Goal: Task Accomplishment & Management: Manage account settings

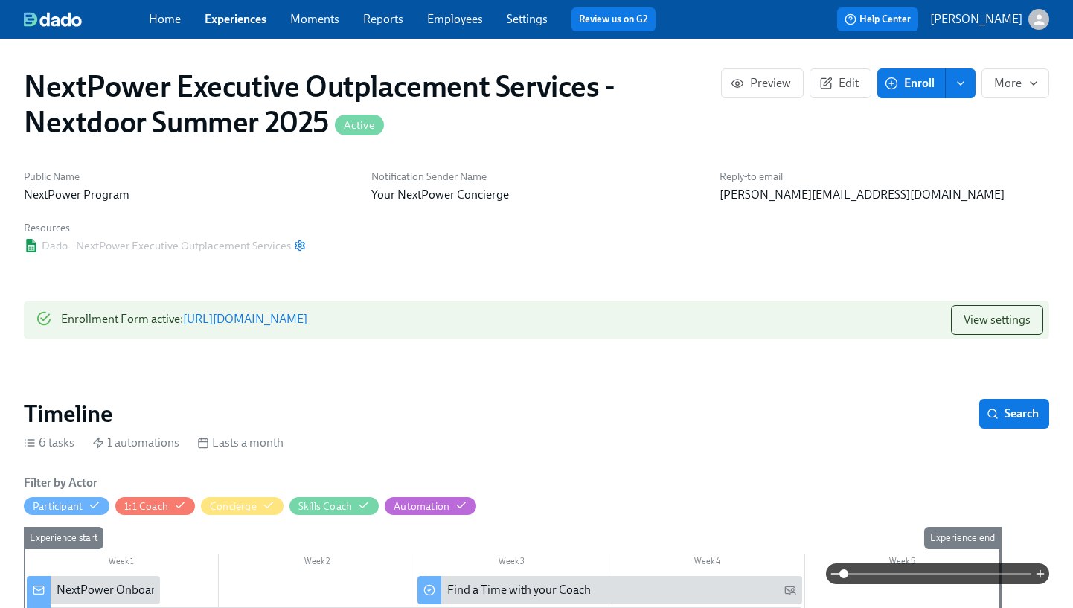
click at [234, 17] on link "Experiences" at bounding box center [236, 19] width 62 height 14
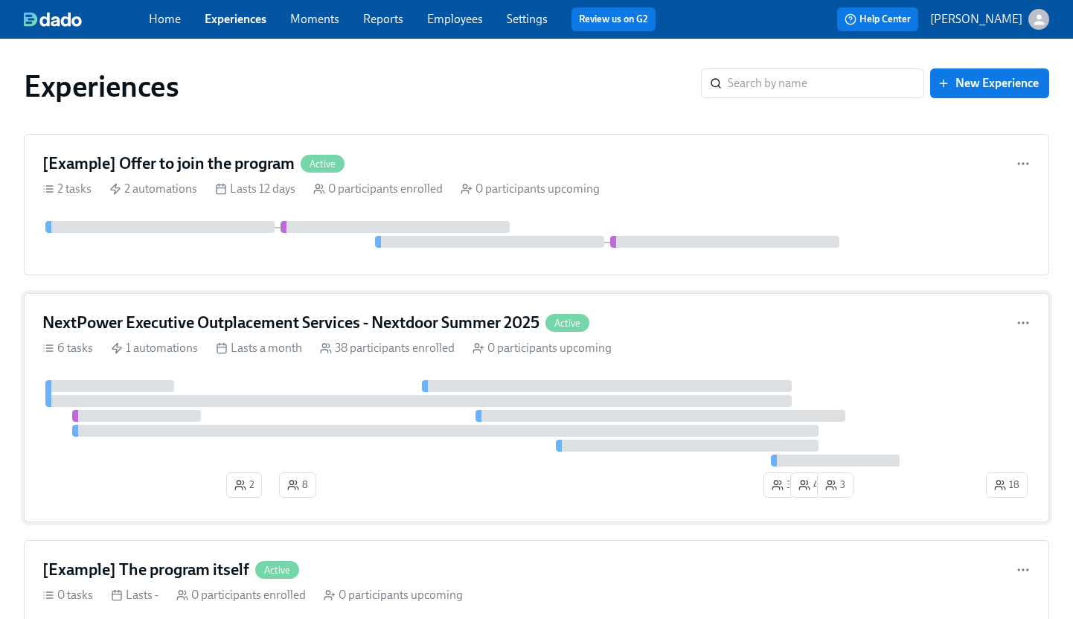
click at [219, 319] on h4 "NextPower Executive Outplacement Services - Nextdoor Summer 2025" at bounding box center [290, 323] width 497 height 22
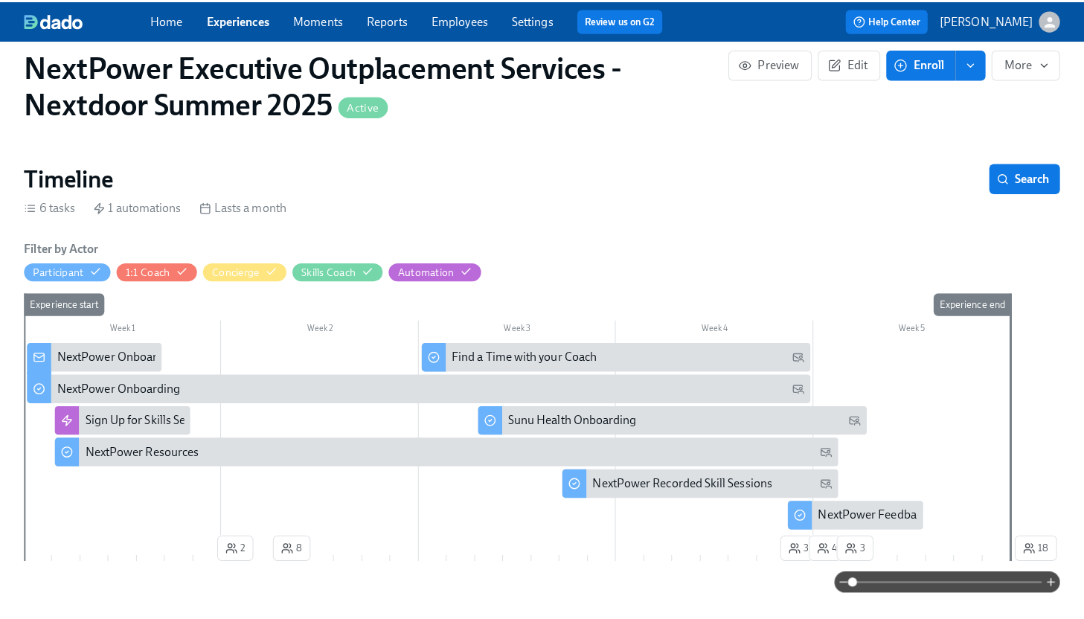
scroll to position [259, 0]
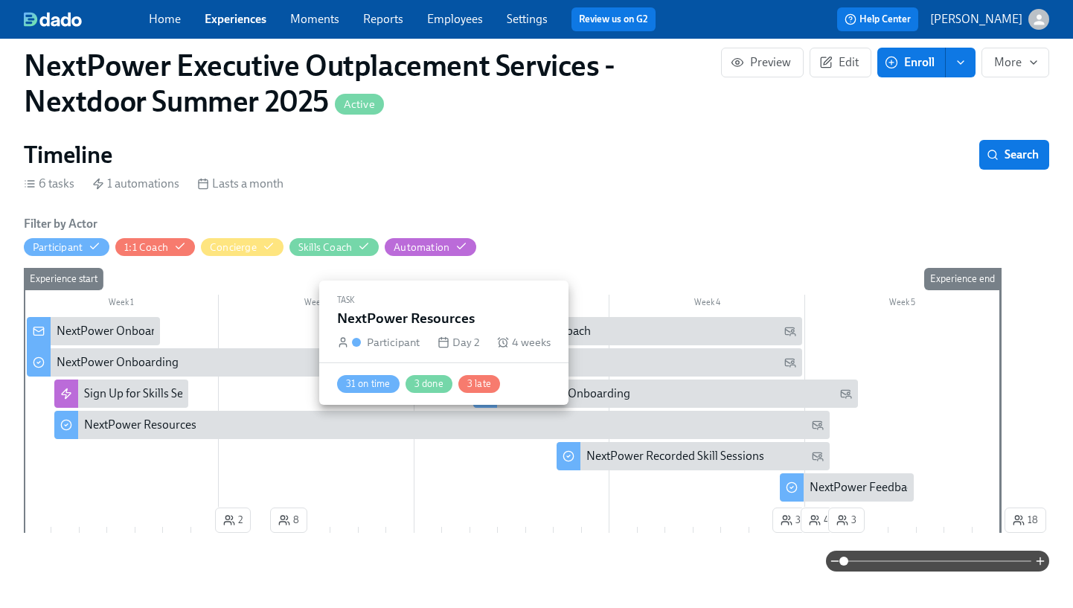
click at [179, 430] on div "NextPower Resources" at bounding box center [140, 425] width 112 height 16
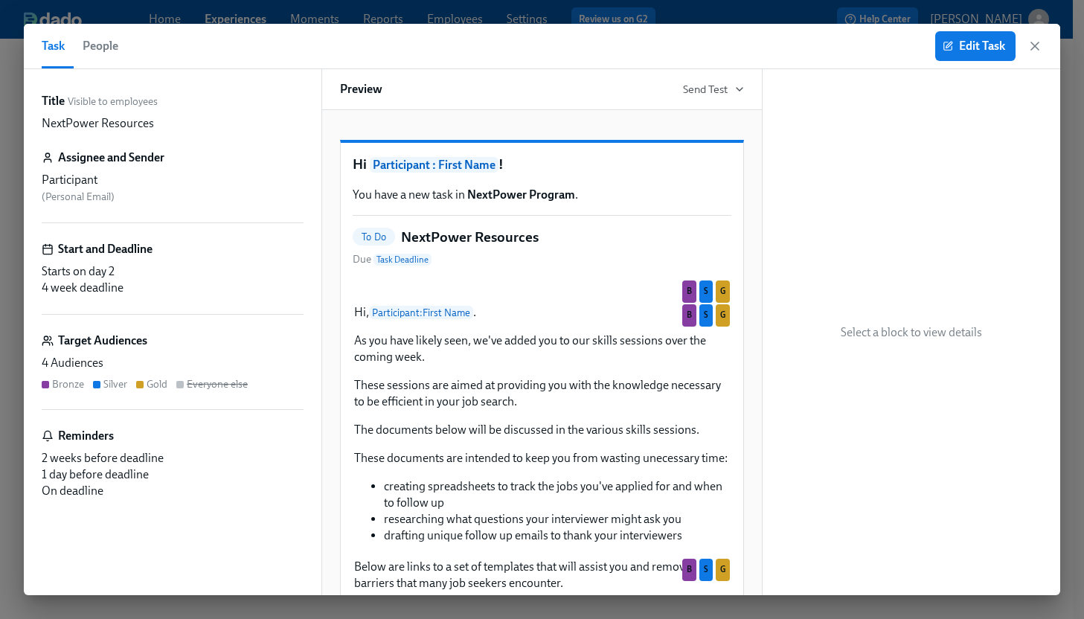
click at [100, 50] on span "People" at bounding box center [101, 46] width 36 height 21
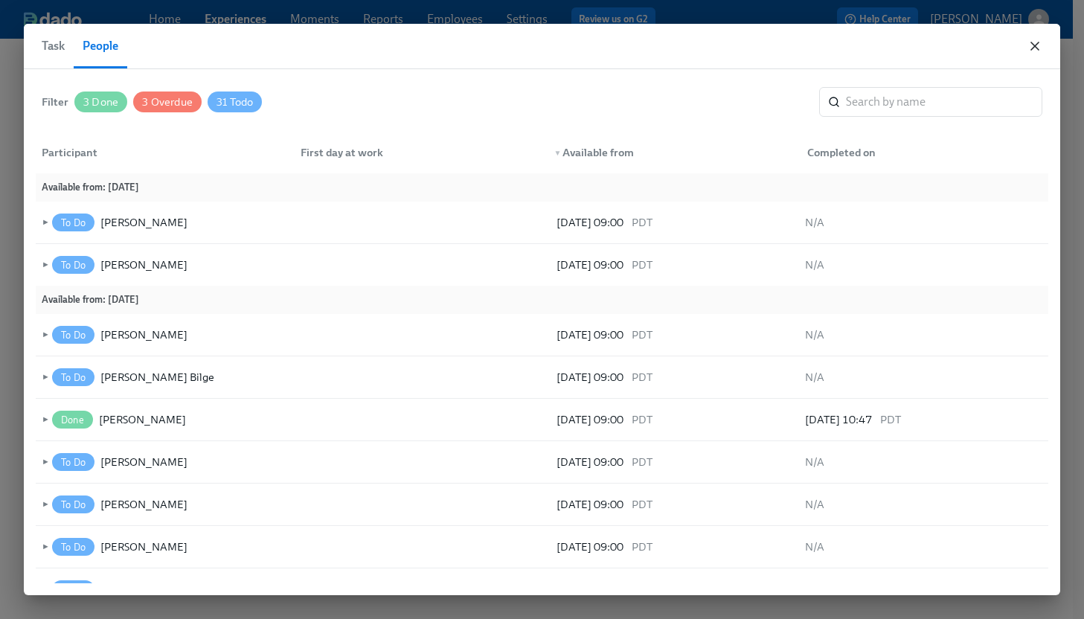
click at [1036, 41] on icon "button" at bounding box center [1035, 46] width 15 height 15
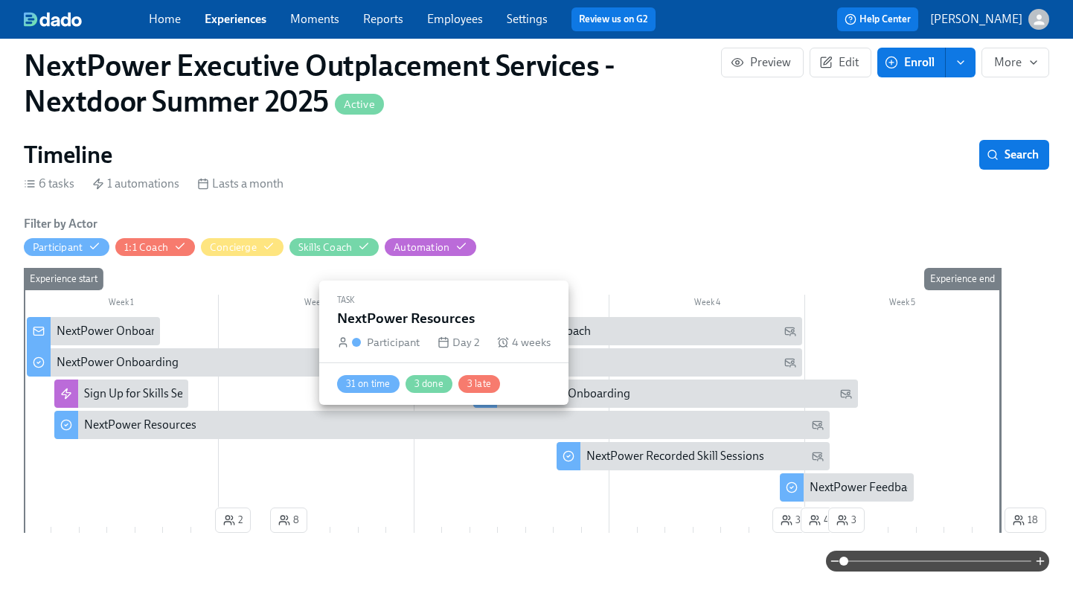
click at [374, 423] on div "NextPower Resources" at bounding box center [454, 425] width 740 height 16
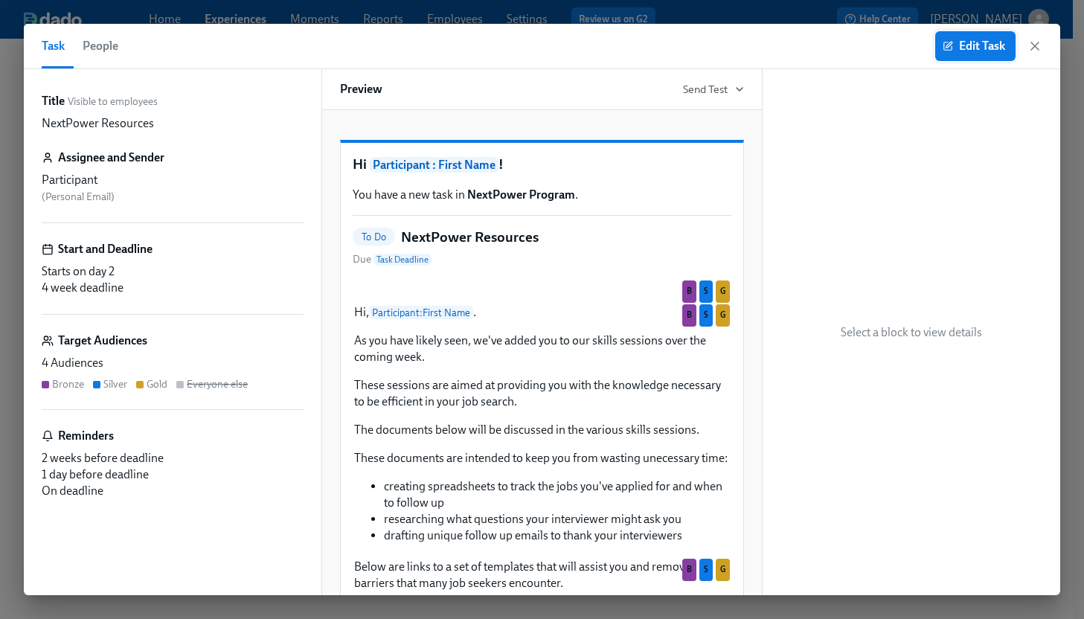
click at [969, 49] on span "Edit Task" at bounding box center [976, 46] width 60 height 15
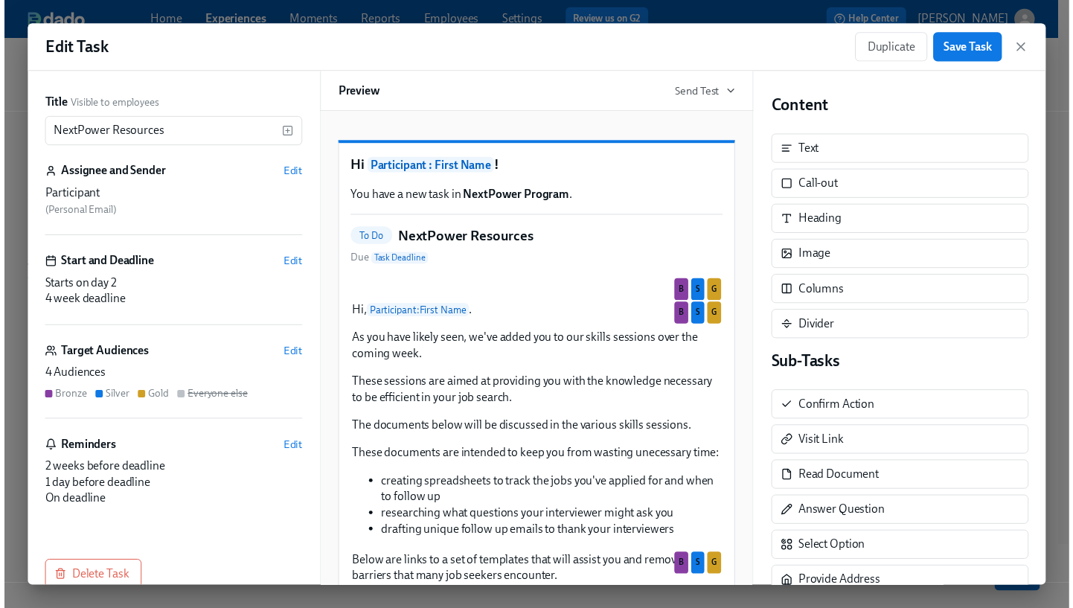
scroll to position [28, 0]
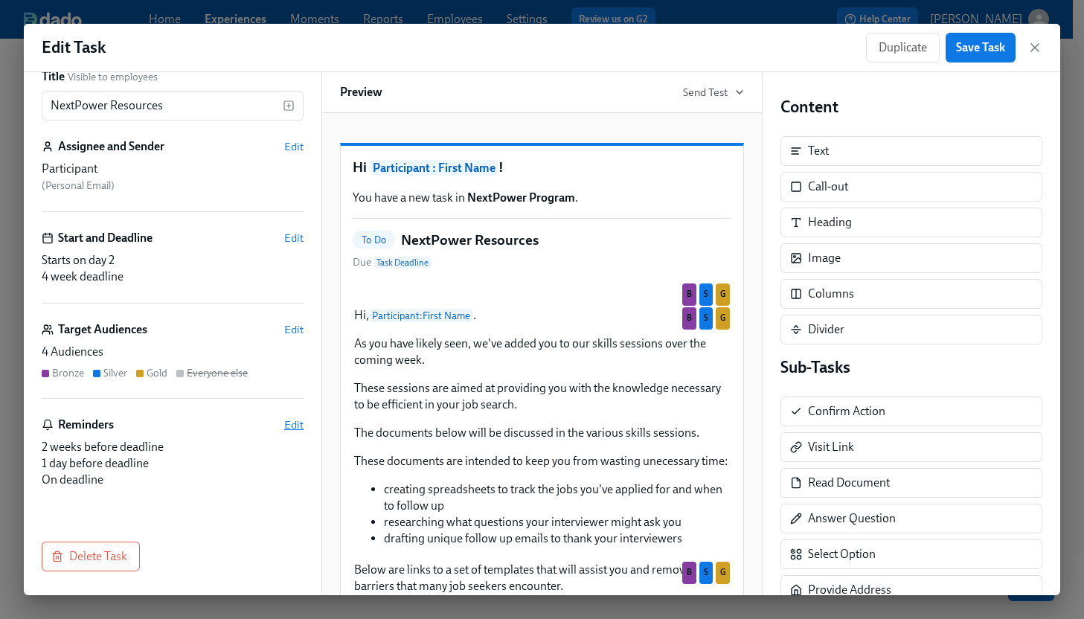
click at [284, 423] on span "Edit" at bounding box center [293, 425] width 19 height 15
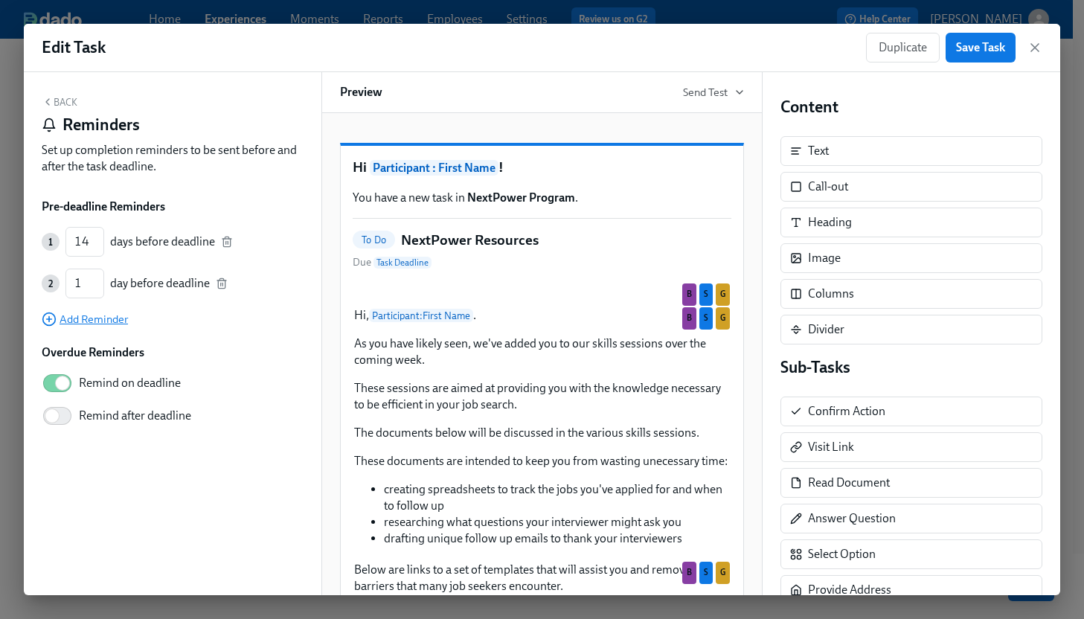
click at [75, 321] on span "Add Reminder" at bounding box center [85, 319] width 86 height 15
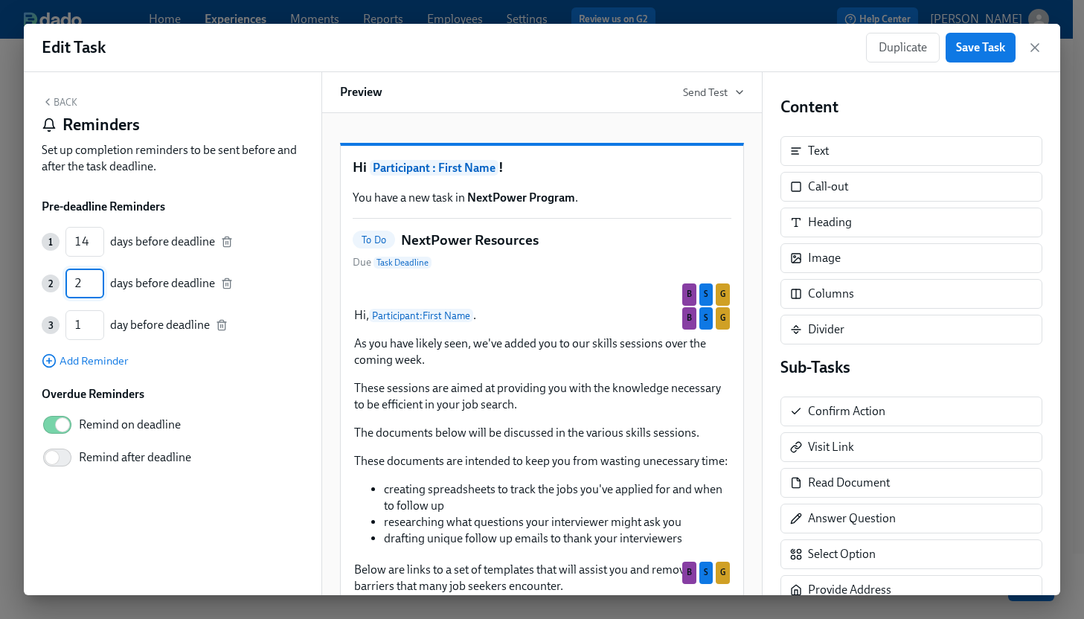
type input "2"
click at [98, 298] on input "2" at bounding box center [84, 284] width 39 height 30
click at [98, 322] on input "2" at bounding box center [84, 325] width 39 height 30
click at [98, 322] on div "1 14 ​ days before deadline 2 2 ​ days before deadline 3 3 ​ days before deadli…" at bounding box center [173, 297] width 262 height 141
type input "3"
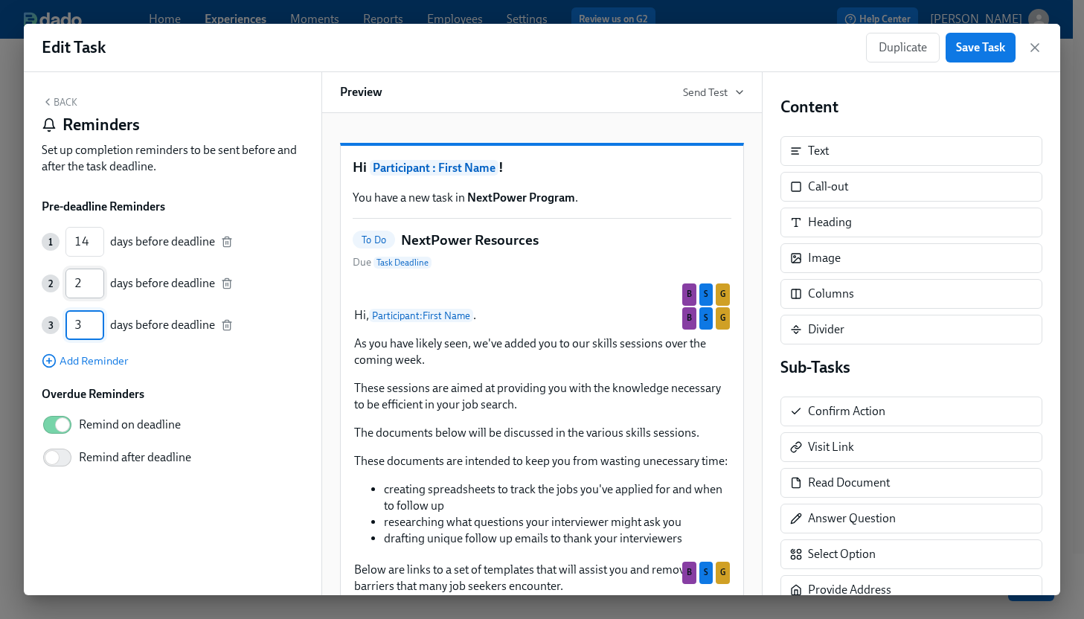
type input "3"
click at [98, 322] on input "3" at bounding box center [84, 325] width 39 height 30
type input "4"
click at [98, 322] on input "4" at bounding box center [84, 325] width 39 height 30
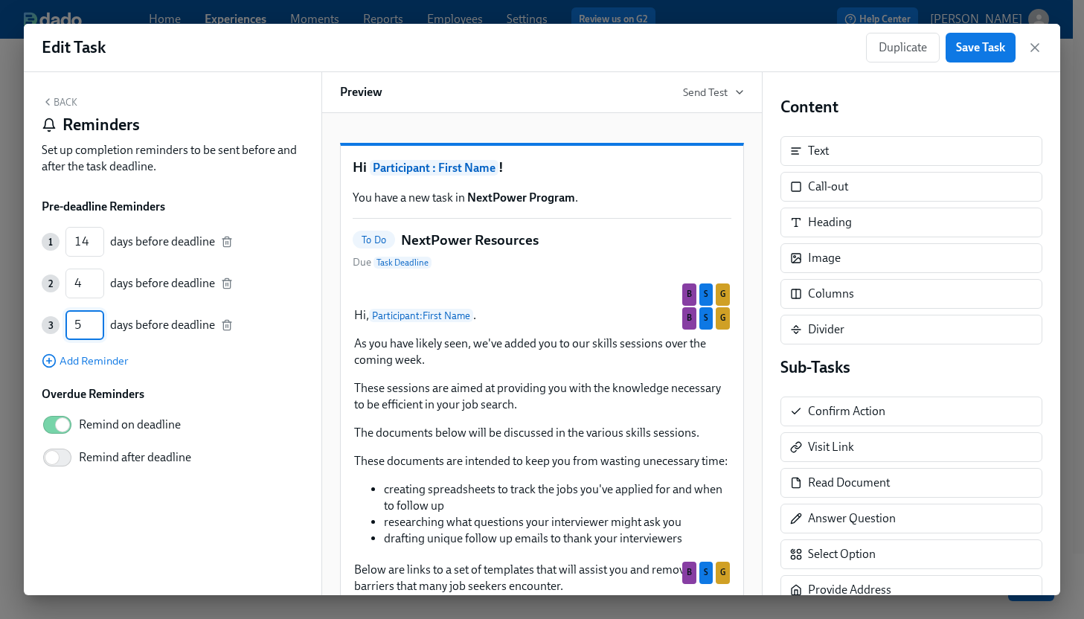
type input "5"
click at [98, 322] on input "5" at bounding box center [84, 325] width 39 height 30
type input "6"
click at [98, 322] on input "6" at bounding box center [84, 325] width 39 height 30
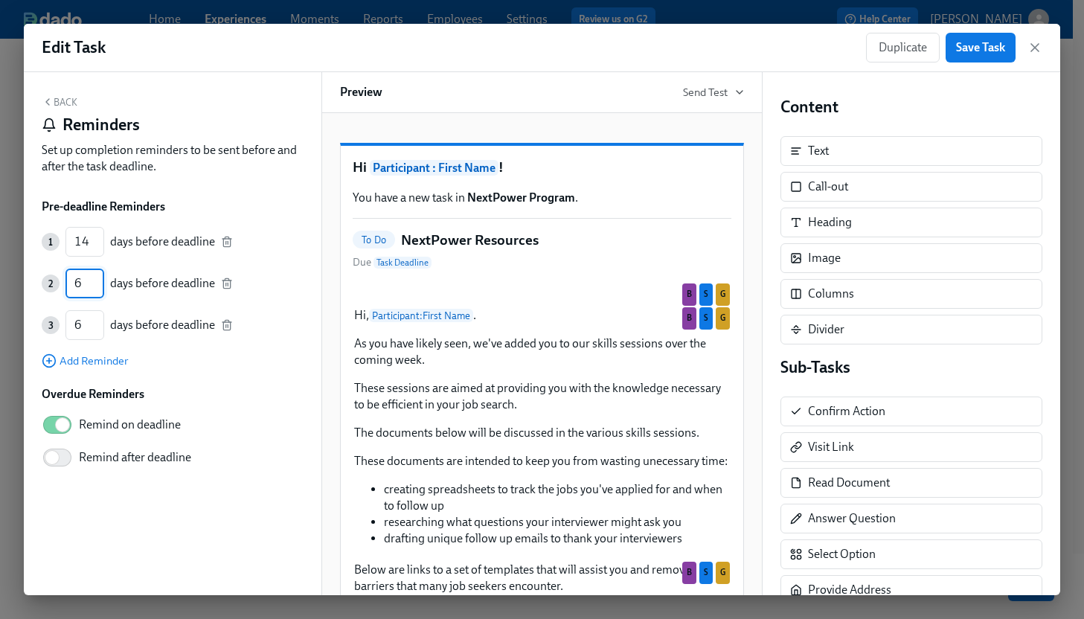
click at [98, 322] on input "6" at bounding box center [84, 325] width 39 height 30
type input "7"
click at [98, 322] on input "7" at bounding box center [84, 325] width 39 height 30
click at [135, 362] on div "1 14 ​ days before deadline 2 7 ​ days before deadline 3 6 ​ days before deadli…" at bounding box center [173, 297] width 262 height 141
click at [97, 331] on input "5" at bounding box center [84, 325] width 39 height 30
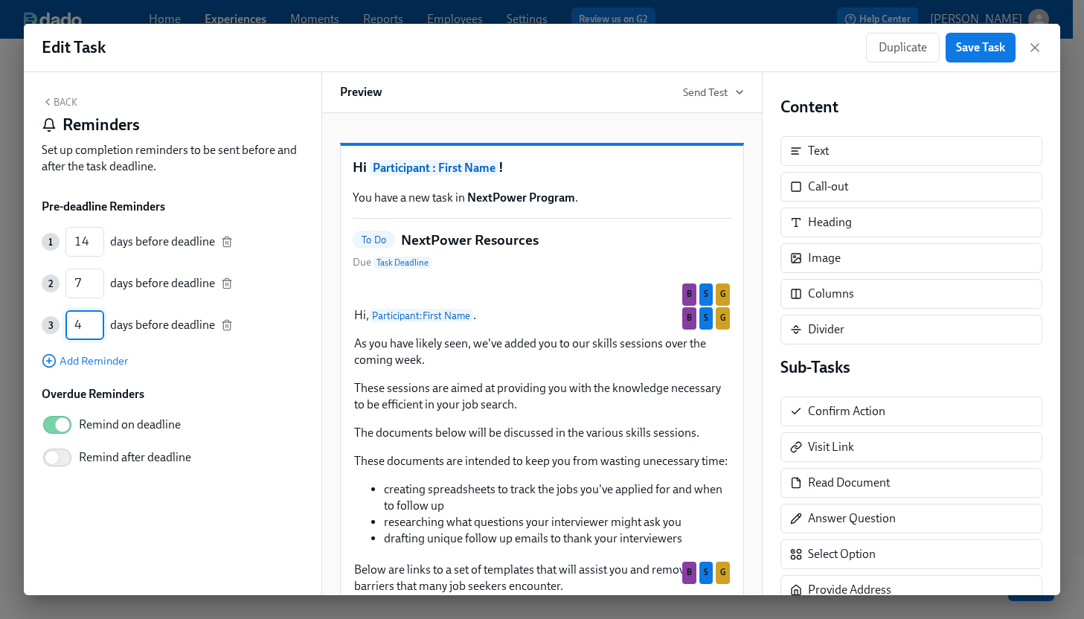
click at [97, 331] on input "4" at bounding box center [84, 325] width 39 height 30
click at [97, 331] on input "3" at bounding box center [84, 325] width 39 height 30
click at [97, 331] on input "2" at bounding box center [84, 325] width 39 height 30
type input "1"
click at [97, 331] on input "1" at bounding box center [84, 325] width 39 height 30
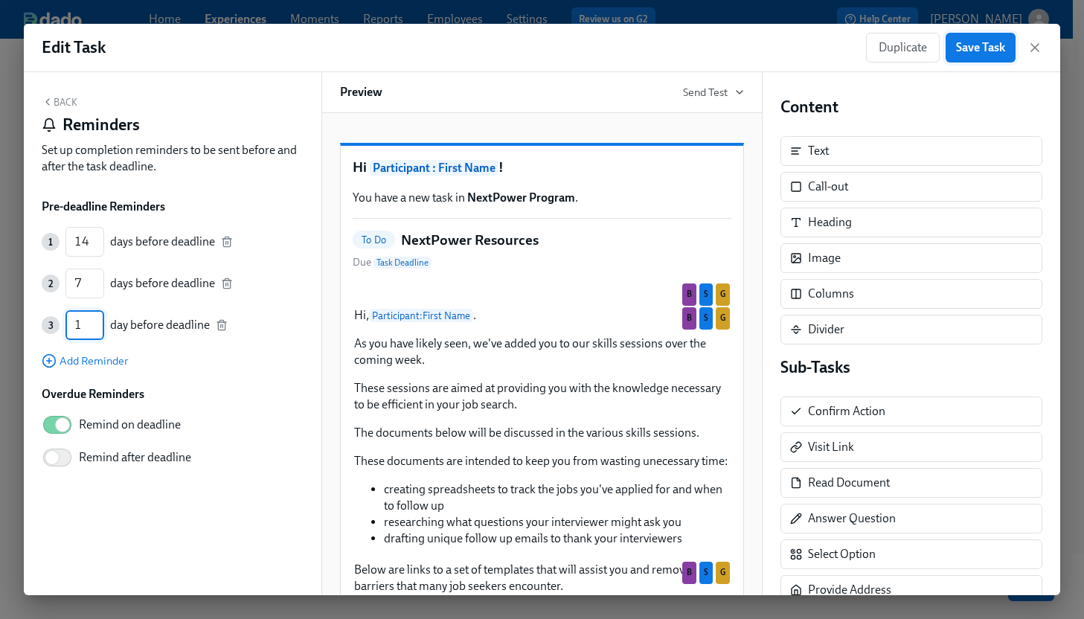
click at [985, 45] on span "Save Task" at bounding box center [980, 47] width 49 height 15
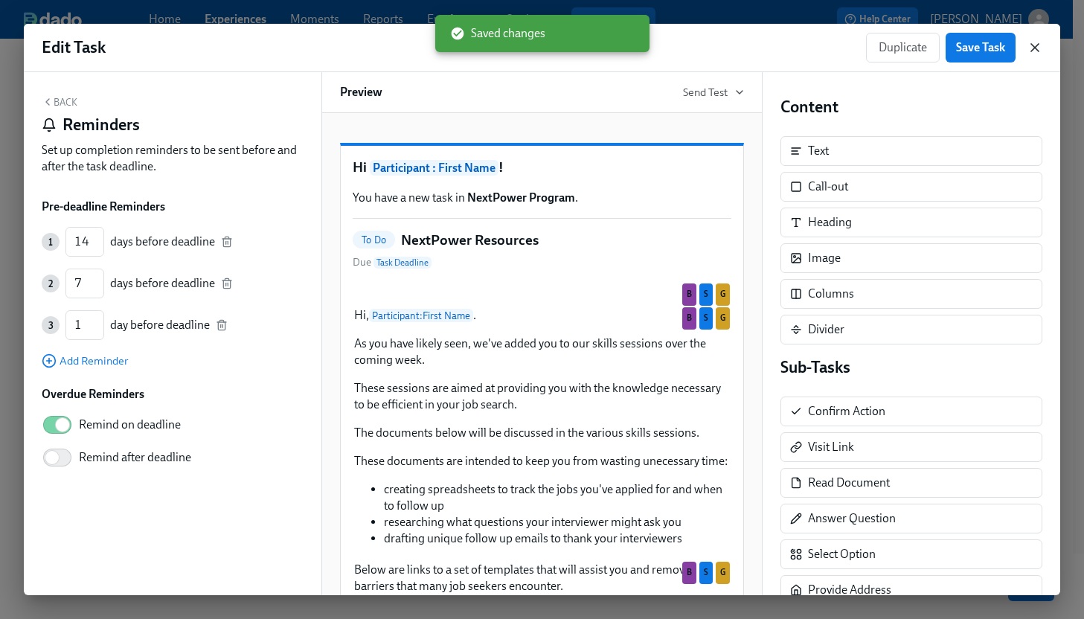
click at [1034, 50] on icon "button" at bounding box center [1035, 47] width 15 height 15
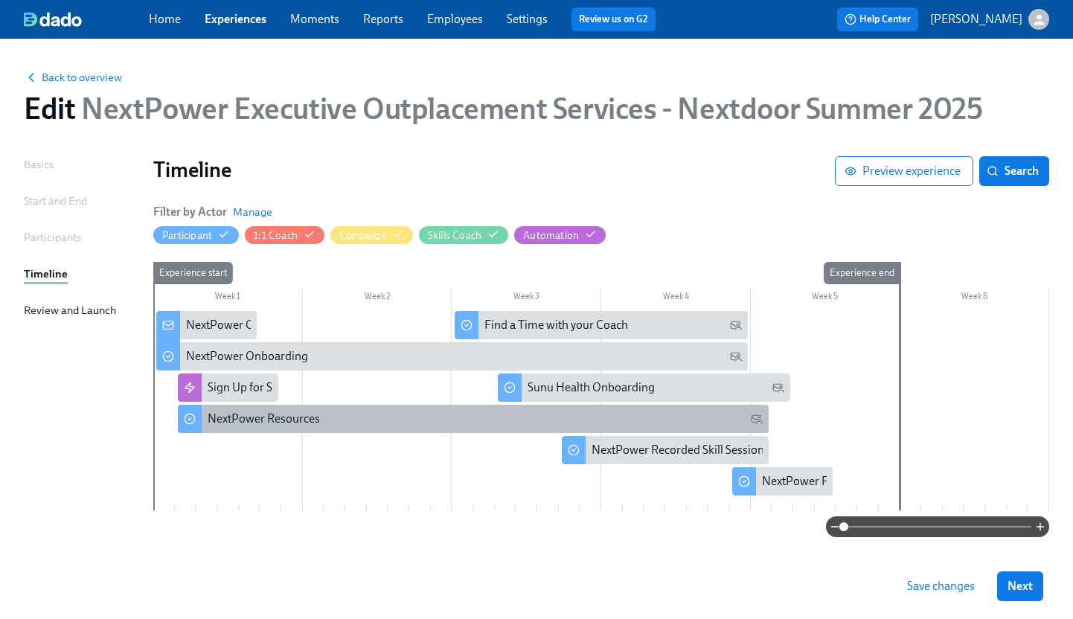
click at [351, 423] on div "NextPower Resources" at bounding box center [486, 419] width 556 height 16
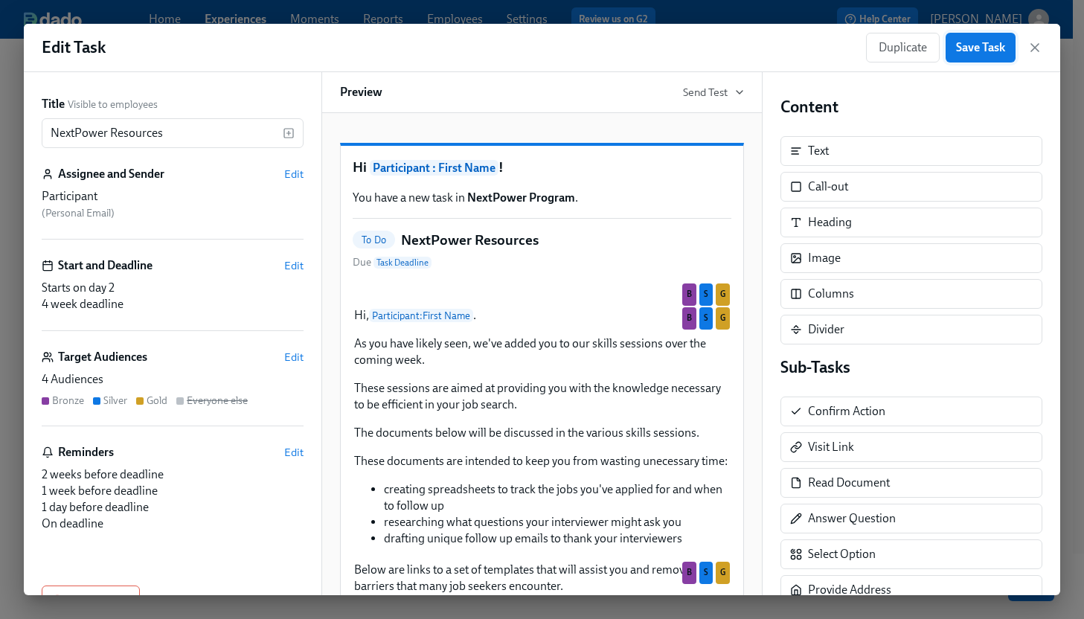
click at [991, 45] on span "Save Task" at bounding box center [980, 47] width 49 height 15
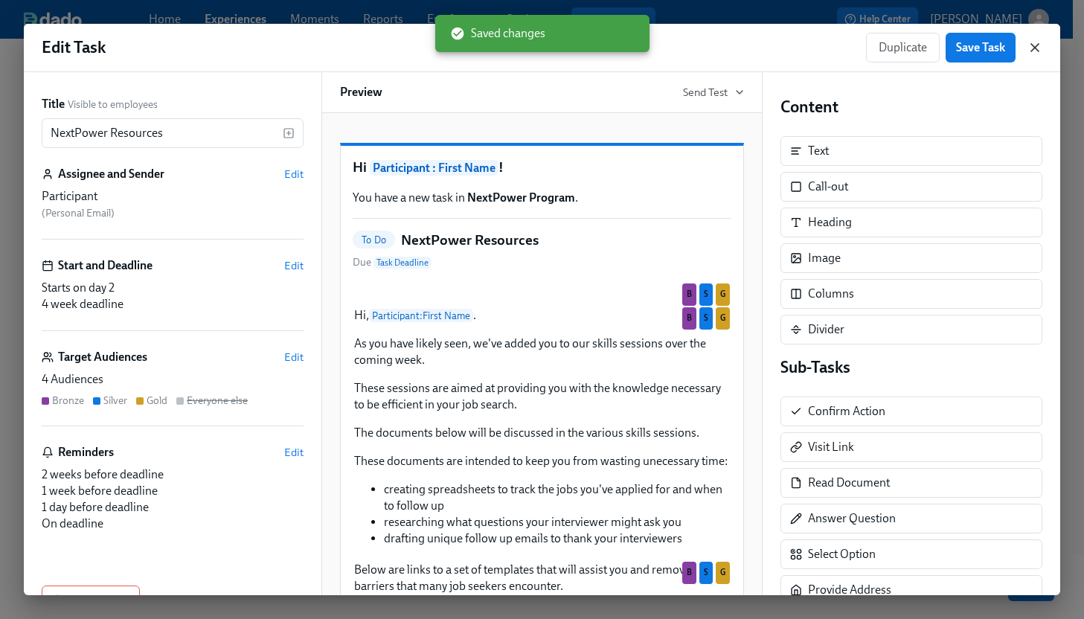
click at [1032, 47] on icon "button" at bounding box center [1035, 47] width 15 height 15
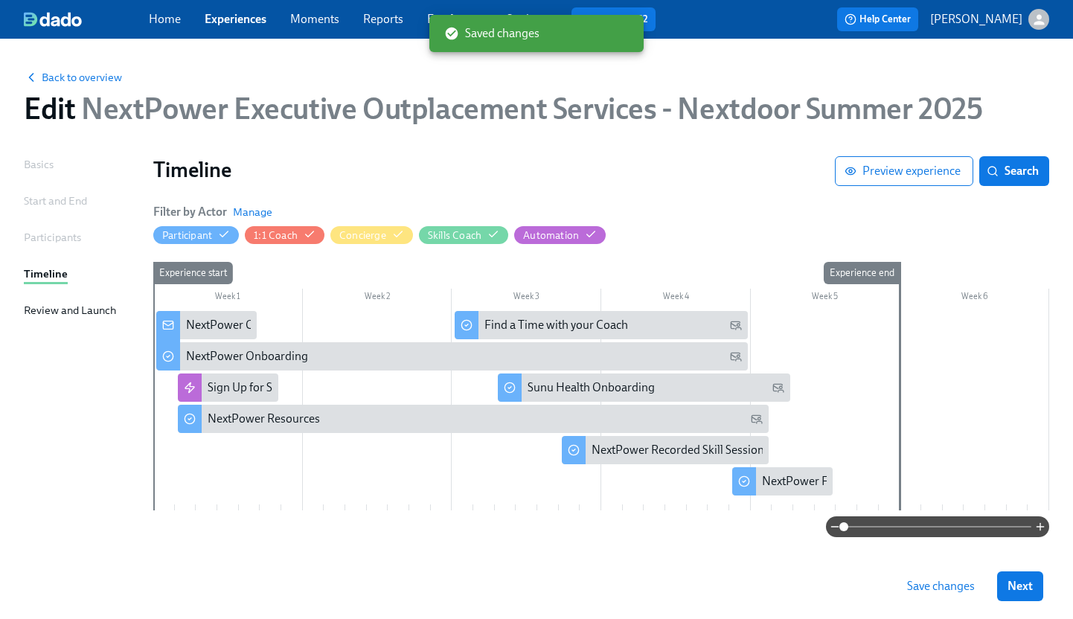
click at [961, 582] on span "Save changes" at bounding box center [941, 586] width 68 height 15
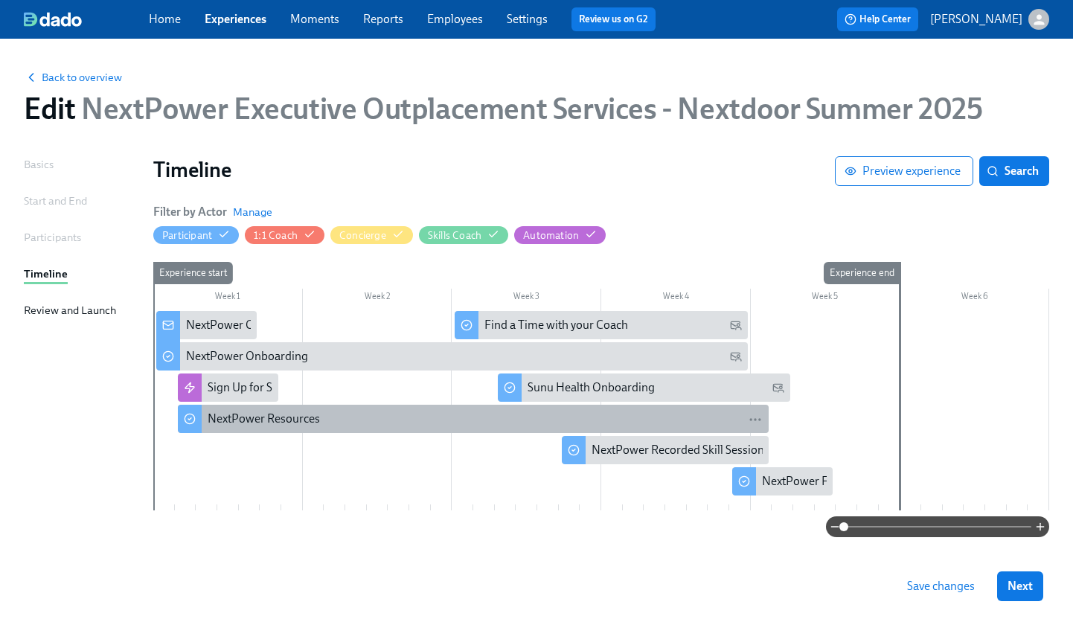
click at [327, 415] on div "NextPower Resources" at bounding box center [486, 419] width 556 height 16
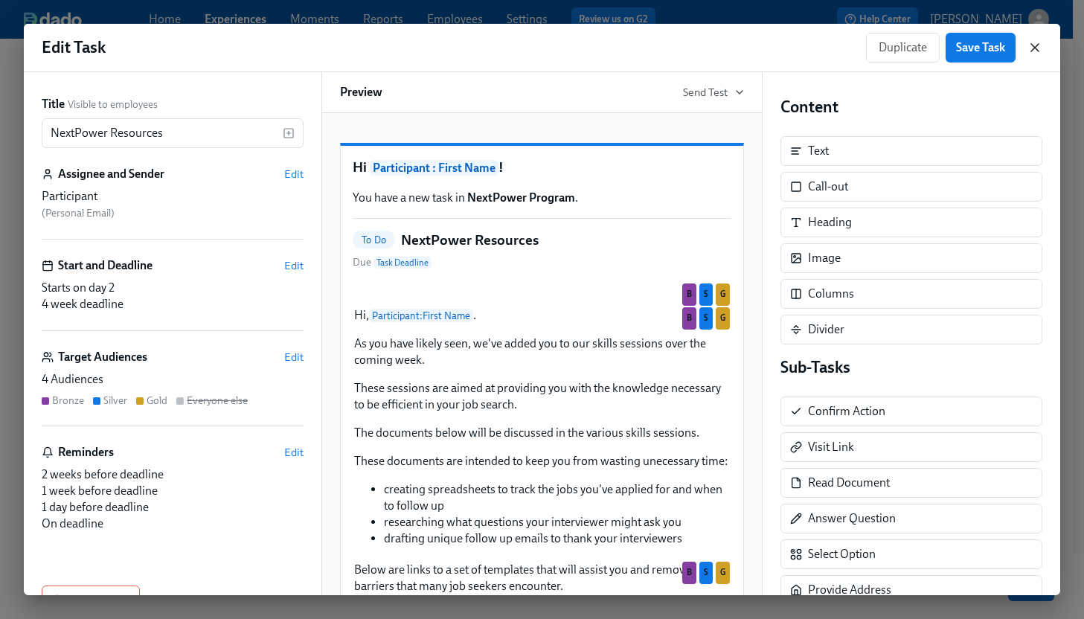
click at [1033, 45] on icon "button" at bounding box center [1035, 47] width 7 height 7
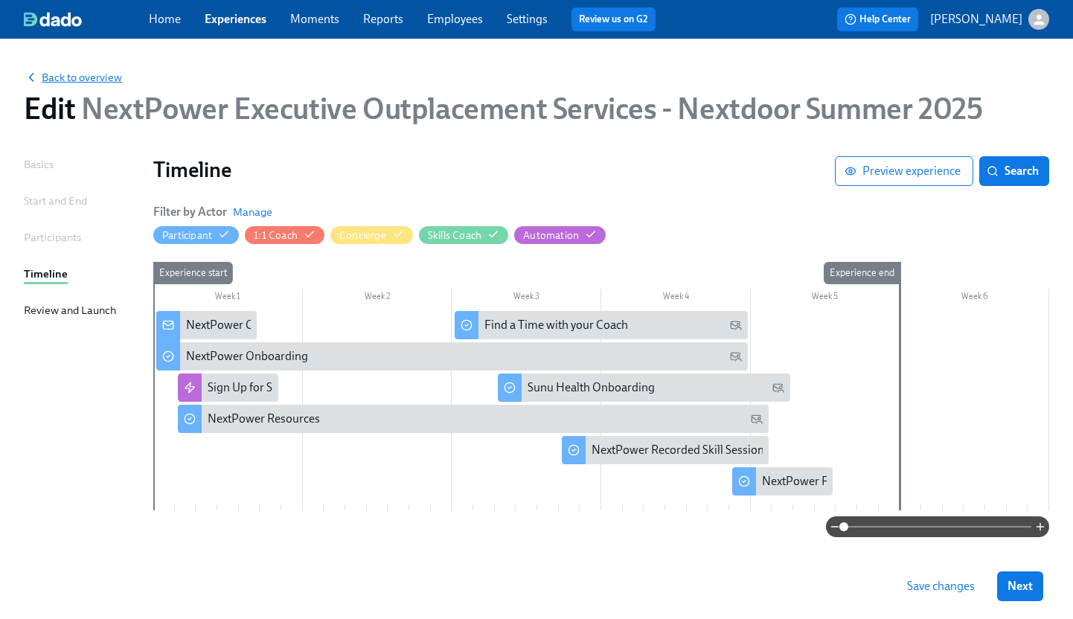
click at [74, 81] on span "Back to overview" at bounding box center [73, 77] width 98 height 15
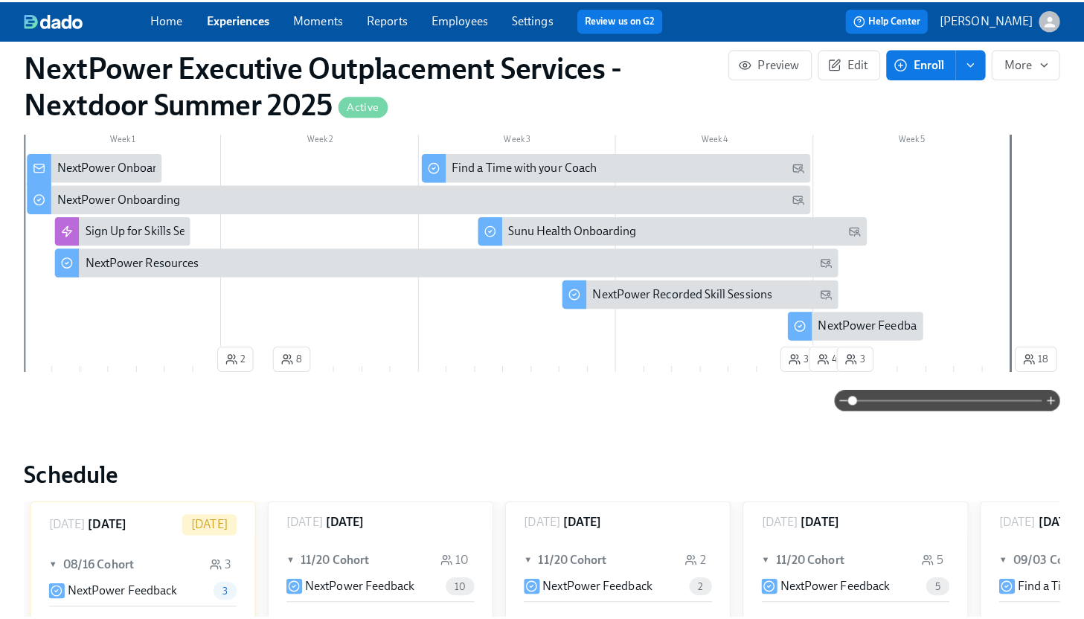
scroll to position [434, 0]
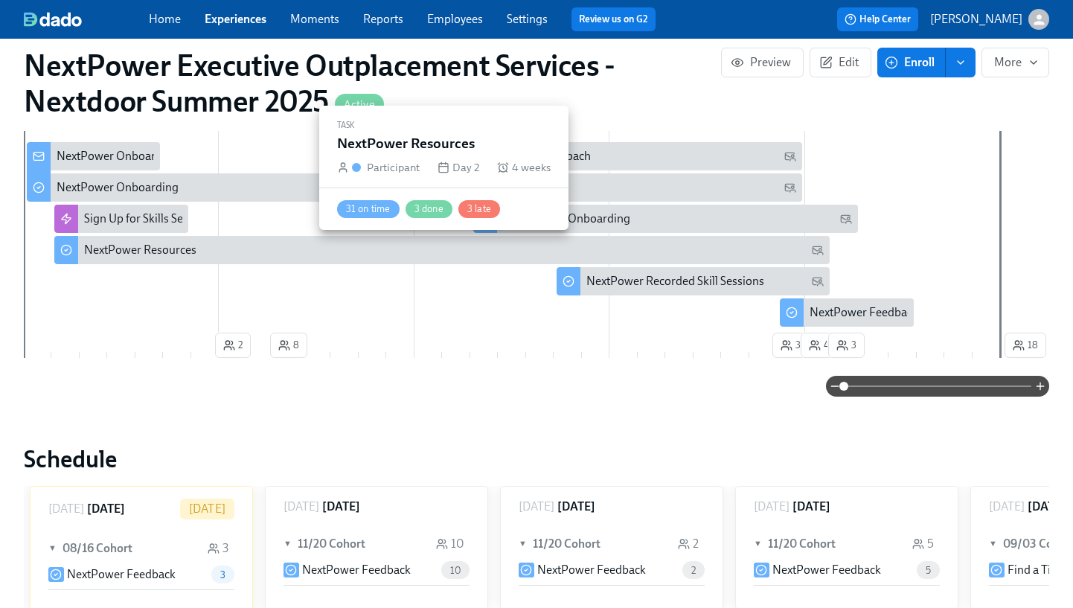
click at [224, 248] on div "NextPower Resources" at bounding box center [454, 250] width 740 height 16
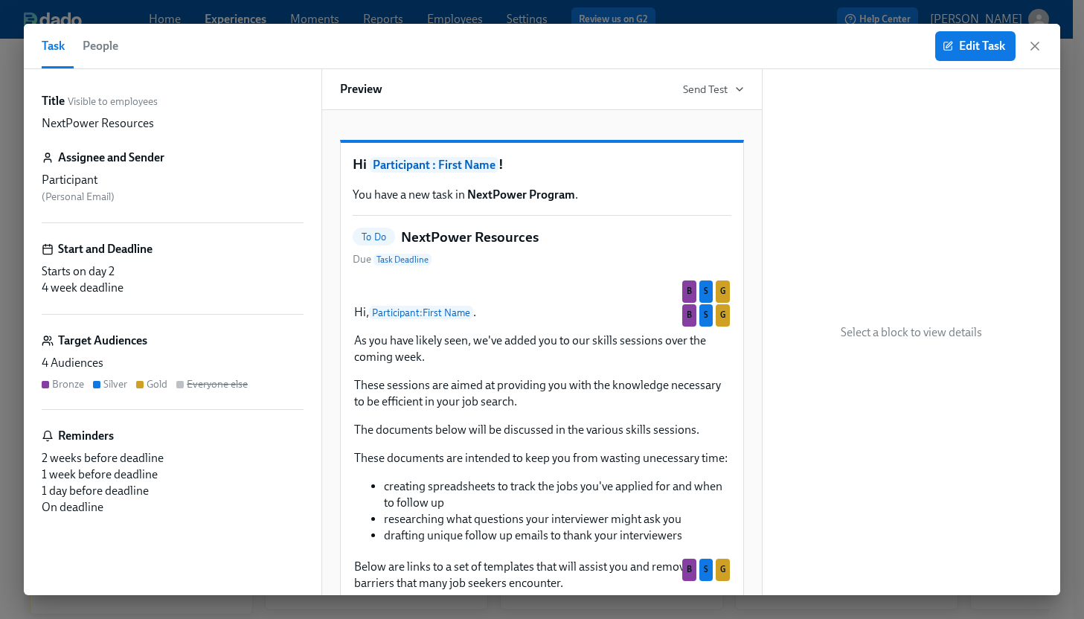
click at [102, 42] on span "People" at bounding box center [101, 46] width 36 height 21
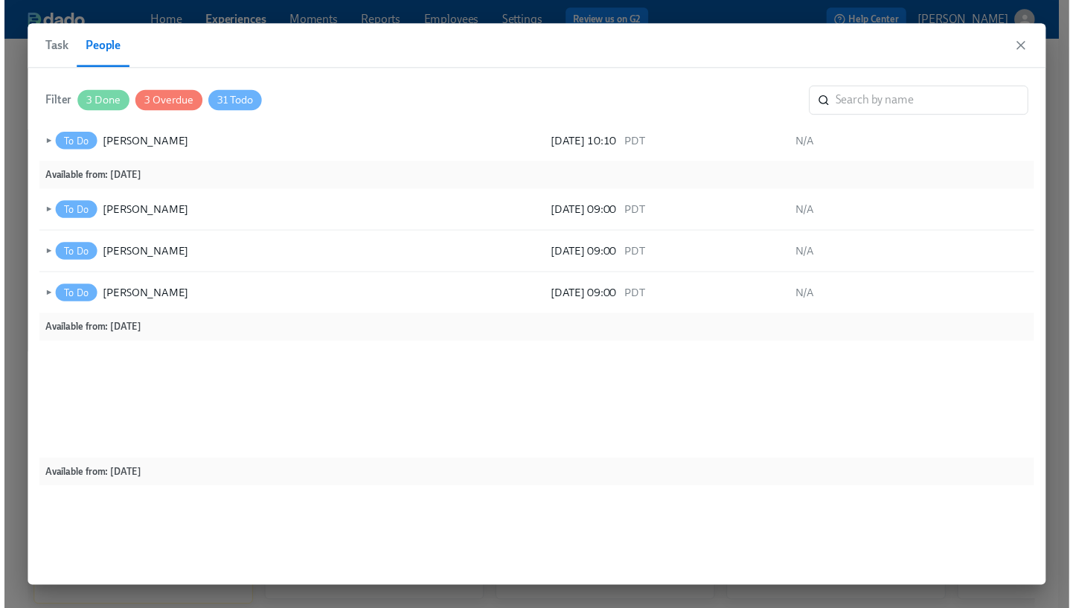
scroll to position [1040, 0]
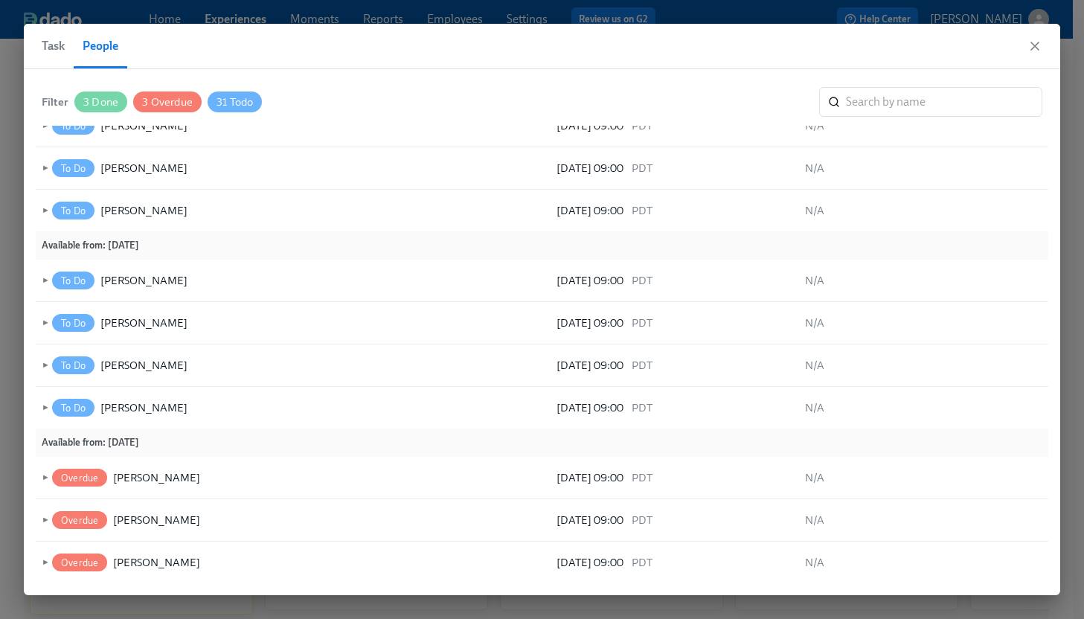
click at [47, 47] on span "Task" at bounding box center [53, 46] width 23 height 21
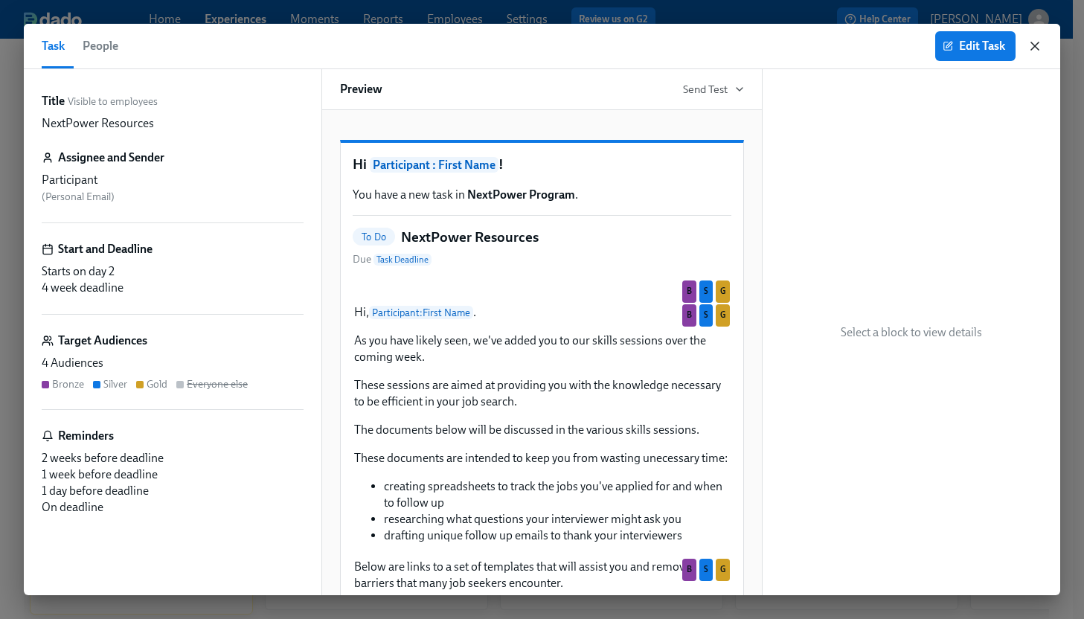
click at [1037, 45] on icon "button" at bounding box center [1035, 45] width 7 height 7
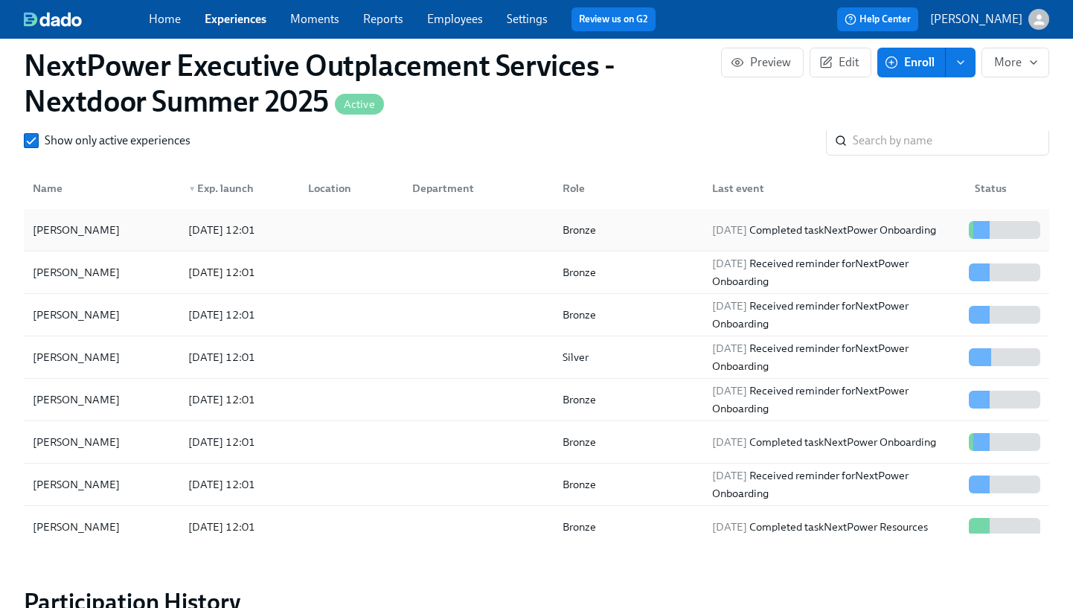
click at [371, 226] on div at bounding box center [348, 230] width 105 height 30
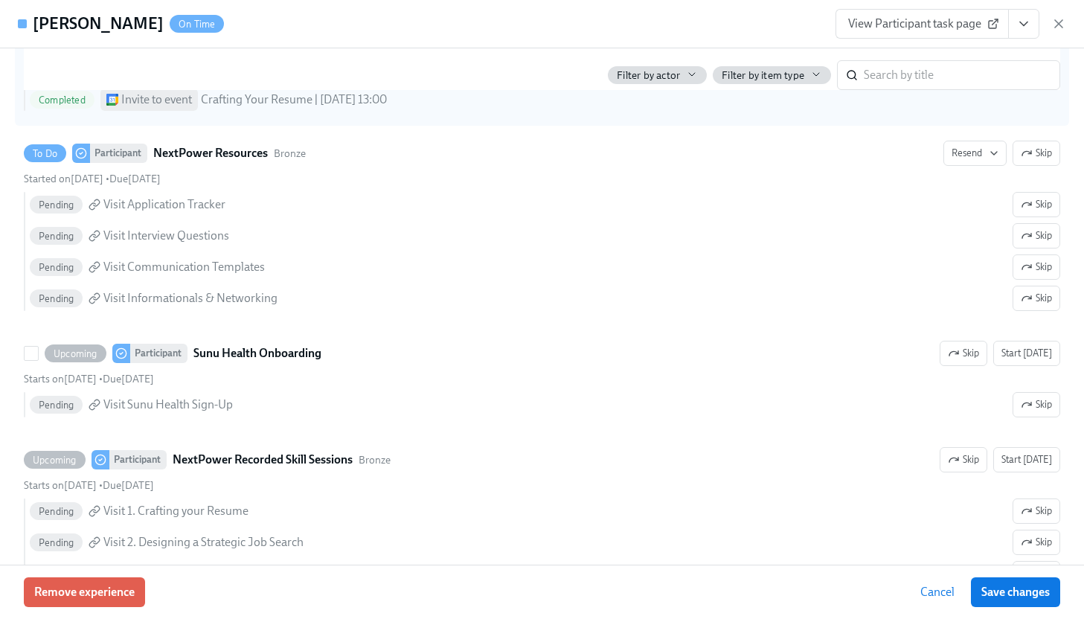
scroll to position [778, 0]
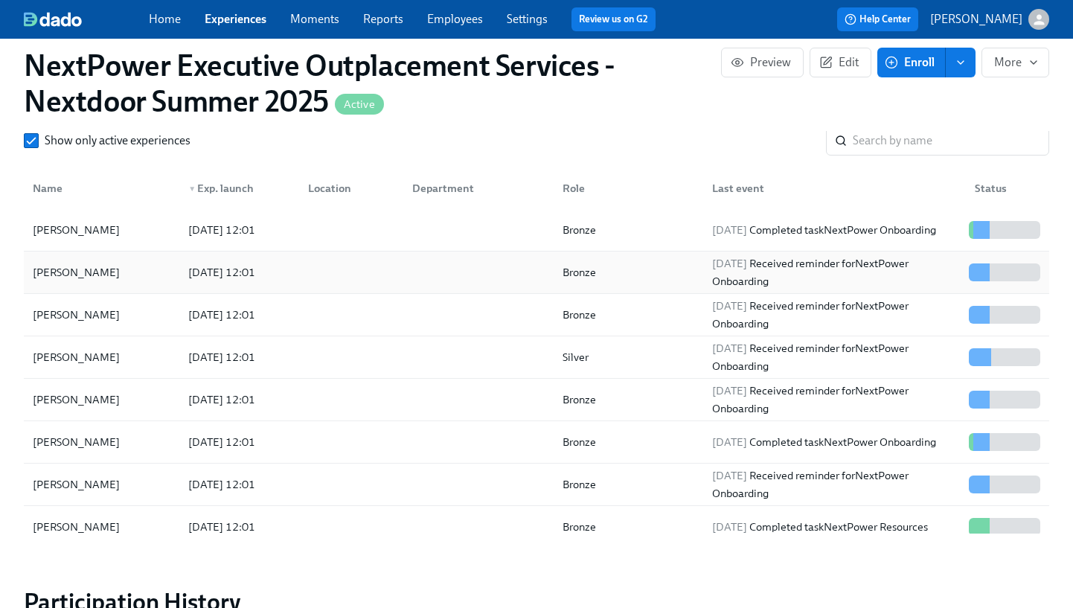
click at [370, 275] on div at bounding box center [348, 273] width 105 height 30
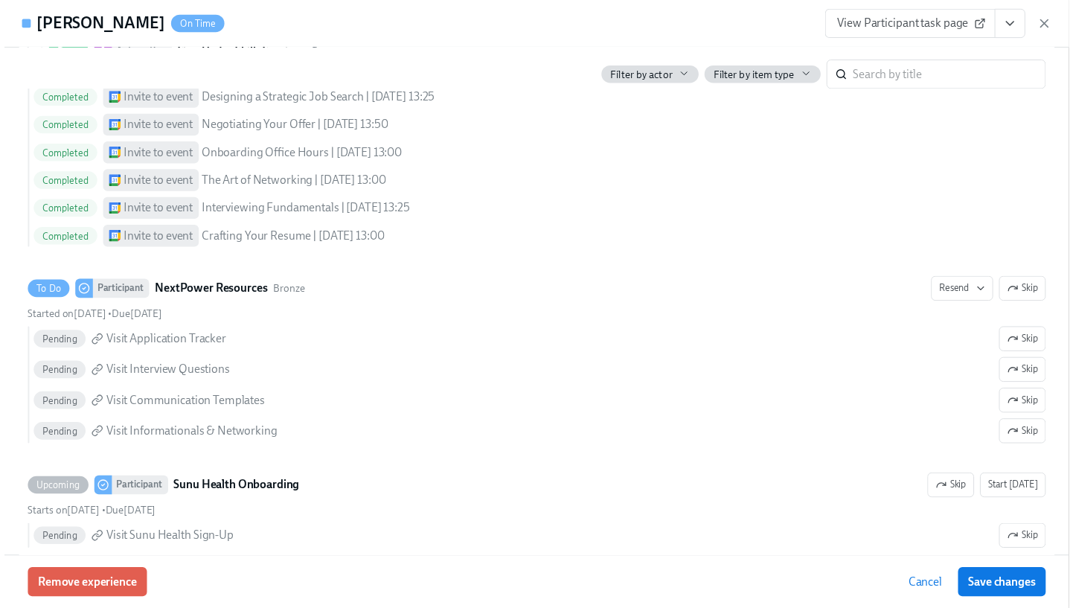
scroll to position [659, 0]
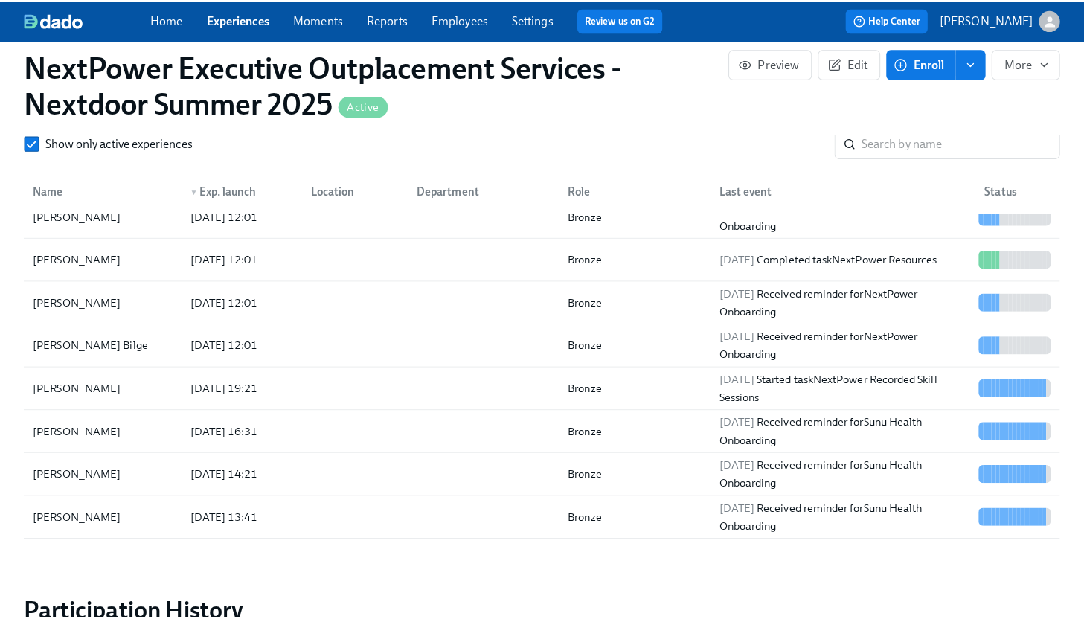
scroll to position [254, 0]
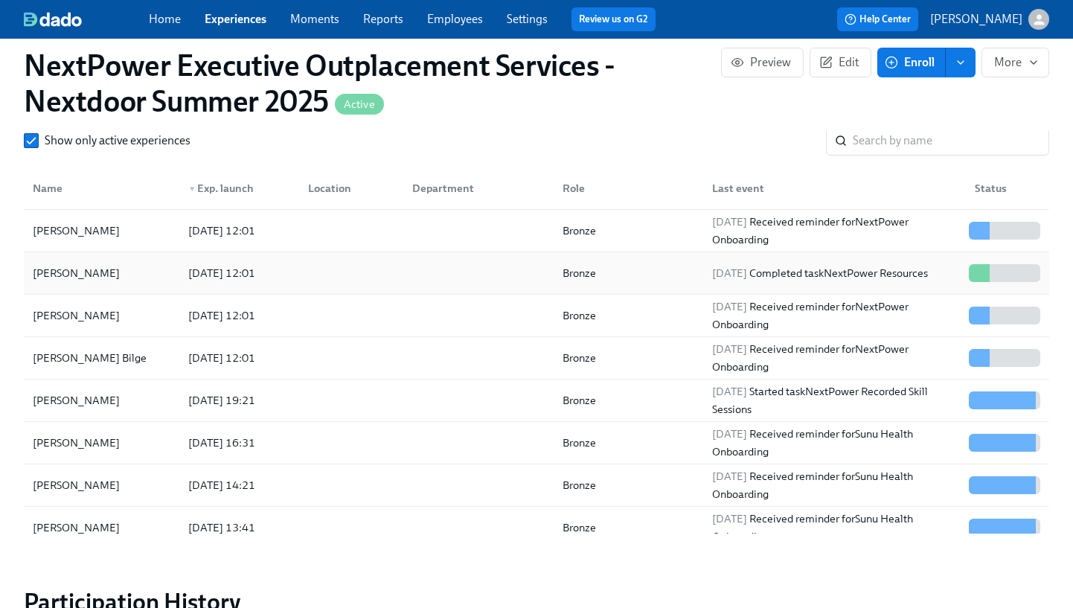
click at [316, 278] on div at bounding box center [348, 273] width 105 height 30
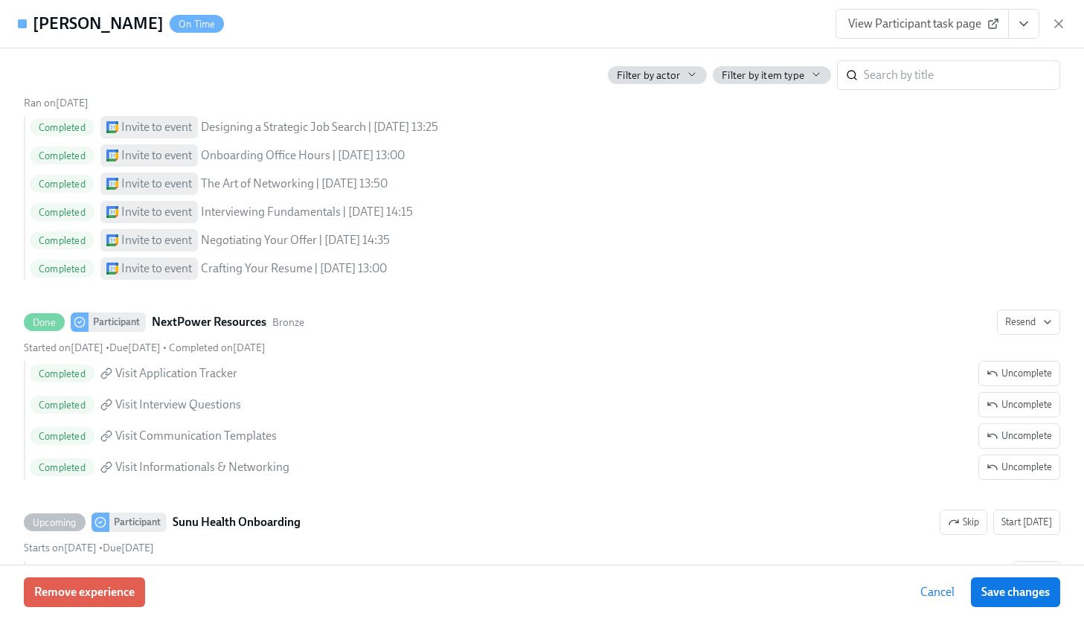
scroll to position [636, 0]
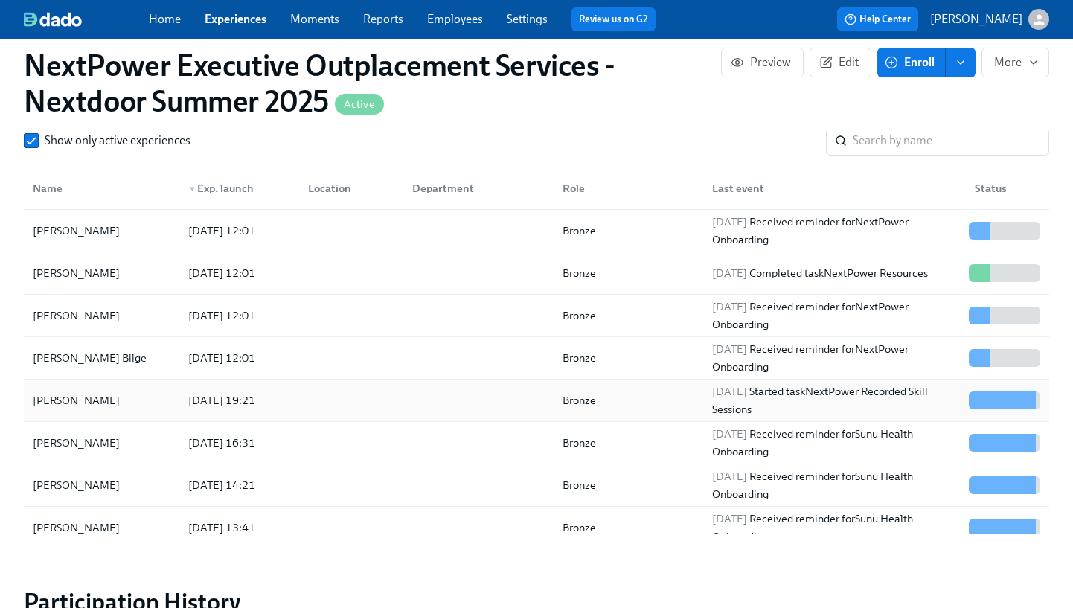
click at [326, 386] on div at bounding box center [348, 401] width 105 height 30
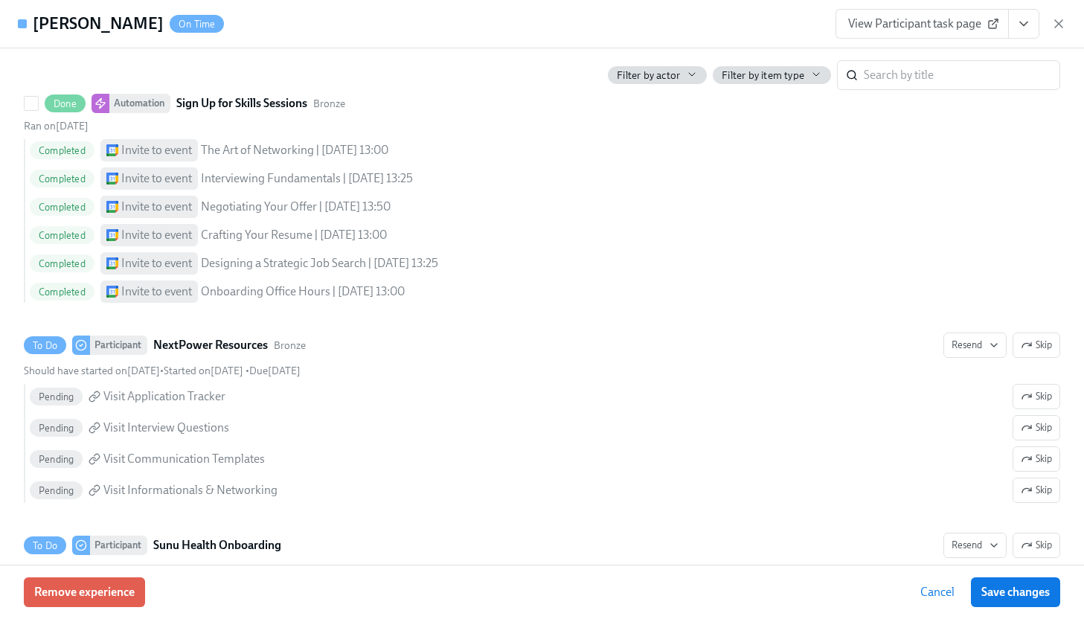
scroll to position [597, 0]
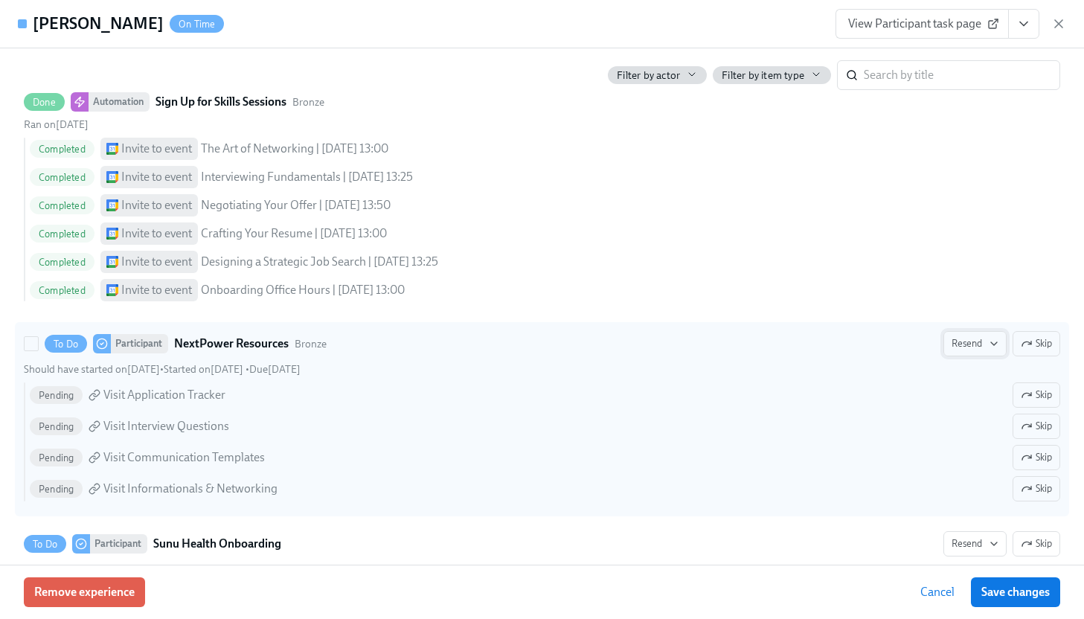
click at [965, 351] on span "Resend" at bounding box center [975, 343] width 47 height 15
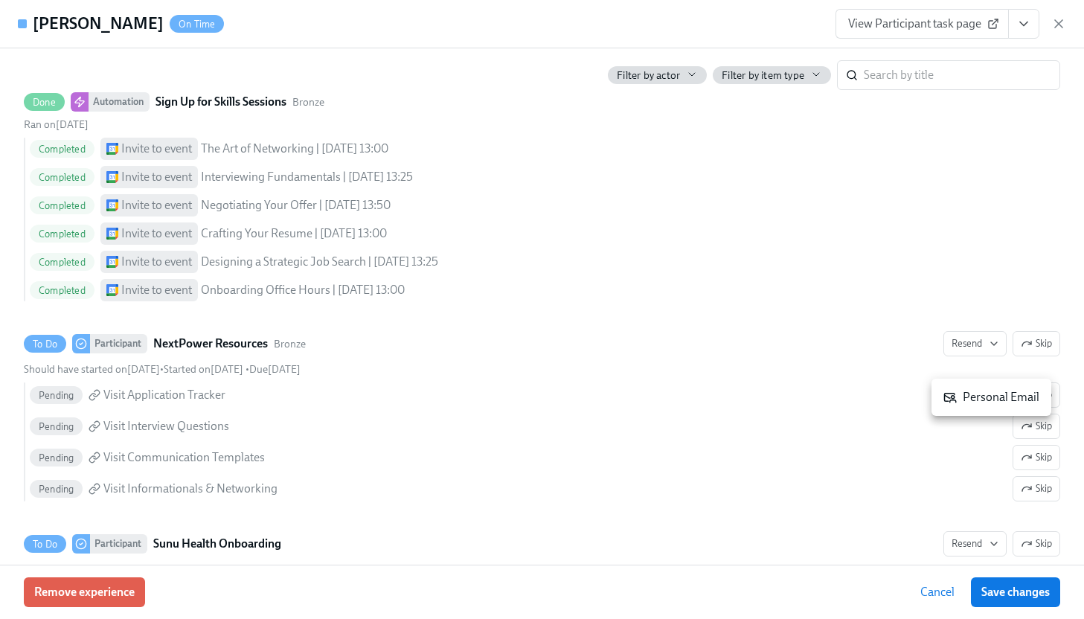
click at [837, 312] on div at bounding box center [542, 309] width 1084 height 619
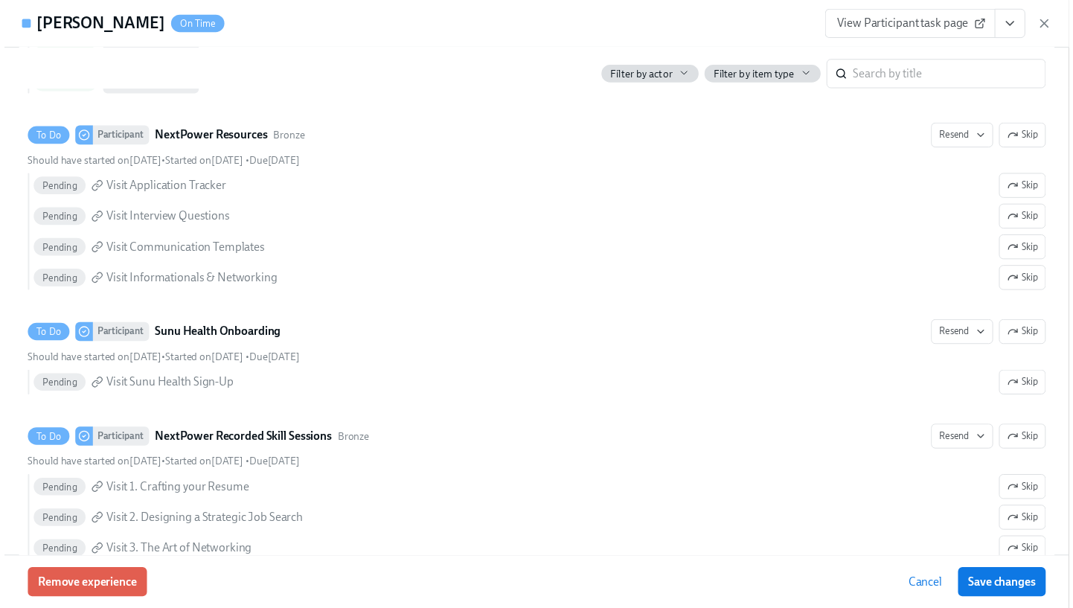
scroll to position [804, 0]
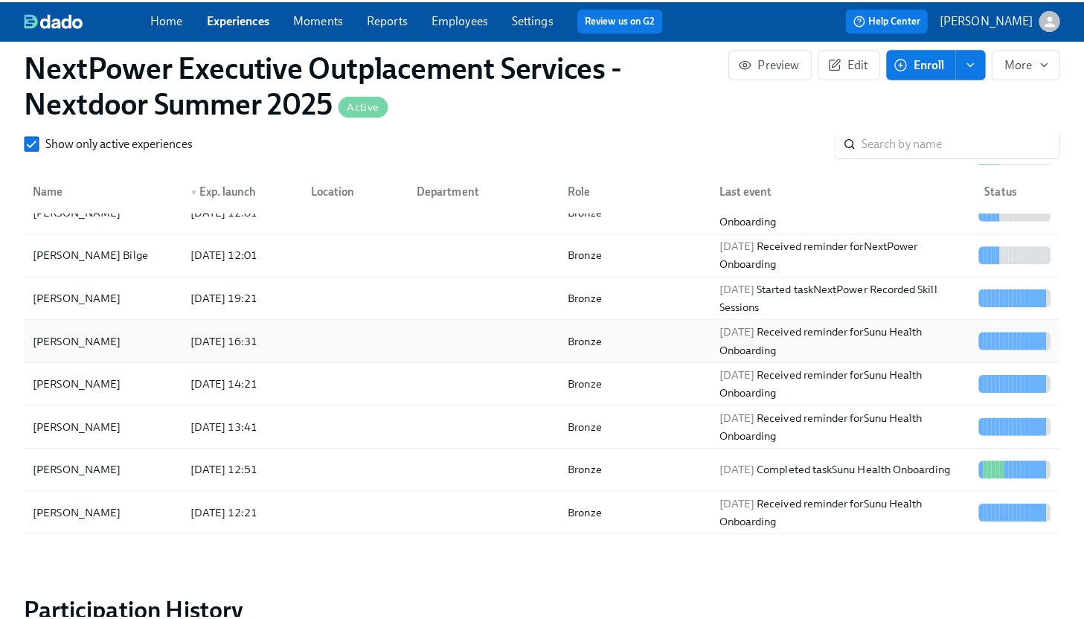
scroll to position [362, 0]
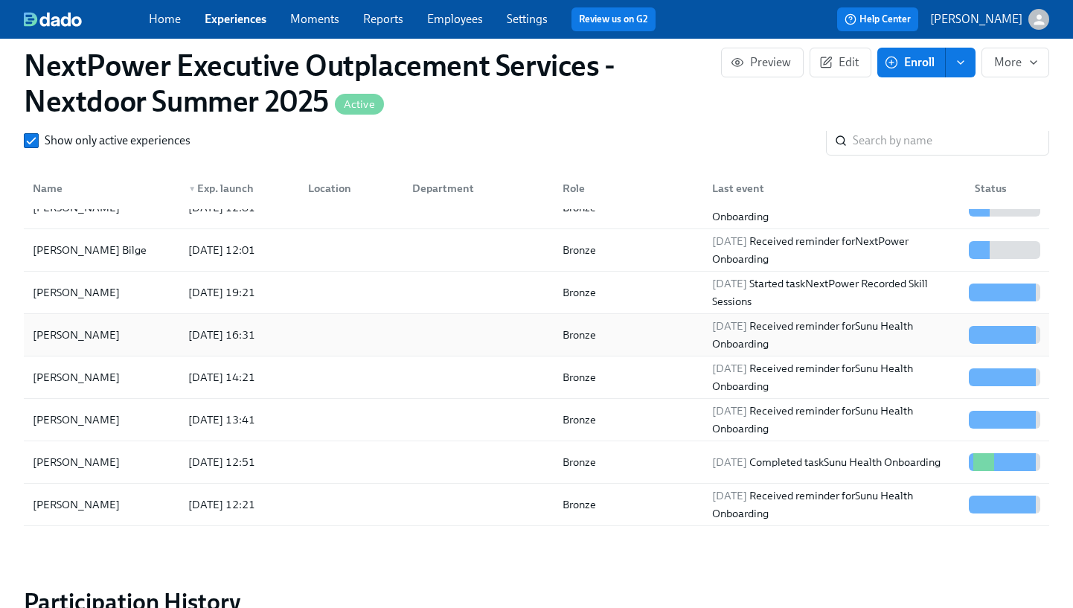
click at [351, 334] on div at bounding box center [348, 335] width 105 height 30
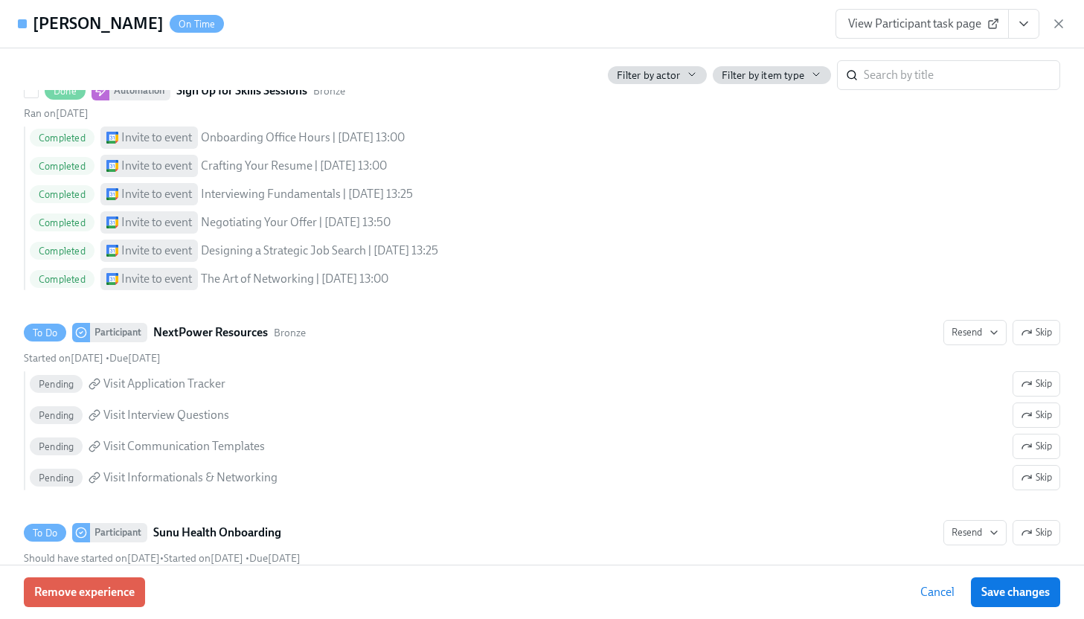
scroll to position [618, 0]
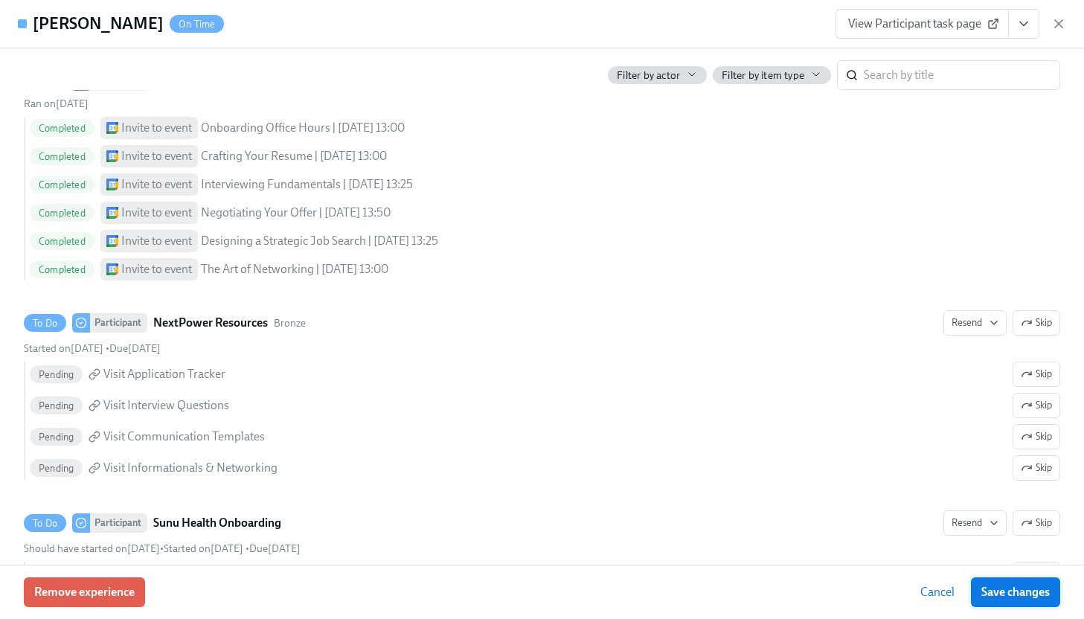
click at [1029, 599] on span "Save changes" at bounding box center [1016, 592] width 68 height 15
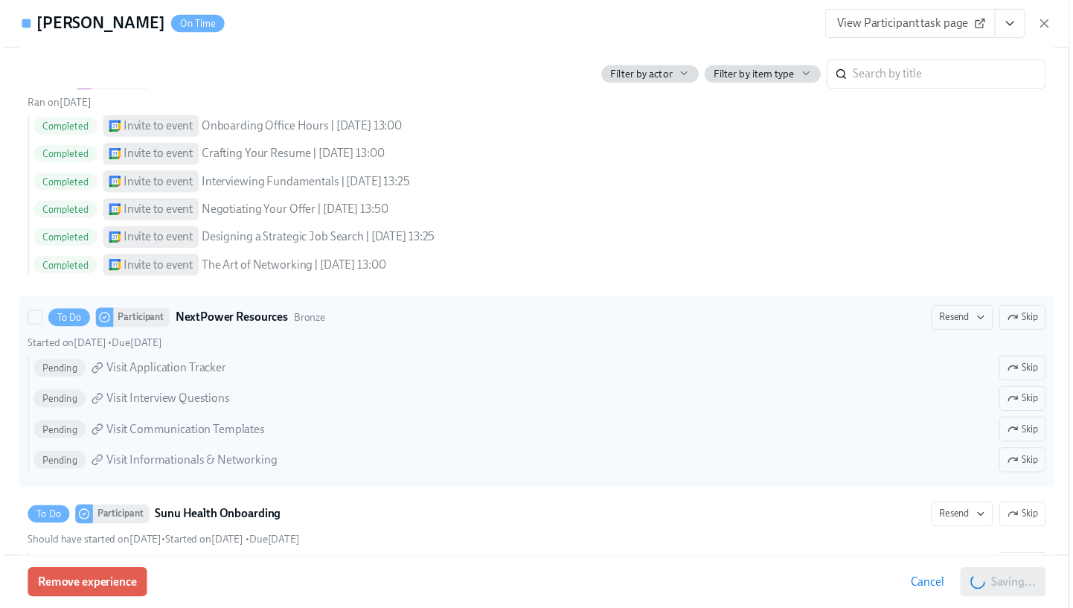
scroll to position [0, 7194]
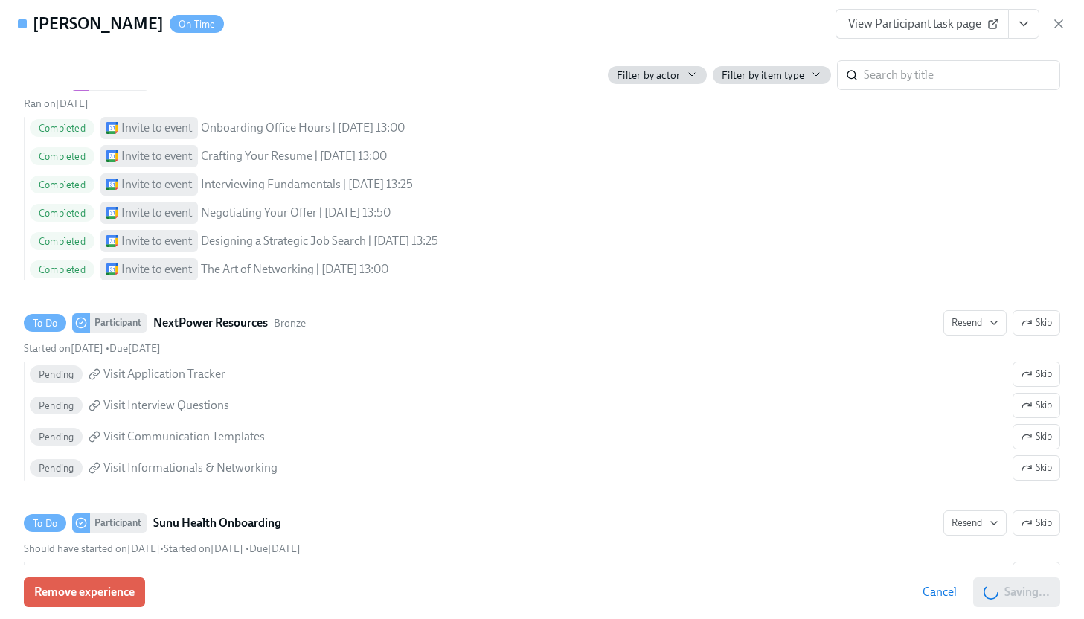
click at [1029, 25] on icon "View task page" at bounding box center [1024, 23] width 15 height 15
click at [1060, 29] on icon "button" at bounding box center [1059, 23] width 15 height 15
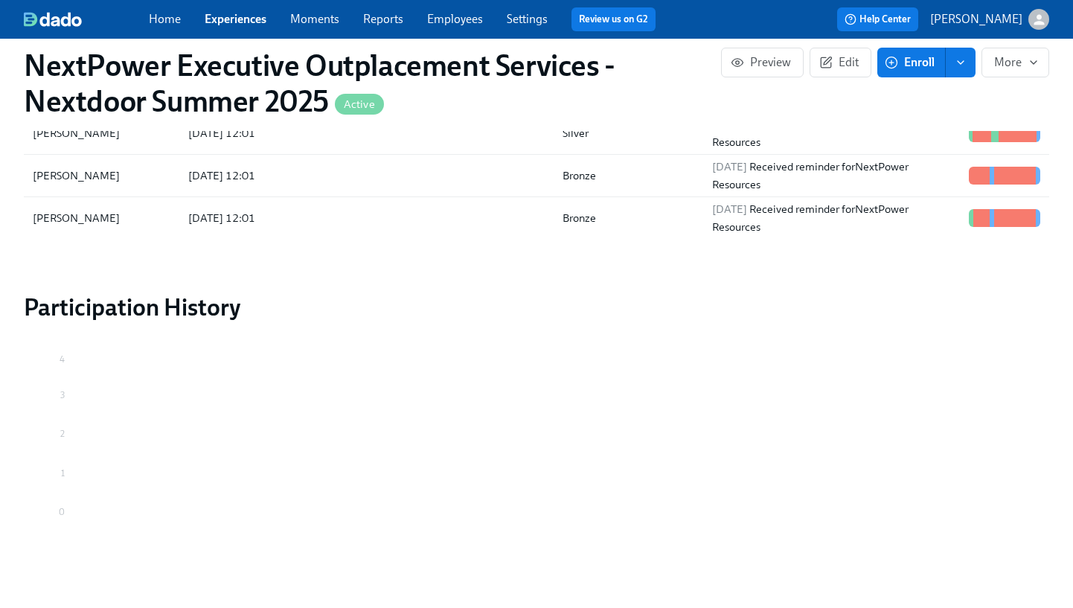
scroll to position [1646, 0]
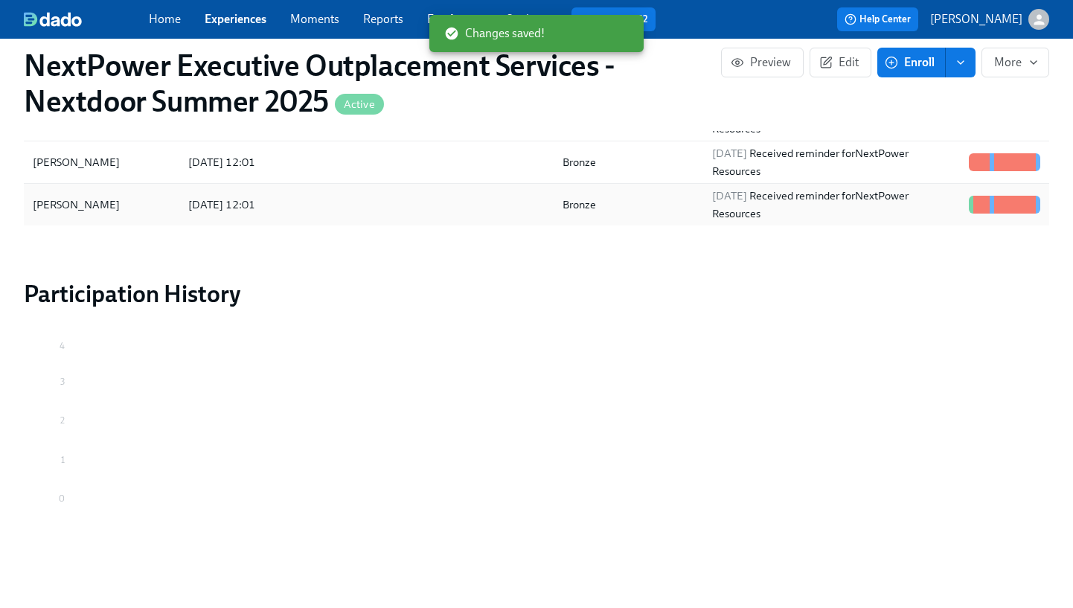
click at [304, 205] on div at bounding box center [348, 205] width 105 height 30
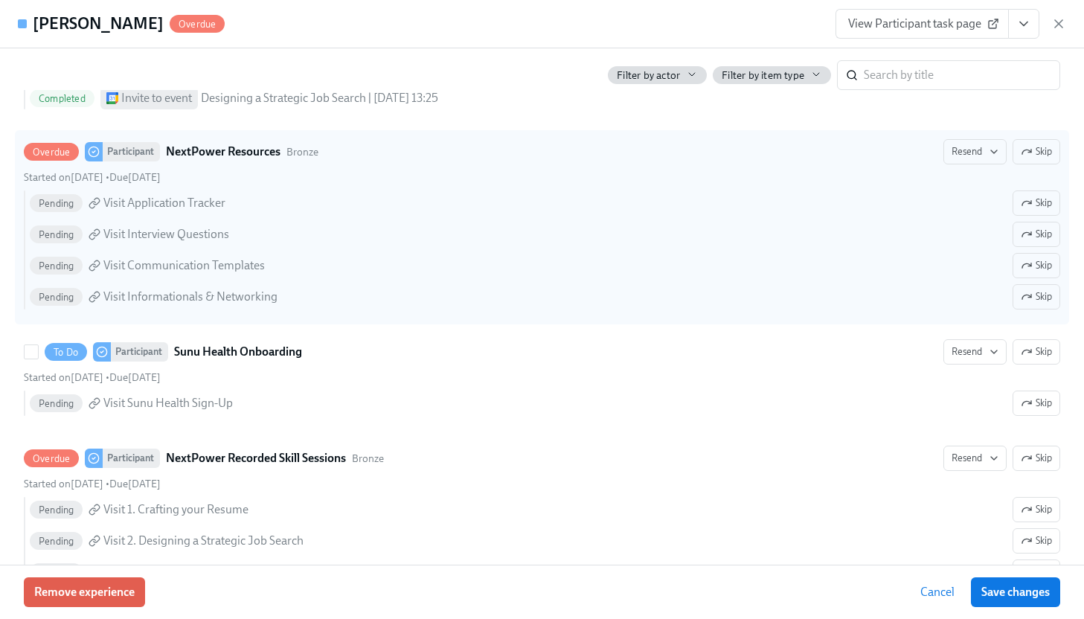
scroll to position [783, 0]
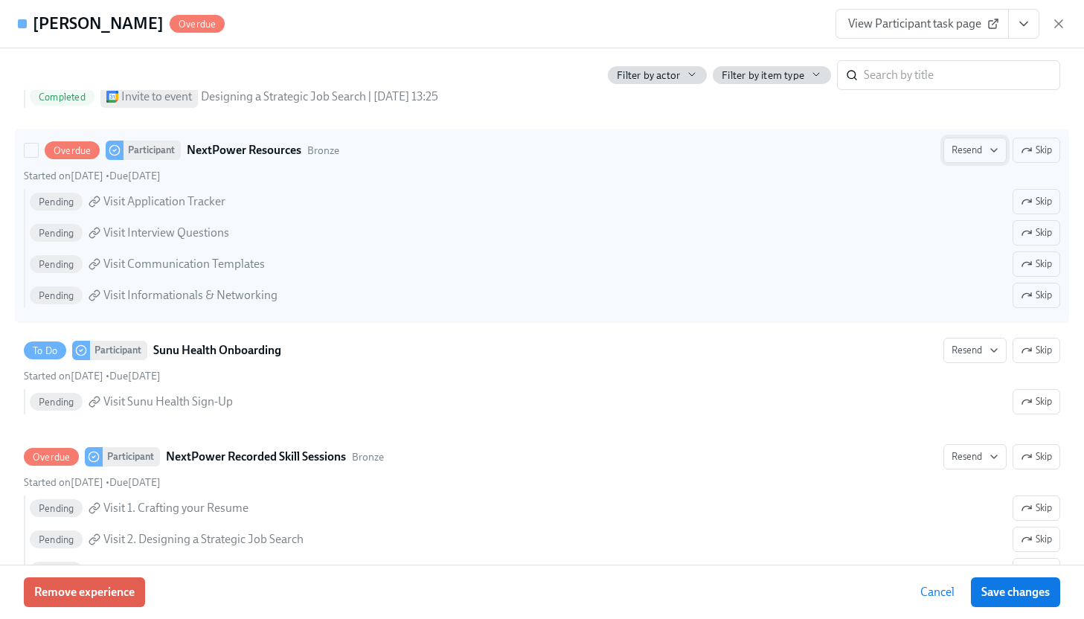
click at [972, 152] on span "Resend" at bounding box center [975, 150] width 47 height 15
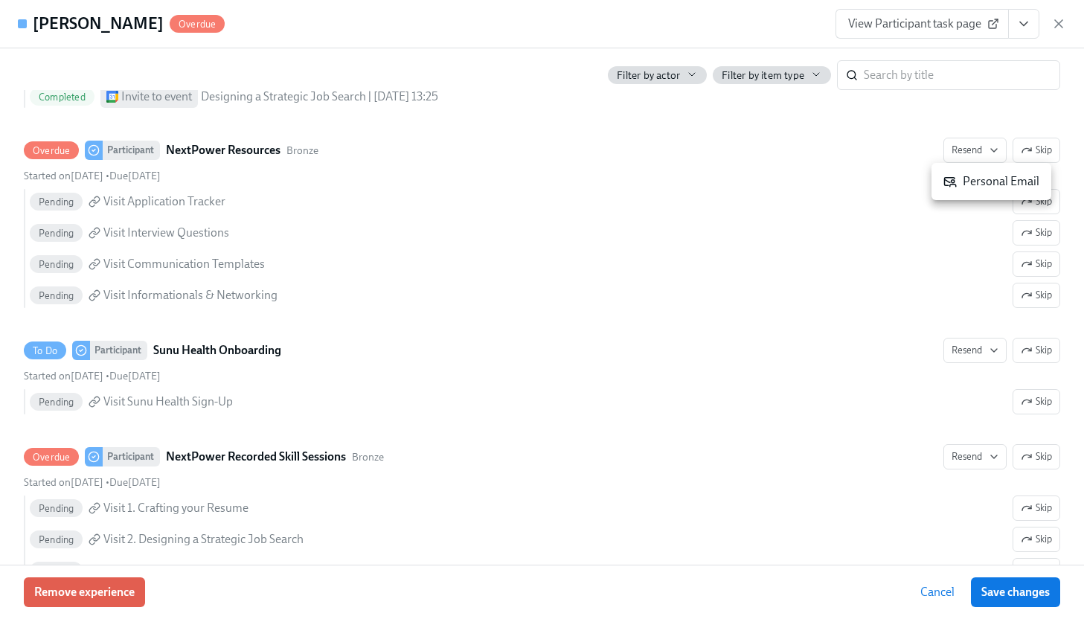
click at [982, 182] on div "Personal Email" at bounding box center [992, 181] width 96 height 16
click at [974, 353] on div at bounding box center [542, 309] width 1084 height 619
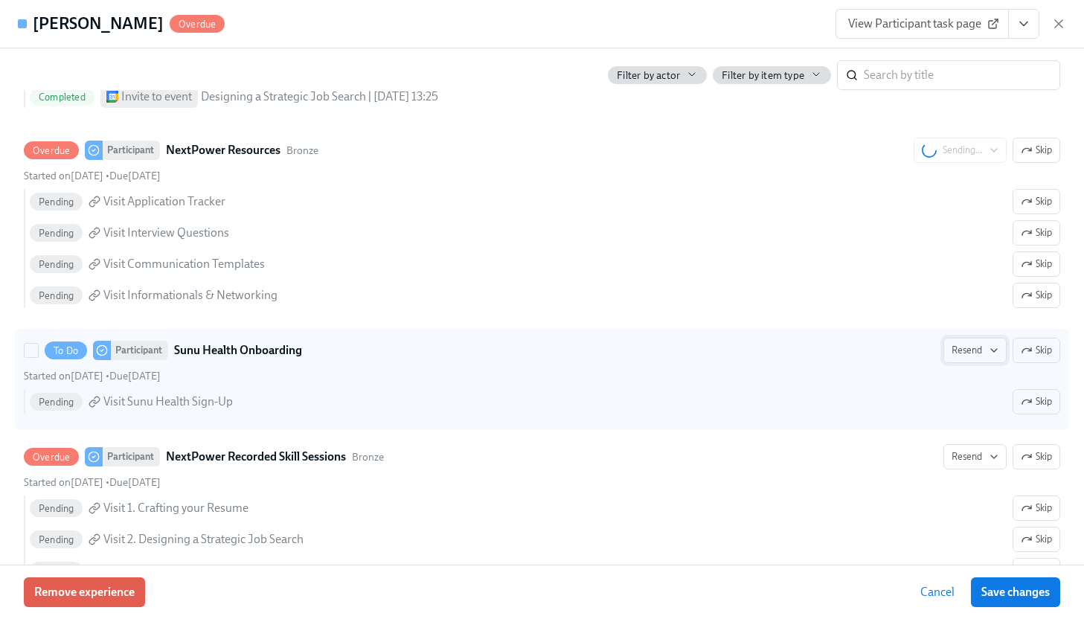
click at [988, 351] on icon "button" at bounding box center [994, 351] width 12 height 12
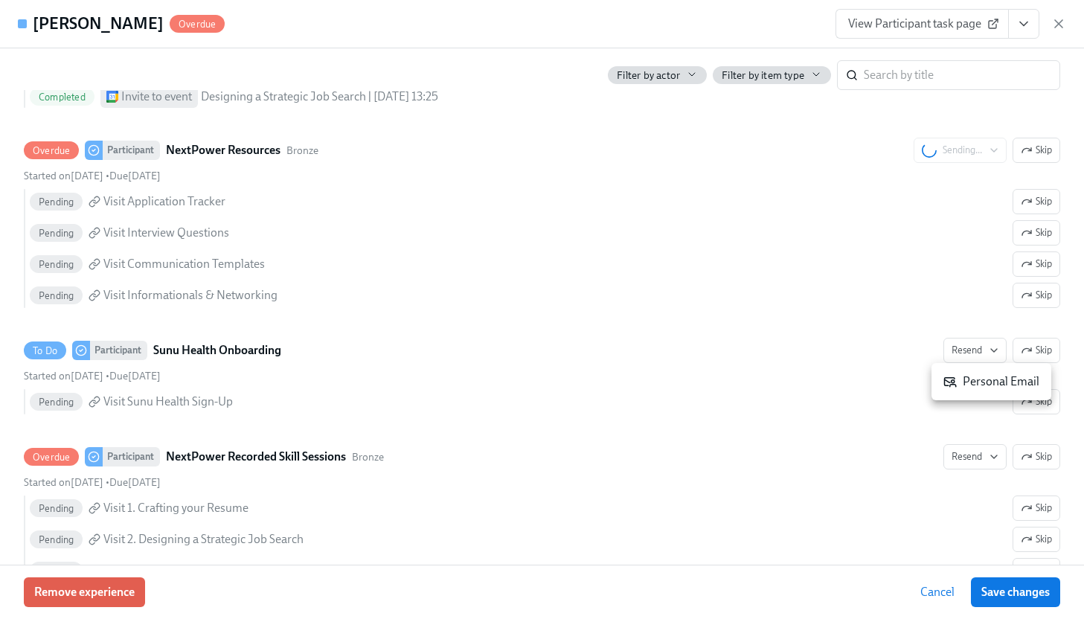
click at [984, 379] on div "Personal Email" at bounding box center [992, 382] width 96 height 16
click at [979, 455] on div at bounding box center [542, 309] width 1084 height 619
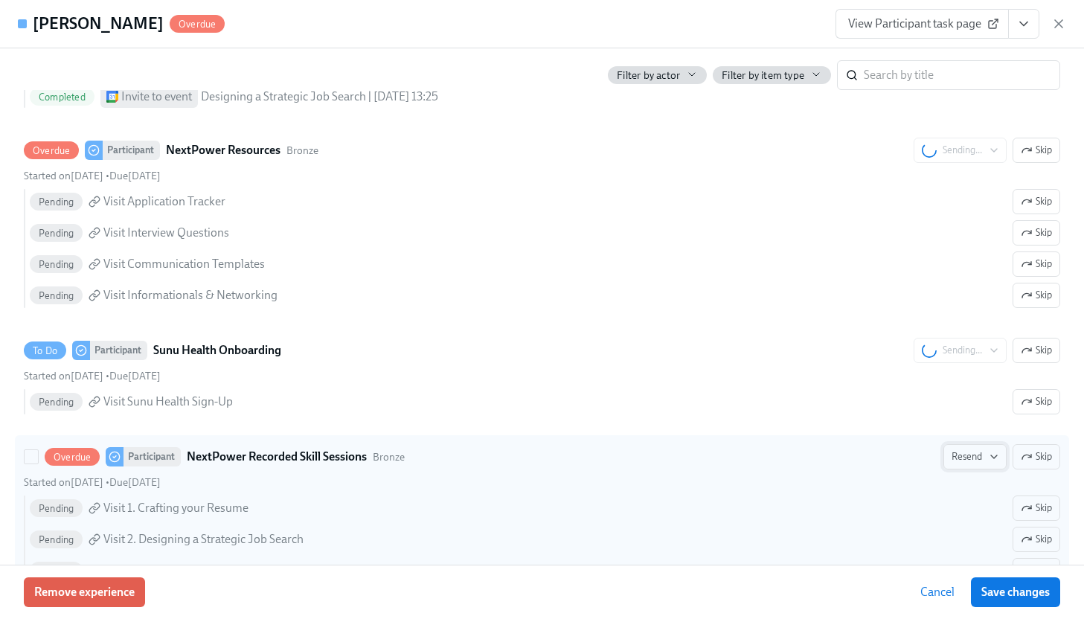
click at [991, 457] on icon "button" at bounding box center [994, 456] width 6 height 3
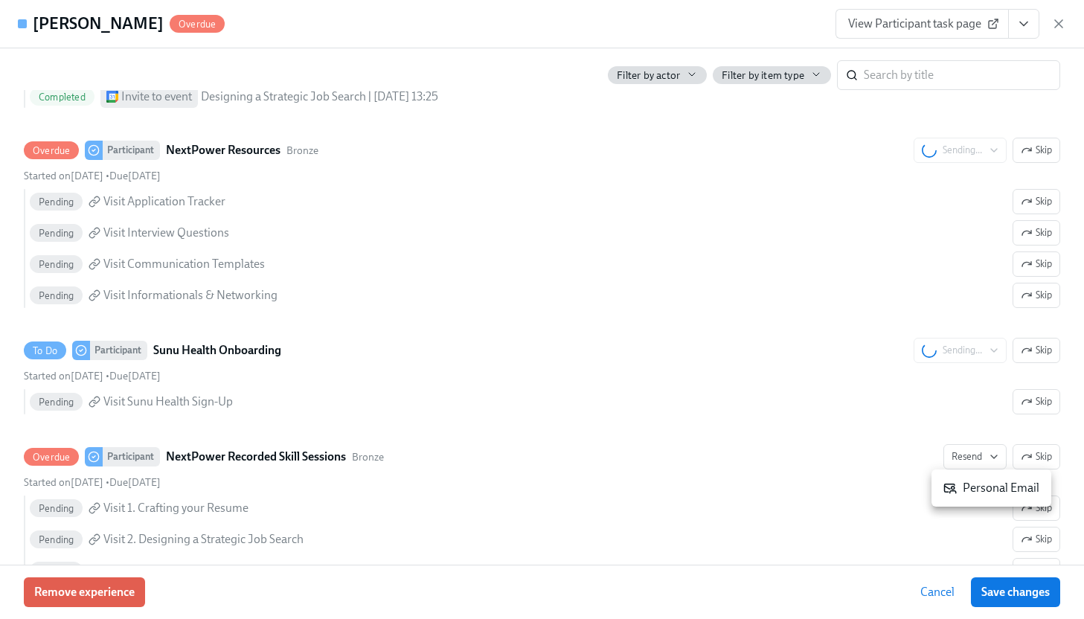
click at [977, 492] on div "Personal Email" at bounding box center [992, 488] width 96 height 16
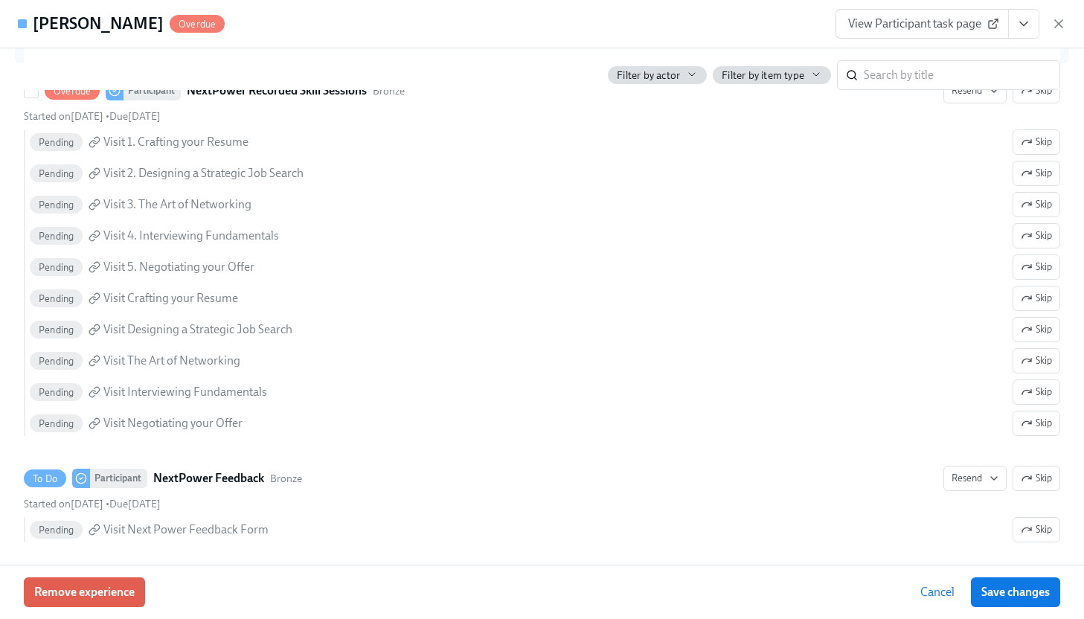
scroll to position [1160, 0]
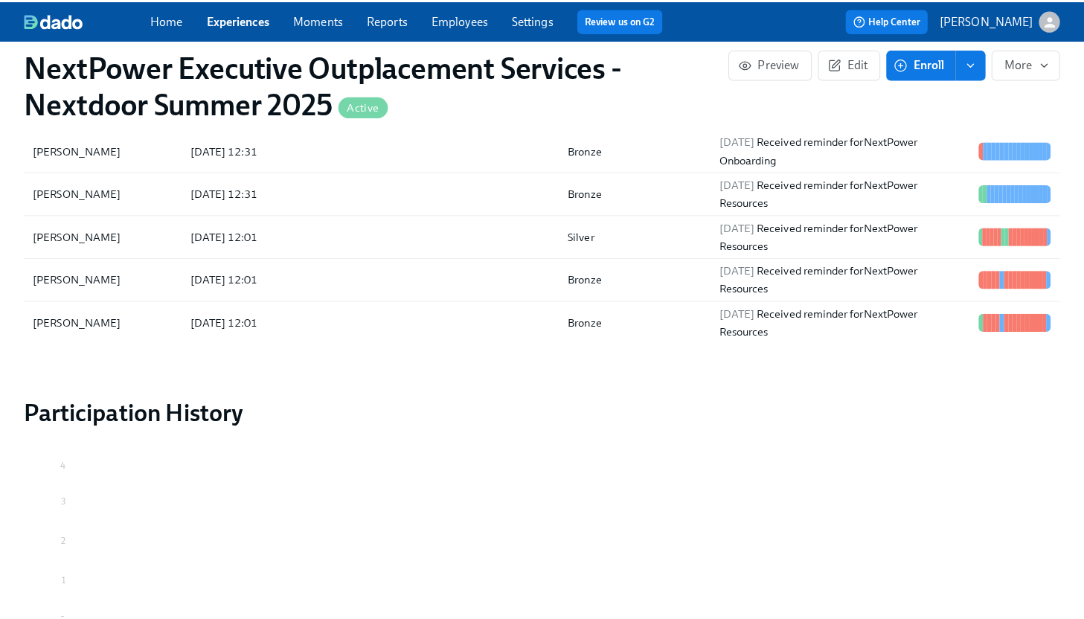
scroll to position [1526, 0]
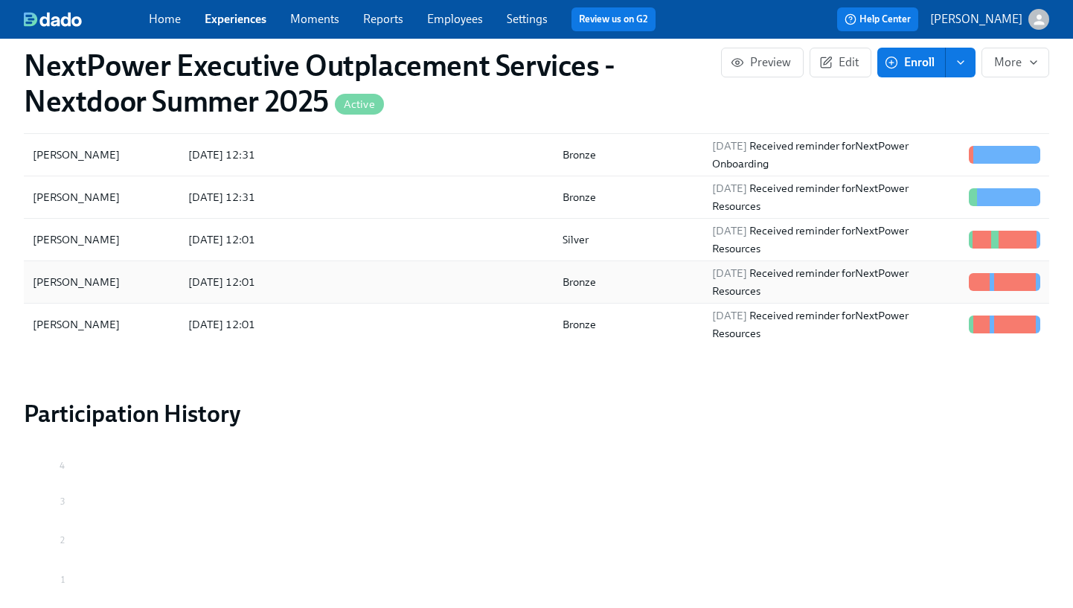
click at [153, 280] on div "[PERSON_NAME]" at bounding box center [102, 282] width 150 height 30
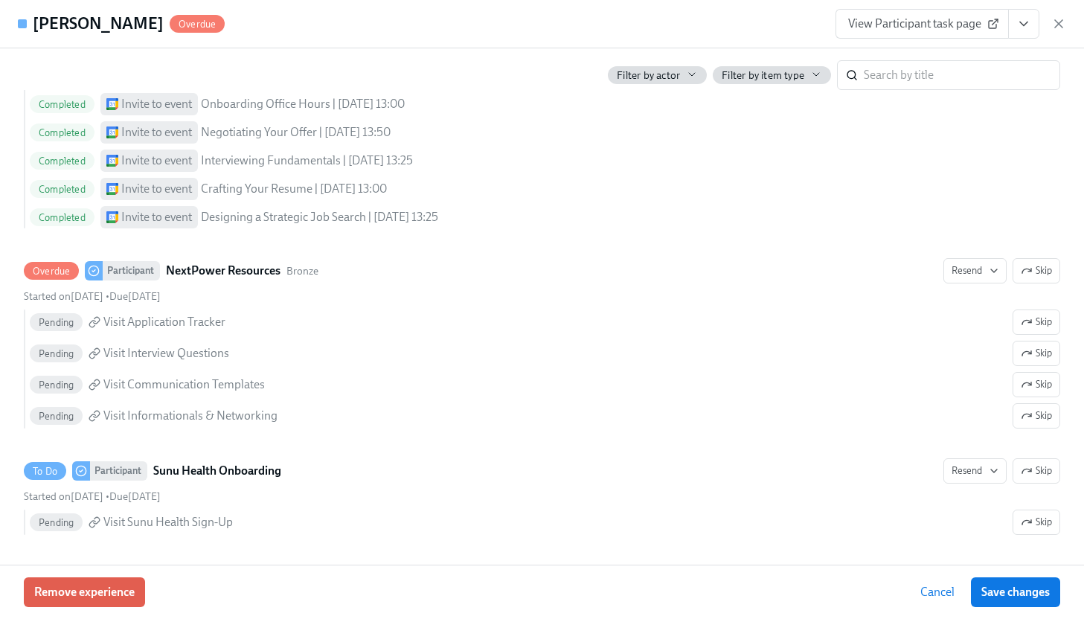
scroll to position [684, 0]
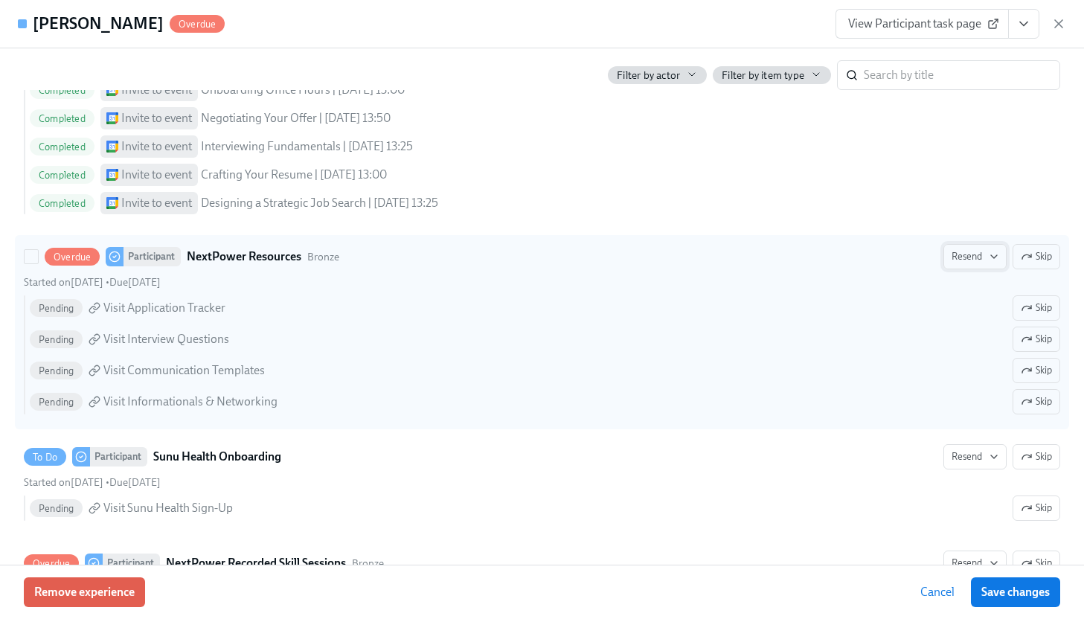
click at [961, 258] on span "Resend" at bounding box center [975, 256] width 47 height 15
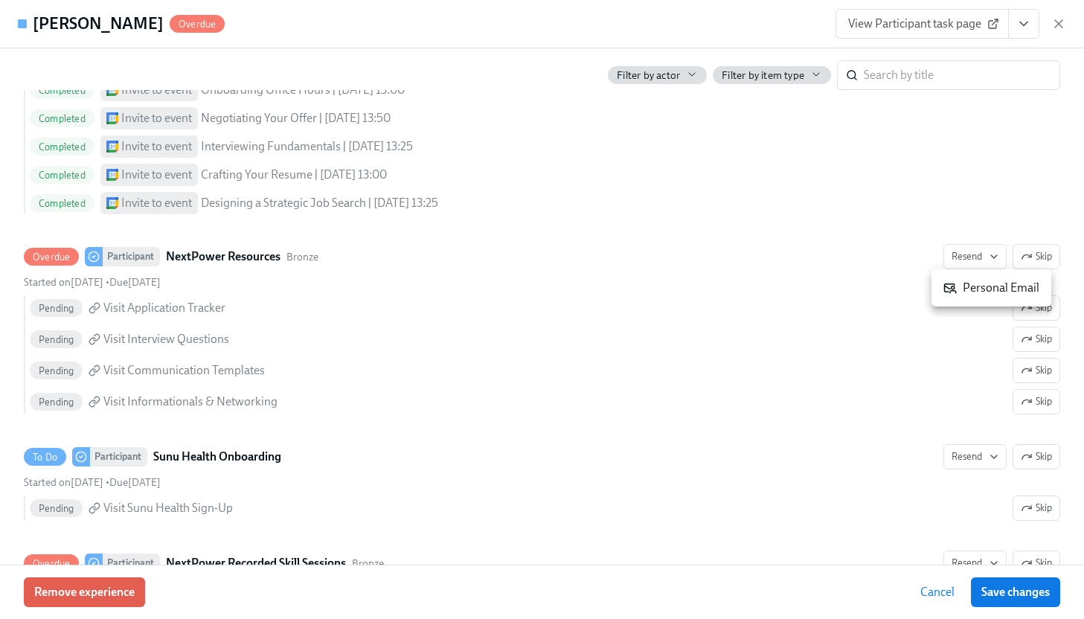
click at [962, 296] on li "Personal Email" at bounding box center [992, 287] width 120 height 25
click at [982, 461] on div at bounding box center [542, 309] width 1084 height 619
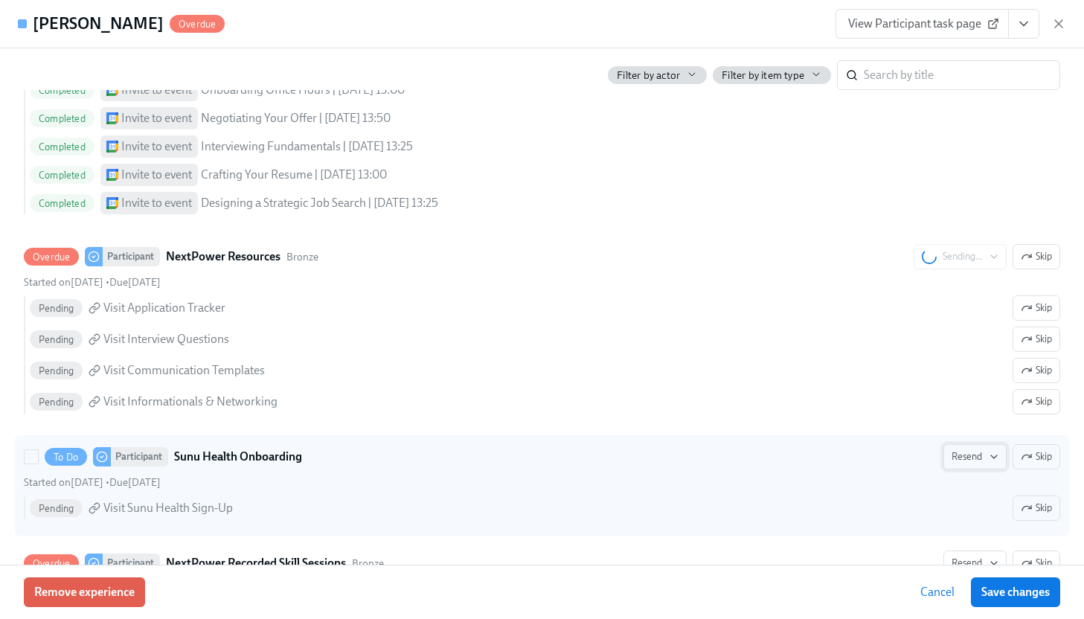
click at [988, 460] on icon "button" at bounding box center [994, 457] width 12 height 12
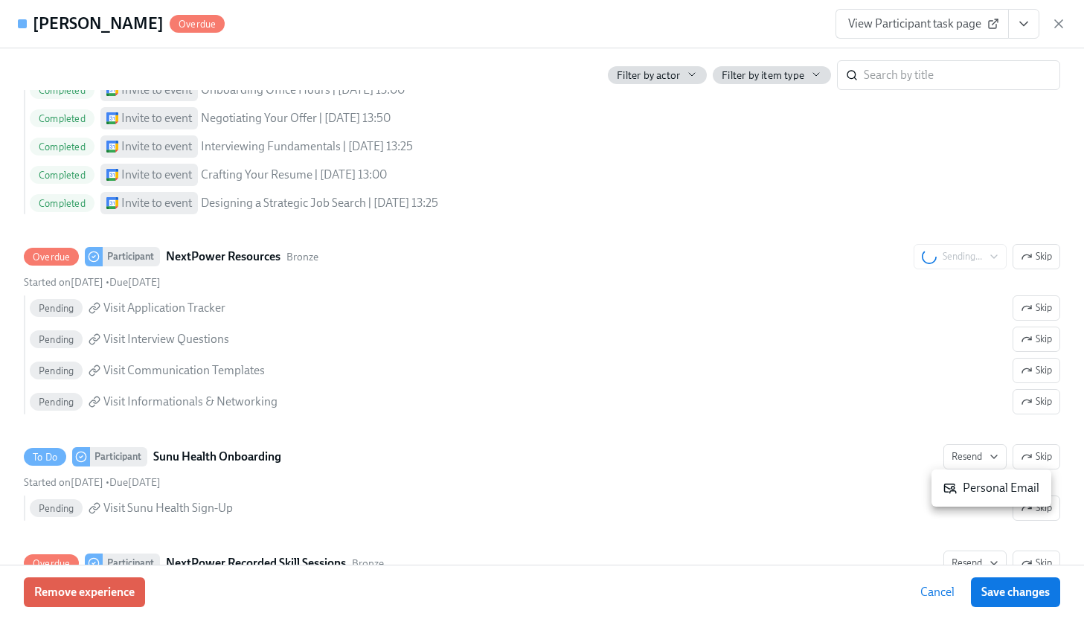
click at [980, 493] on div "Personal Email" at bounding box center [992, 488] width 96 height 16
click at [944, 482] on div "Personal Email" at bounding box center [960, 488] width 96 height 16
click at [974, 560] on div at bounding box center [542, 309] width 1084 height 619
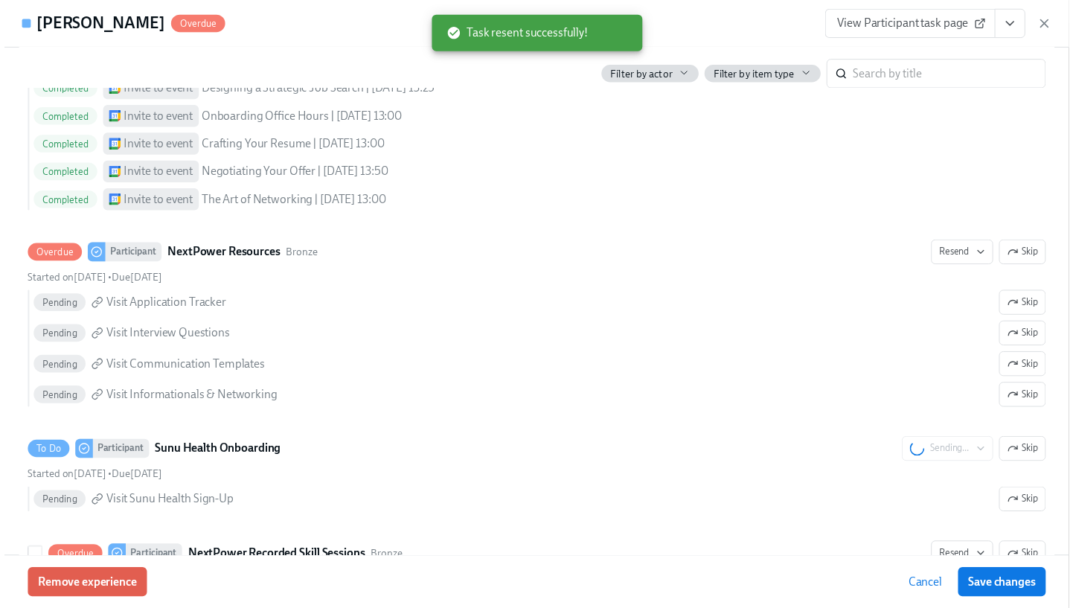
scroll to position [0, 7194]
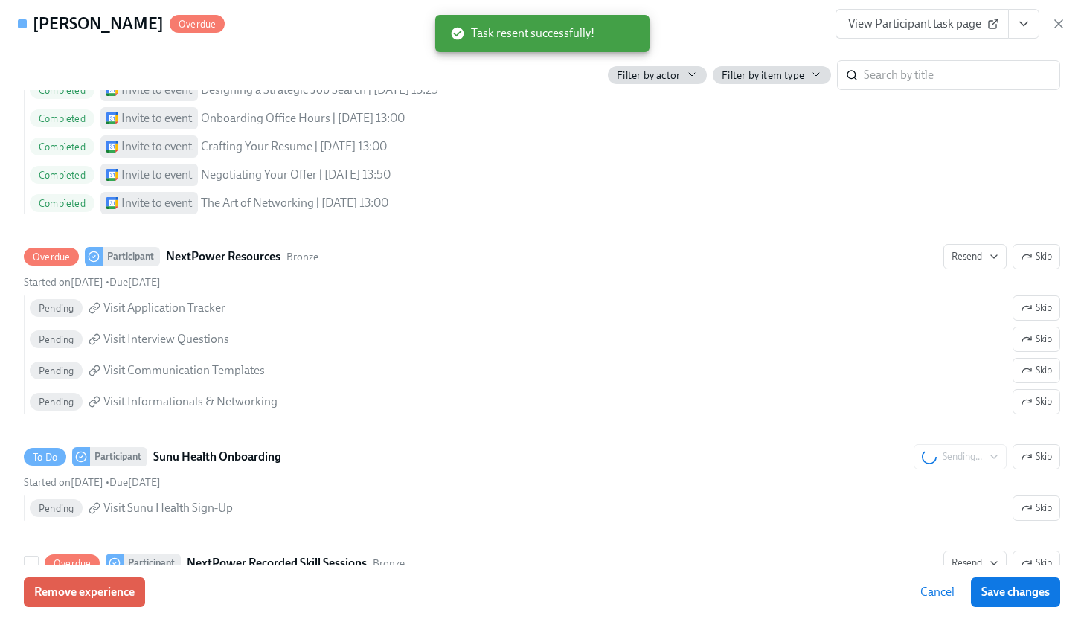
click at [974, 560] on span "Resend" at bounding box center [975, 563] width 47 height 15
click at [977, 589] on div "Personal Email" at bounding box center [992, 589] width 96 height 16
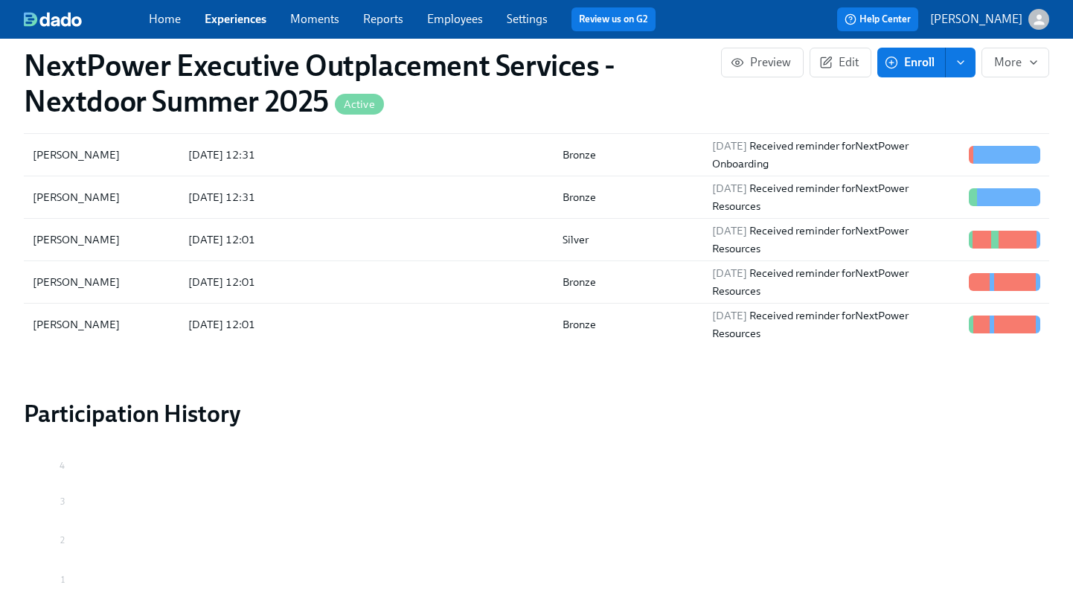
scroll to position [0, 7183]
click at [232, 17] on link "Experiences" at bounding box center [236, 19] width 62 height 14
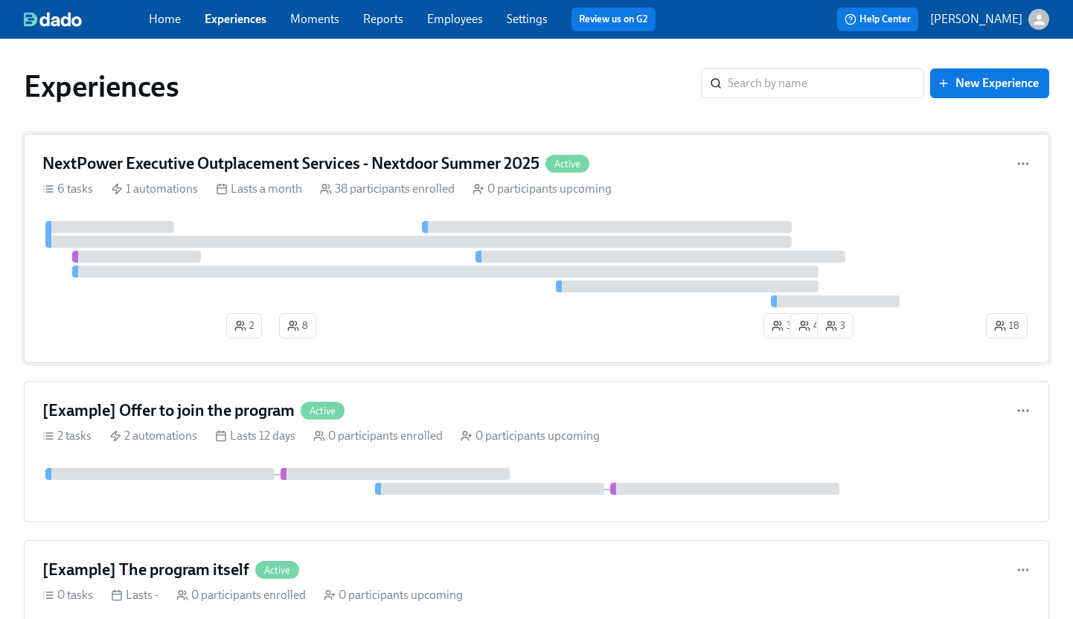
click at [248, 159] on h4 "NextPower Executive Outplacement Services - Nextdoor Summer 2025" at bounding box center [290, 164] width 497 height 22
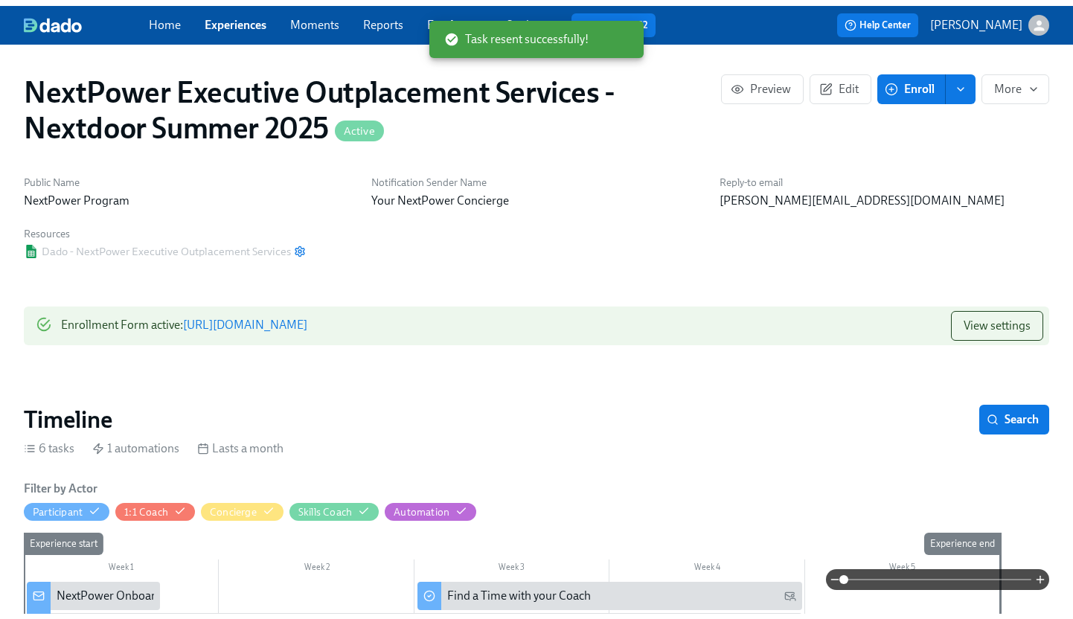
scroll to position [0, 7194]
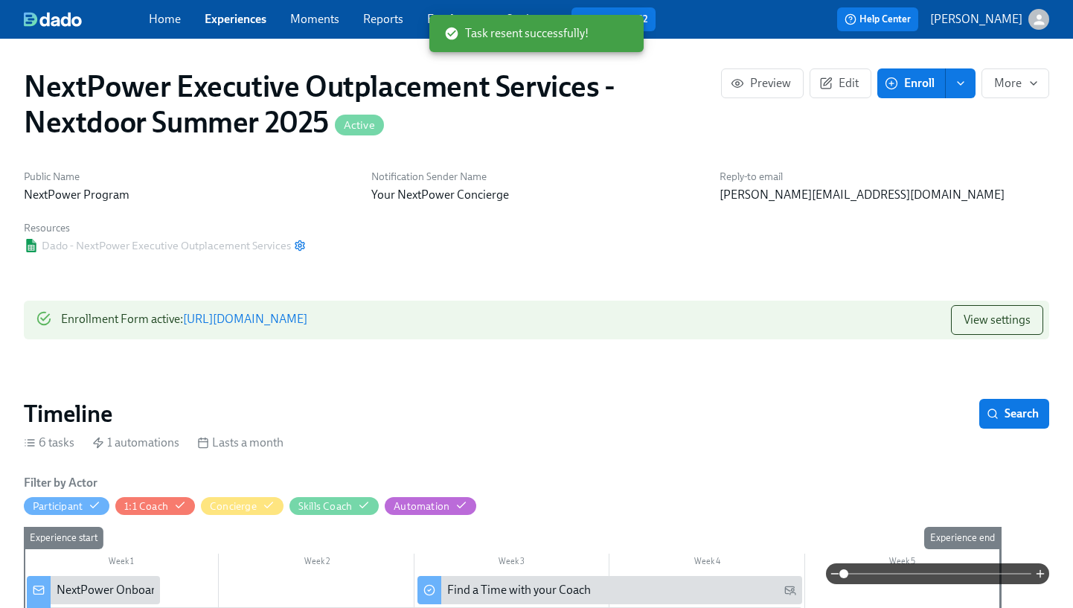
click at [242, 14] on link "Experiences" at bounding box center [236, 19] width 62 height 14
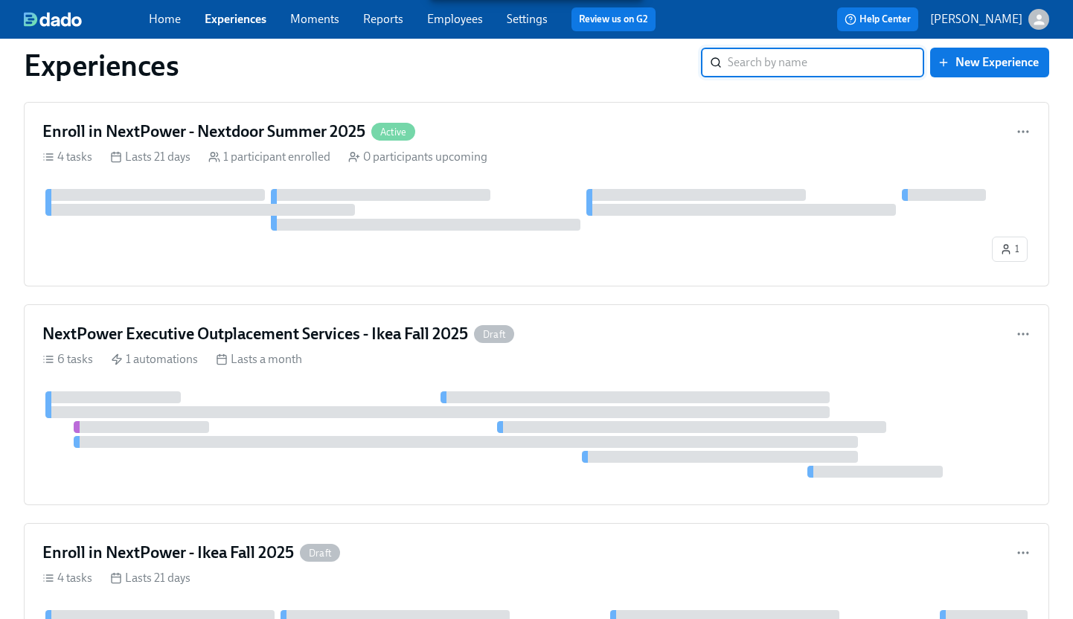
scroll to position [595, 0]
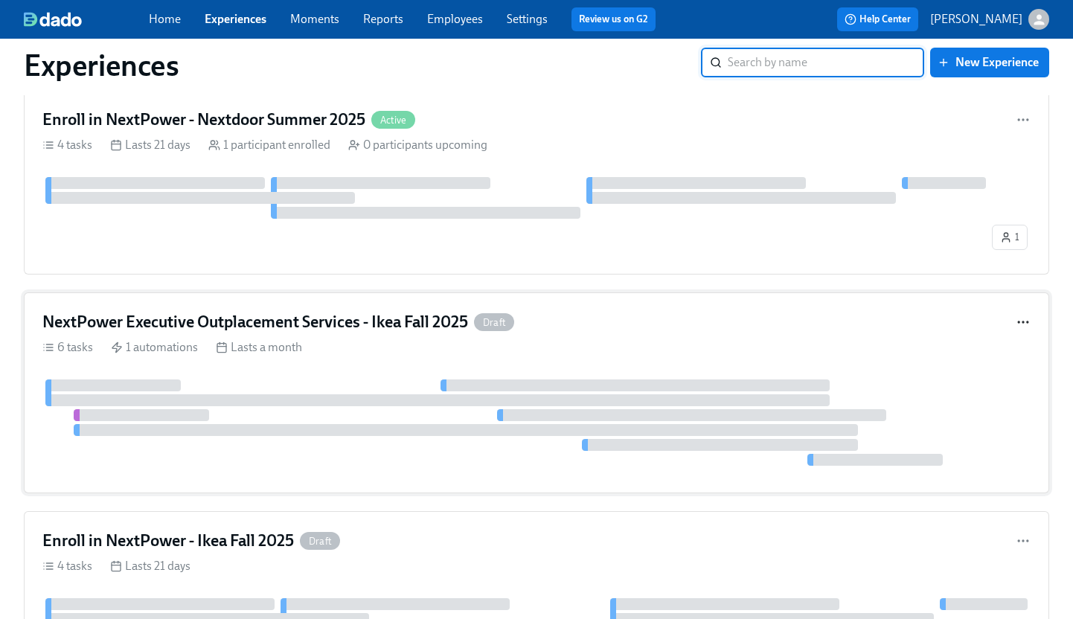
click at [1024, 319] on icon "button" at bounding box center [1023, 322] width 15 height 15
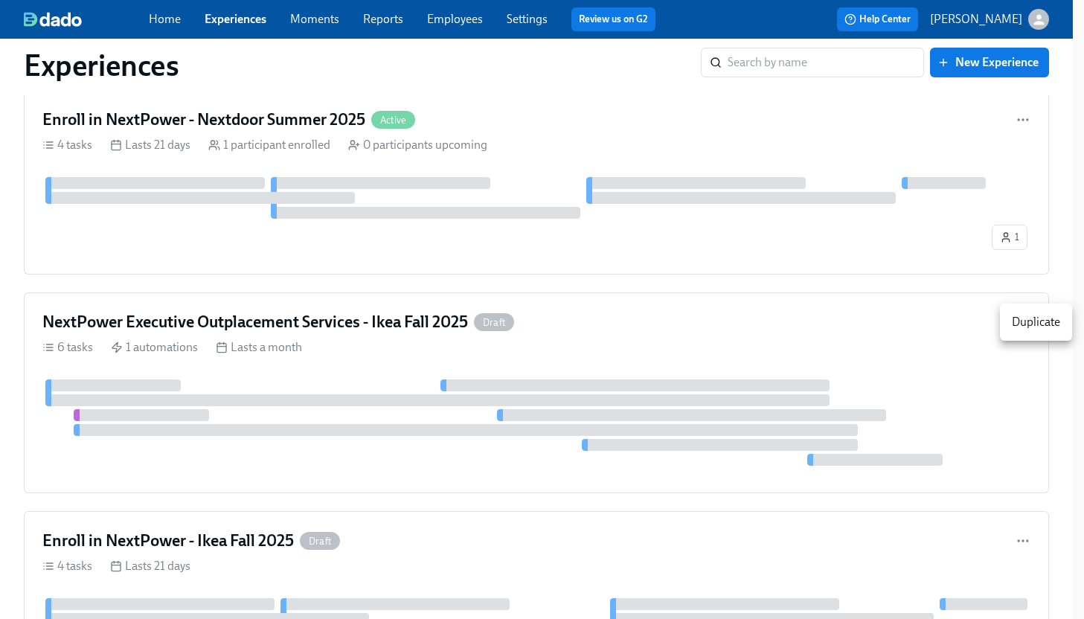
click at [922, 336] on div at bounding box center [542, 309] width 1084 height 619
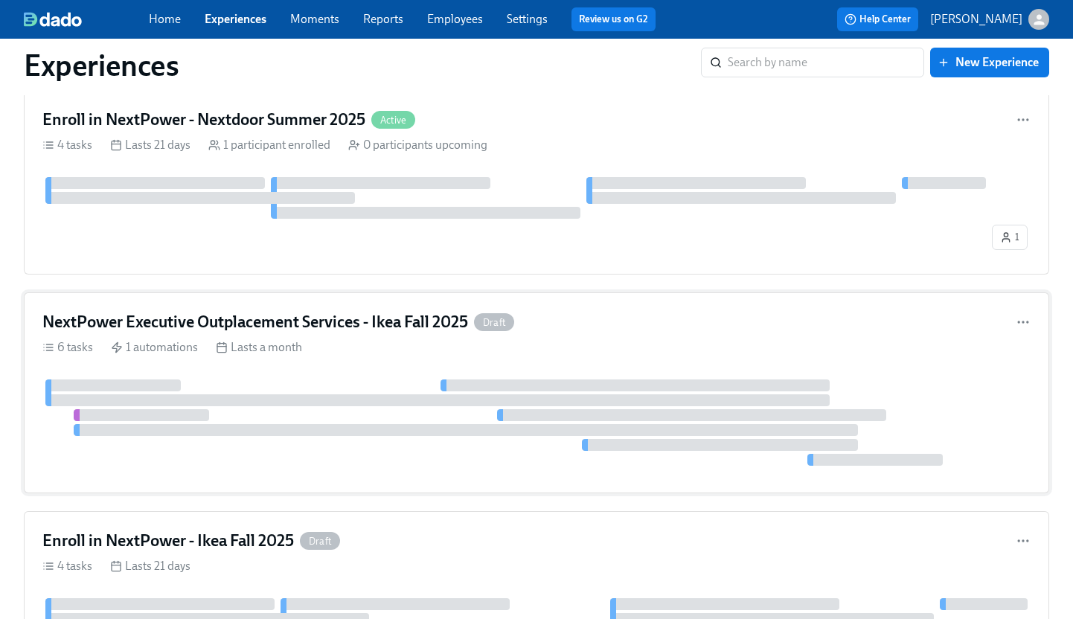
click at [413, 321] on h4 "NextPower Executive Outplacement Services - Ikea Fall 2025" at bounding box center [255, 322] width 426 height 22
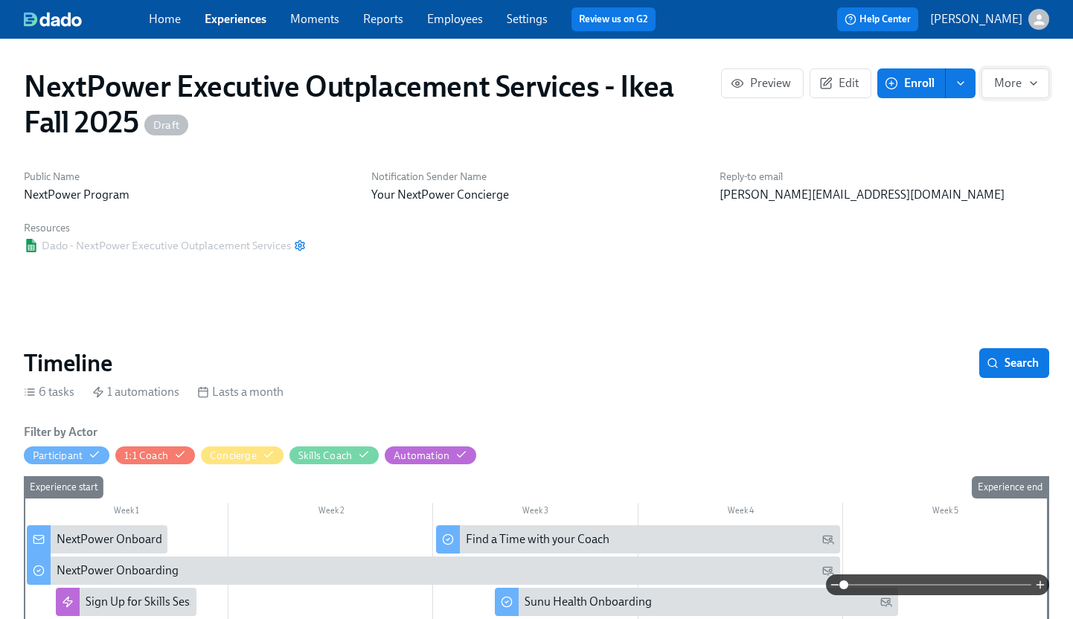
click at [1038, 87] on icon "button" at bounding box center [1034, 83] width 12 height 12
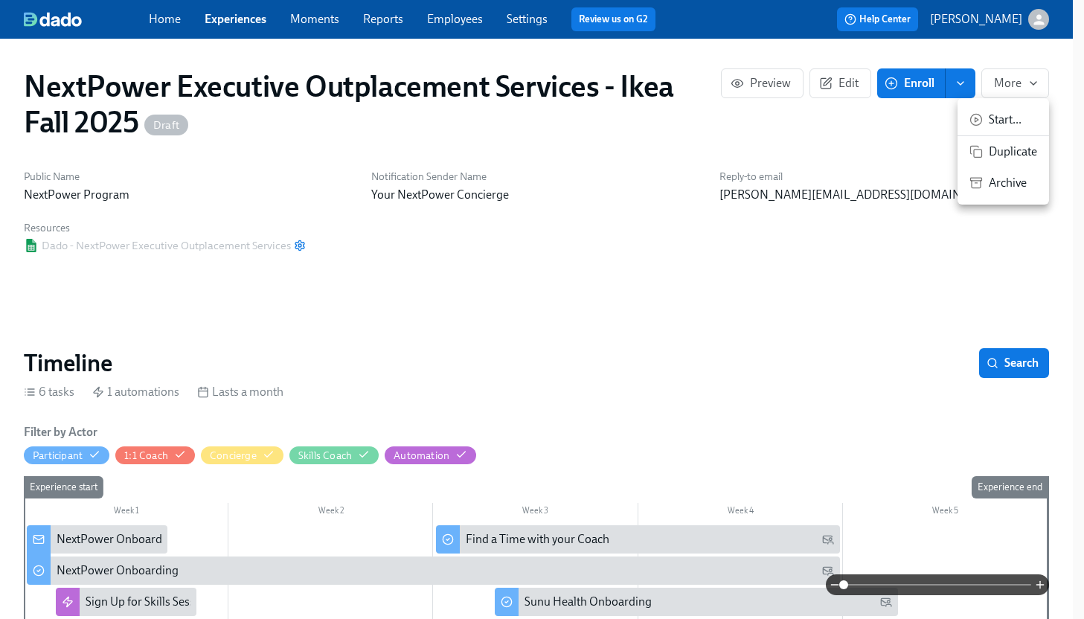
click at [999, 179] on span "Archive" at bounding box center [1013, 183] width 48 height 16
click at [237, 19] on div at bounding box center [542, 309] width 1084 height 619
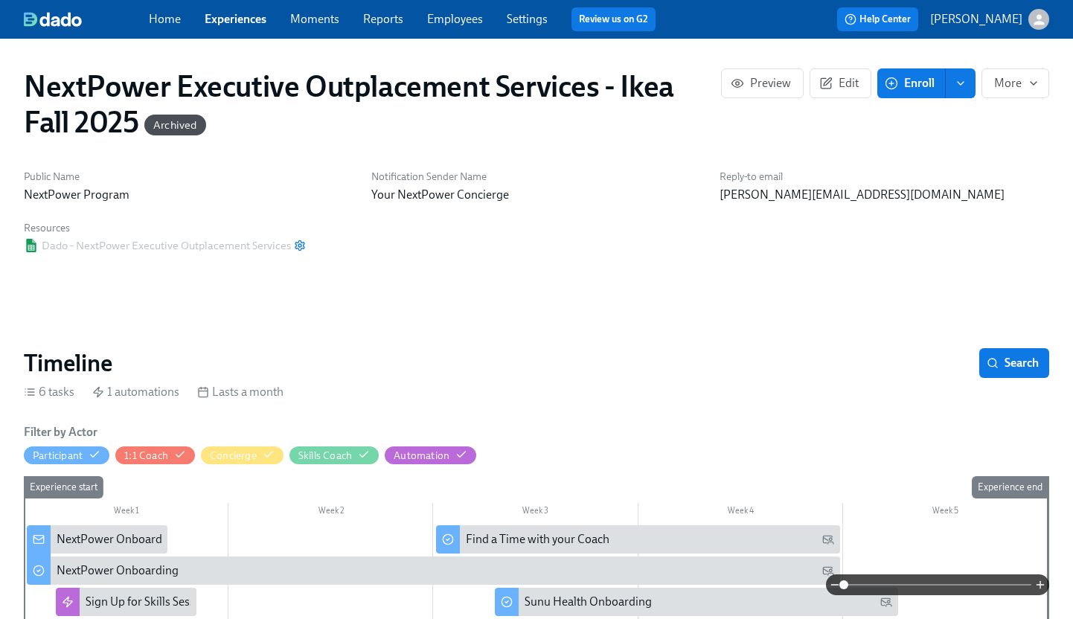
click at [229, 22] on link "Experiences" at bounding box center [236, 19] width 62 height 14
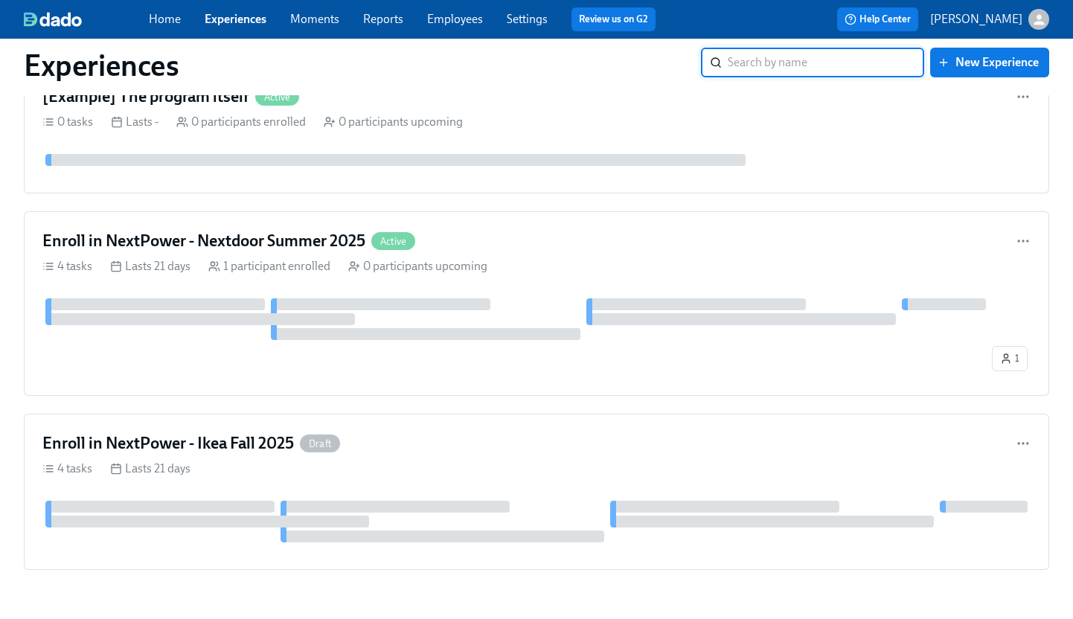
scroll to position [537, 0]
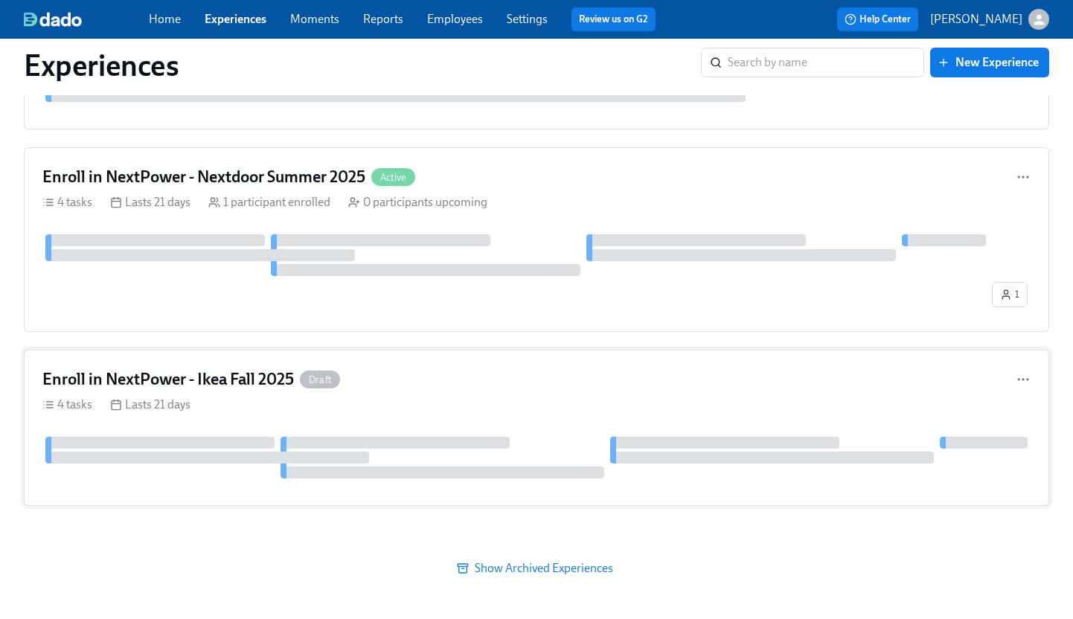
click at [533, 383] on div "Enroll in NextPower - Ikea Fall 2025 Draft" at bounding box center [536, 379] width 988 height 22
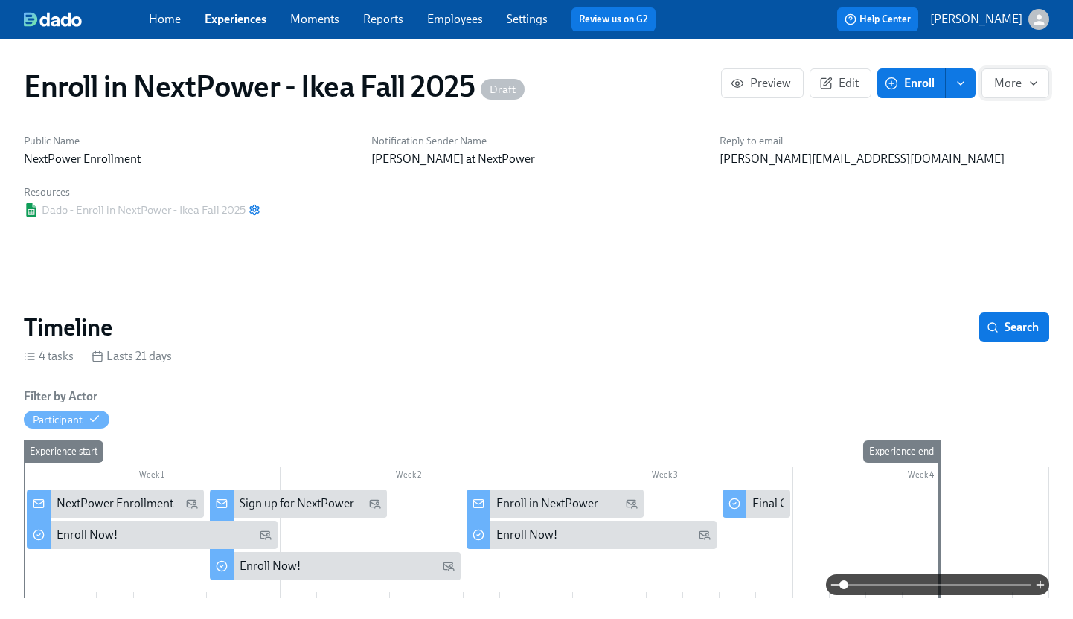
click at [1033, 82] on icon "button" at bounding box center [1034, 83] width 12 height 12
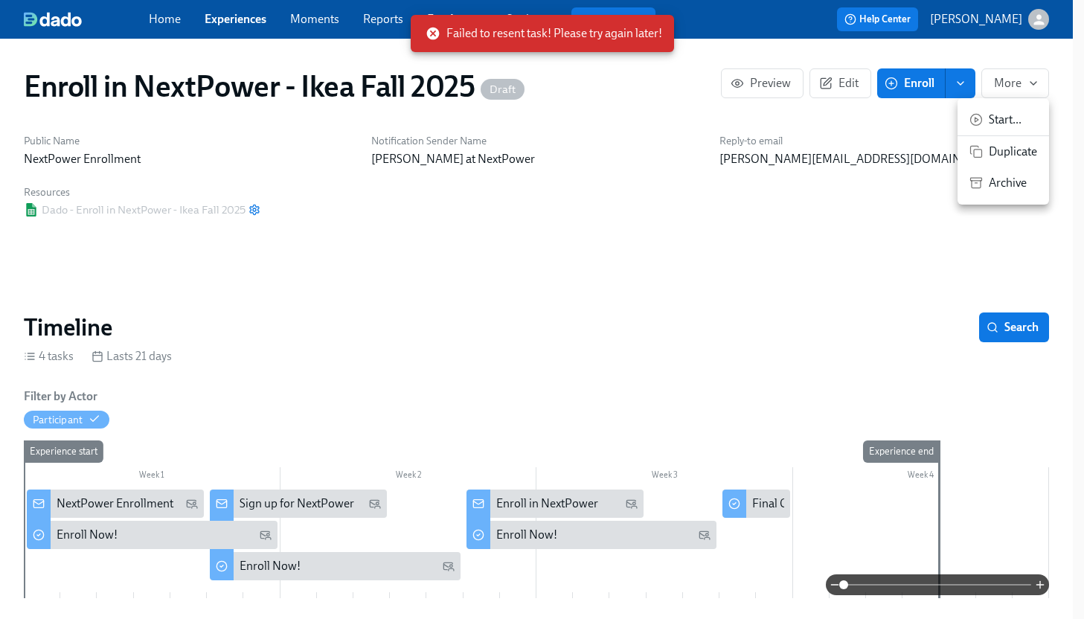
click at [1017, 185] on span "Archive" at bounding box center [1013, 183] width 48 height 16
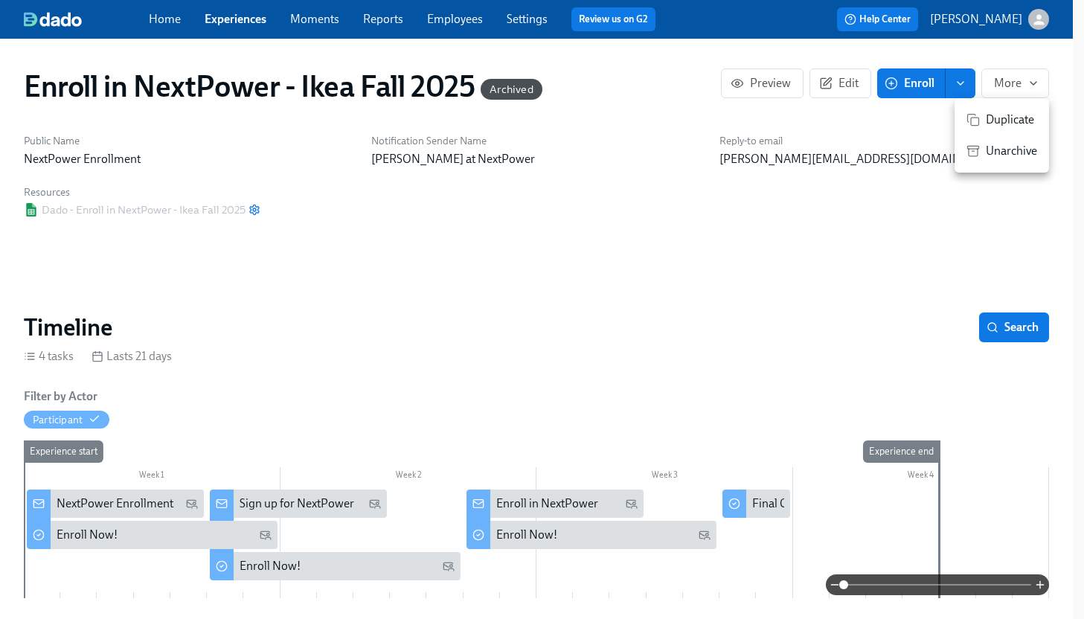
click at [237, 23] on div at bounding box center [542, 309] width 1084 height 619
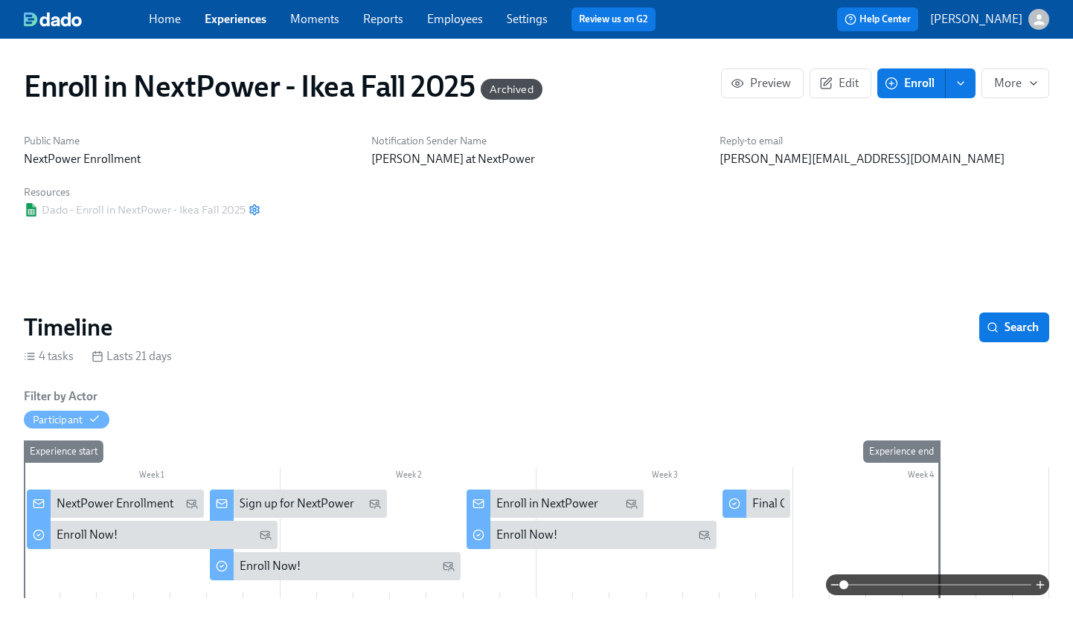
click at [227, 18] on link "Experiences" at bounding box center [236, 19] width 62 height 14
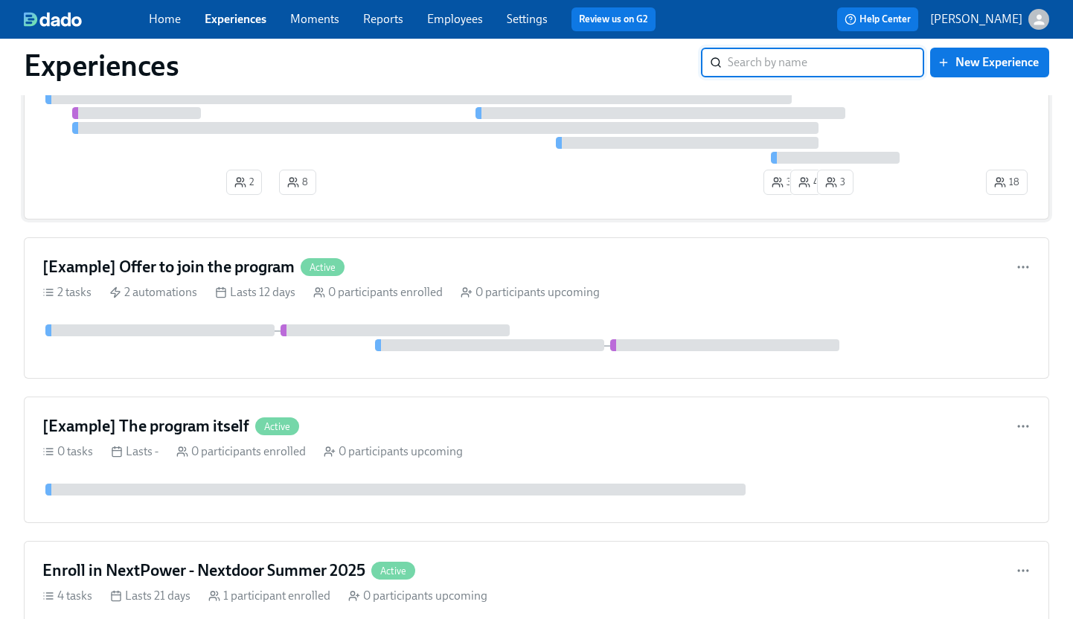
scroll to position [146, 0]
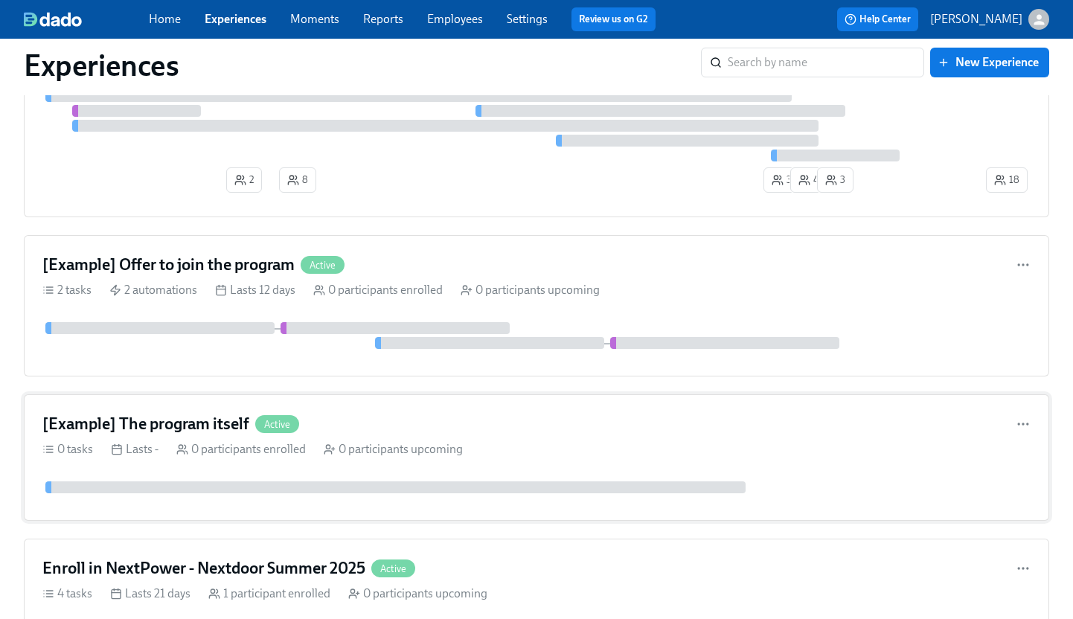
click at [164, 430] on h4 "[Example] The program itself" at bounding box center [145, 424] width 207 height 22
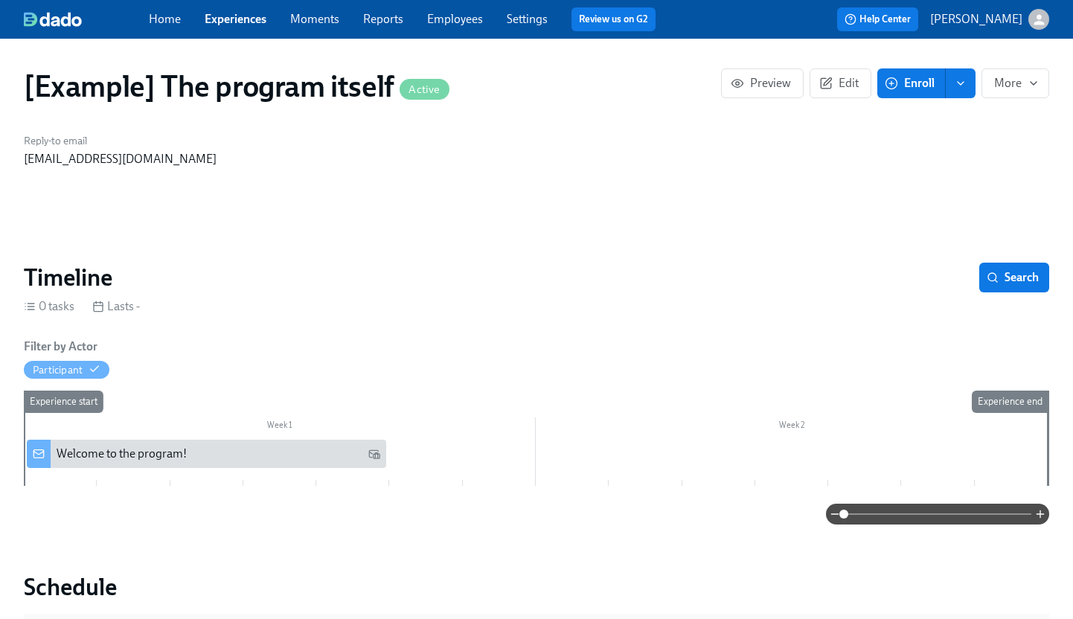
click at [960, 87] on icon "enroll" at bounding box center [961, 83] width 12 height 12
click at [142, 458] on div "Welcome to the program!" at bounding box center [122, 454] width 130 height 16
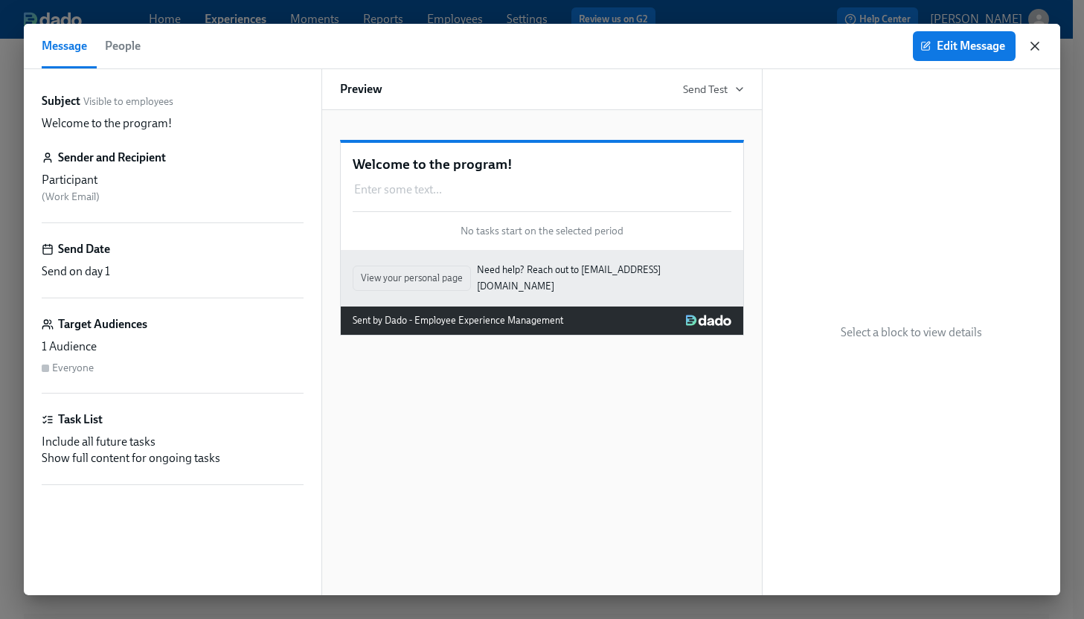
click at [1032, 48] on icon "button" at bounding box center [1035, 46] width 15 height 15
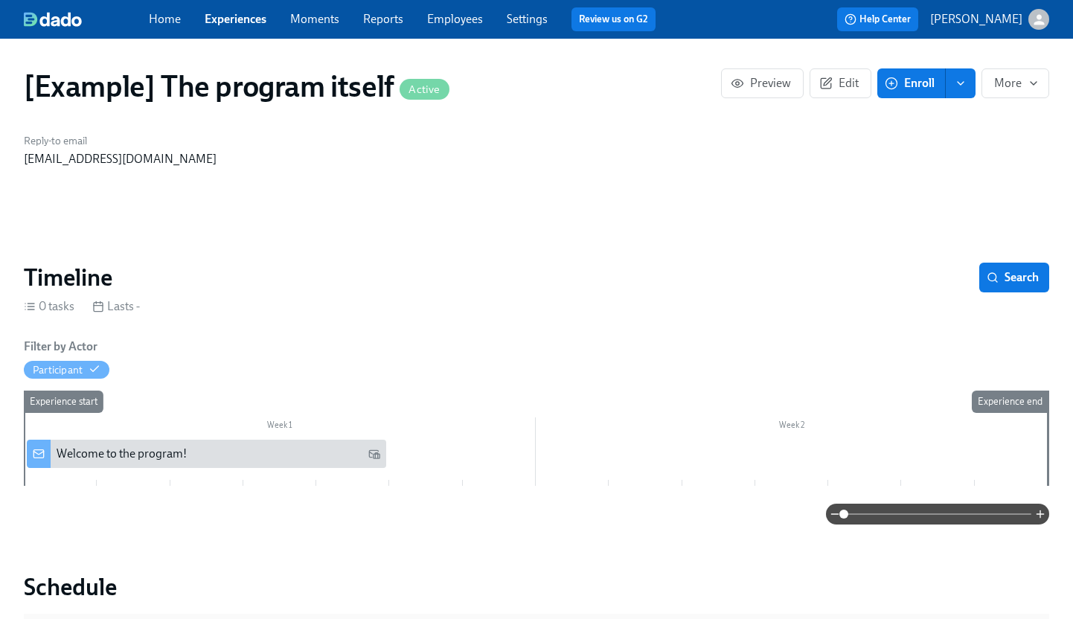
click at [958, 85] on icon "enroll" at bounding box center [961, 83] width 12 height 12
click at [921, 124] on span "Enroll manually" at bounding box center [922, 120] width 85 height 16
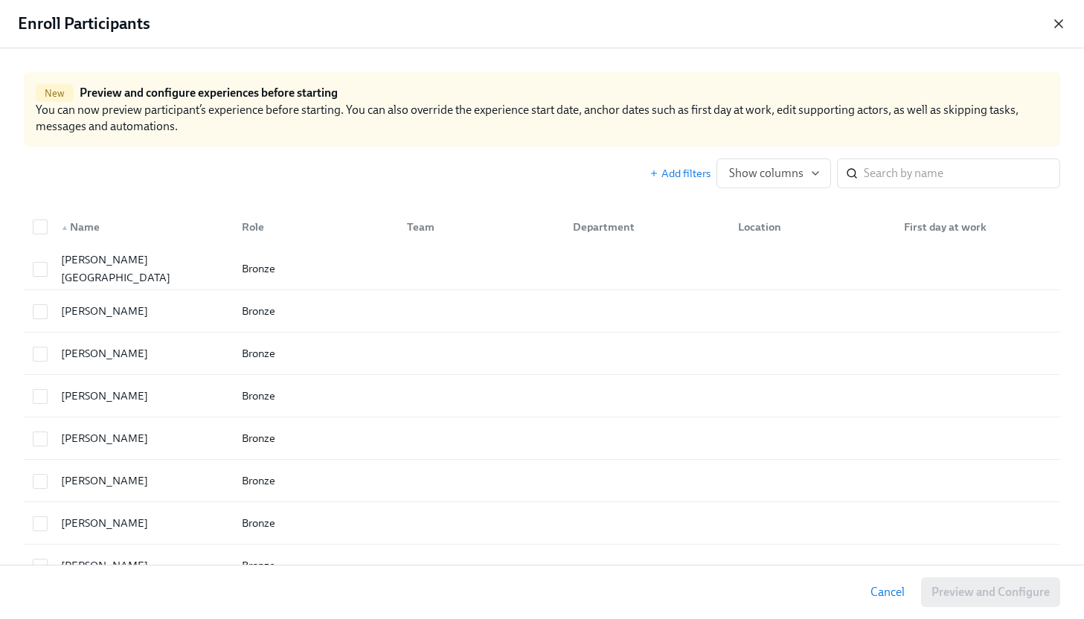
click at [1060, 17] on icon "button" at bounding box center [1059, 23] width 15 height 15
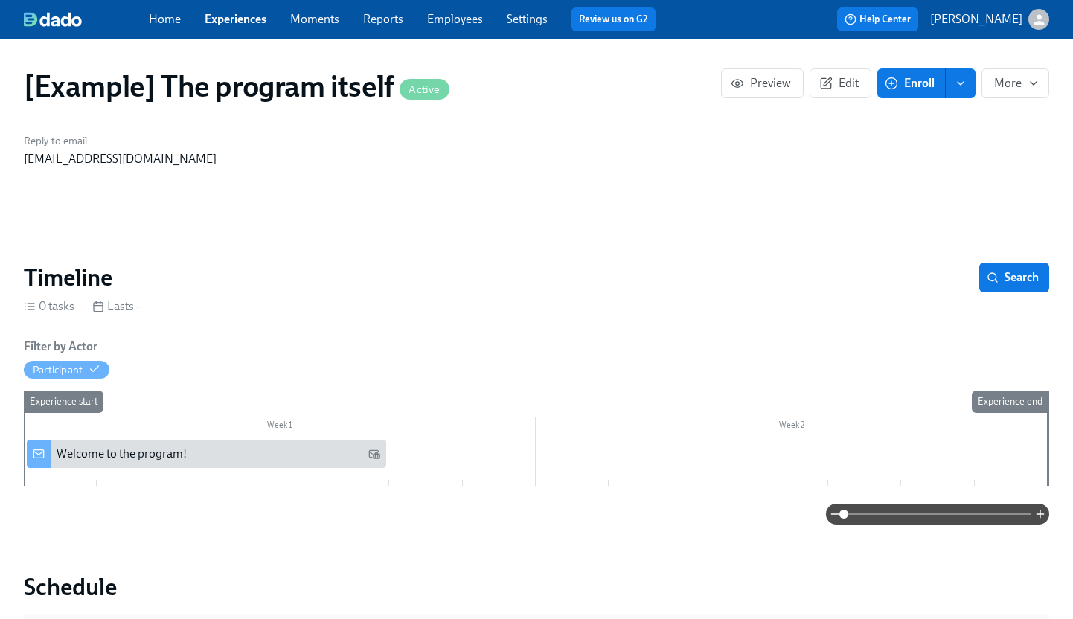
click at [966, 84] on icon "enroll" at bounding box center [961, 83] width 12 height 12
click at [920, 149] on span "Enrollment form" at bounding box center [922, 151] width 85 height 16
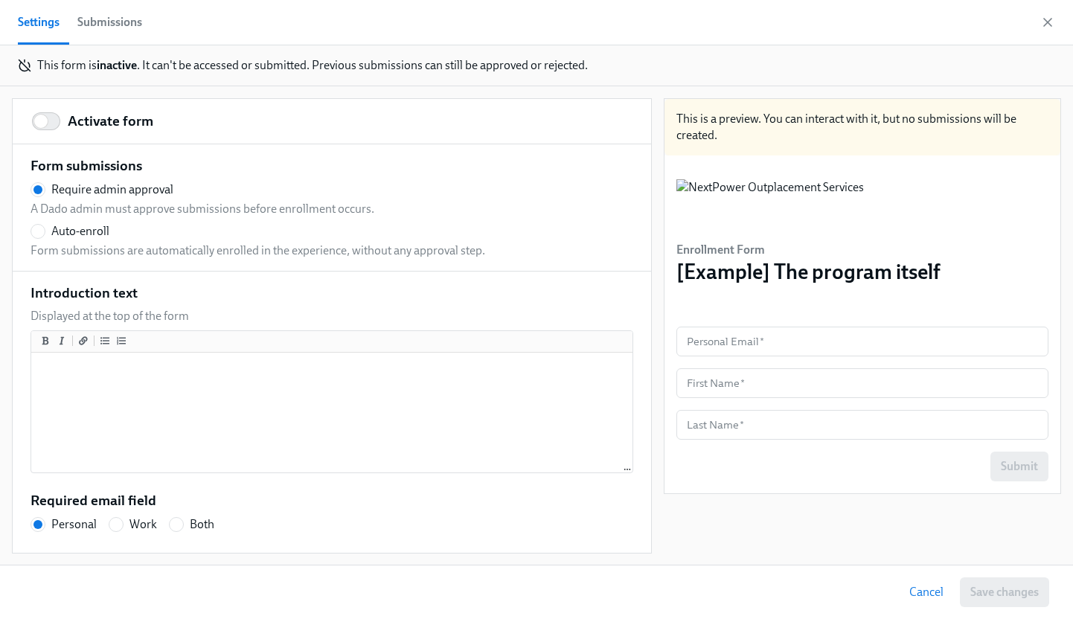
click at [118, 20] on div "Submissions" at bounding box center [109, 22] width 65 height 21
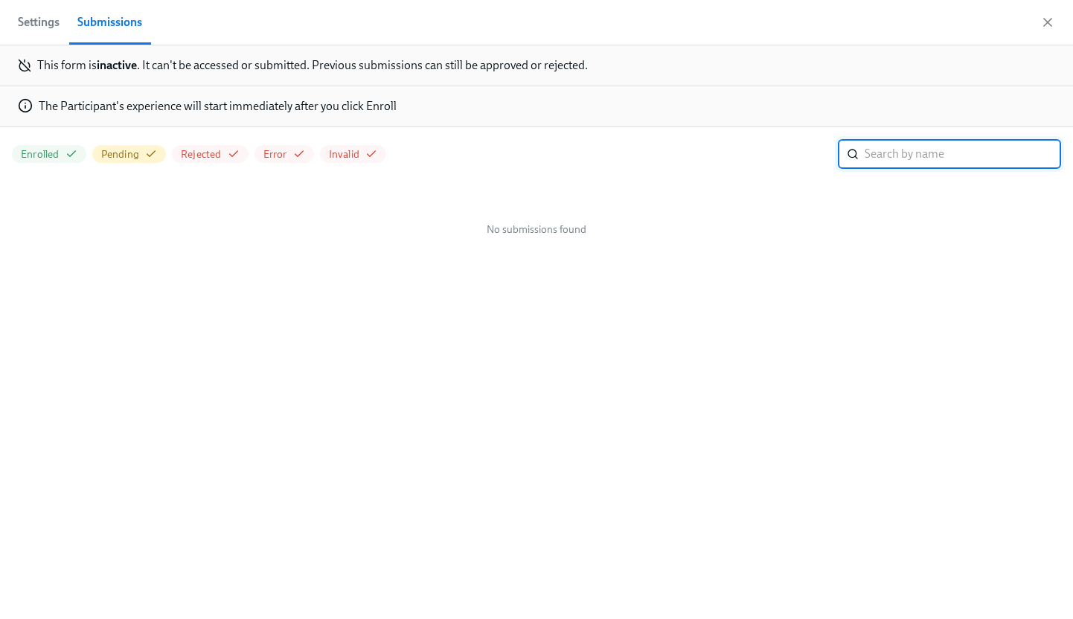
click at [42, 26] on span "Settings" at bounding box center [39, 22] width 42 height 21
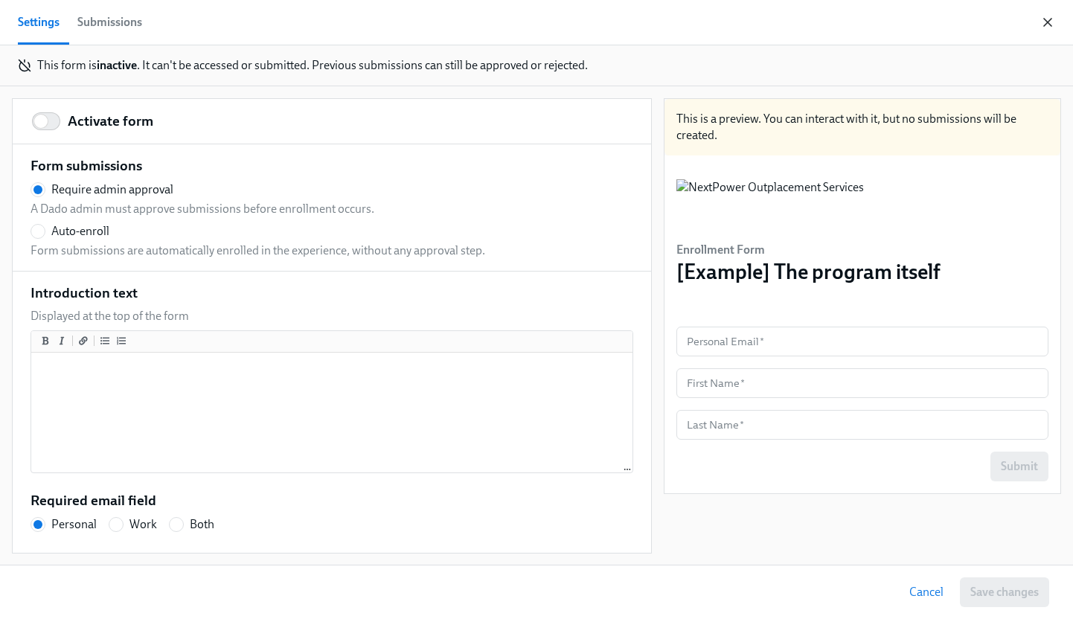
click at [1049, 23] on icon "button" at bounding box center [1047, 22] width 7 height 7
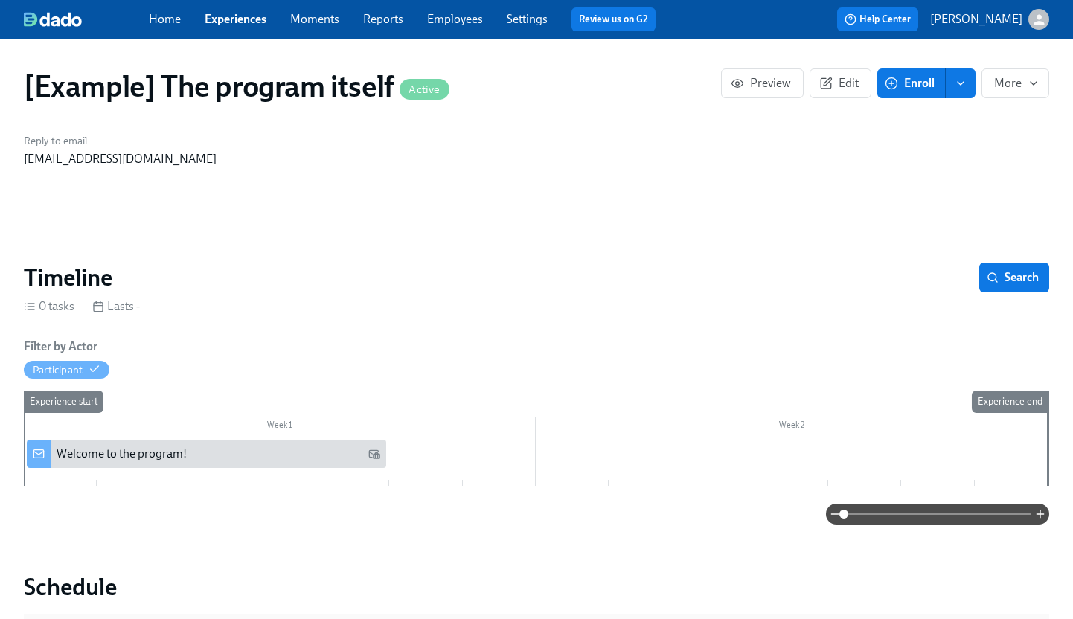
click at [209, 18] on link "Experiences" at bounding box center [236, 19] width 62 height 14
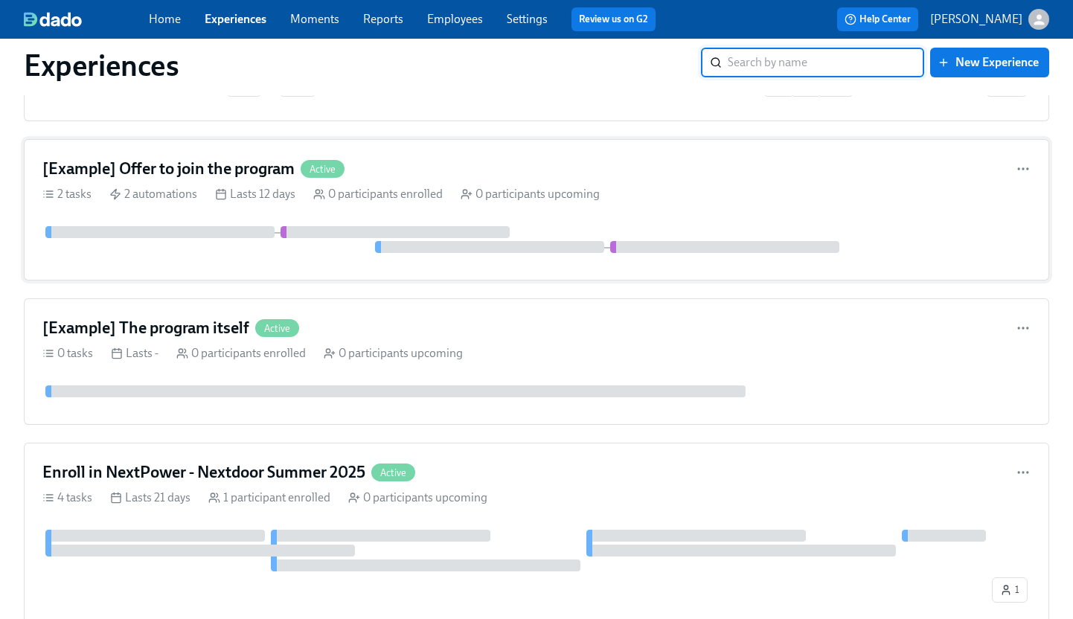
scroll to position [243, 0]
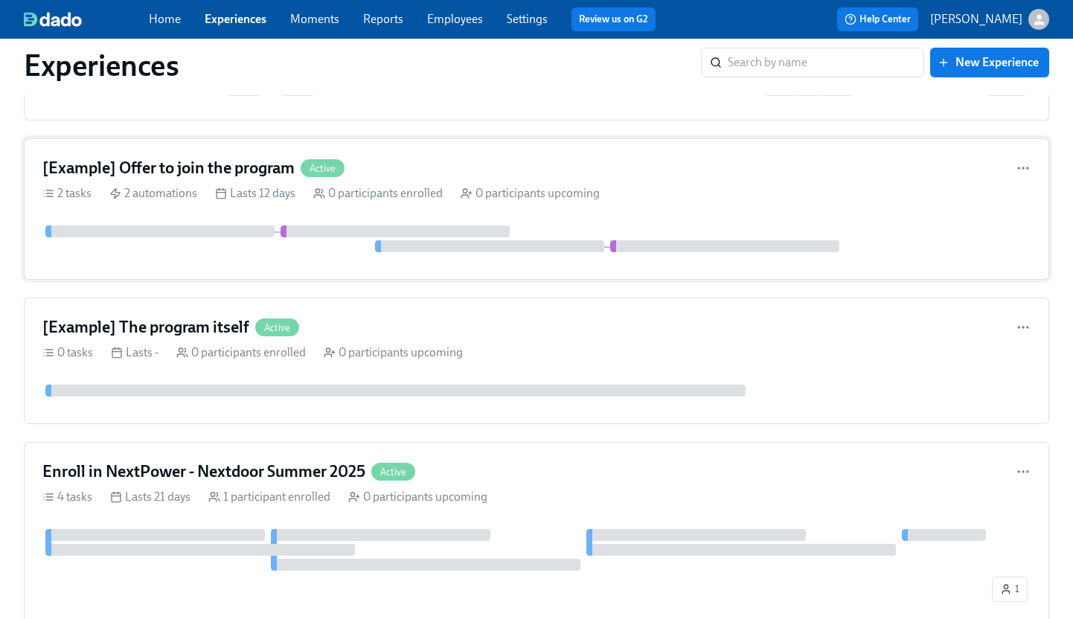
click at [254, 164] on h4 "[Example] Offer to join the program" at bounding box center [168, 168] width 252 height 22
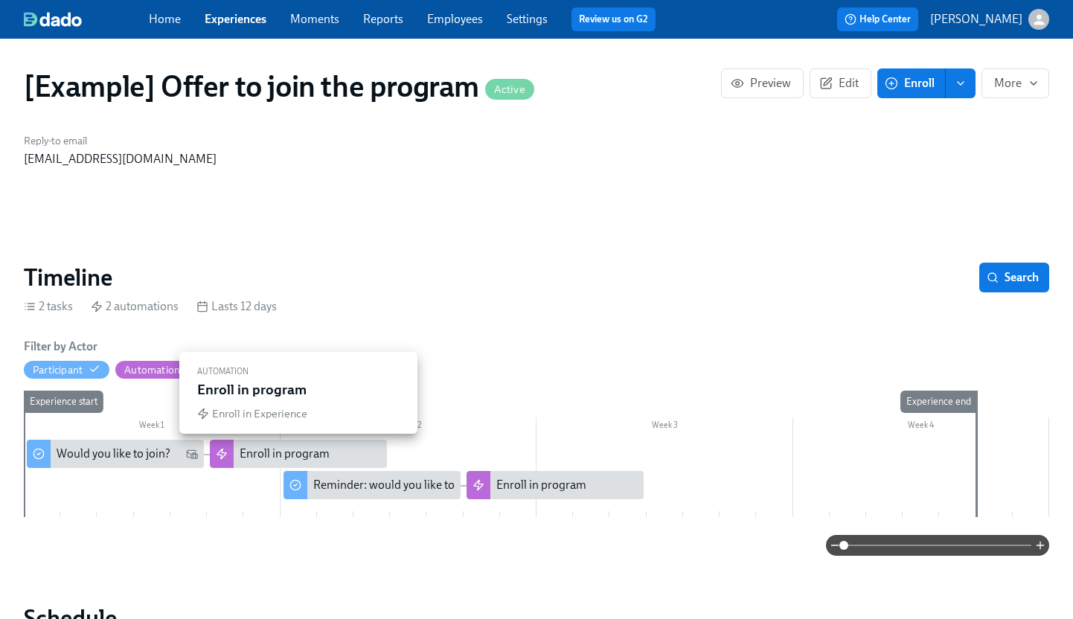
click at [248, 455] on div "Enroll in program" at bounding box center [285, 454] width 90 height 16
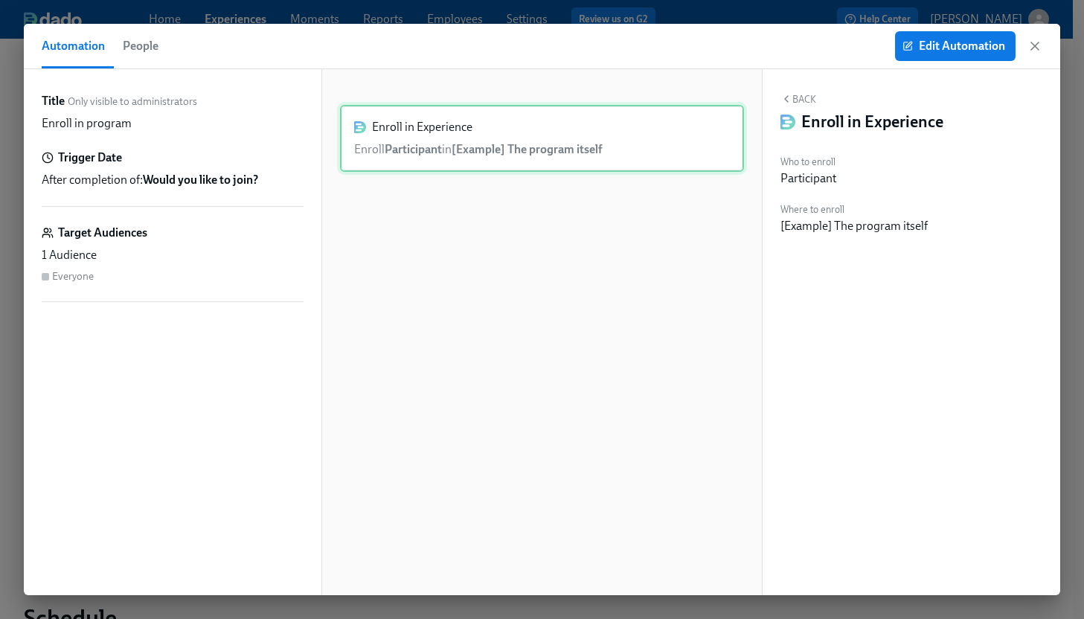
click at [551, 130] on div "Enroll in Experience Enroll Participant in [Example] The program itself" at bounding box center [542, 138] width 404 height 67
click at [924, 48] on span "Edit Automation" at bounding box center [956, 46] width 100 height 15
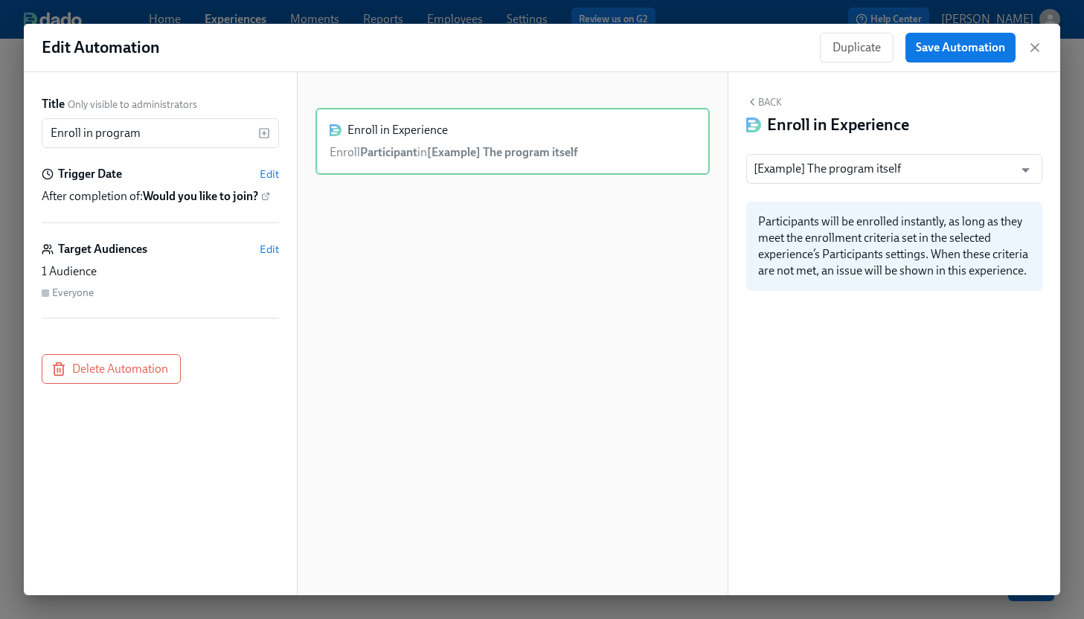
click at [767, 97] on button "Back" at bounding box center [765, 102] width 36 height 12
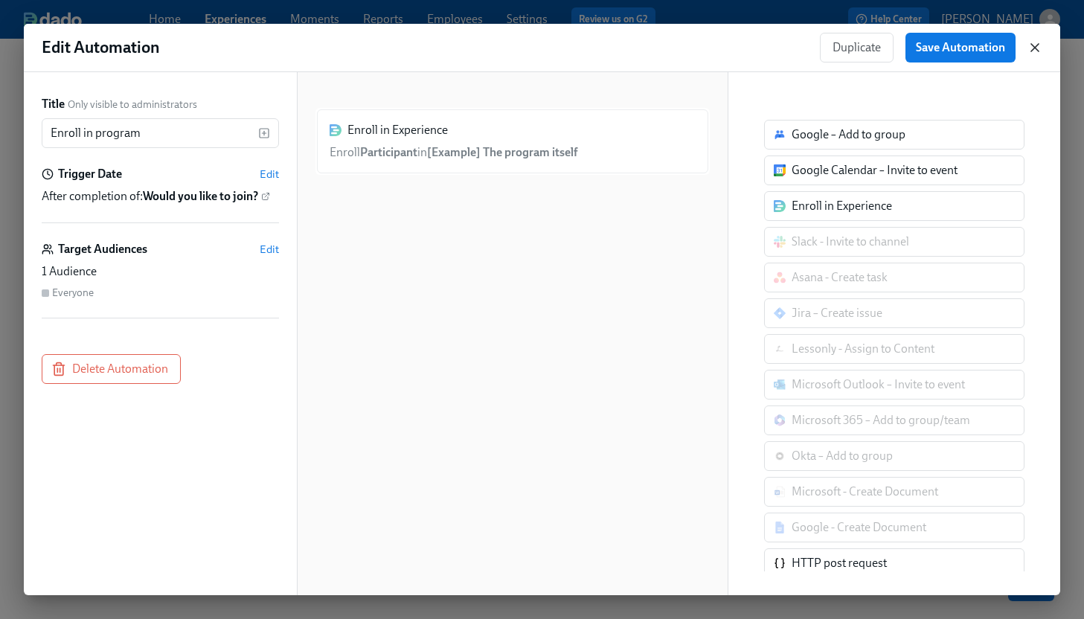
click at [1033, 46] on icon "button" at bounding box center [1035, 47] width 7 height 7
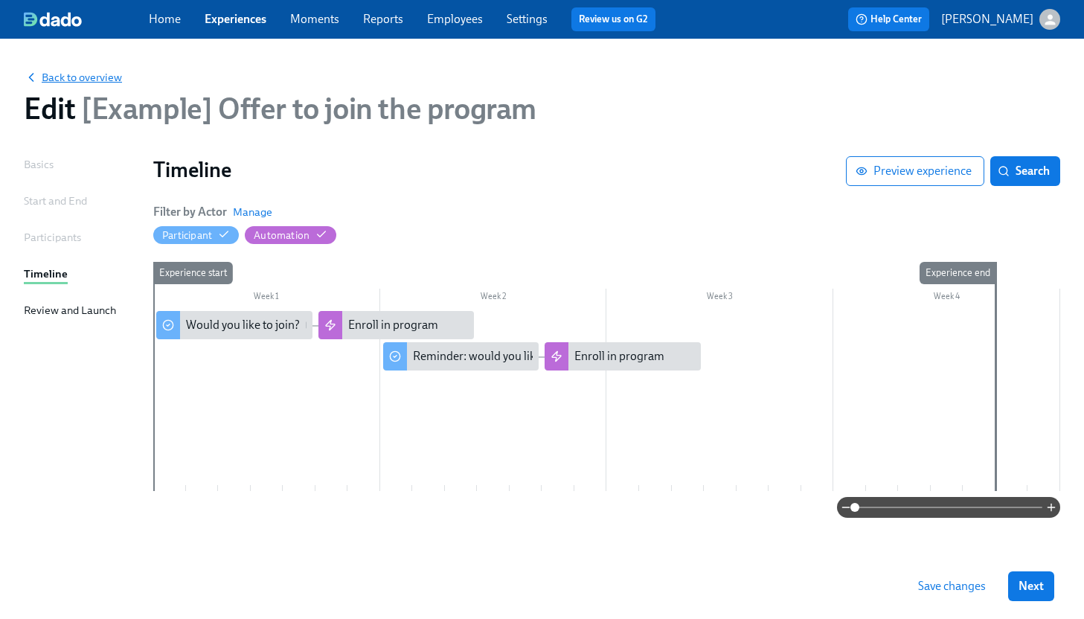
click at [95, 79] on span "Back to overview" at bounding box center [73, 77] width 98 height 15
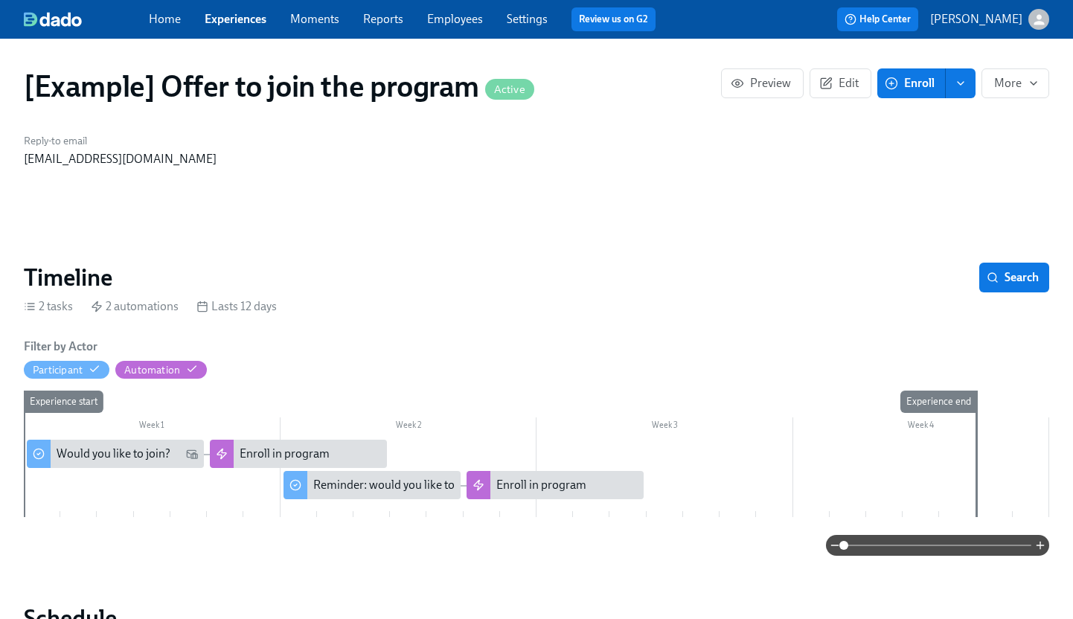
click at [228, 20] on link "Experiences" at bounding box center [236, 19] width 62 height 14
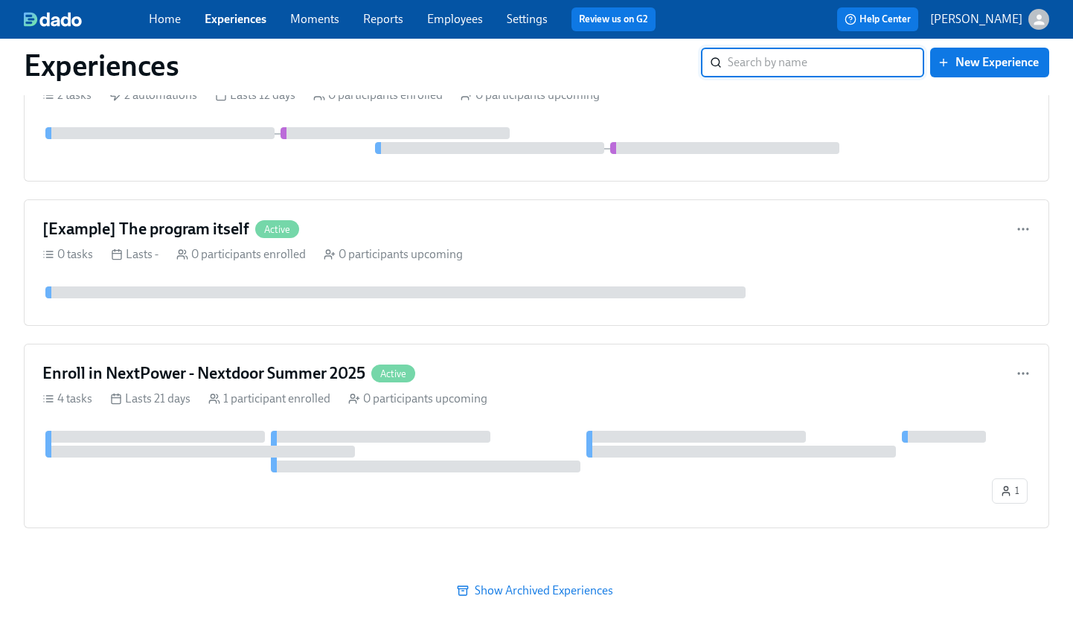
scroll to position [363, 0]
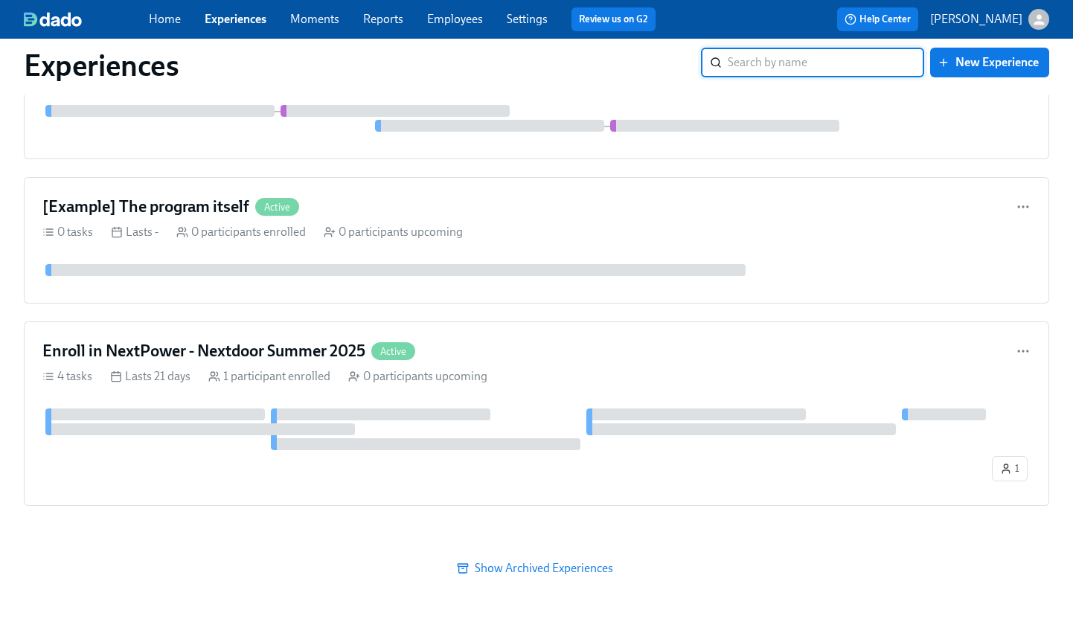
click at [554, 572] on span "Show Archived Experiences" at bounding box center [536, 568] width 1005 height 15
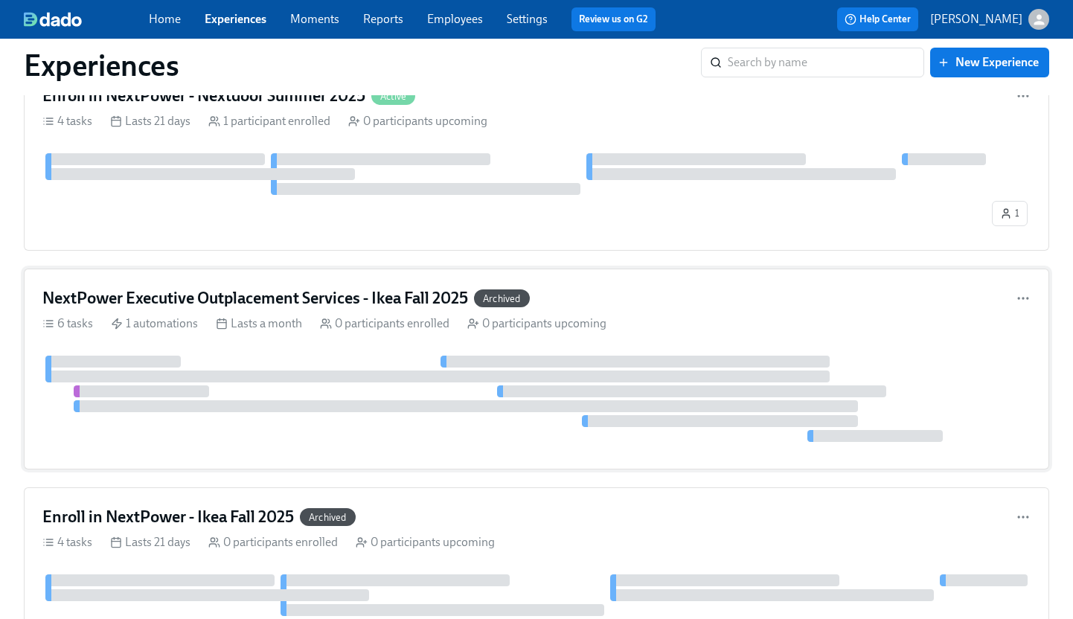
scroll to position [625, 0]
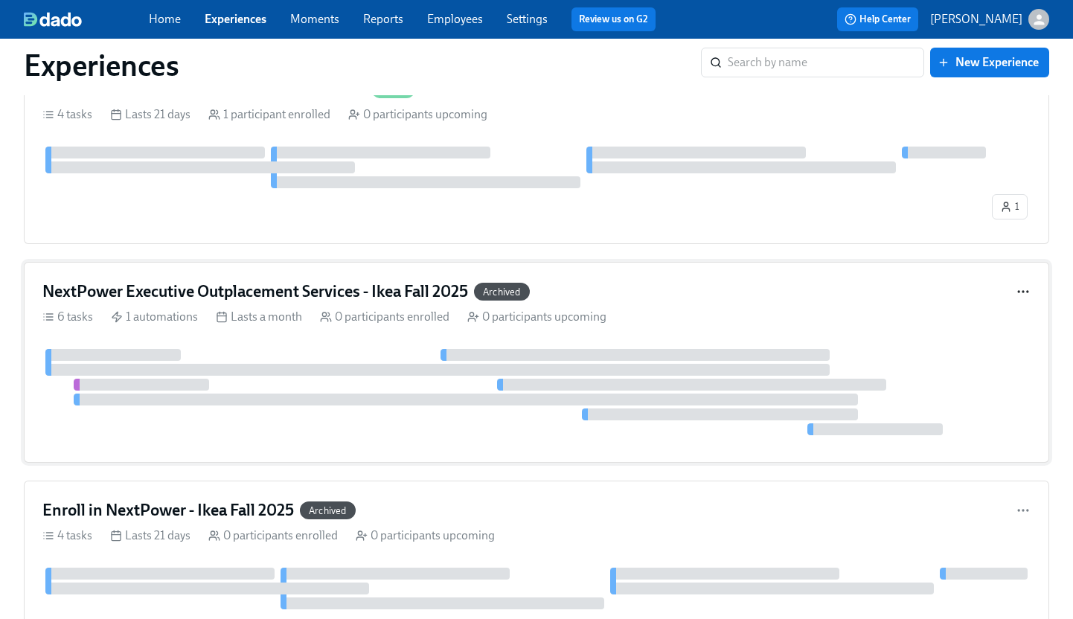
click at [1029, 287] on icon "button" at bounding box center [1023, 291] width 15 height 15
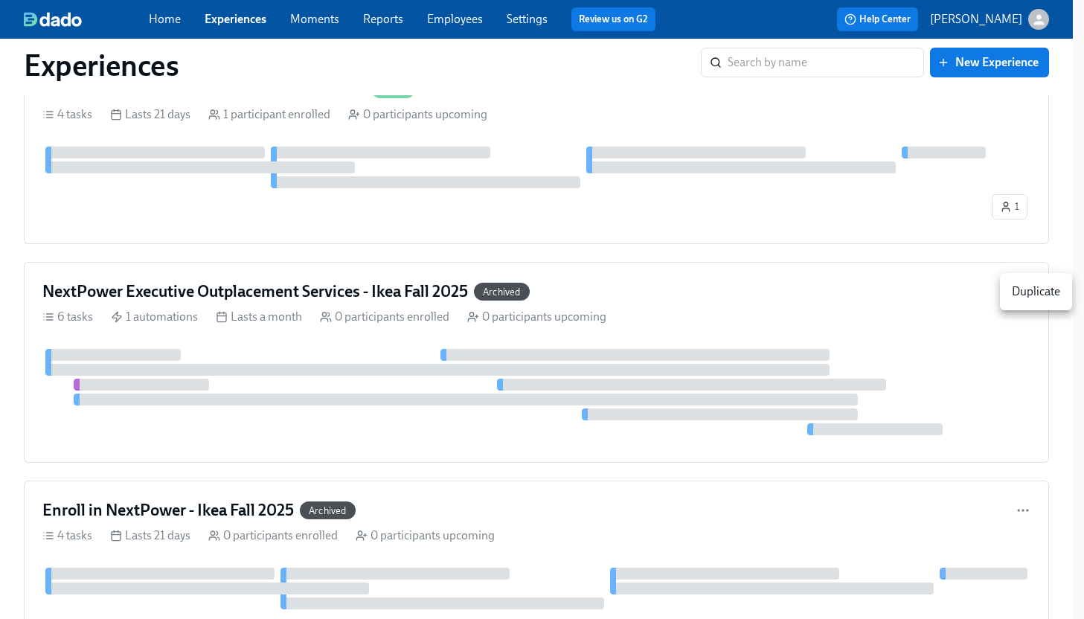
click at [704, 310] on div at bounding box center [542, 309] width 1084 height 619
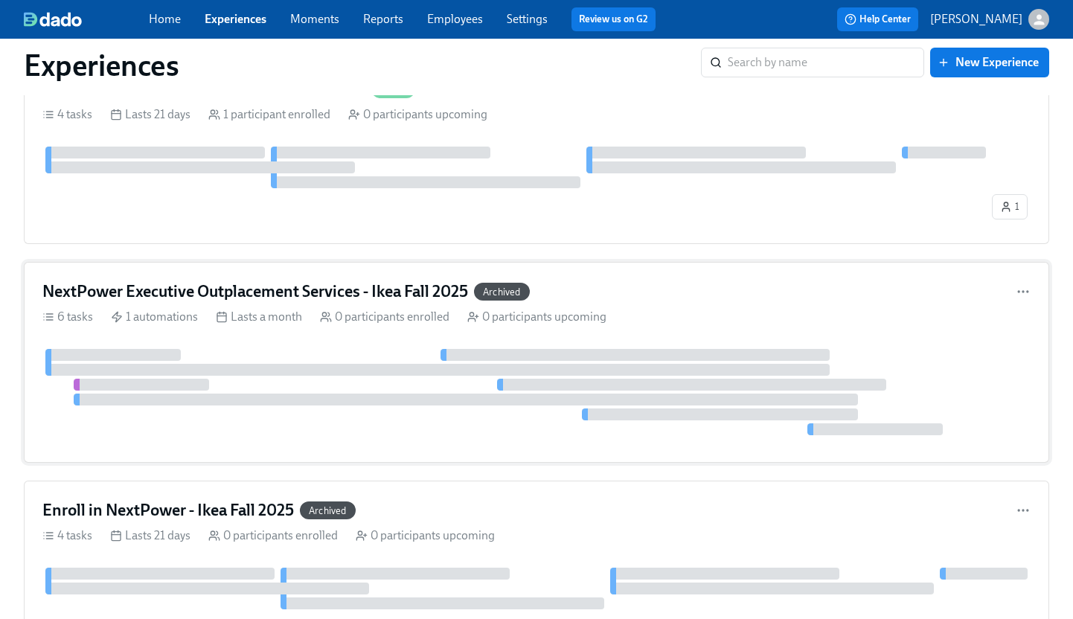
click at [425, 291] on h4 "NextPower Executive Outplacement Services - Ikea Fall 2025" at bounding box center [255, 292] width 426 height 22
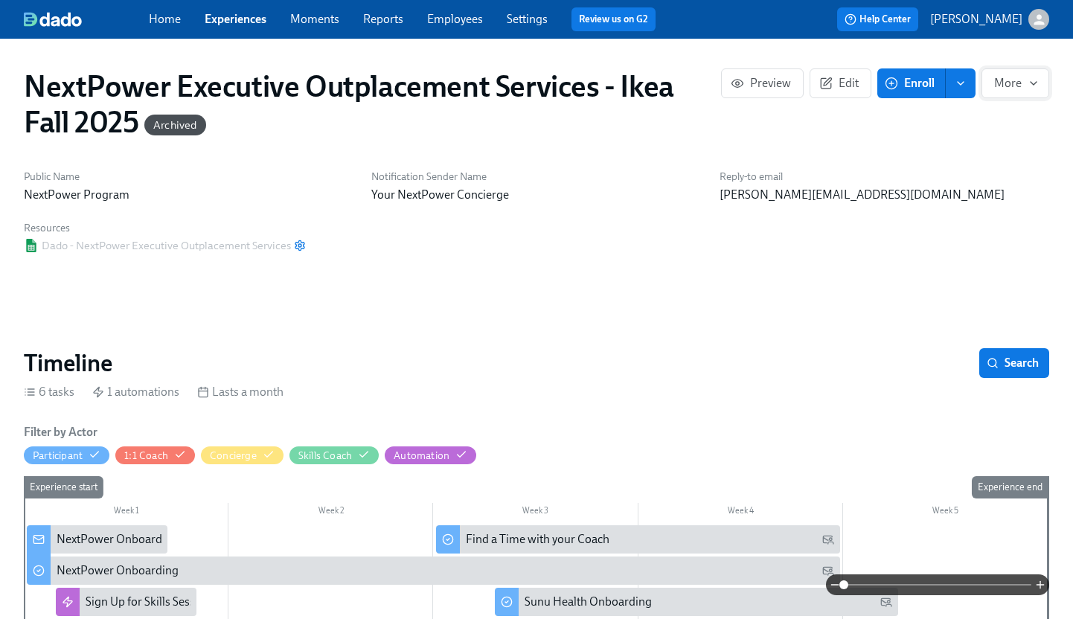
click at [1028, 86] on icon "button" at bounding box center [1034, 83] width 12 height 12
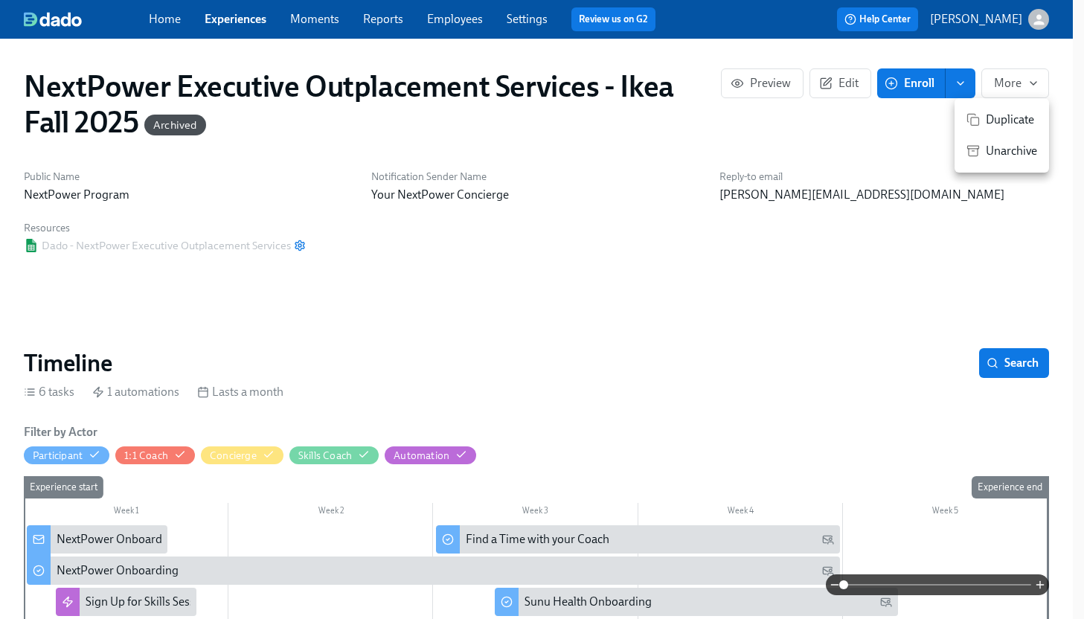
click at [1017, 150] on span "Unarchive" at bounding box center [1011, 151] width 51 height 16
click at [845, 81] on div at bounding box center [542, 309] width 1084 height 619
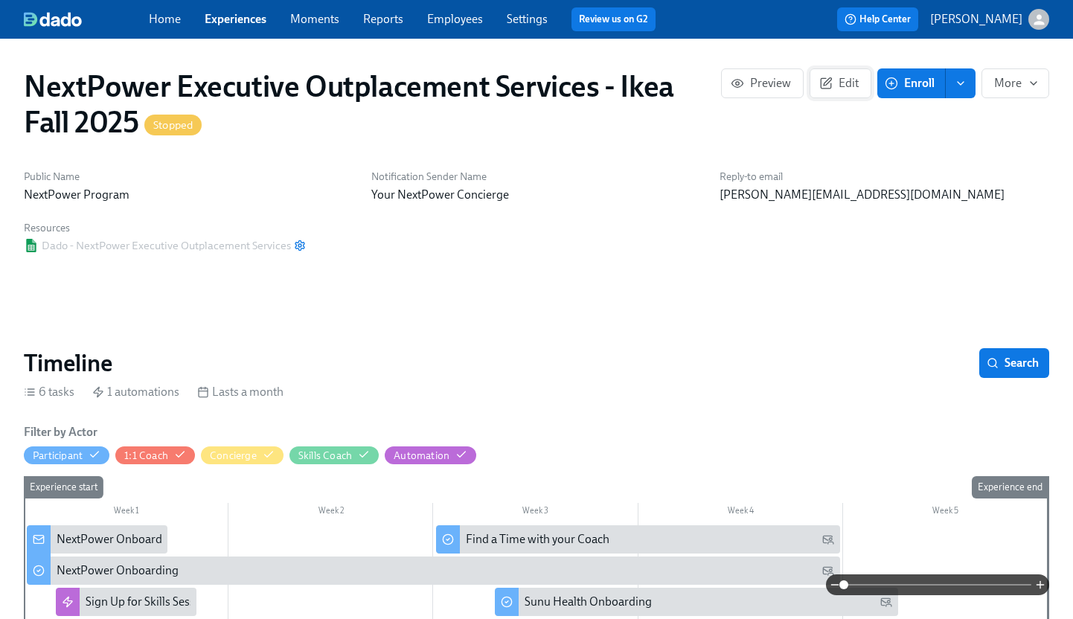
click at [834, 86] on span "Edit" at bounding box center [840, 83] width 36 height 15
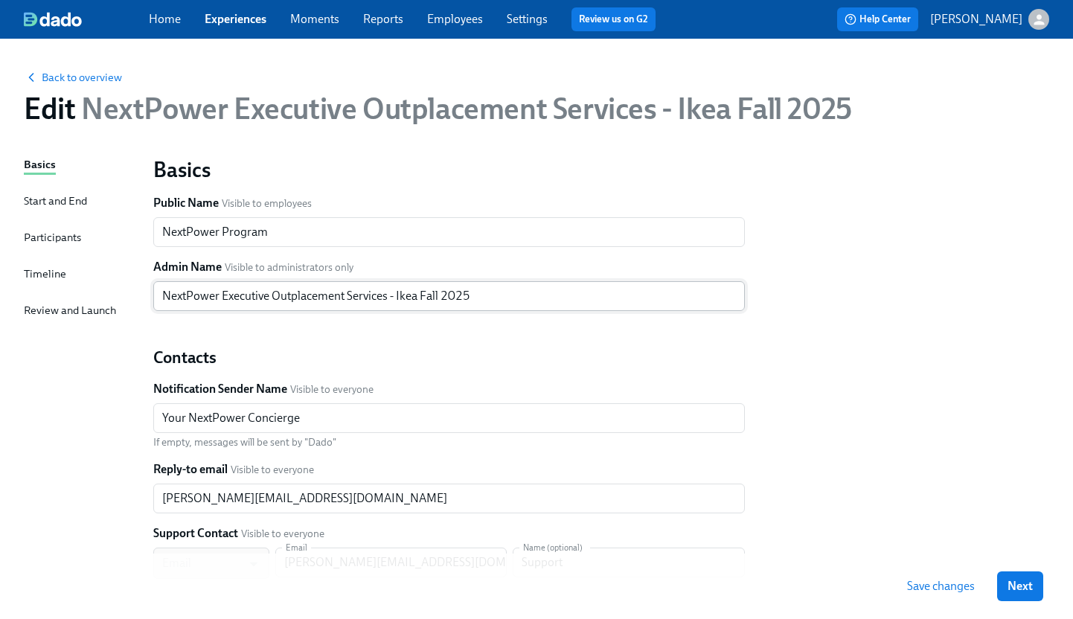
click at [417, 294] on input "NextPower Executive Outplacement Services - Ikea Fall 2025" at bounding box center [449, 296] width 592 height 30
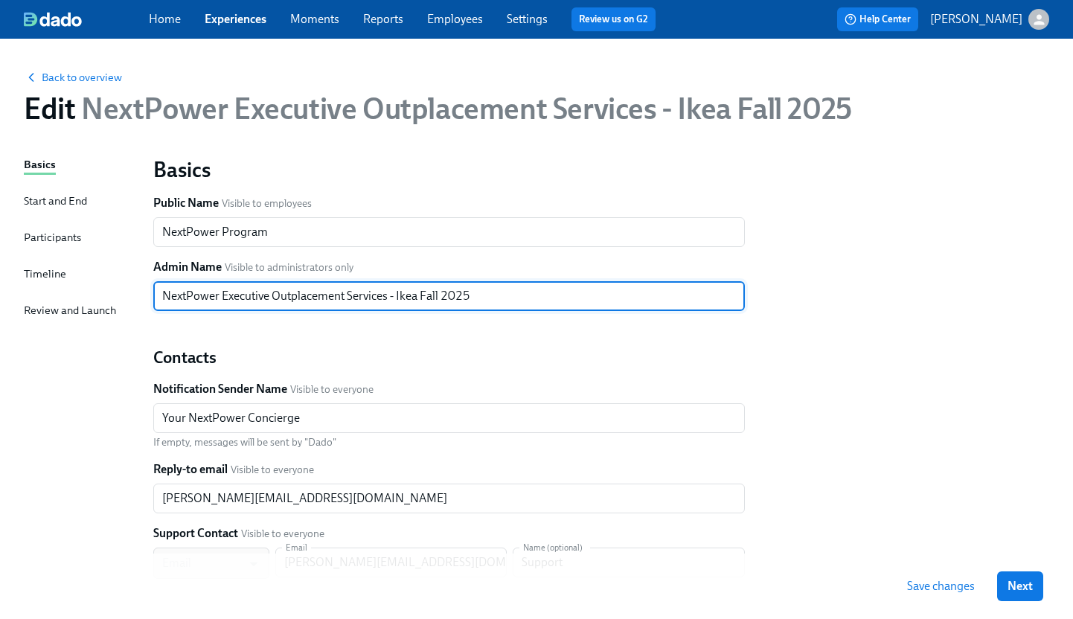
click at [163, 296] on input "NextPower Executive Outplacement Services - Ikea Fall 2025" at bounding box center [449, 296] width 592 height 30
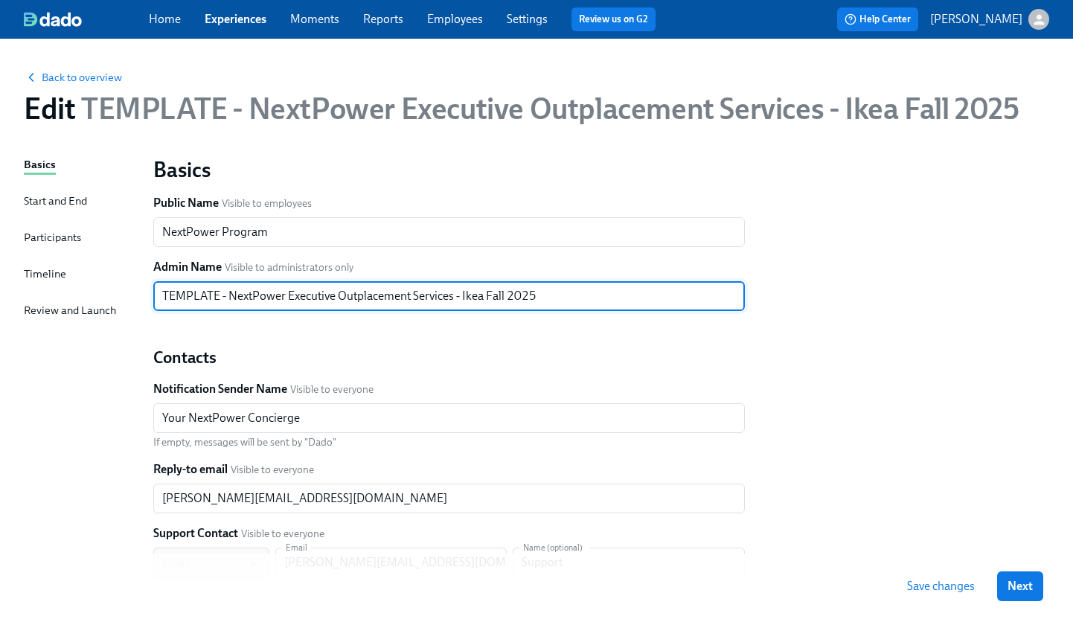
drag, startPoint x: 537, startPoint y: 298, endPoint x: 467, endPoint y: 302, distance: 69.4
click at [465, 302] on input "TEMPLATE - NextPower Executive Outplacement Services - Ikea Fall 2025" at bounding box center [449, 296] width 592 height 30
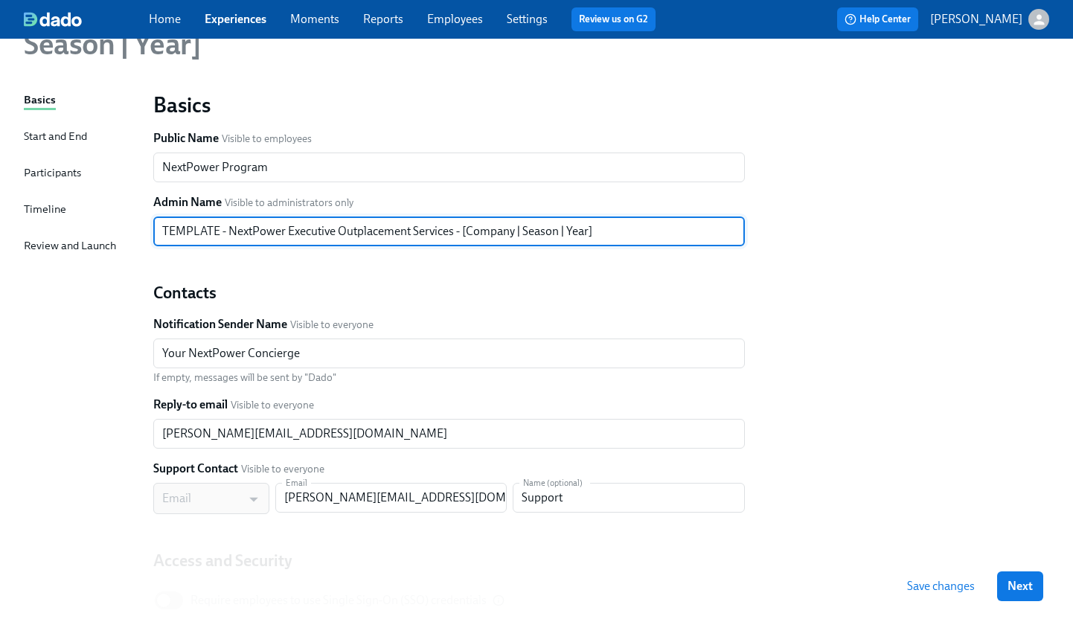
scroll to position [101, 0]
type input "TEMPLATE - NextPower Executive Outplacement Services - [Company | Season | Year]"
click at [49, 137] on div "Start and End" at bounding box center [55, 135] width 63 height 16
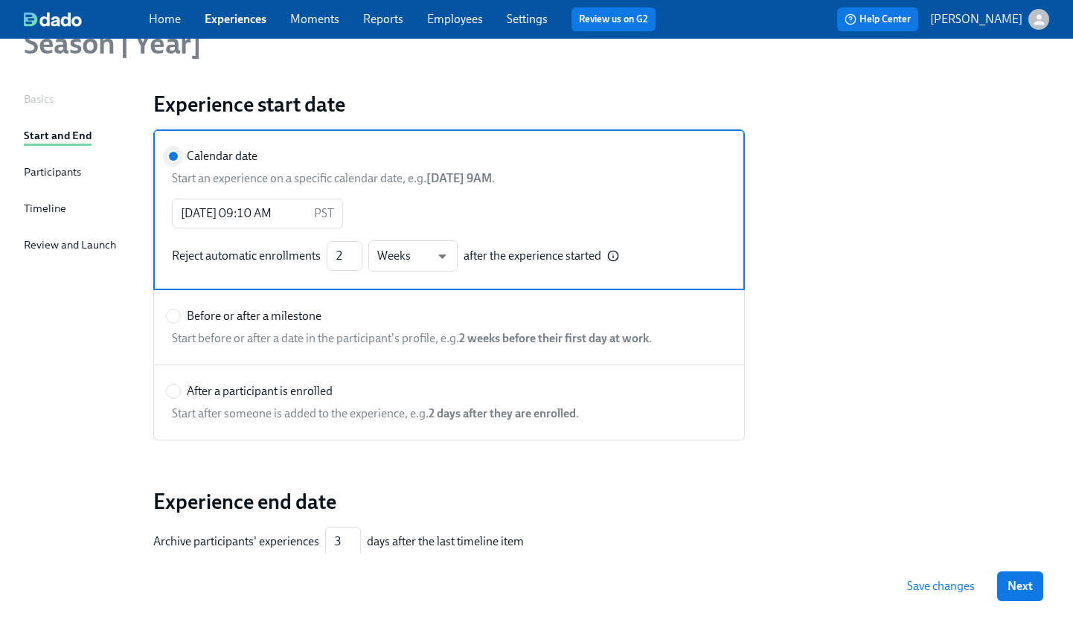
click at [176, 161] on input "Calendar date" at bounding box center [173, 156] width 13 height 13
click at [179, 388] on input "After a participant is enrolled" at bounding box center [173, 391] width 13 height 13
radio input "true"
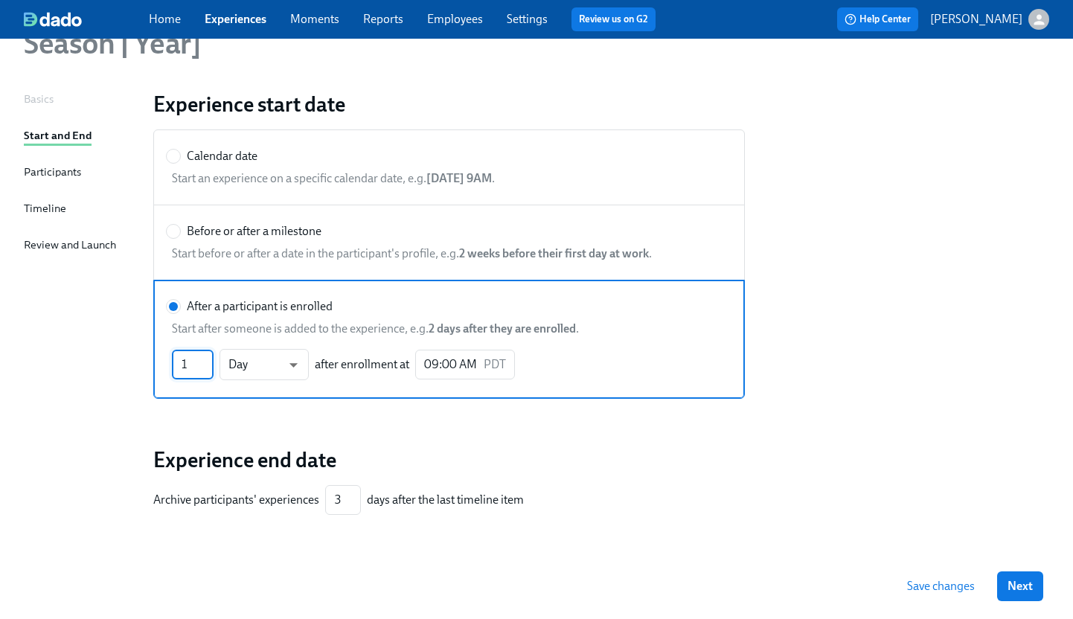
type input "1"
click at [208, 361] on input "1" at bounding box center [193, 365] width 42 height 30
click at [1023, 575] on button "Next" at bounding box center [1020, 587] width 46 height 30
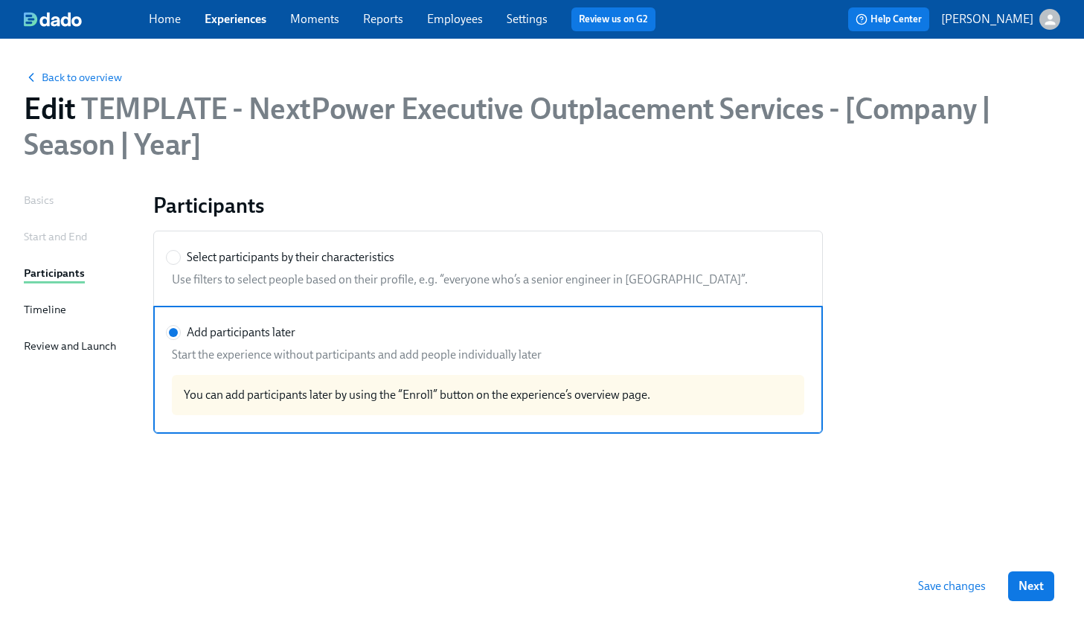
click at [50, 310] on div "Timeline" at bounding box center [45, 309] width 42 height 16
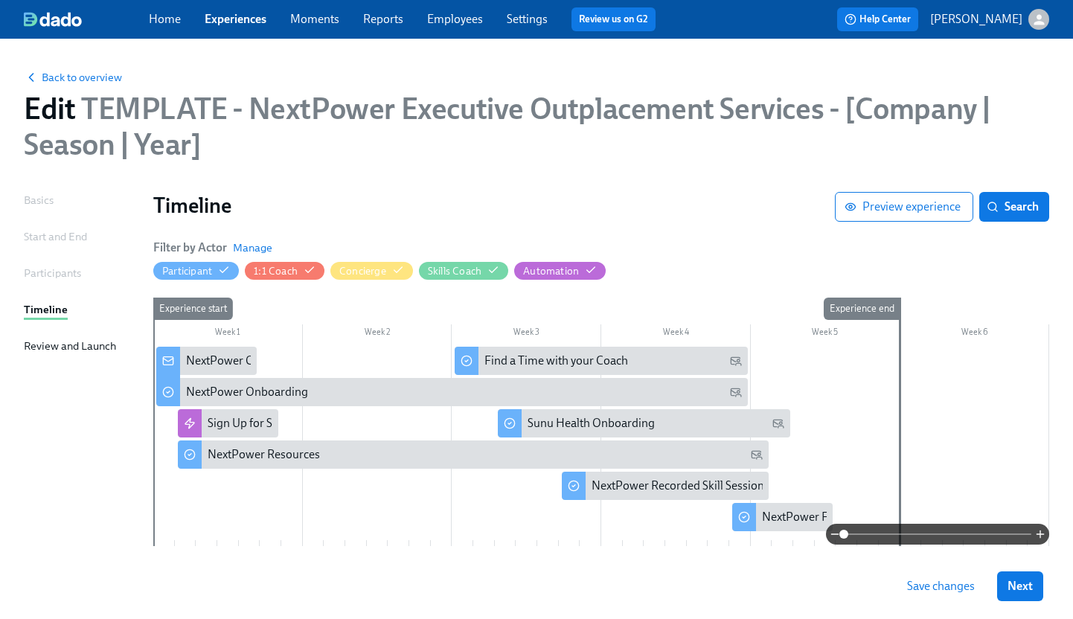
click at [85, 346] on div "Review and Launch" at bounding box center [70, 346] width 92 height 16
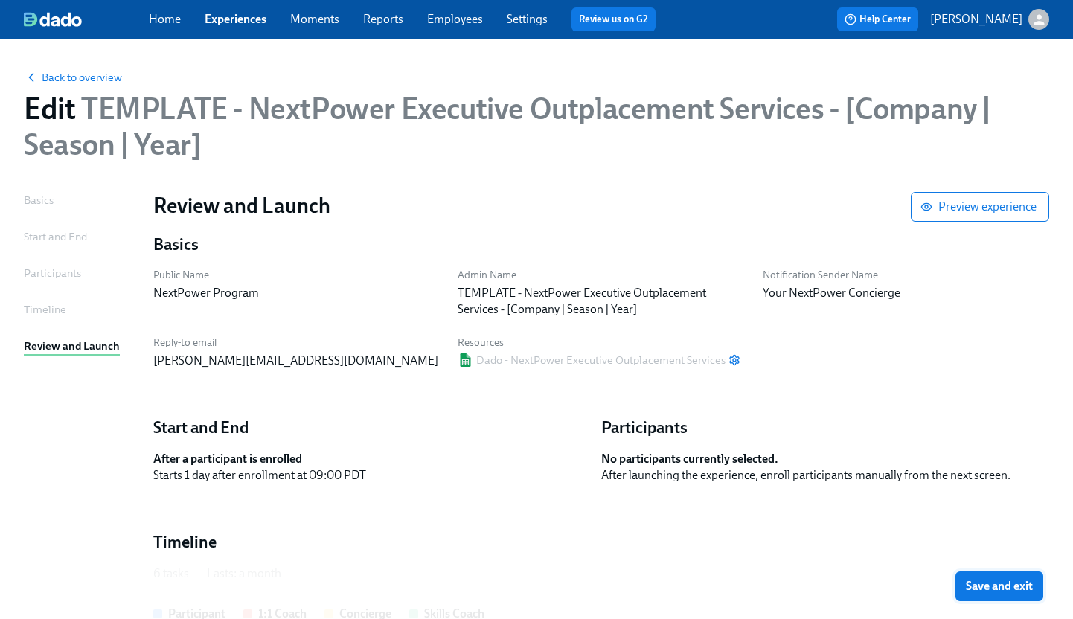
click at [1009, 587] on span "Save and exit" at bounding box center [999, 586] width 67 height 15
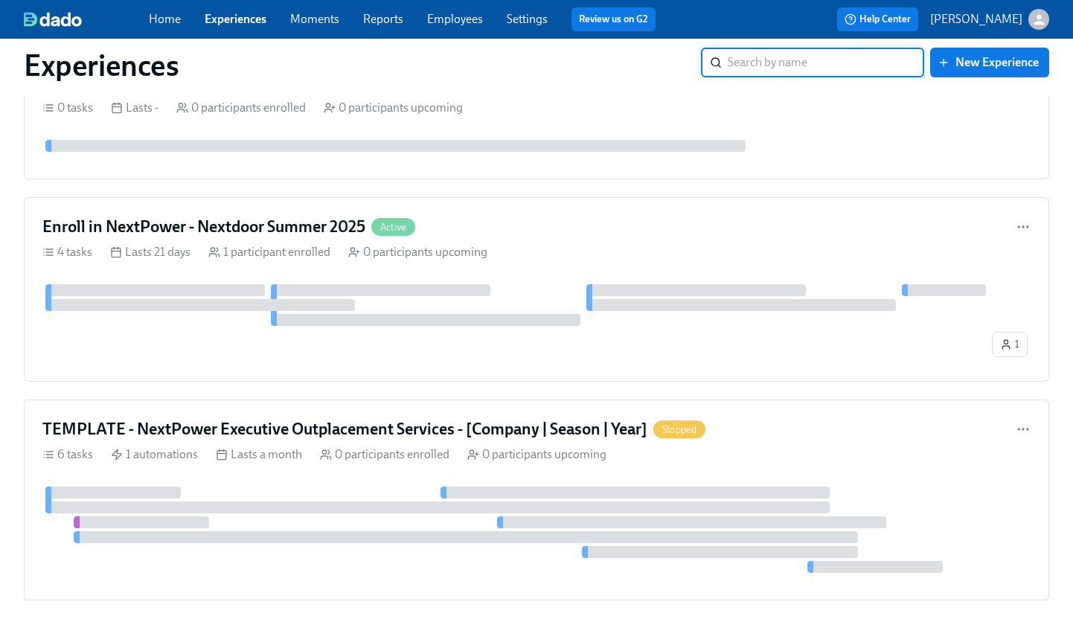
scroll to position [582, 0]
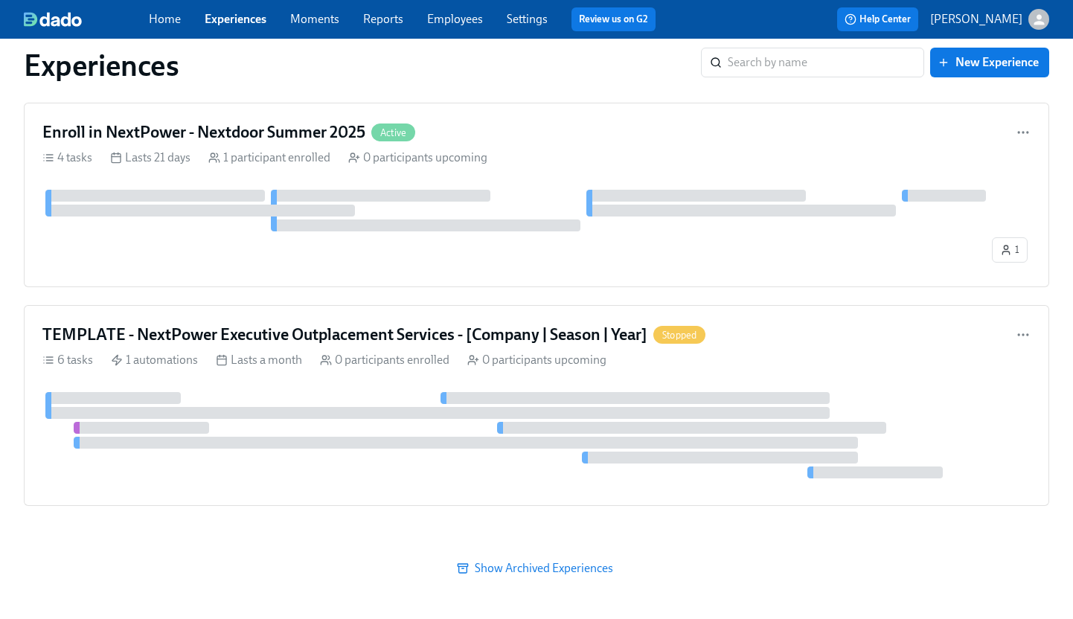
click at [572, 564] on span "Show Archived Experiences" at bounding box center [536, 568] width 1005 height 15
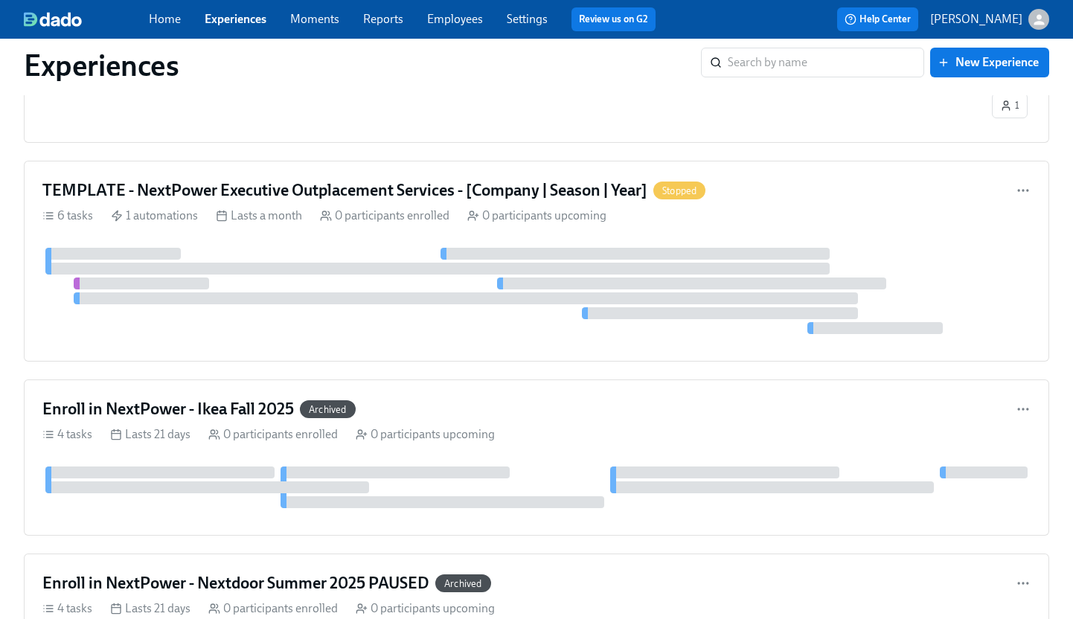
scroll to position [727, 0]
click at [250, 407] on h4 "Enroll in NextPower - Ikea Fall 2025" at bounding box center [168, 408] width 252 height 22
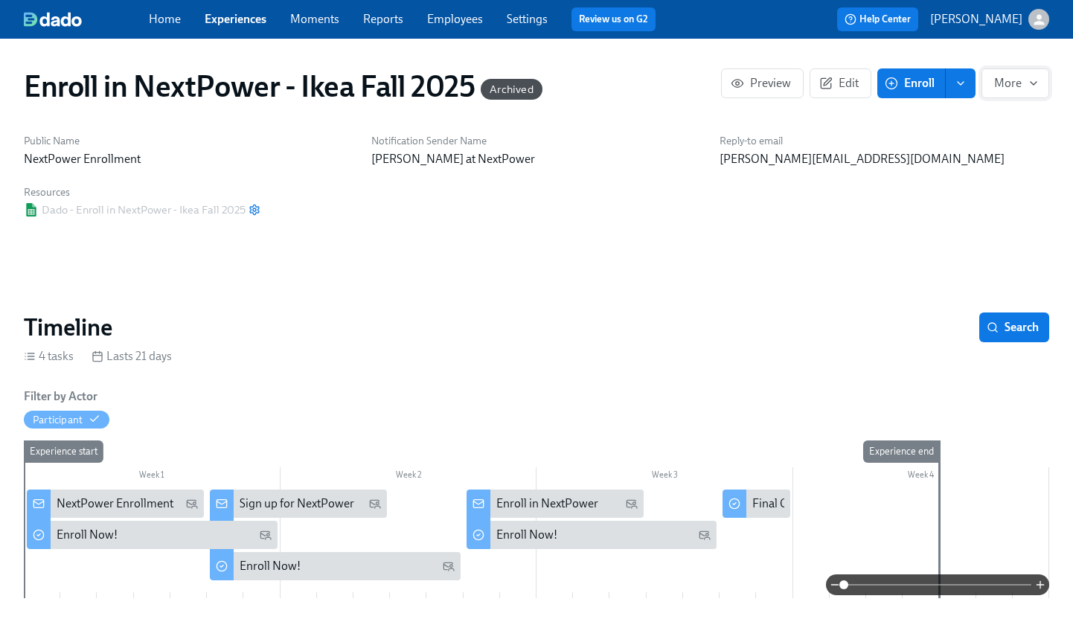
click at [1032, 91] on button "More" at bounding box center [1016, 83] width 68 height 30
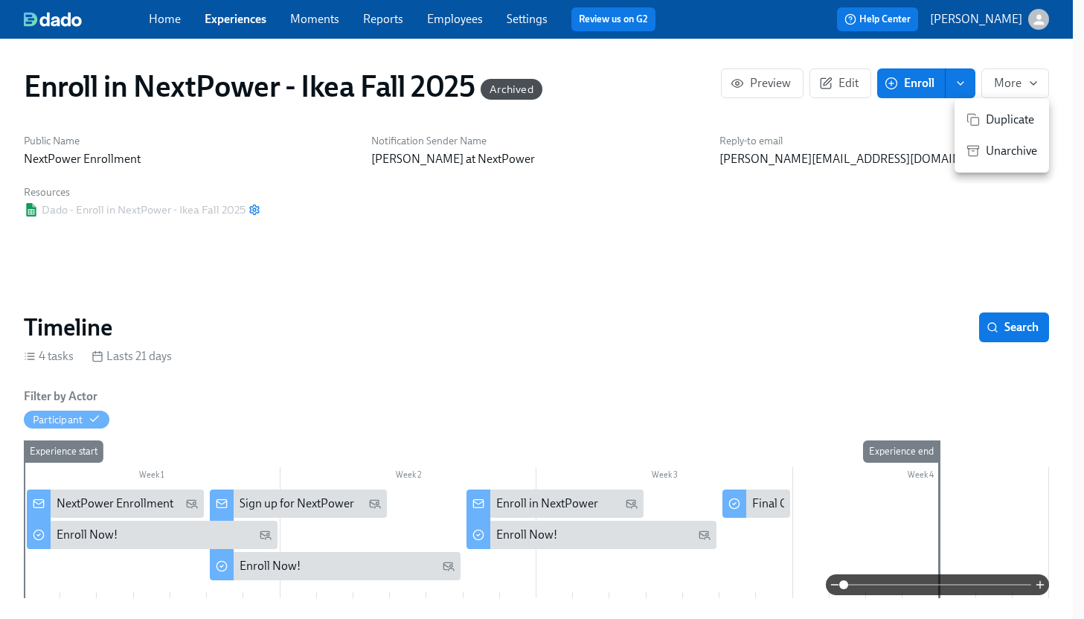
click at [1023, 147] on span "Unarchive" at bounding box center [1011, 151] width 51 height 16
click at [837, 89] on div at bounding box center [542, 309] width 1084 height 619
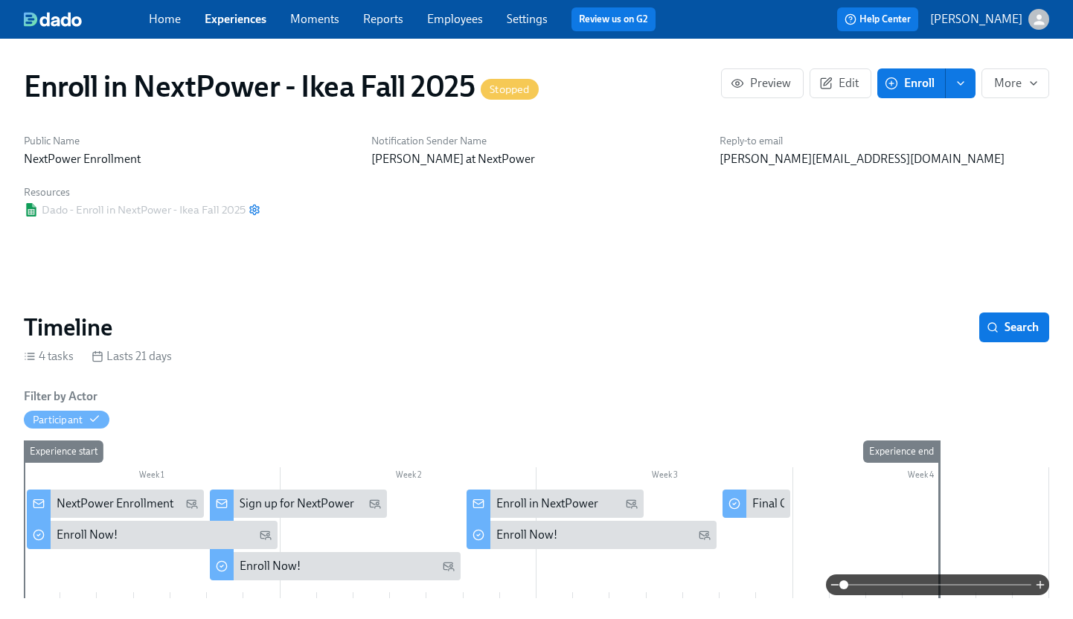
click at [837, 89] on span "Edit" at bounding box center [840, 83] width 36 height 15
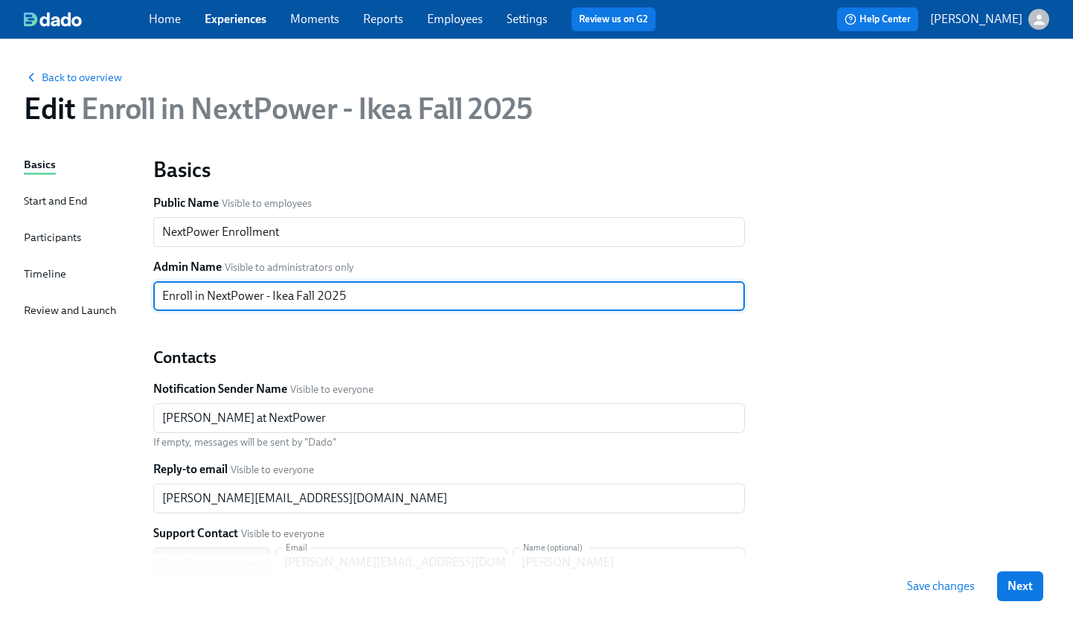
click at [161, 295] on input "Enroll in NextPower - Ikea Fall 2025" at bounding box center [449, 296] width 592 height 30
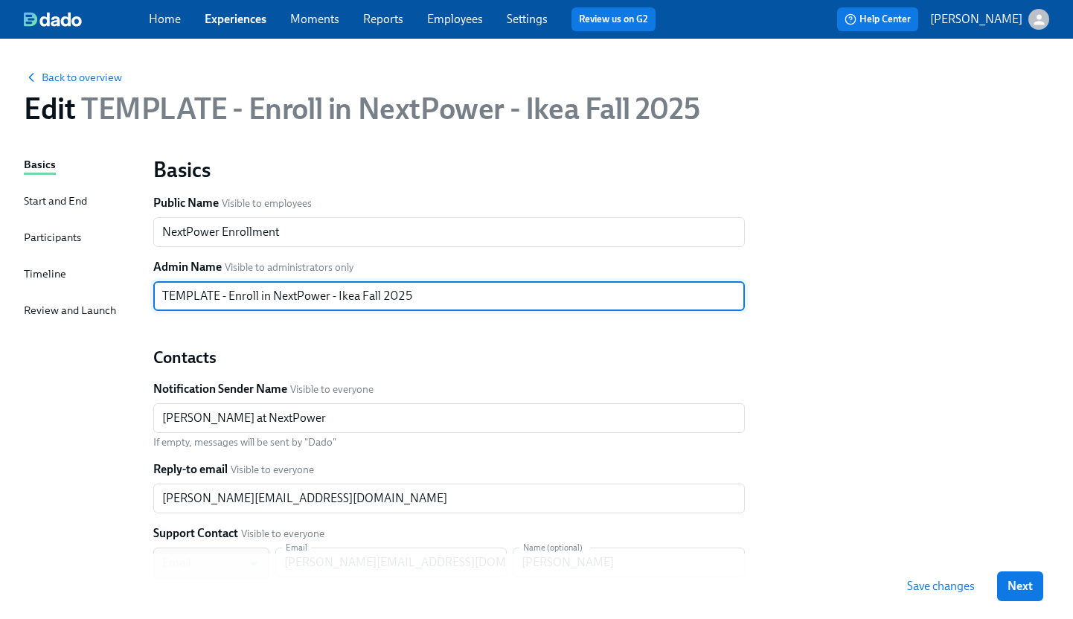
click at [415, 300] on input "TEMPLATE - Enroll in NextPower - Ikea Fall 2025" at bounding box center [449, 296] width 592 height 30
type input "TEMPLATE - Enroll in NextPower - [Company | Season | Year]"
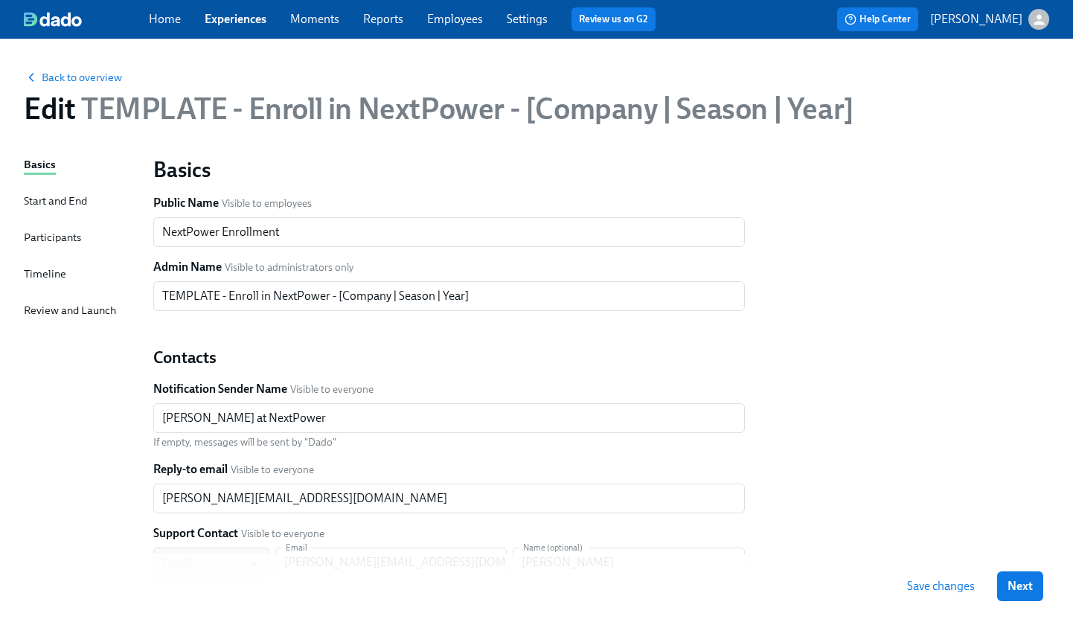
click at [47, 204] on div "Start and End" at bounding box center [55, 201] width 63 height 16
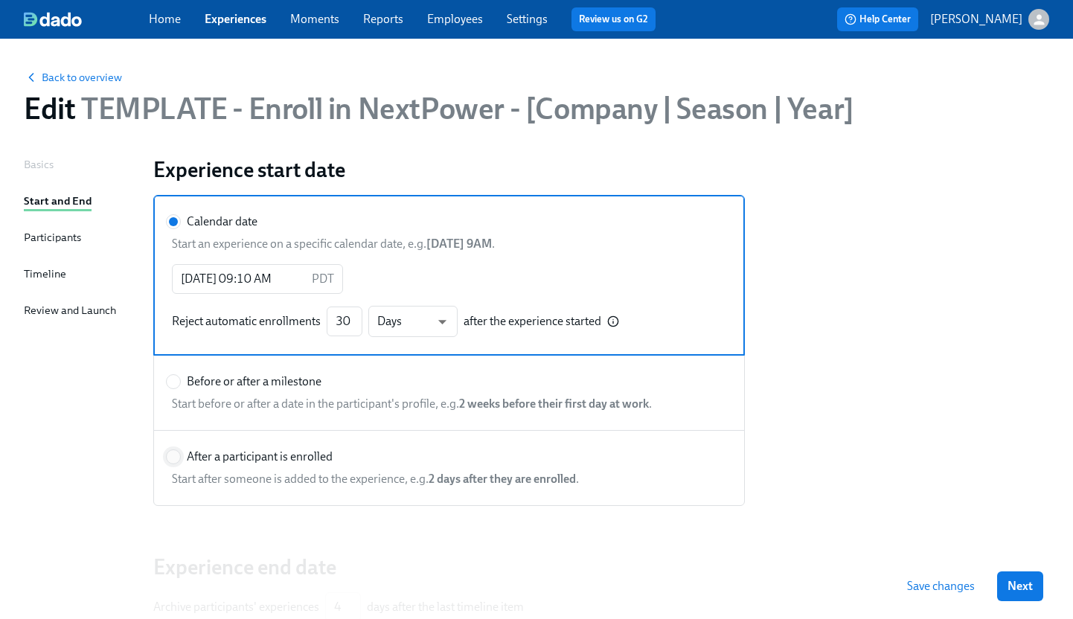
click at [177, 458] on input "After a participant is enrolled" at bounding box center [173, 456] width 13 height 13
radio input "true"
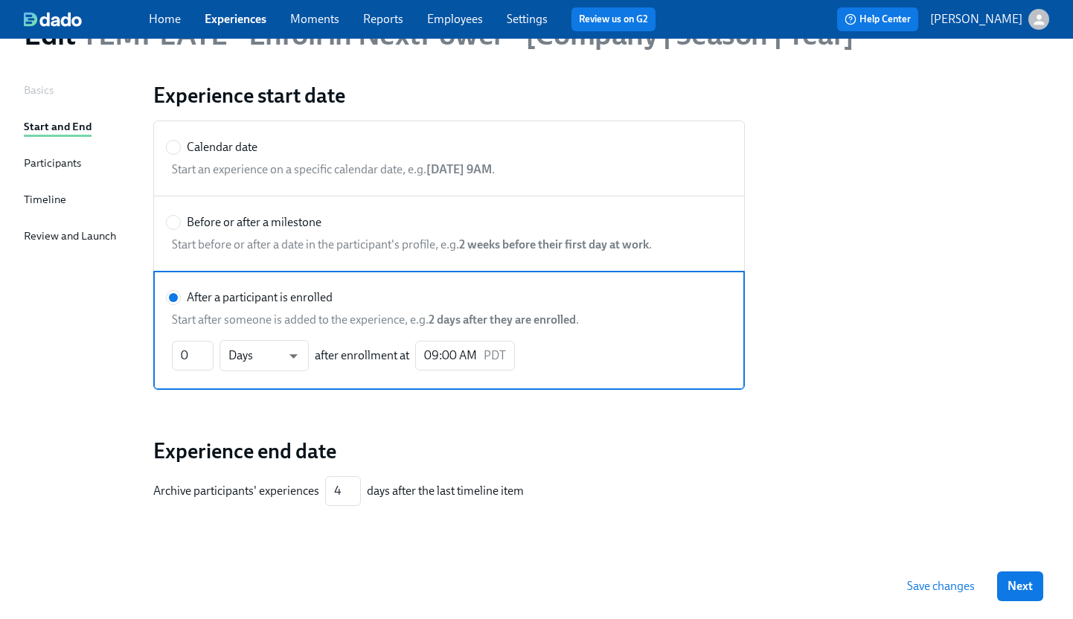
scroll to position [110, 0]
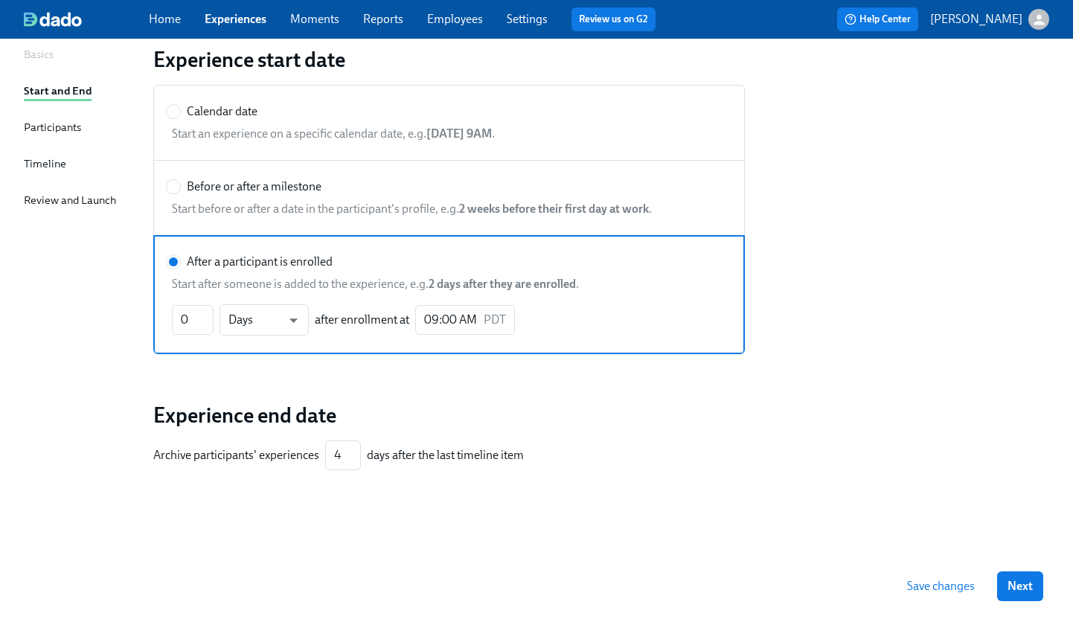
click at [54, 126] on div "Participants" at bounding box center [52, 127] width 57 height 16
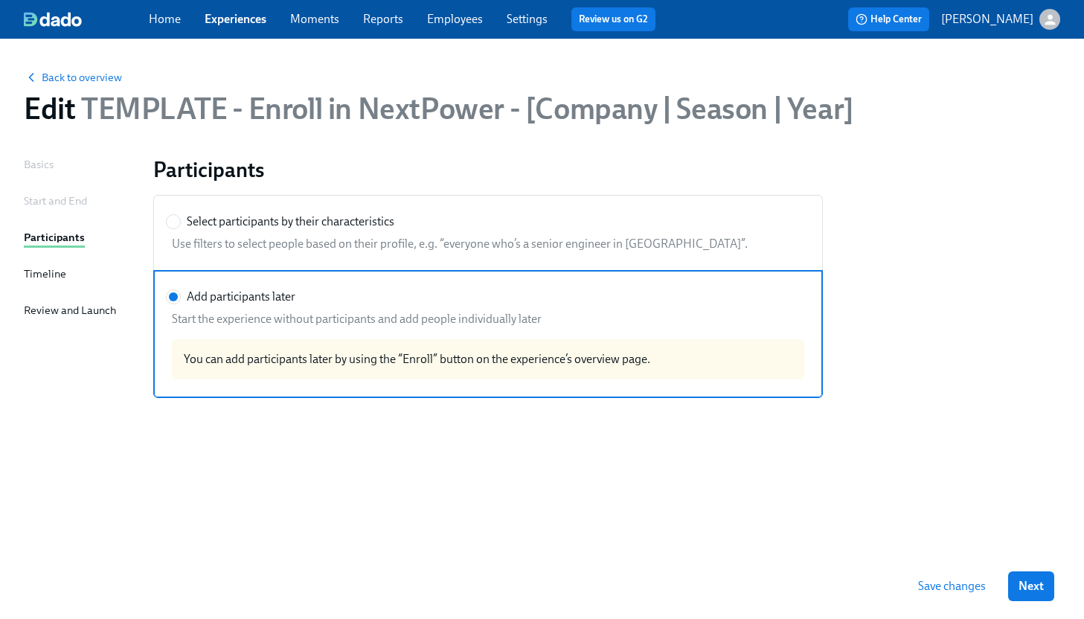
click at [50, 273] on div "Timeline" at bounding box center [45, 274] width 42 height 16
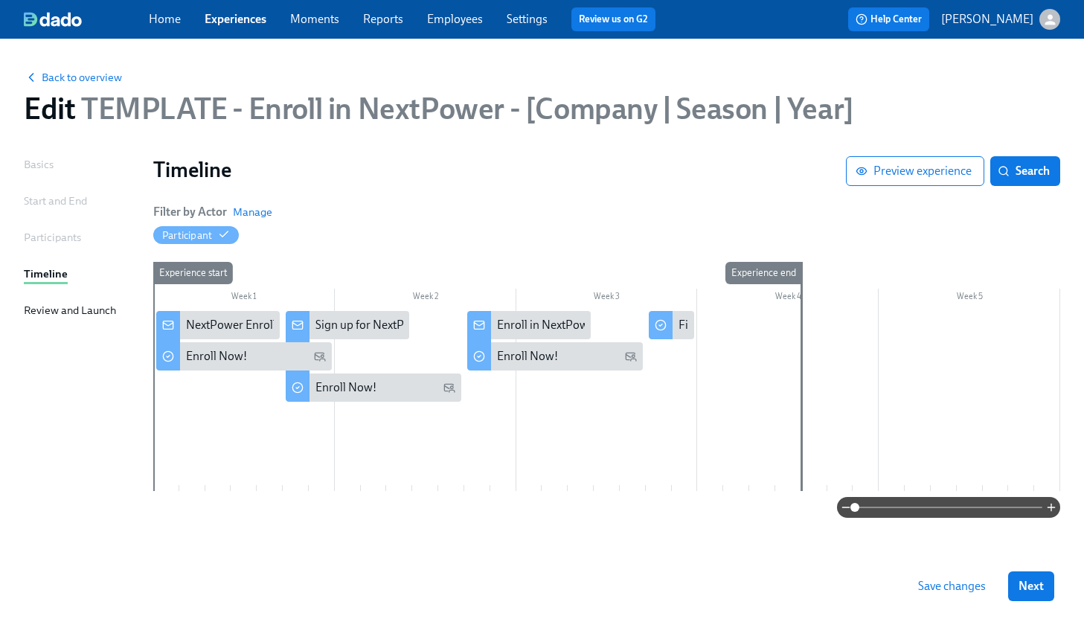
click at [64, 305] on div "Review and Launch" at bounding box center [70, 310] width 92 height 16
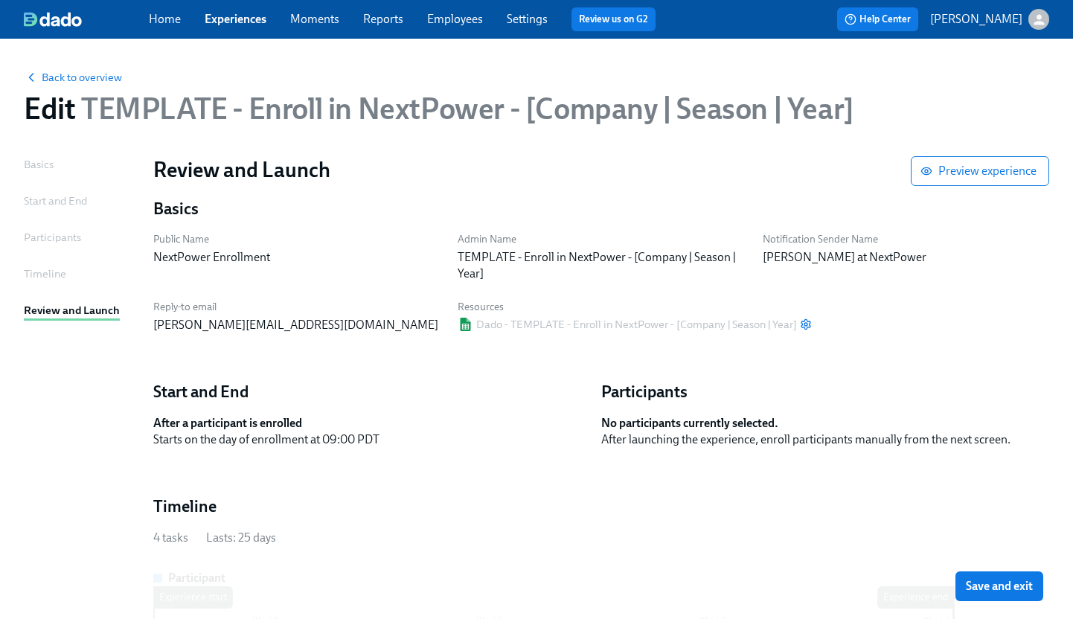
click at [51, 275] on div "Timeline" at bounding box center [45, 274] width 42 height 16
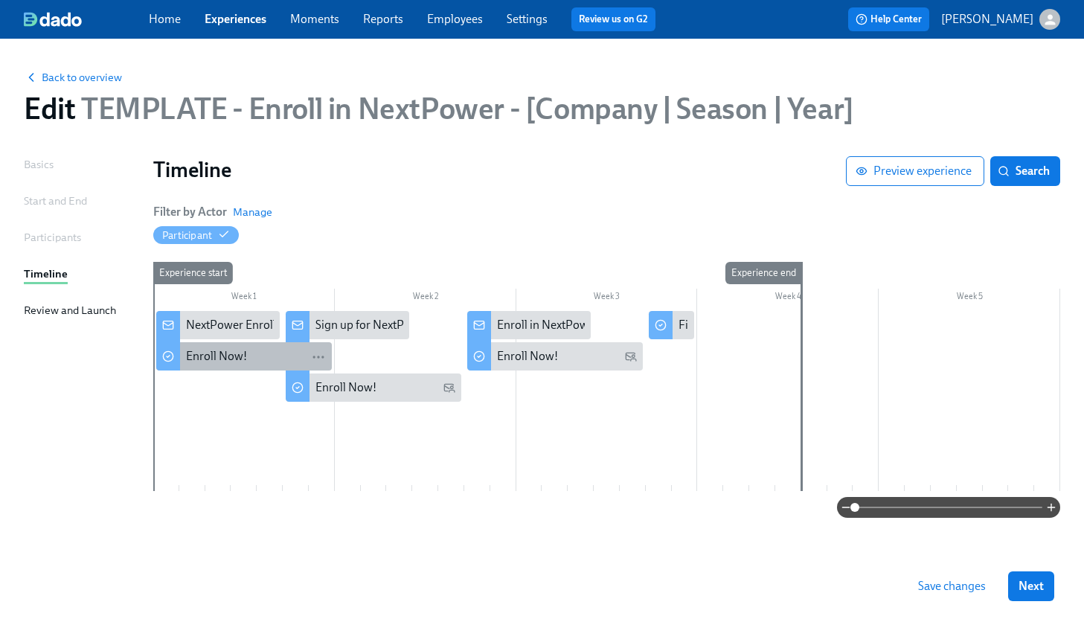
click at [214, 356] on div "Enroll Now!" at bounding box center [216, 356] width 61 height 16
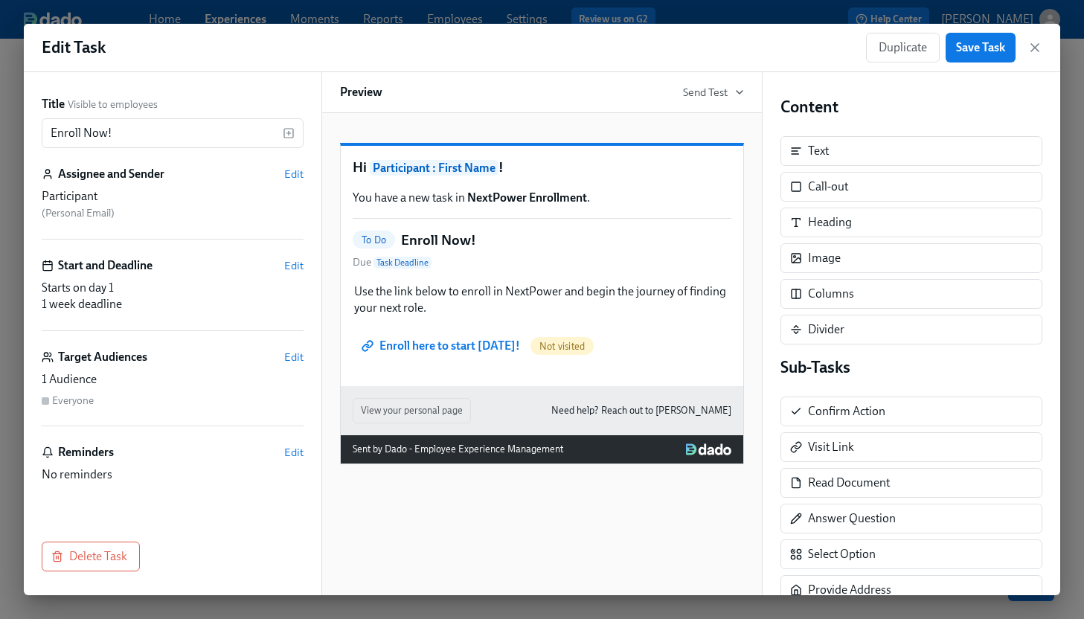
click at [802, 374] on h4 "Sub-Tasks" at bounding box center [912, 368] width 262 height 22
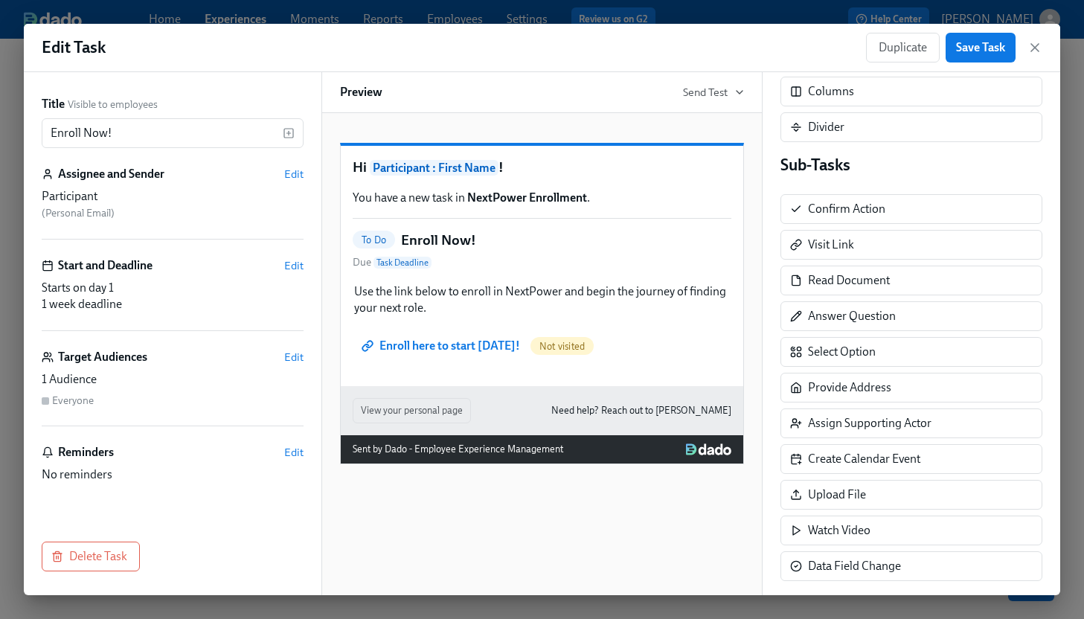
scroll to position [224, 0]
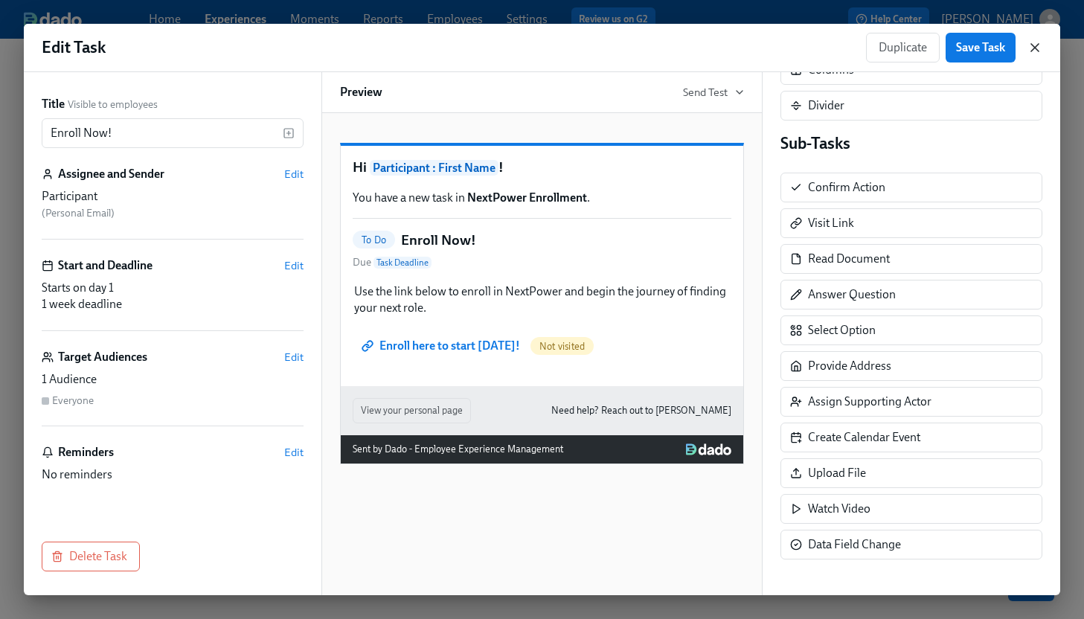
click at [1037, 45] on icon "button" at bounding box center [1035, 47] width 7 height 7
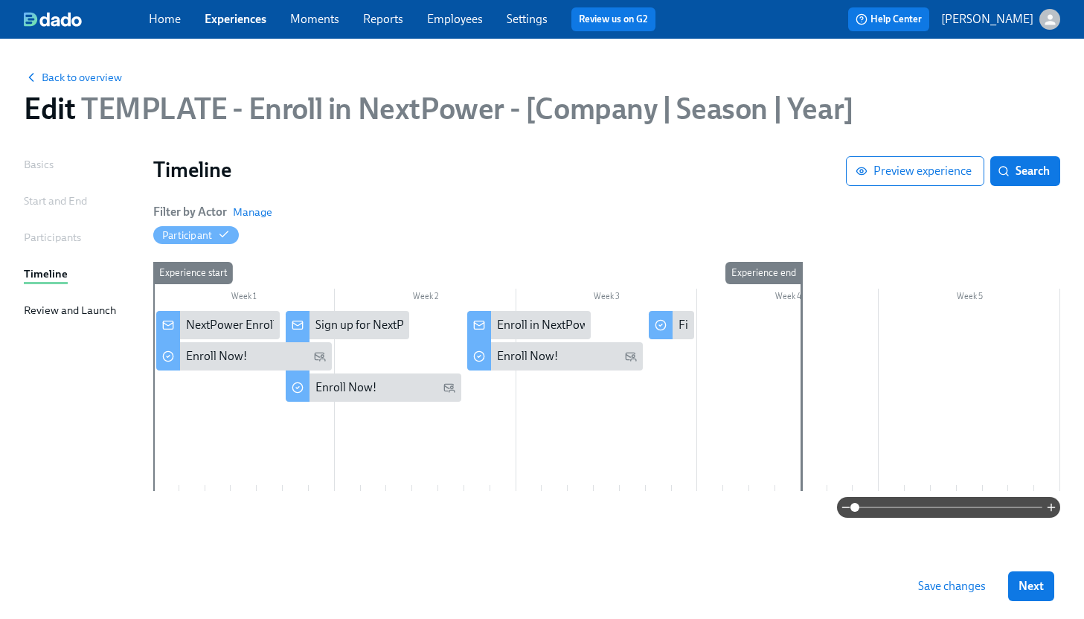
click at [306, 421] on div at bounding box center [606, 401] width 907 height 180
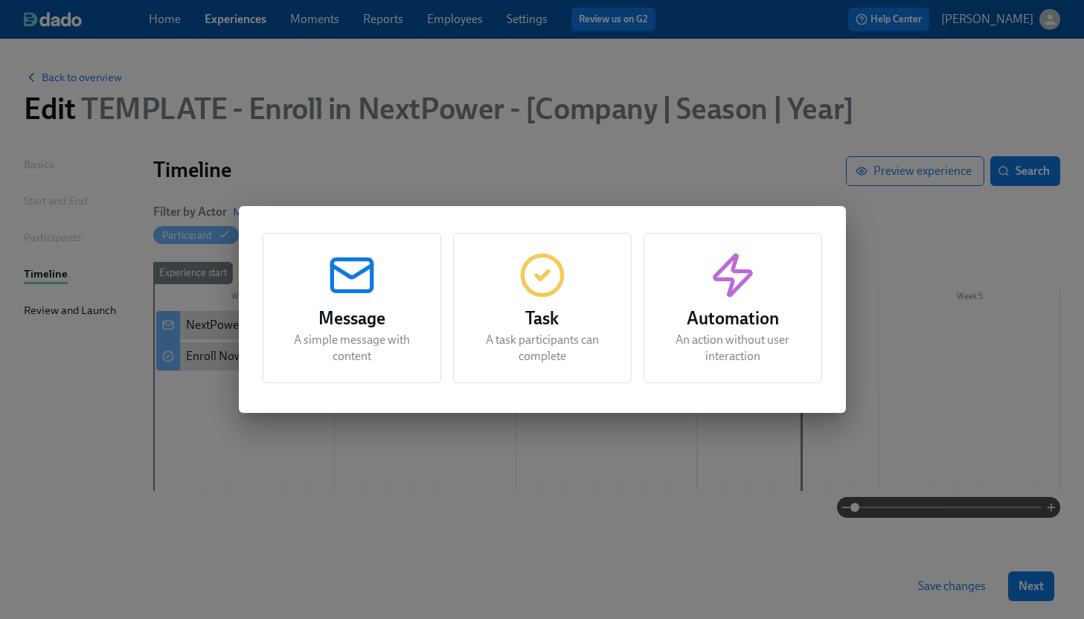
click at [714, 316] on h3 "Automation" at bounding box center [732, 318] width 141 height 27
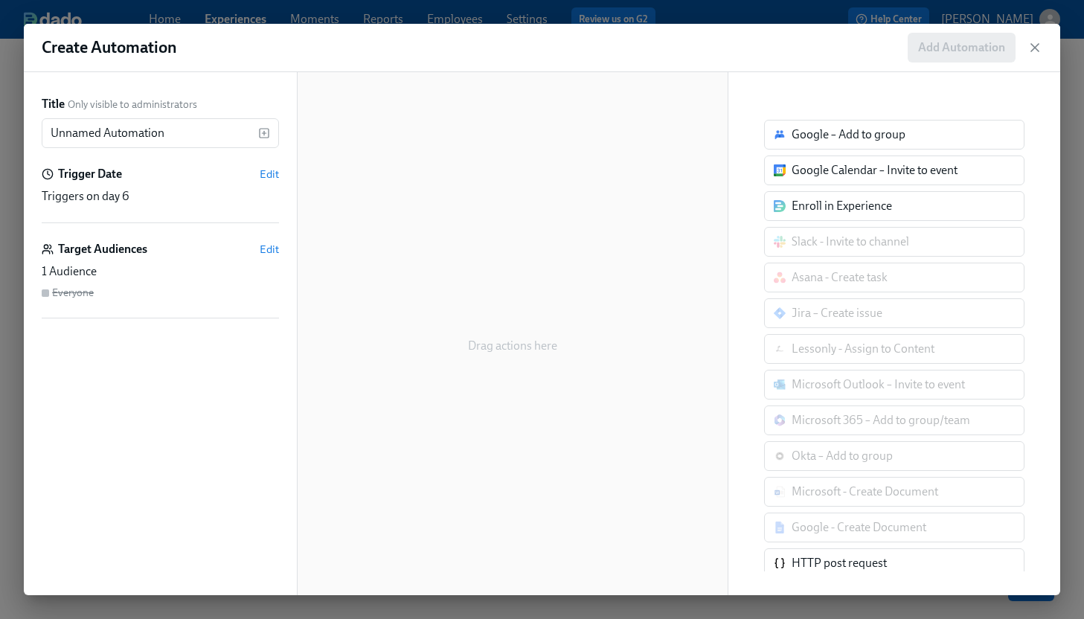
click at [829, 214] on div "Enroll in Experience" at bounding box center [894, 206] width 260 height 30
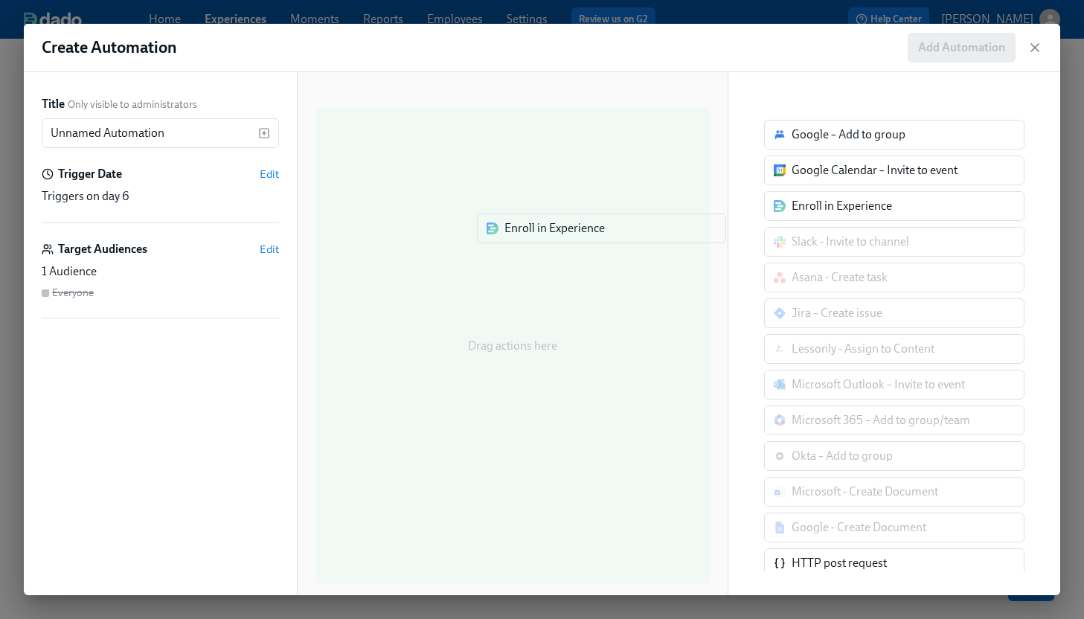
drag, startPoint x: 807, startPoint y: 206, endPoint x: 517, endPoint y: 229, distance: 290.4
click at [517, 229] on div "Title Only visible to administrators Unnamed Automation ​ Trigger Date Edit Tri…" at bounding box center [542, 333] width 1037 height 523
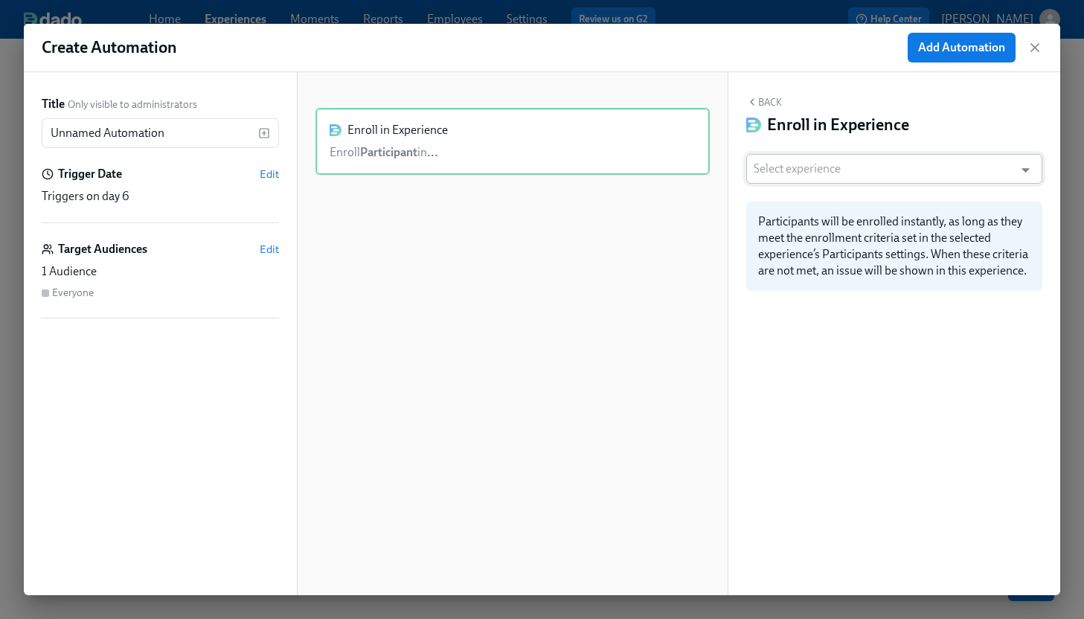
click at [889, 170] on input "text" at bounding box center [880, 169] width 253 height 30
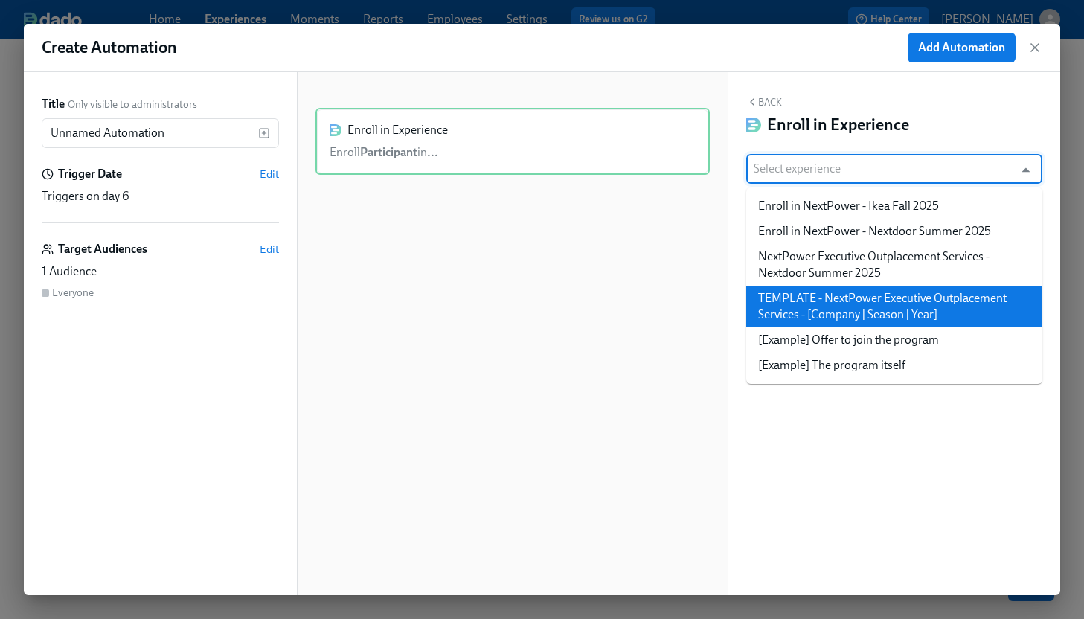
click at [871, 294] on li "TEMPLATE - NextPower Executive Outplacement Services - [Company | Season | Year]" at bounding box center [895, 307] width 296 height 42
type input "TEMPLATE - NextPower Executive Outplacement Services - [Company | Season | Year]"
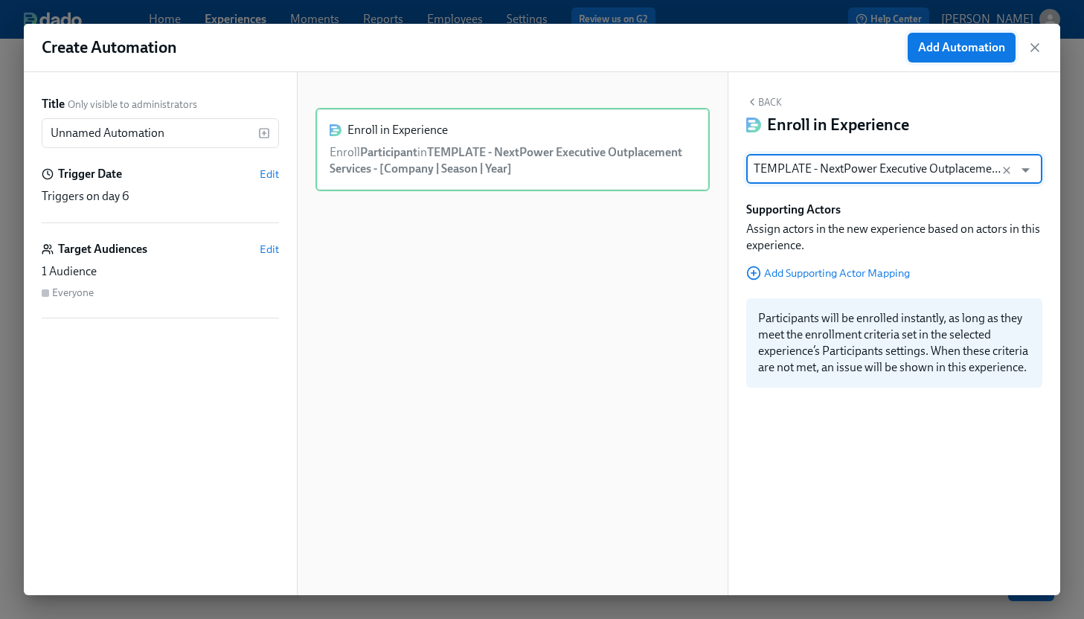
click at [981, 52] on span "Add Automation" at bounding box center [961, 47] width 87 height 15
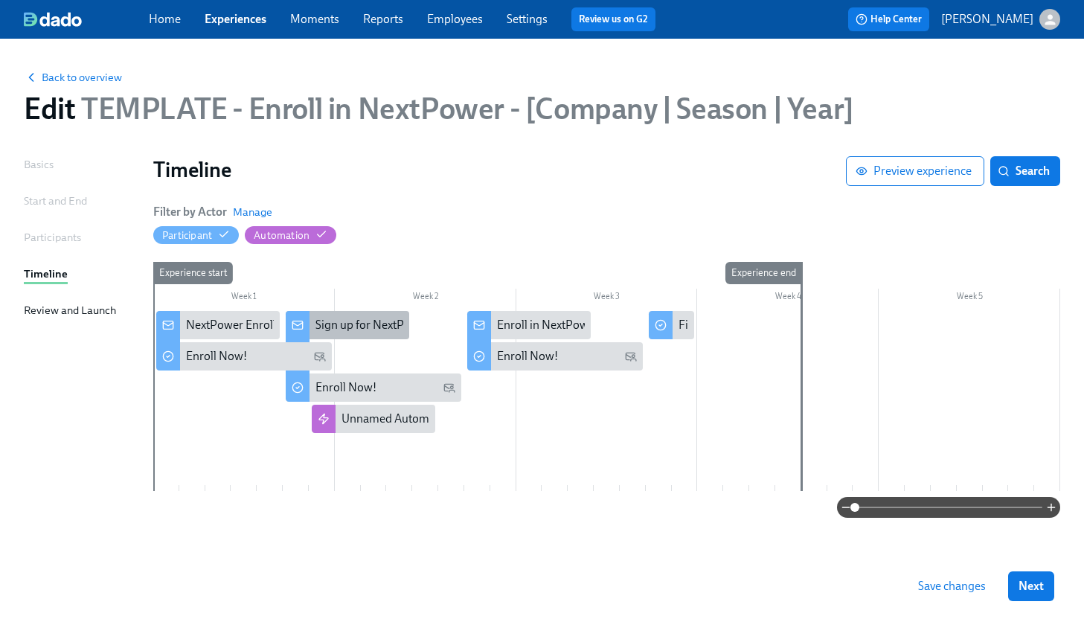
click at [364, 325] on div "Sign up for NextPower" at bounding box center [373, 325] width 115 height 16
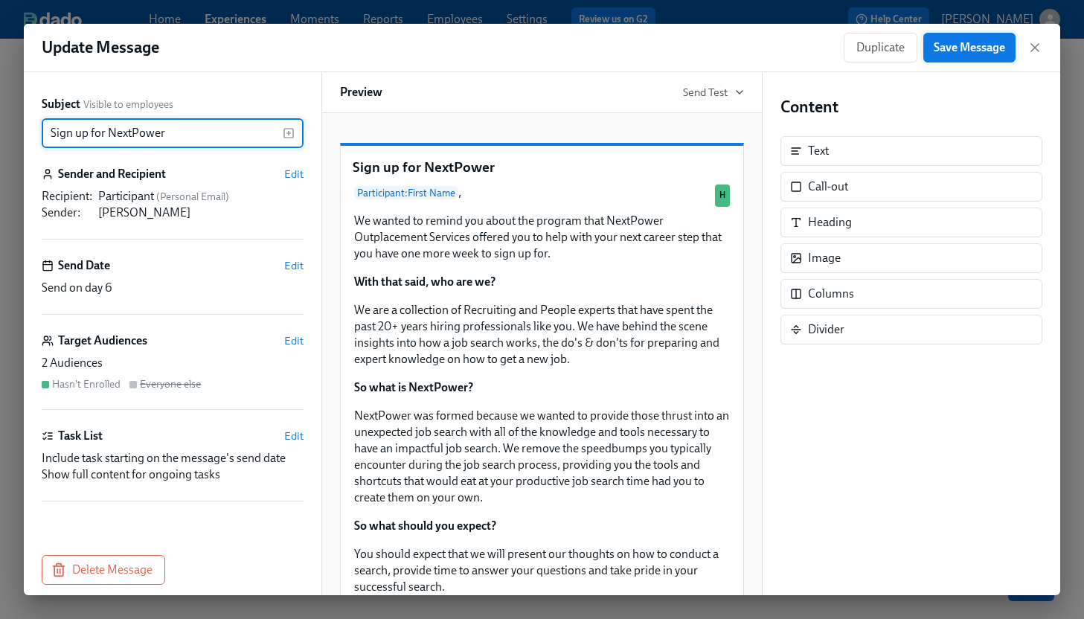
click at [959, 46] on span "Save Message" at bounding box center [969, 47] width 71 height 15
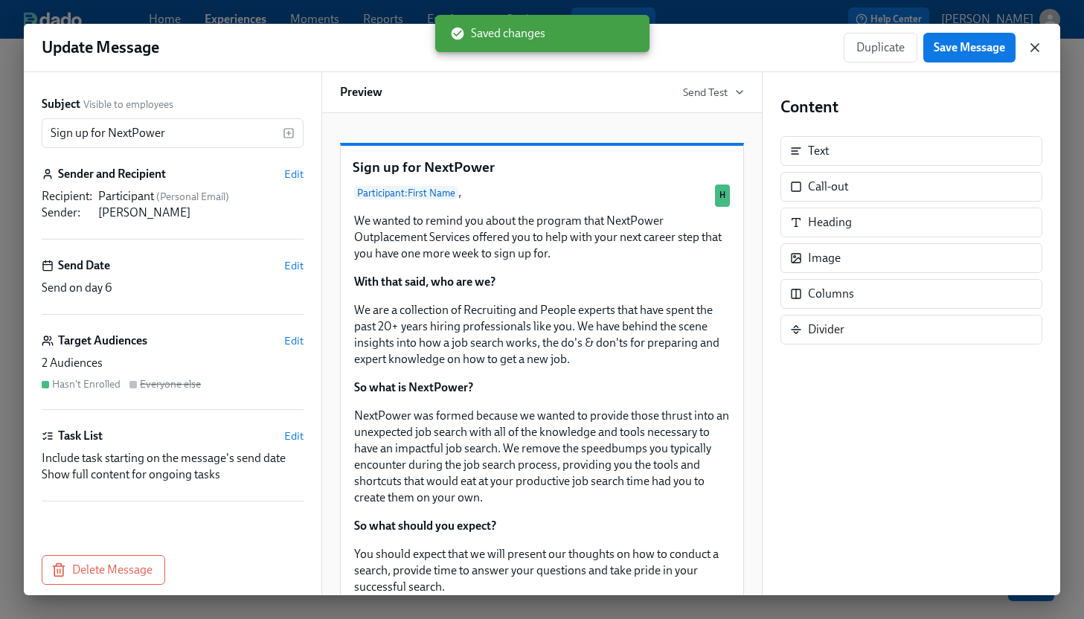
click at [1041, 45] on icon "button" at bounding box center [1035, 47] width 15 height 15
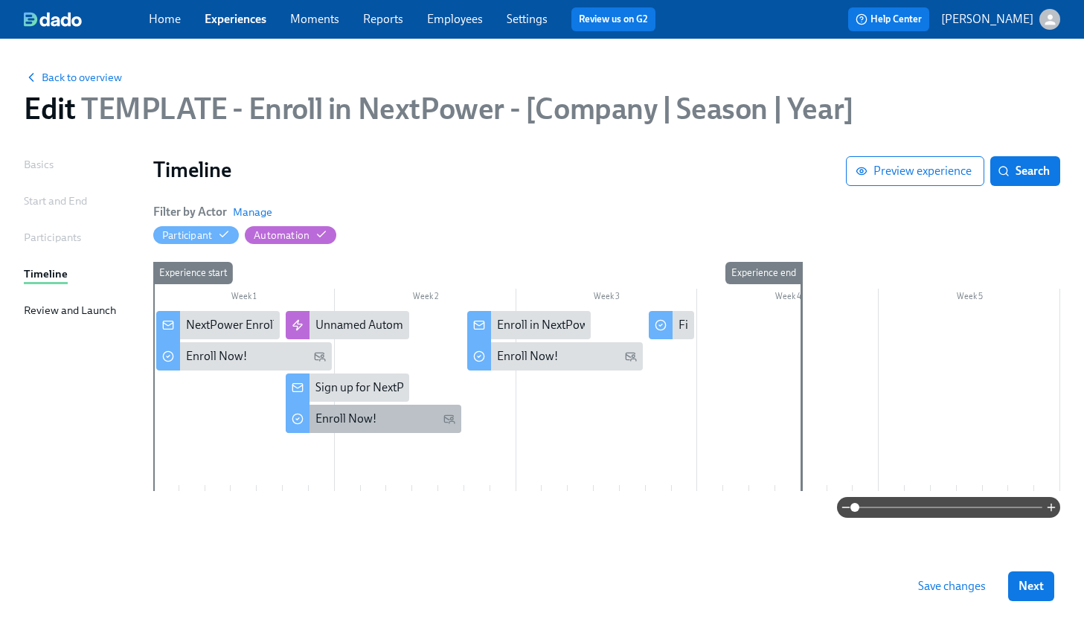
click at [367, 428] on div "Enroll Now!" at bounding box center [374, 419] width 176 height 28
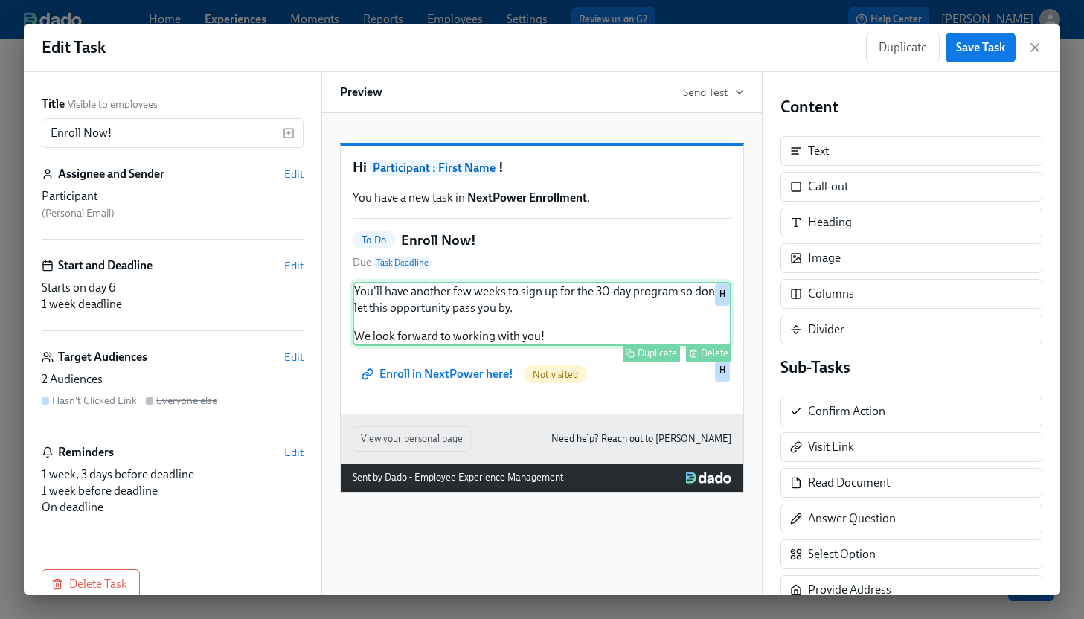
click at [584, 346] on div "You'll have another few weeks to sign up for the 30-day program so don't let th…" at bounding box center [542, 314] width 379 height 64
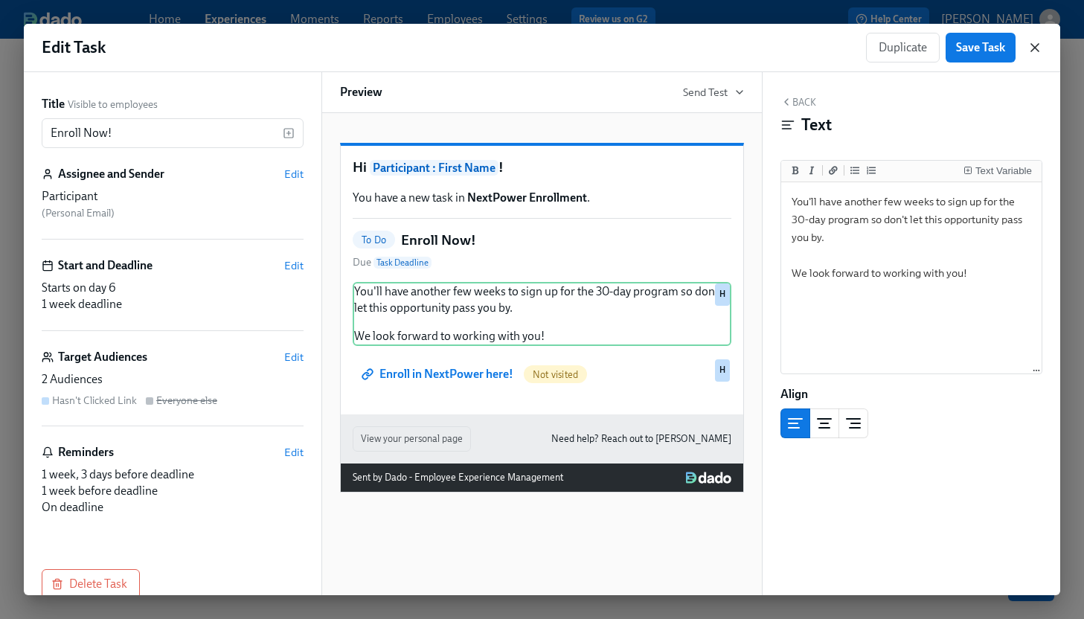
click at [1034, 54] on icon "button" at bounding box center [1035, 47] width 15 height 15
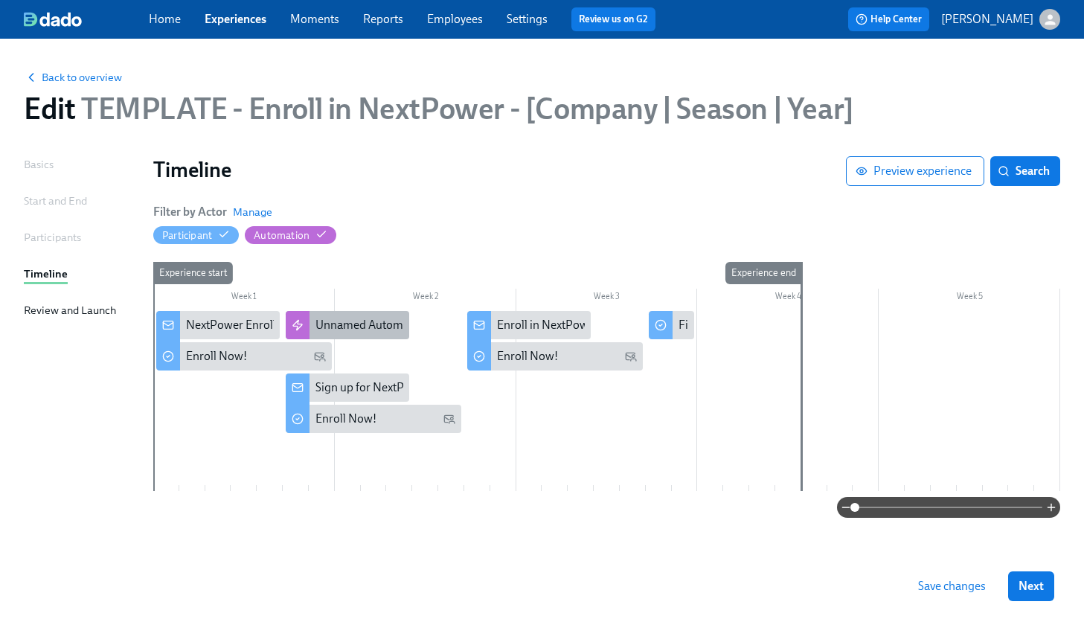
click at [373, 329] on div "Unnamed Automation" at bounding box center [373, 325] width 114 height 16
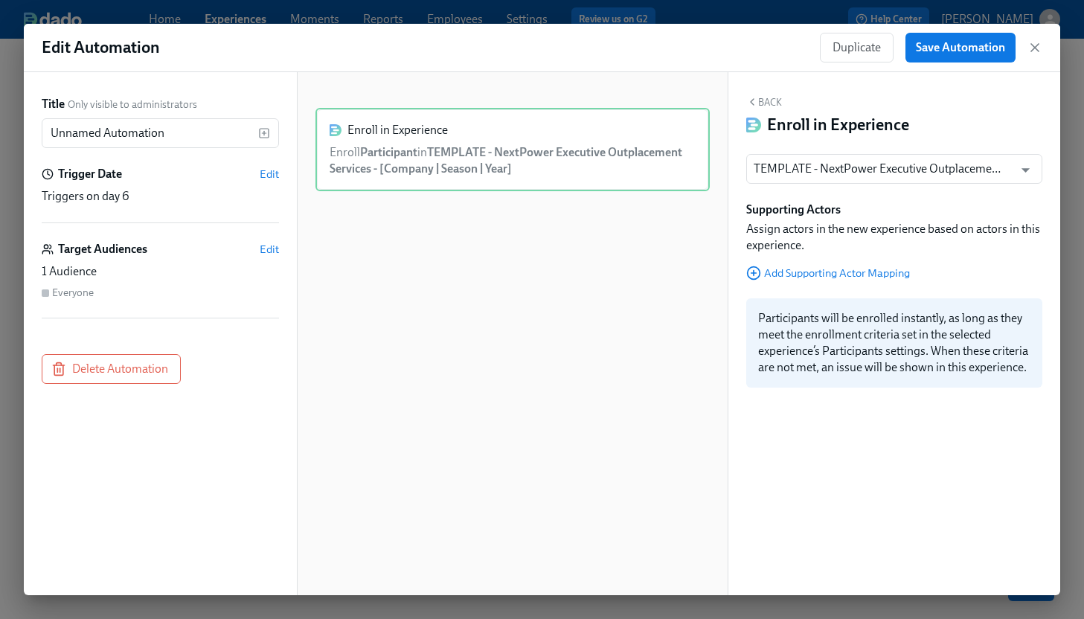
click at [757, 98] on icon "button" at bounding box center [753, 102] width 12 height 12
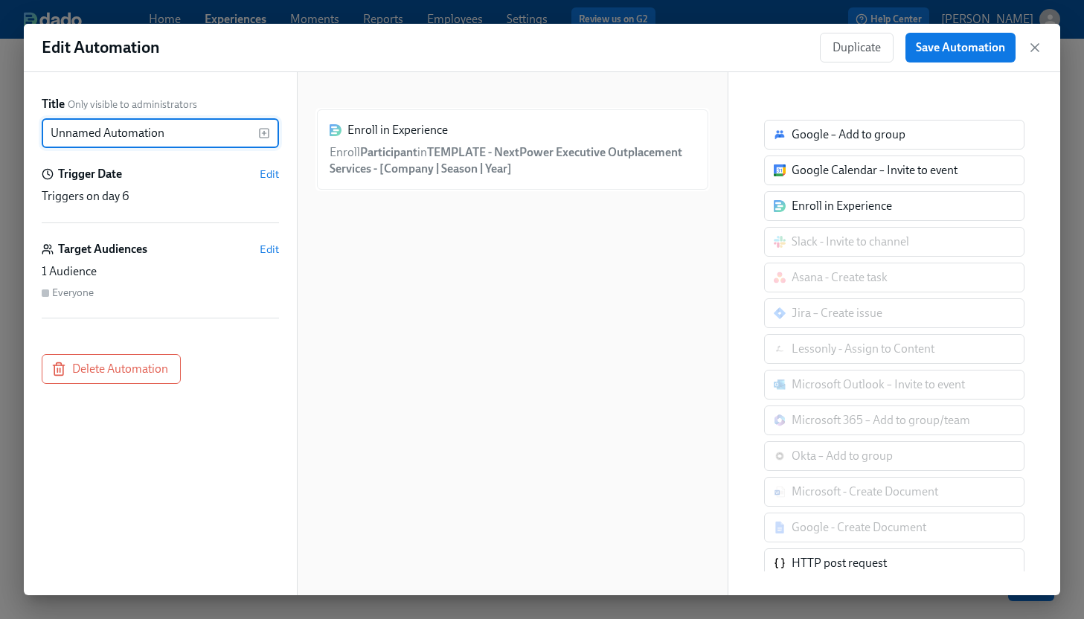
click at [176, 130] on input "Unnamed Automation" at bounding box center [150, 133] width 217 height 30
type input "Sign Up Button"
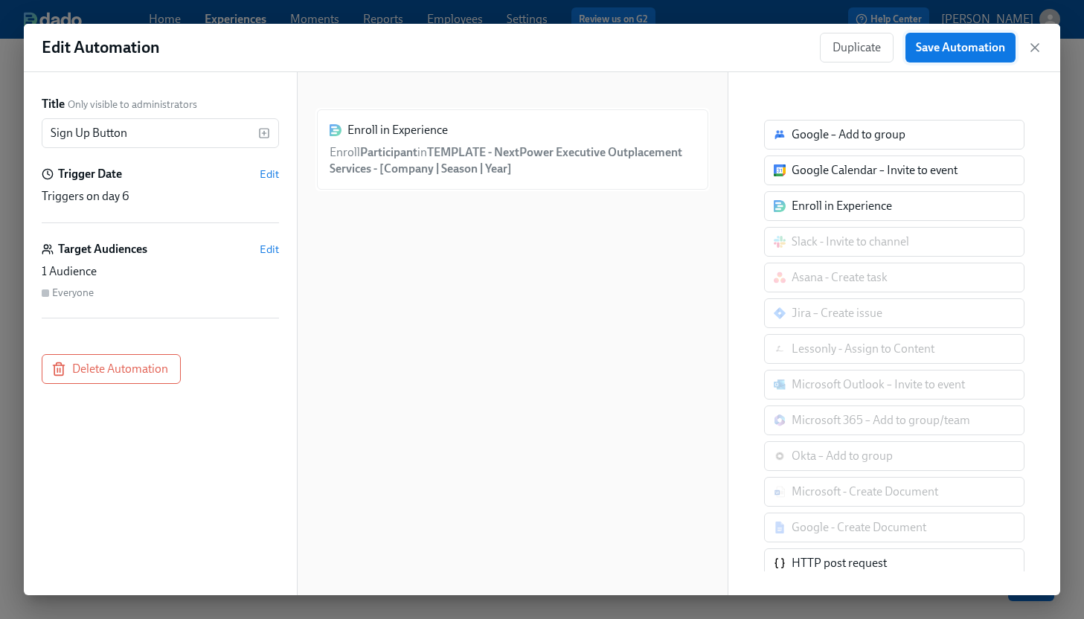
click at [949, 40] on span "Save Automation" at bounding box center [960, 47] width 89 height 15
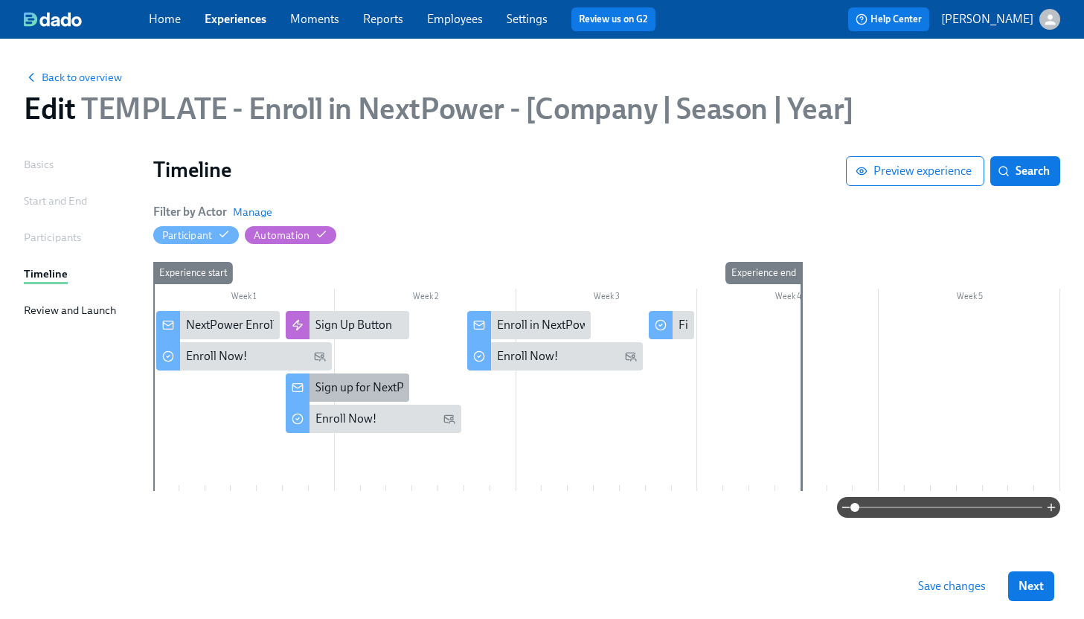
click at [367, 384] on div "Sign up for NextPower" at bounding box center [373, 388] width 115 height 16
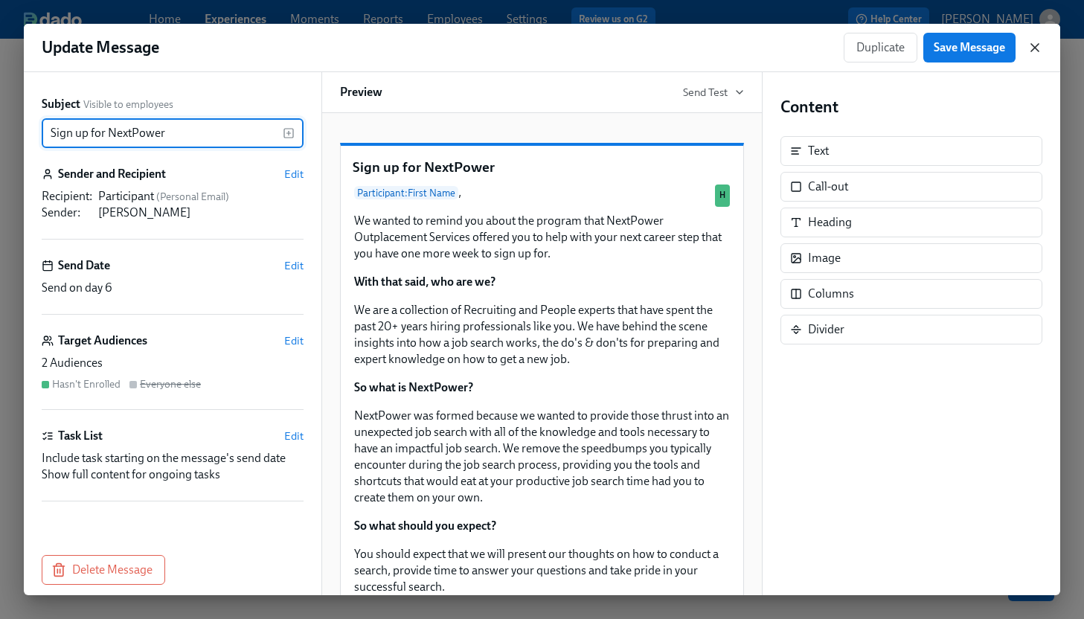
click at [1037, 43] on icon "button" at bounding box center [1035, 47] width 15 height 15
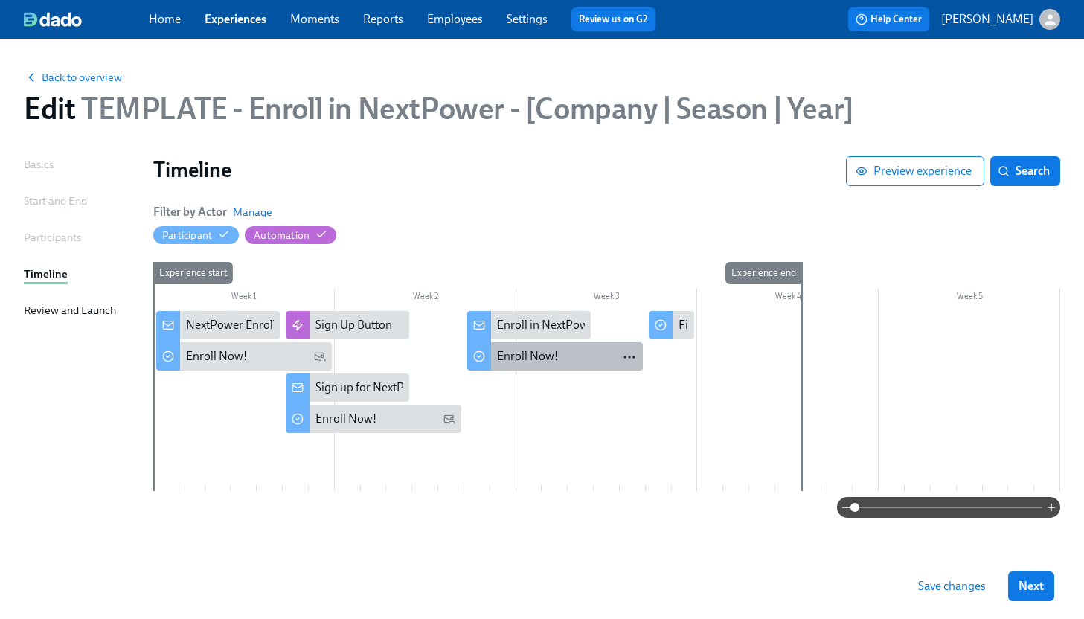
click at [630, 359] on icon "button" at bounding box center [629, 357] width 15 height 15
click at [584, 386] on div at bounding box center [542, 309] width 1084 height 619
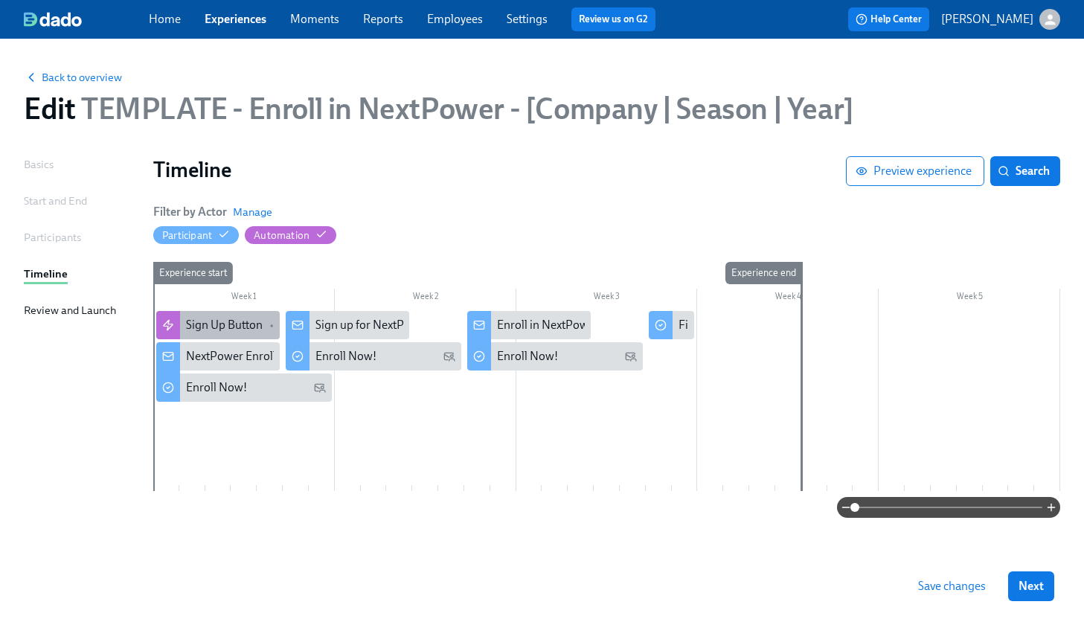
click at [200, 324] on div "Sign Up Button" at bounding box center [224, 325] width 77 height 16
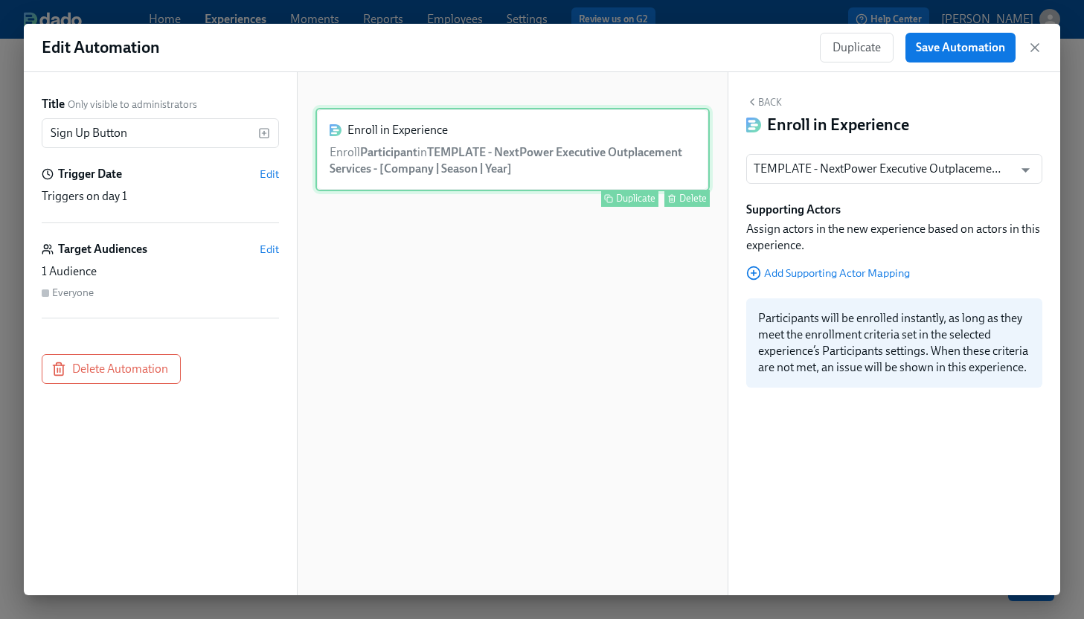
click at [384, 147] on div "Enroll in Experience Enroll Participant in TEMPLATE - NextPower Executive Outpl…" at bounding box center [513, 149] width 394 height 83
click at [1029, 168] on icon "Open" at bounding box center [1026, 170] width 20 height 20
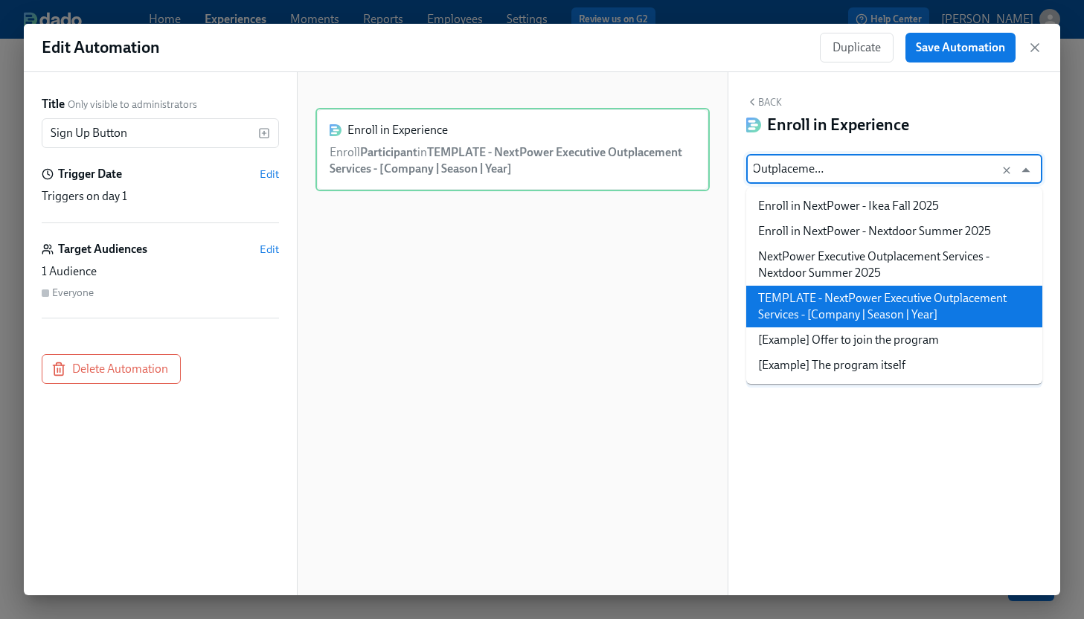
click at [902, 311] on li "TEMPLATE - NextPower Executive Outplacement Services - [Company | Season | Year]" at bounding box center [895, 307] width 296 height 42
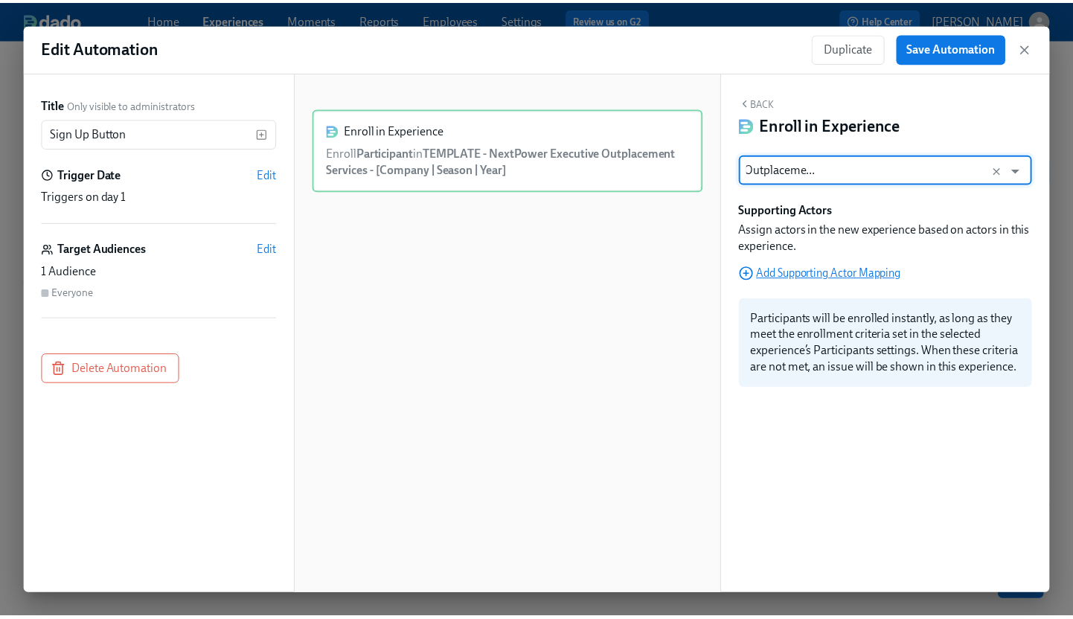
scroll to position [0, 0]
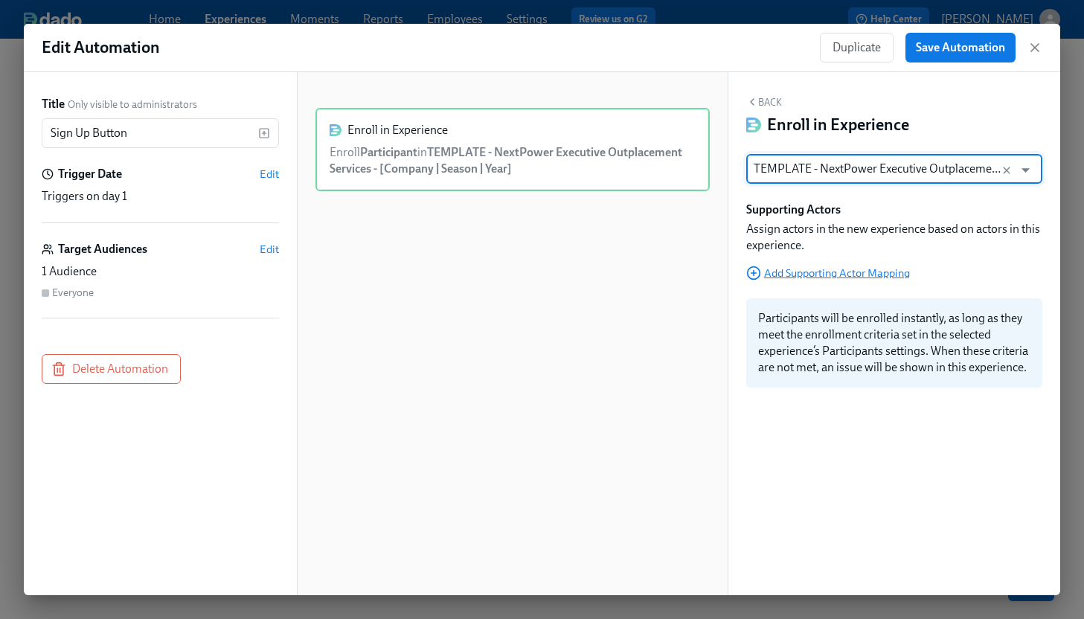
click at [813, 268] on span "Add Supporting Actor Mapping" at bounding box center [829, 273] width 164 height 15
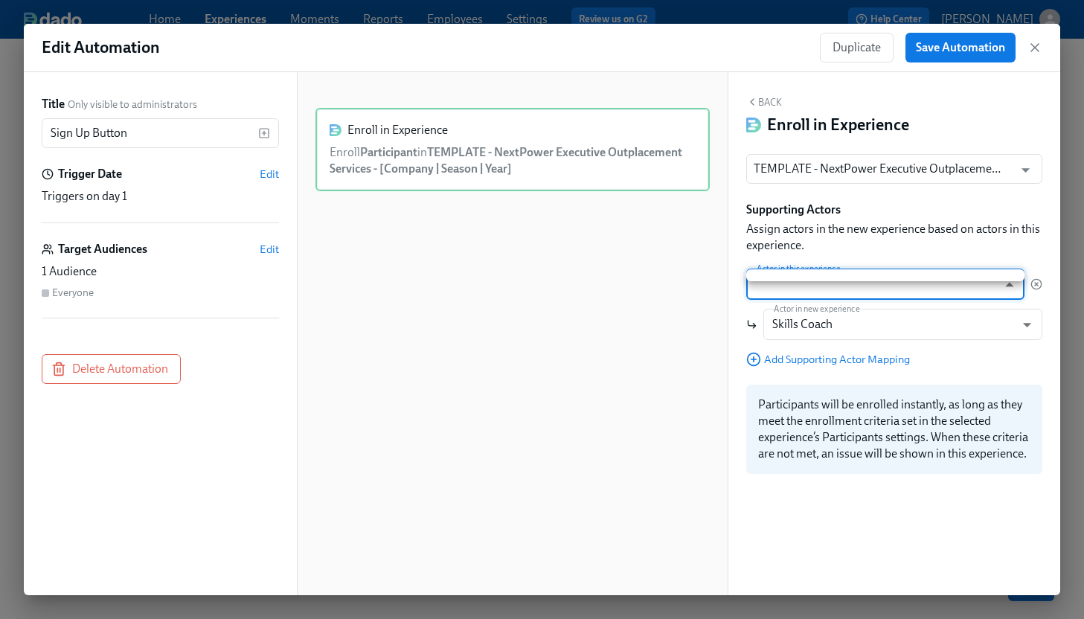
click at [1011, 286] on body "Home Experiences Moments Reports Employees Settings Review us on G2 Help Center…" at bounding box center [542, 309] width 1084 height 619
click at [1009, 264] on div at bounding box center [542, 309] width 1084 height 619
click at [1027, 321] on body "Home Experiences Moments Reports Employees Settings Review us on G2 Help Center…" at bounding box center [542, 309] width 1084 height 619
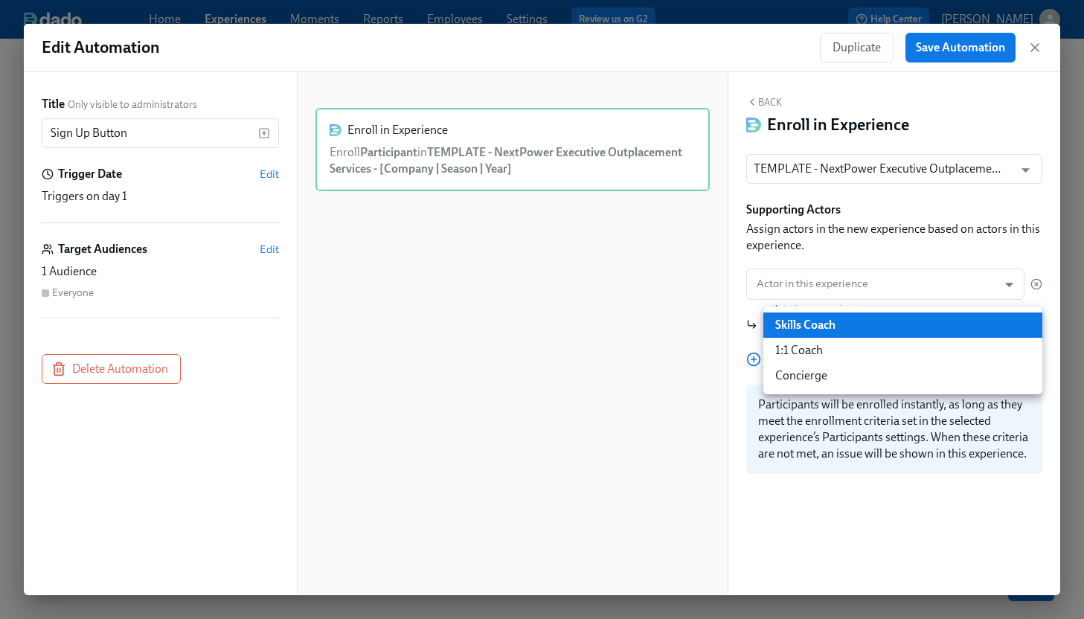
click at [951, 226] on div at bounding box center [542, 309] width 1084 height 619
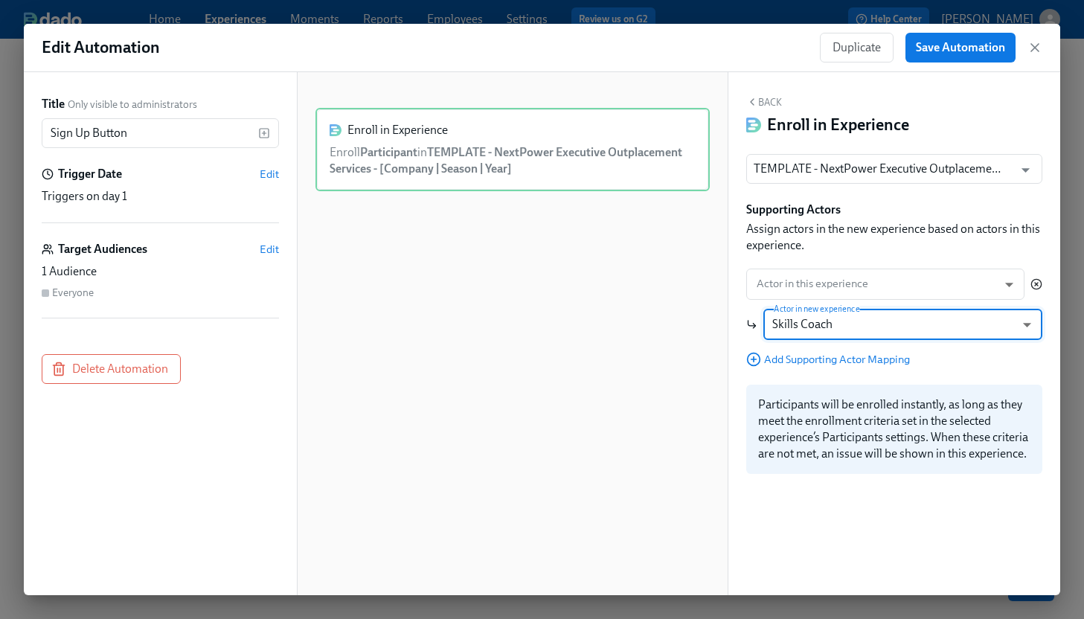
click at [1038, 282] on icon "button" at bounding box center [1037, 284] width 12 height 12
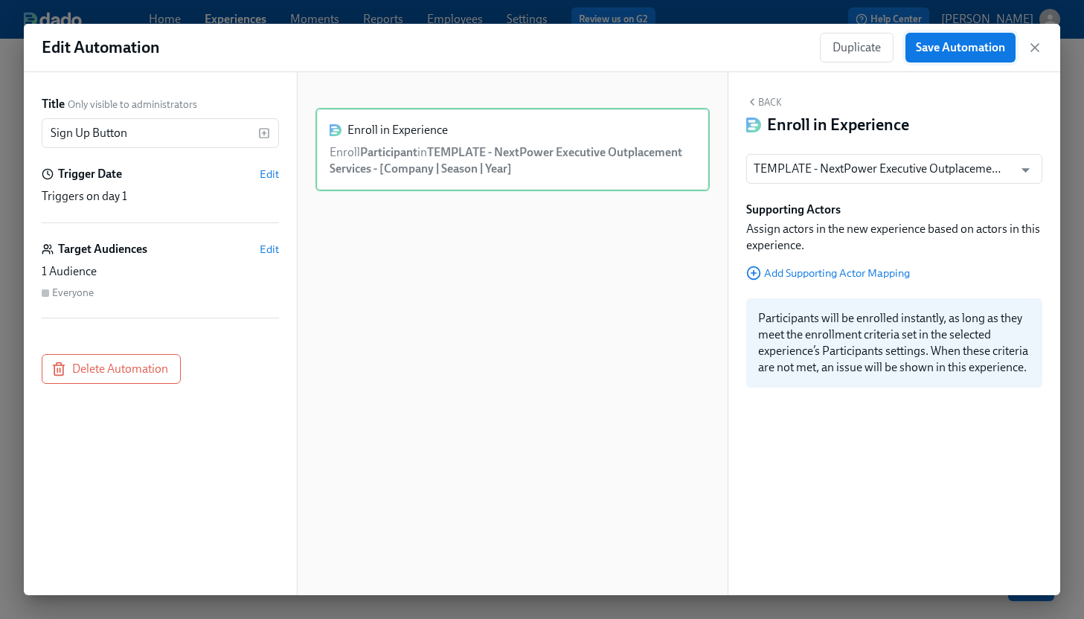
click at [991, 49] on span "Save Automation" at bounding box center [960, 47] width 89 height 15
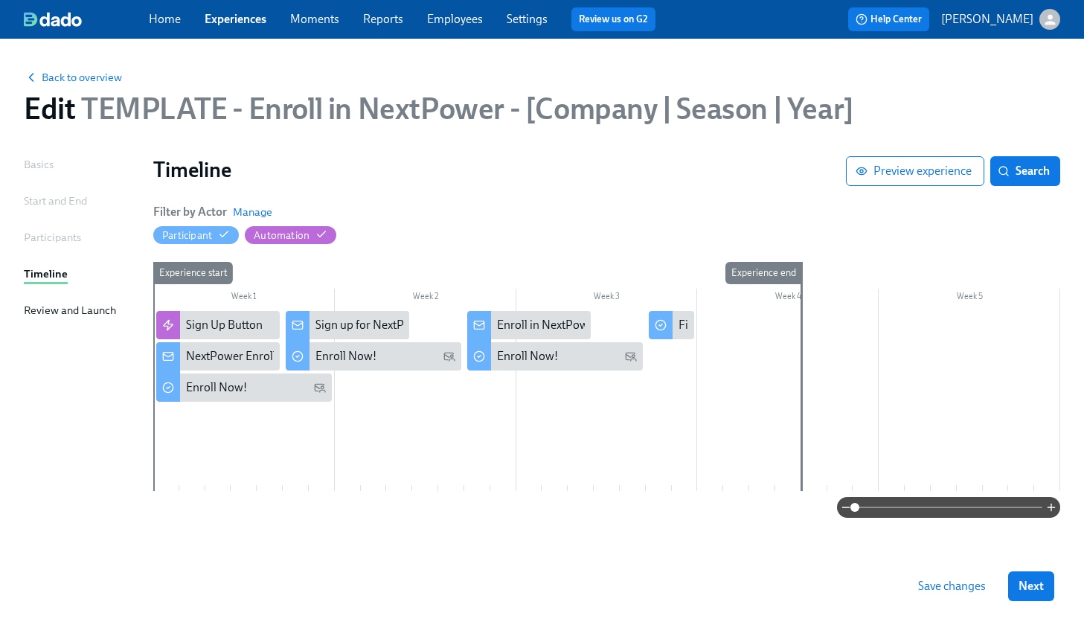
click at [950, 582] on span "Save changes" at bounding box center [952, 586] width 68 height 15
click at [239, 20] on link "Experiences" at bounding box center [236, 19] width 62 height 14
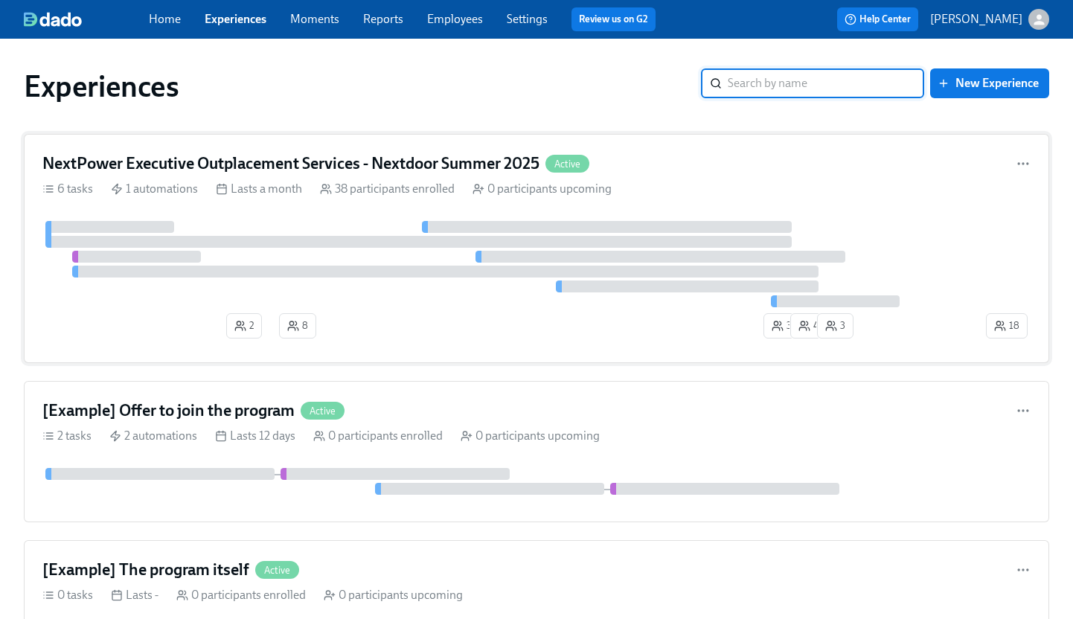
scroll to position [150, 0]
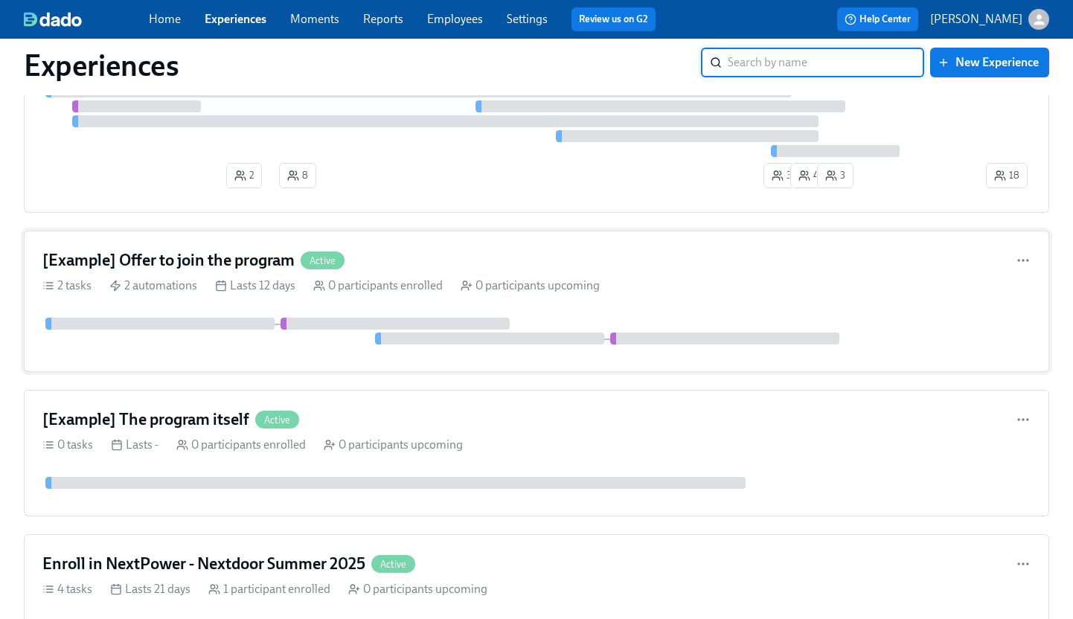
click at [240, 263] on h4 "[Example] Offer to join the program" at bounding box center [168, 260] width 252 height 22
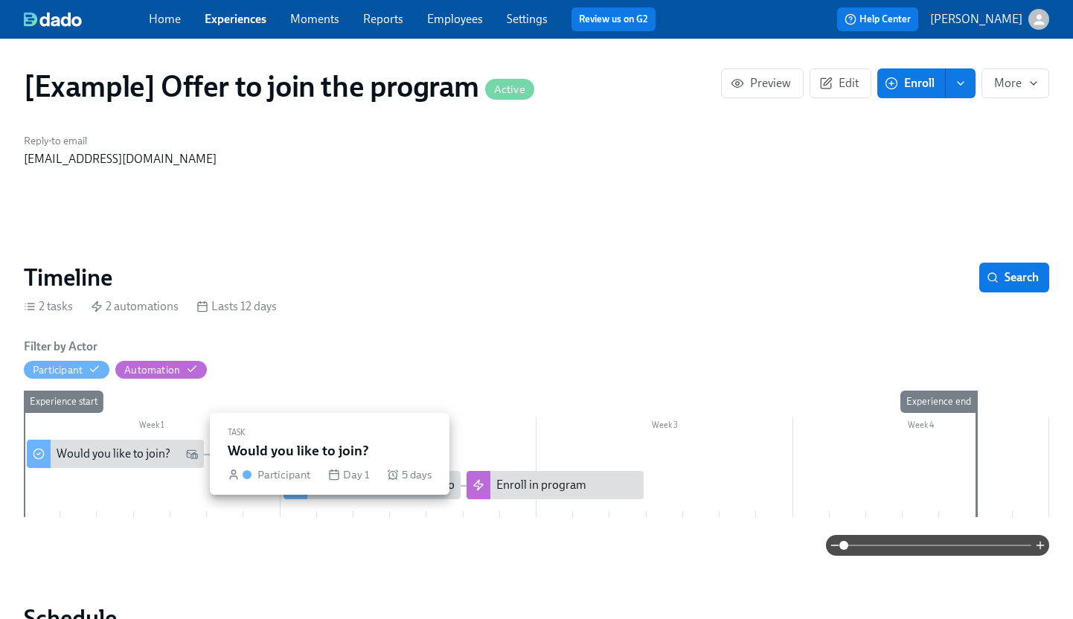
click at [147, 457] on div "Would you like to join?" at bounding box center [114, 454] width 114 height 16
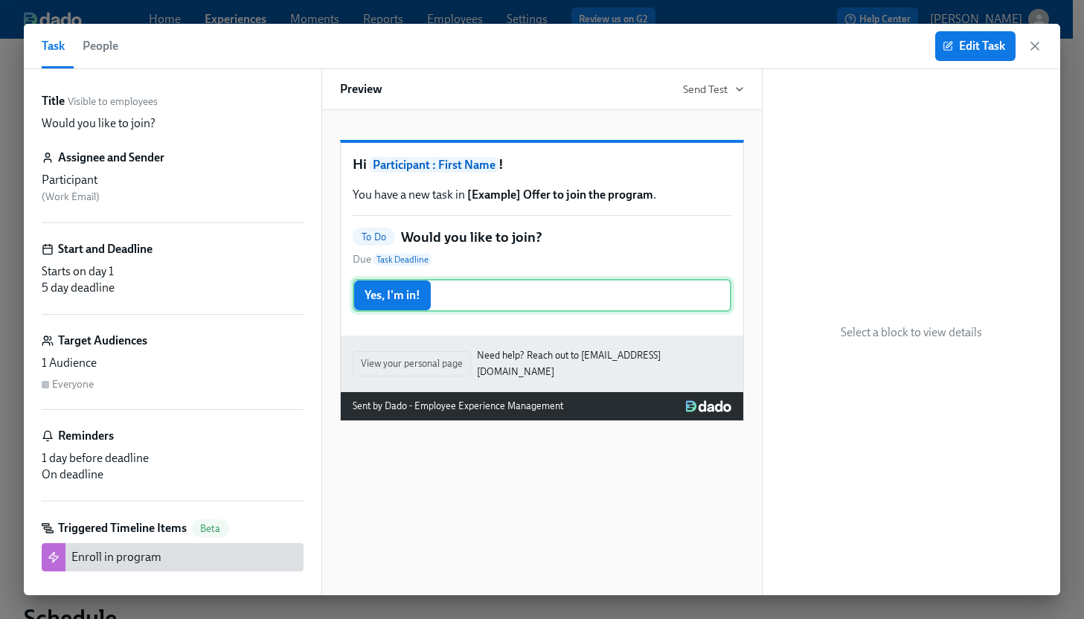
click at [395, 312] on div "Yes, I'm in!" at bounding box center [542, 295] width 379 height 33
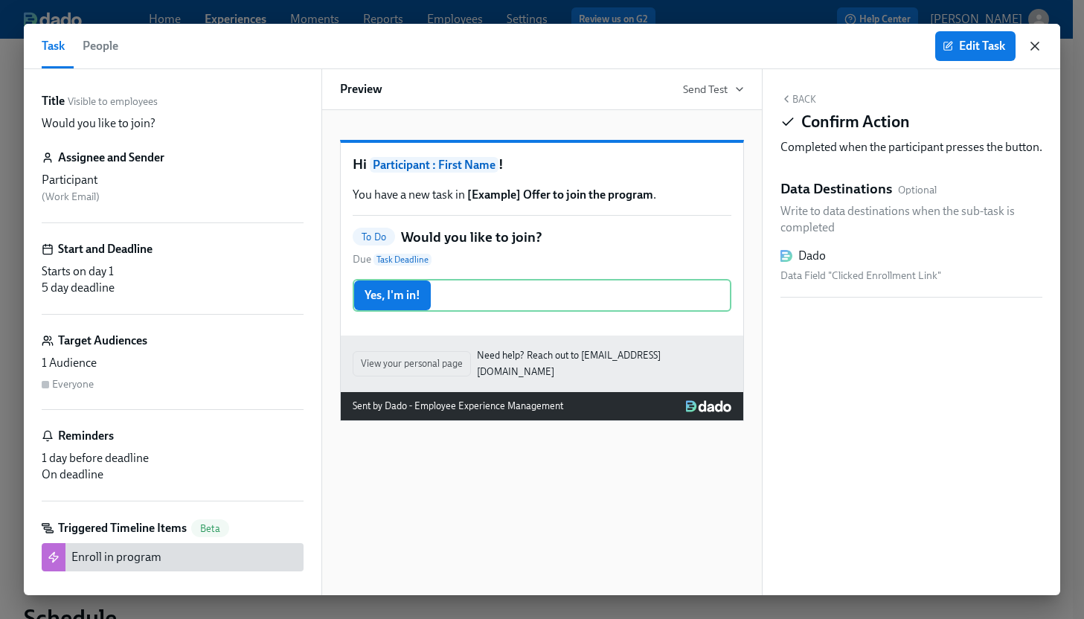
click at [1037, 47] on icon "button" at bounding box center [1035, 45] width 7 height 7
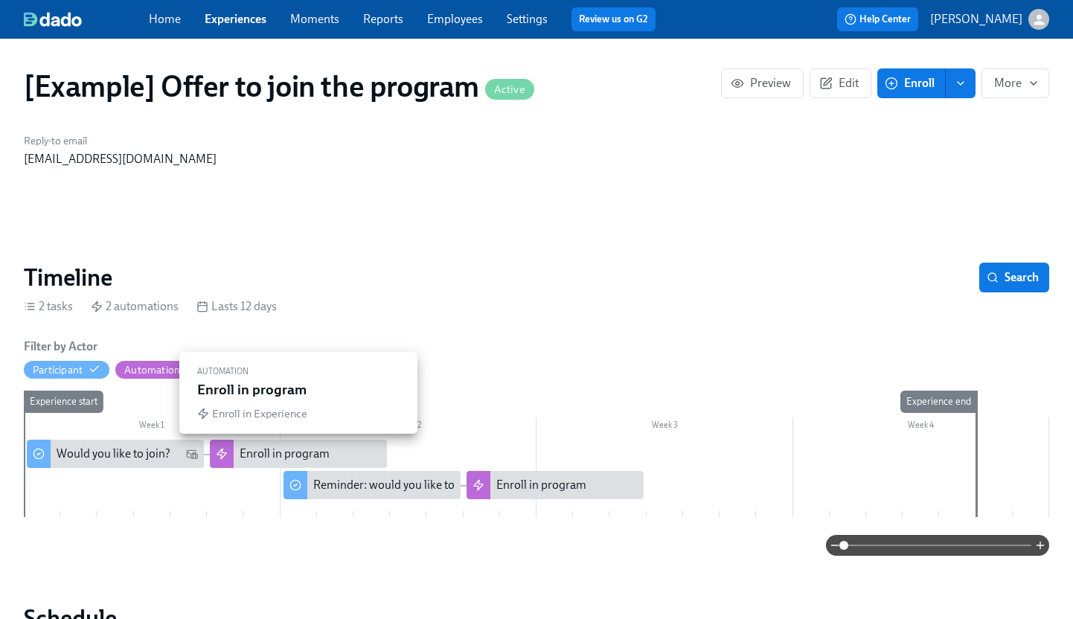
click at [280, 458] on div "Enroll in program" at bounding box center [285, 454] width 90 height 16
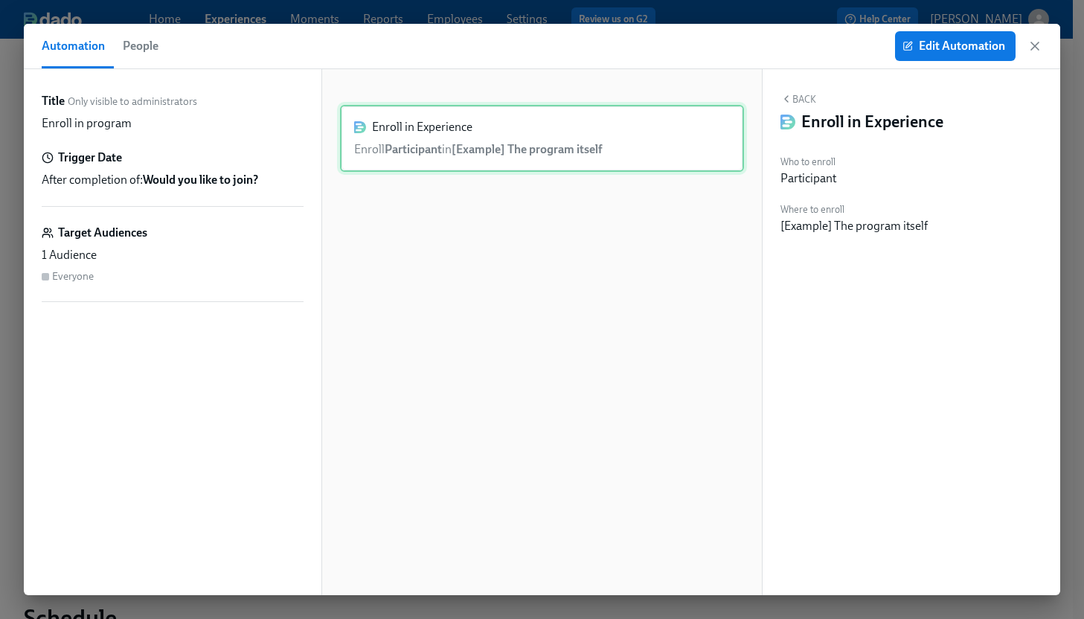
click at [594, 136] on div "Enroll in Experience Enroll Participant in [Example] The program itself" at bounding box center [542, 138] width 404 height 67
click at [1035, 43] on icon "button" at bounding box center [1035, 46] width 15 height 15
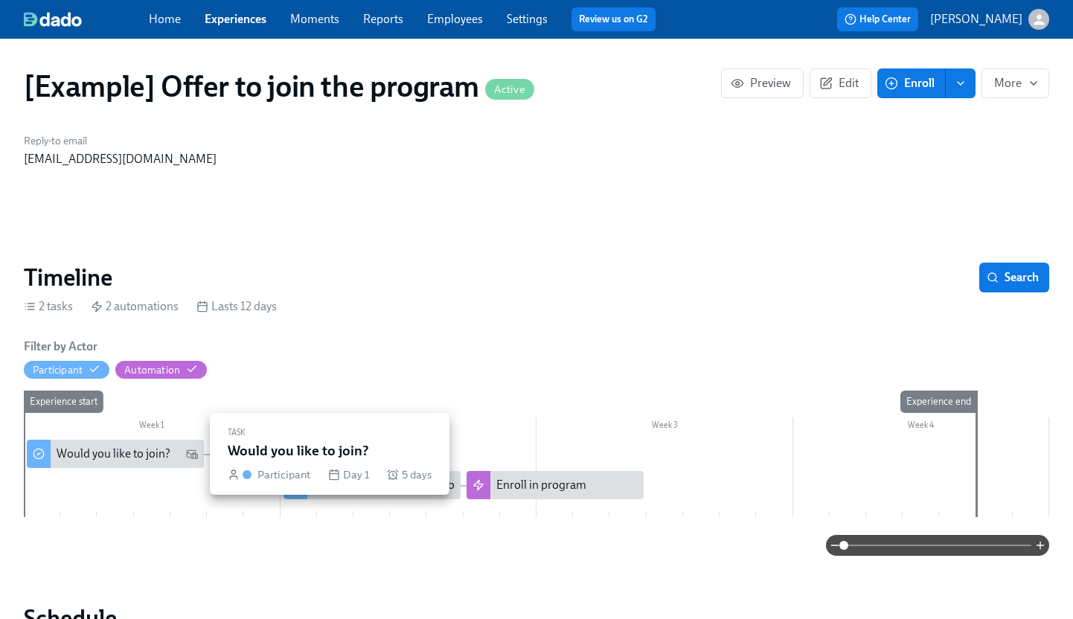
click at [123, 457] on div "Would you like to join?" at bounding box center [114, 454] width 114 height 16
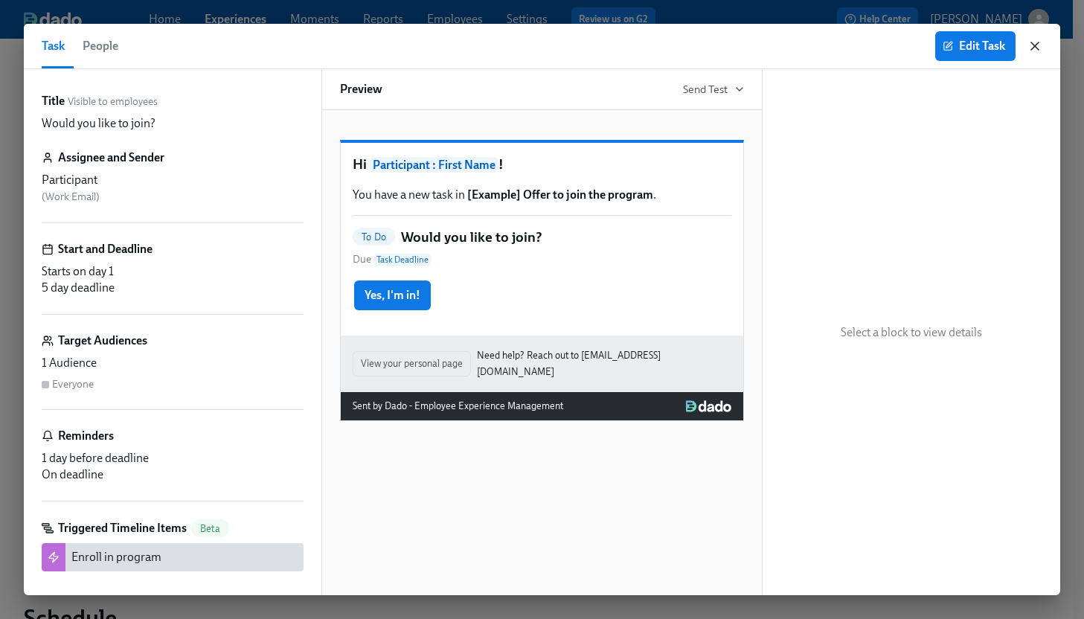
click at [1033, 44] on icon "button" at bounding box center [1035, 45] width 7 height 7
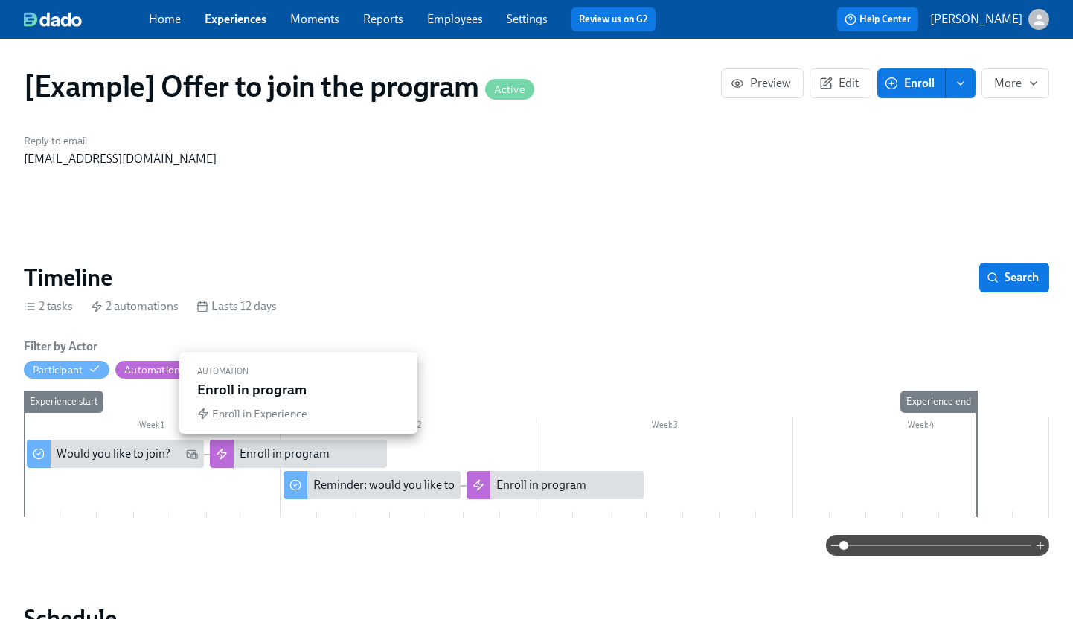
click at [264, 456] on div "Enroll in program" at bounding box center [285, 454] width 90 height 16
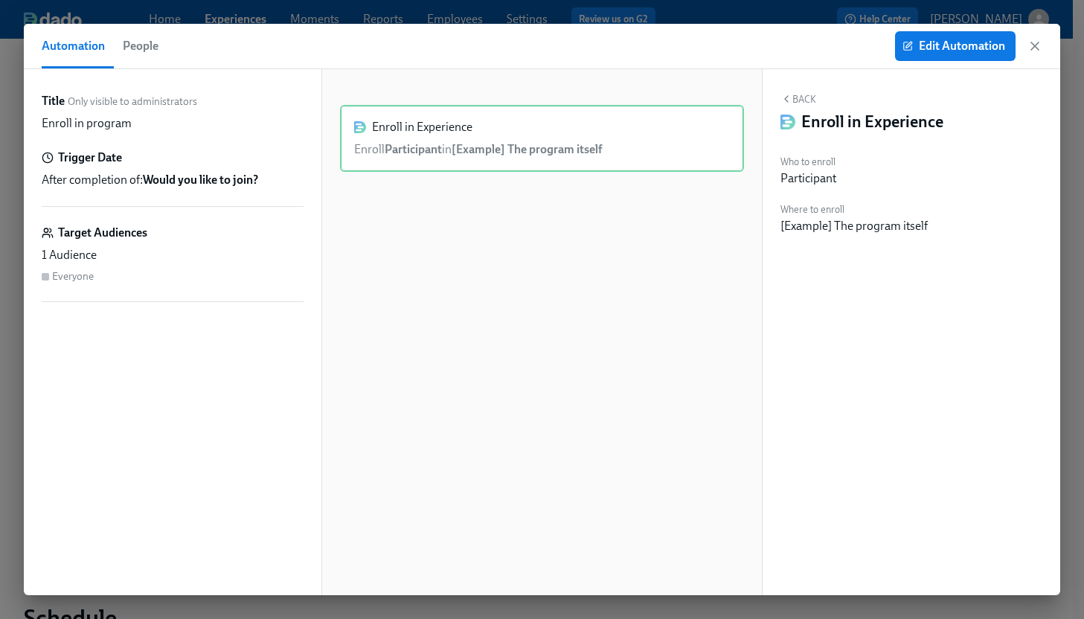
click at [134, 42] on span "People" at bounding box center [141, 46] width 36 height 21
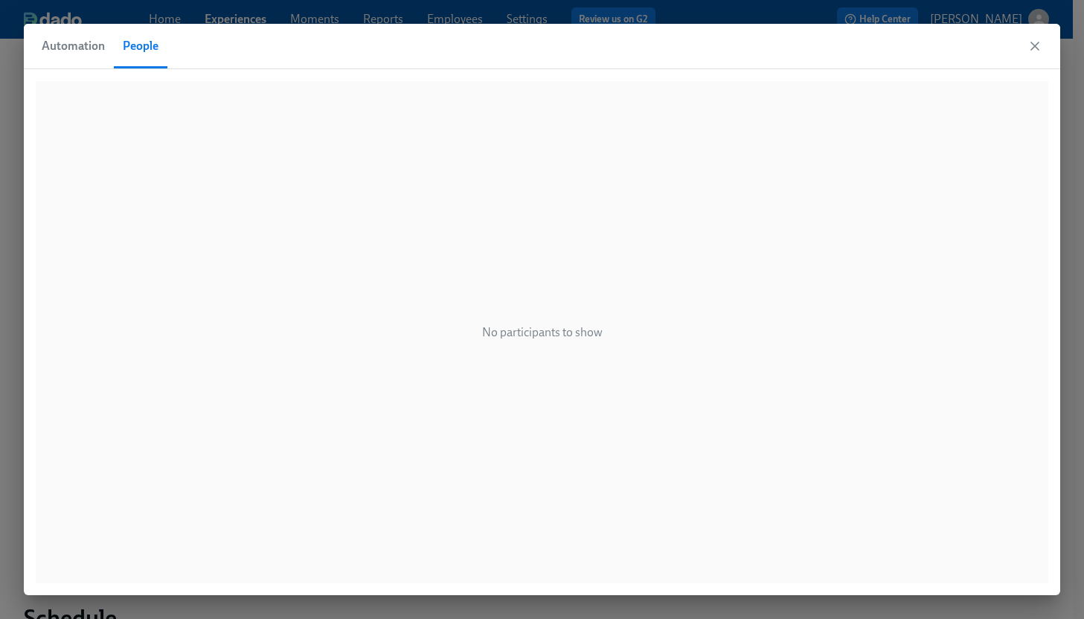
click at [78, 43] on span "Automation" at bounding box center [73, 46] width 63 height 21
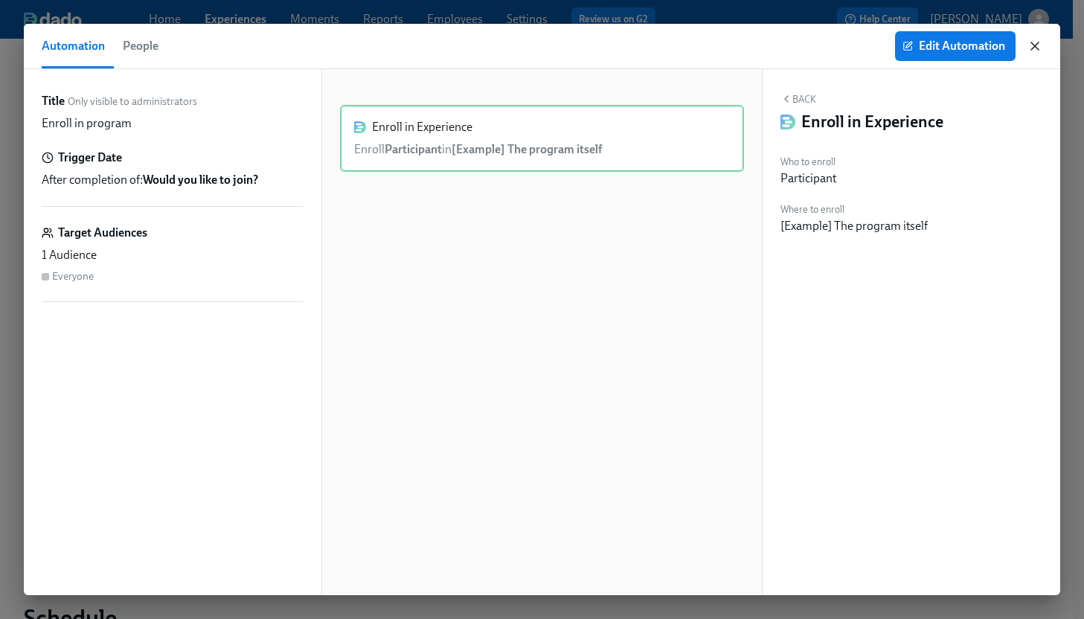
click at [1037, 43] on icon "button" at bounding box center [1035, 46] width 15 height 15
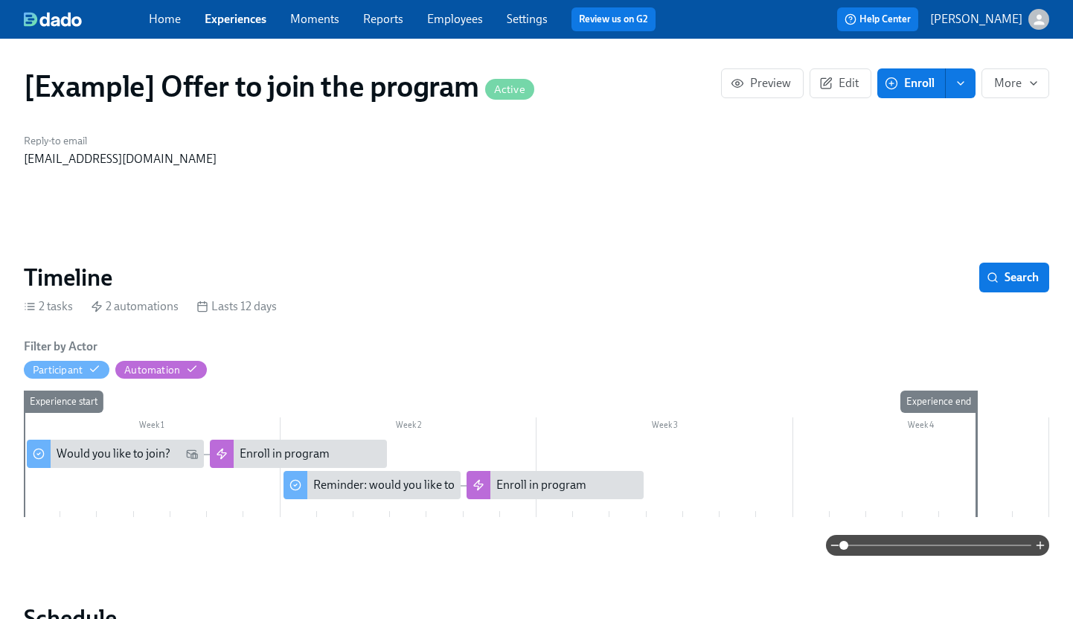
click at [220, 22] on link "Experiences" at bounding box center [236, 19] width 62 height 14
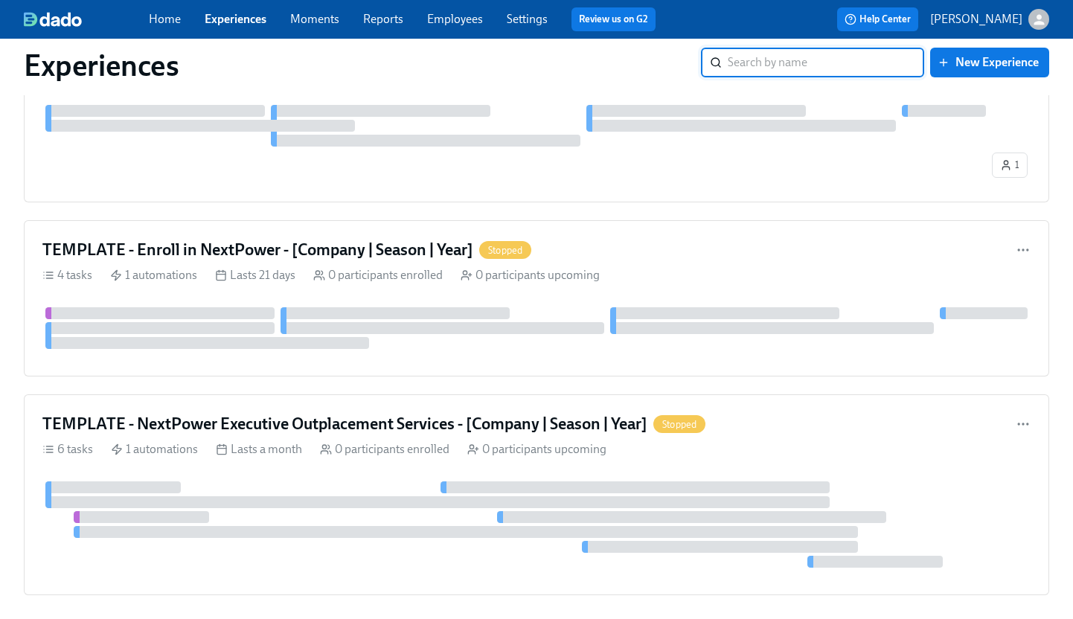
scroll to position [680, 0]
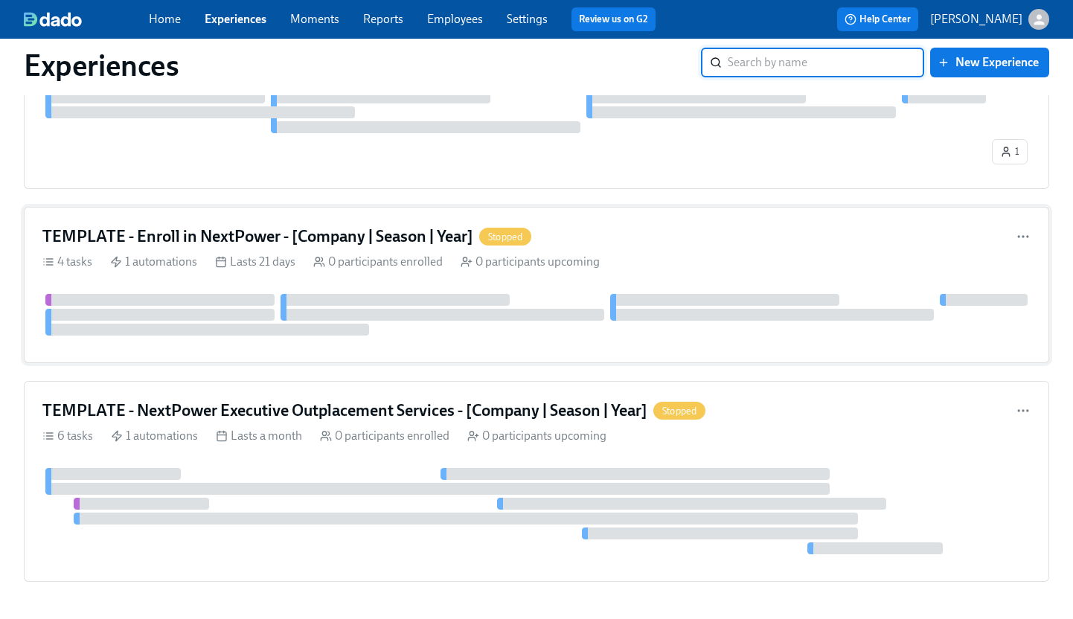
click at [157, 239] on h4 "TEMPLATE - Enroll in NextPower - [Company | Season | Year]" at bounding box center [257, 237] width 431 height 22
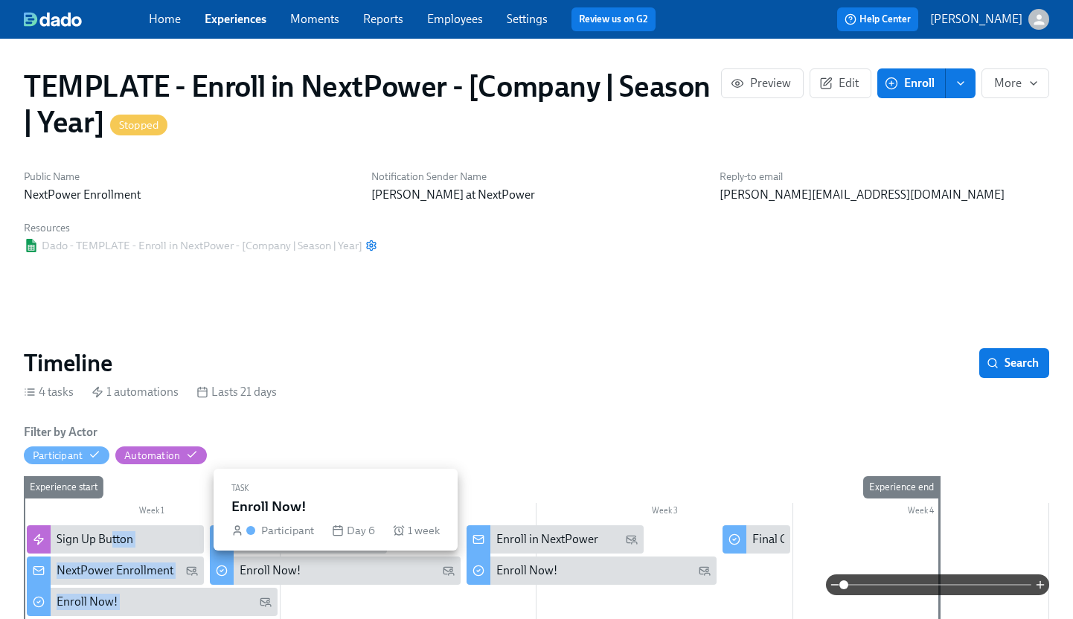
drag, startPoint x: 110, startPoint y: 541, endPoint x: 223, endPoint y: 563, distance: 115.2
click at [223, 563] on div "Week 1 Week 2 Week 3 Week 4 Experience start Experience end Sign Up Button Next…" at bounding box center [537, 558] width 1026 height 164
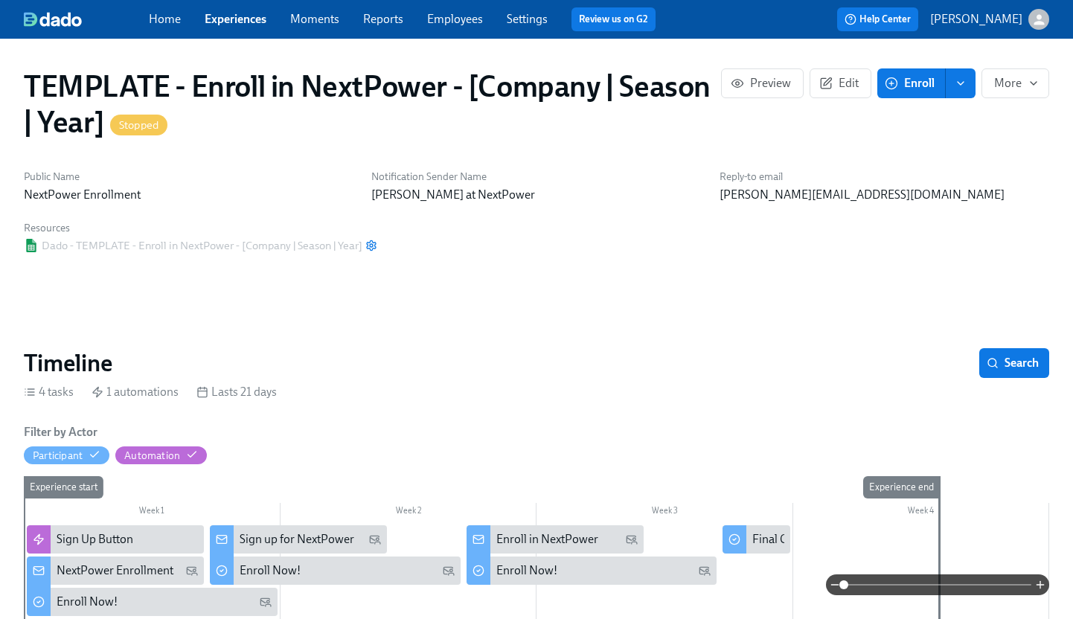
click at [373, 391] on div "4 tasks 1 automations Lasts 21 days" at bounding box center [537, 392] width 1026 height 16
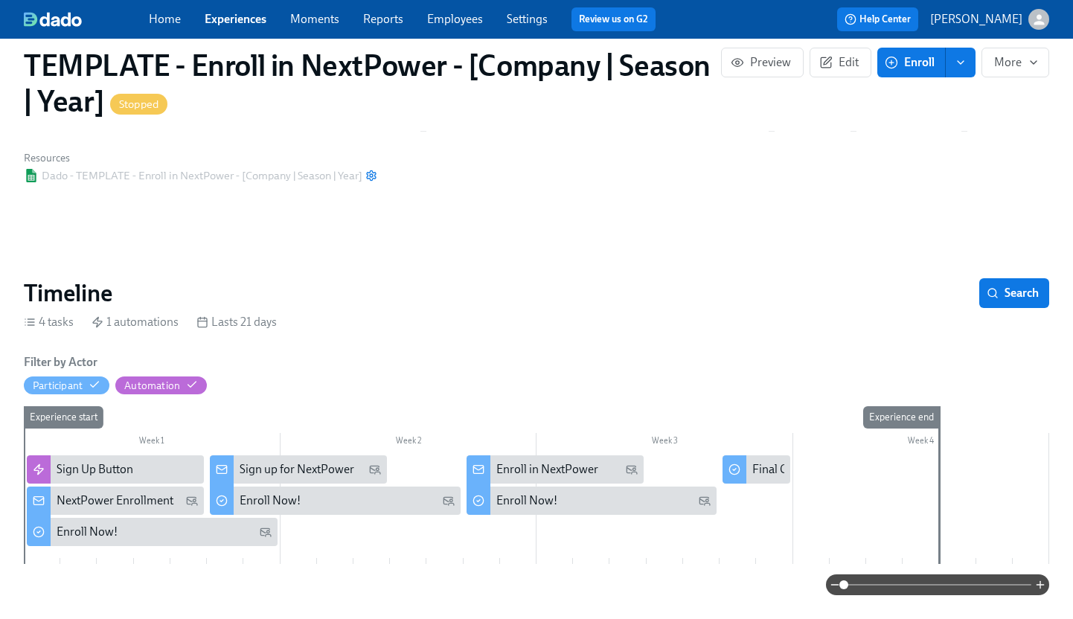
scroll to position [80, 0]
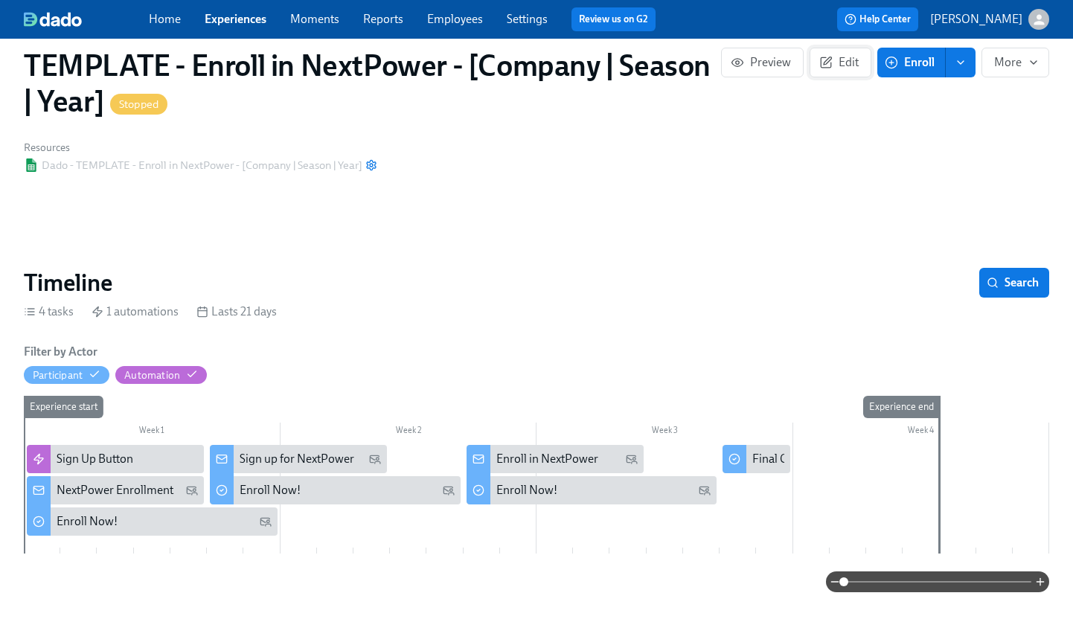
click at [842, 61] on span "Edit" at bounding box center [840, 62] width 36 height 15
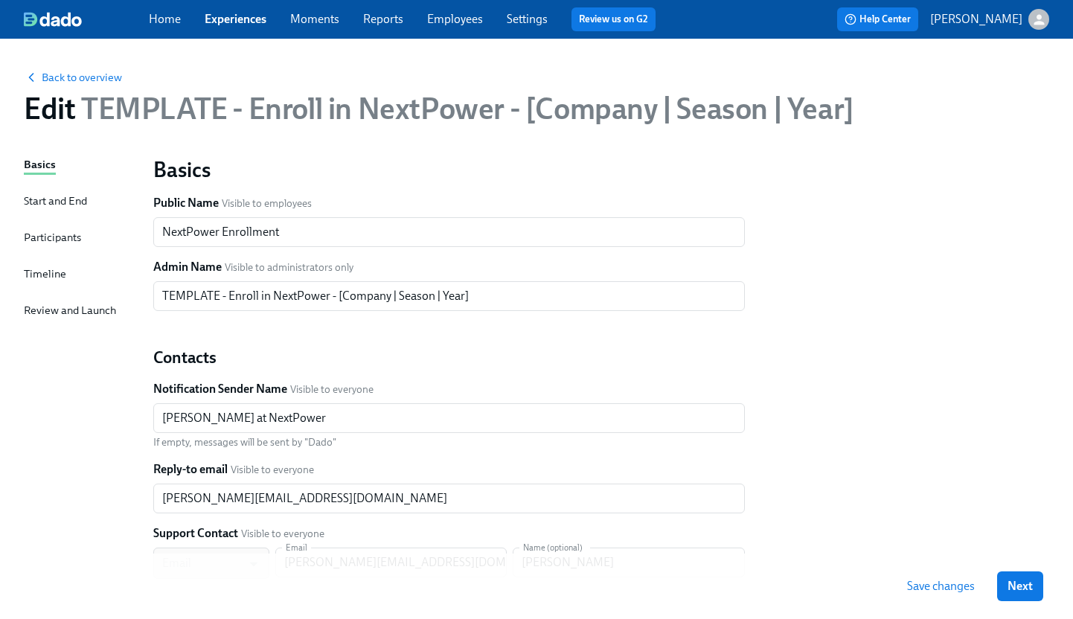
click at [55, 270] on div "Timeline" at bounding box center [45, 274] width 42 height 16
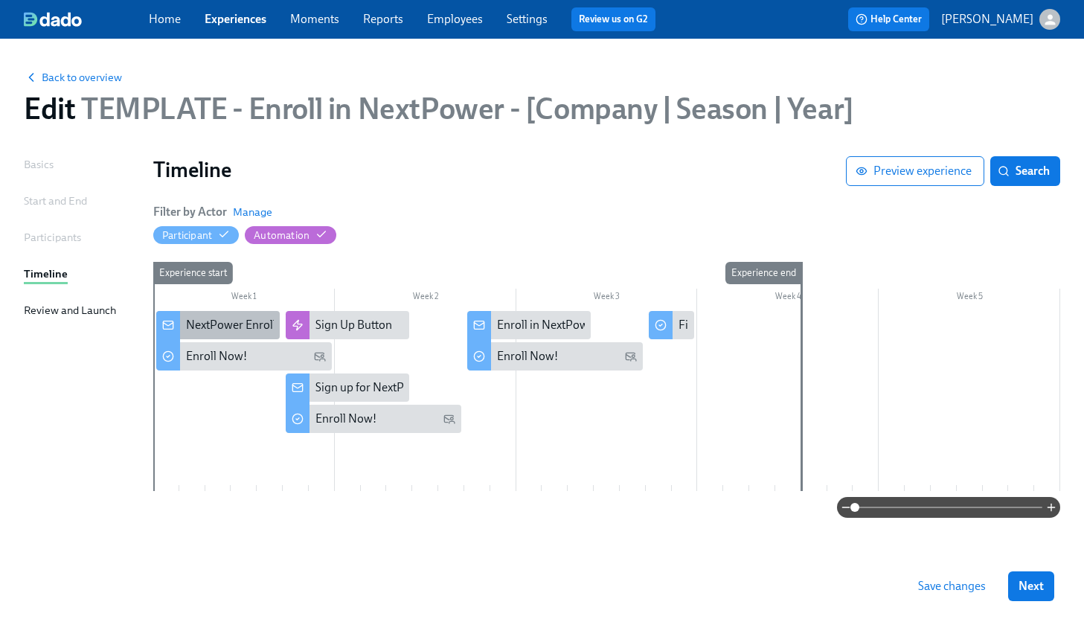
click at [246, 322] on div "NextPower Enrollment" at bounding box center [244, 325] width 117 height 16
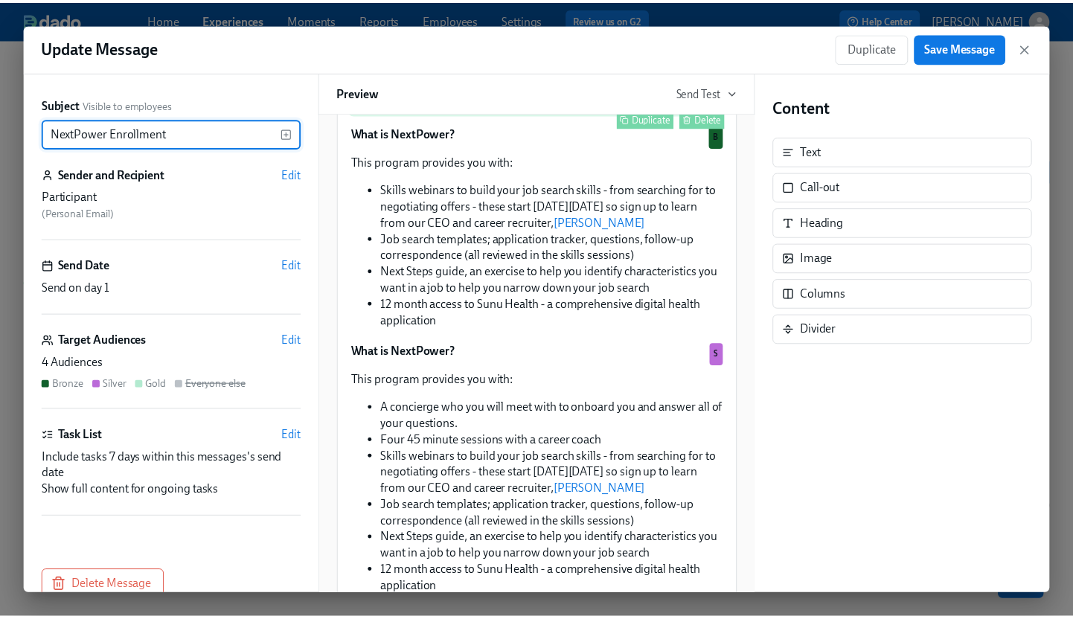
scroll to position [270, 0]
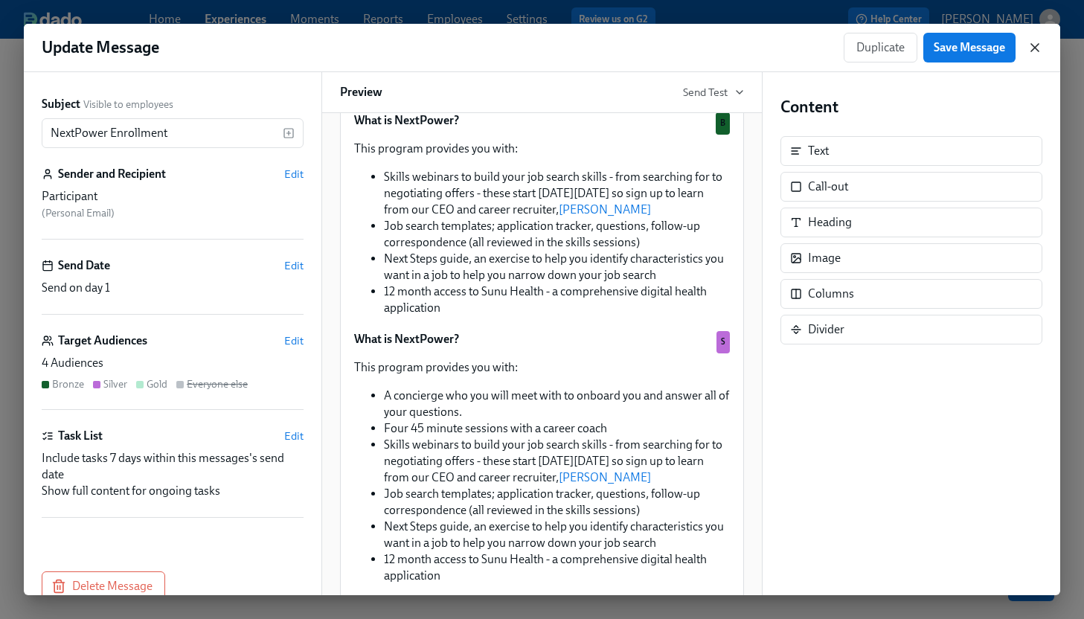
click at [1035, 44] on icon "button" at bounding box center [1035, 47] width 15 height 15
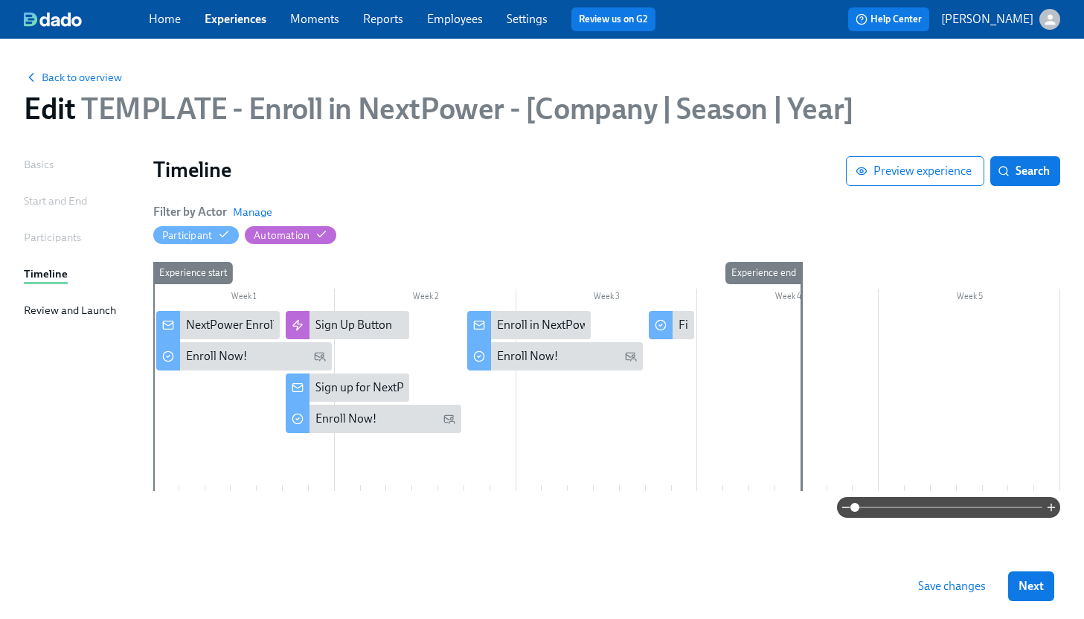
click at [944, 591] on span "Save changes" at bounding box center [952, 586] width 68 height 15
click at [220, 13] on link "Experiences" at bounding box center [236, 19] width 62 height 14
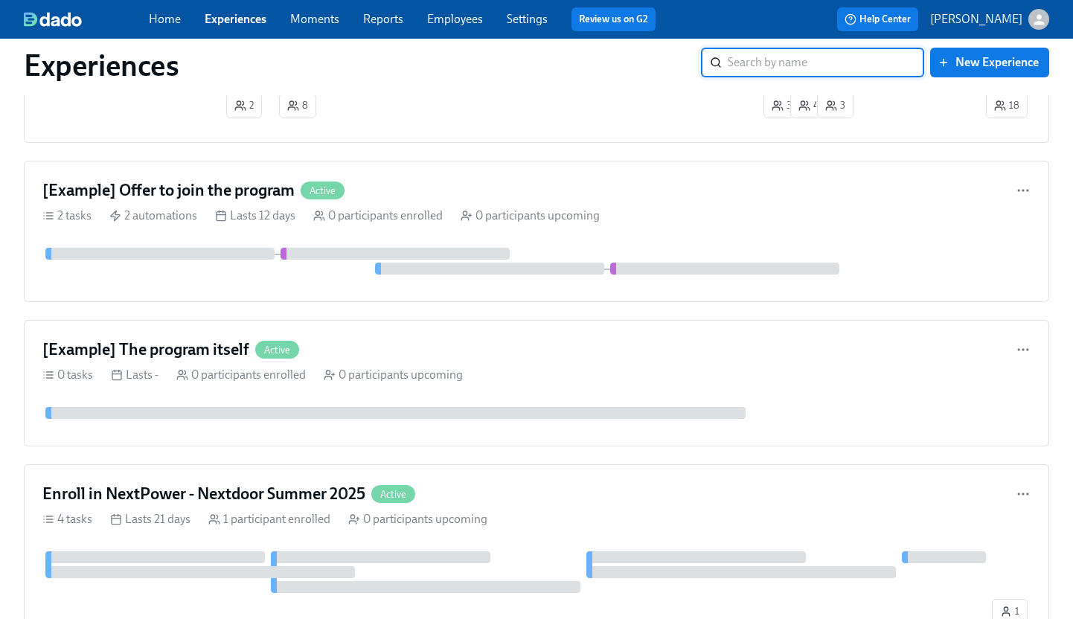
scroll to position [213, 0]
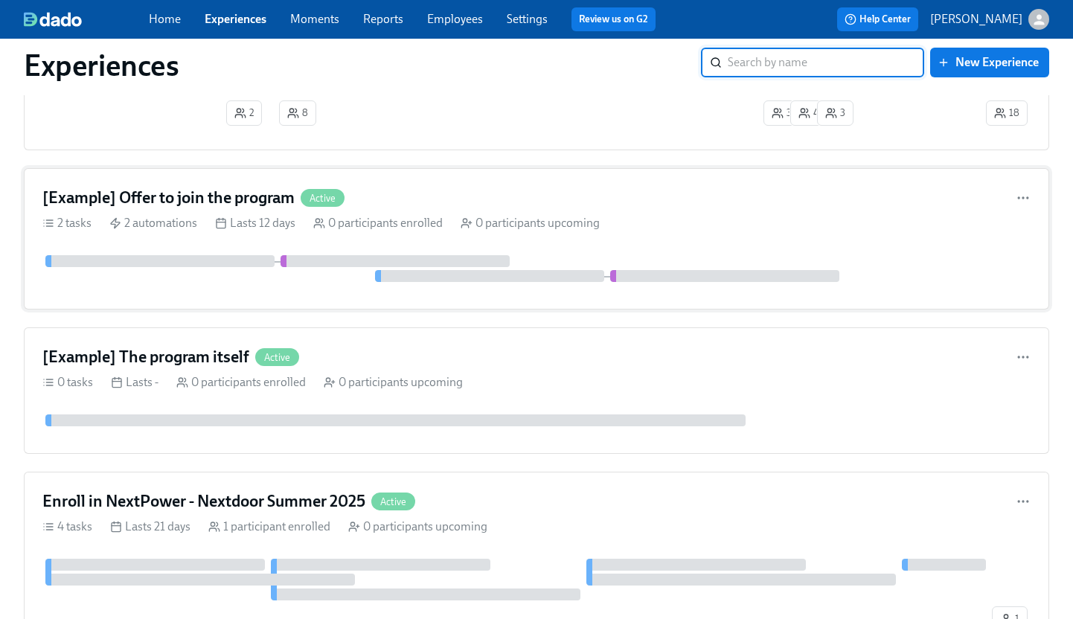
click at [177, 228] on div "2 automations" at bounding box center [153, 223] width 88 height 16
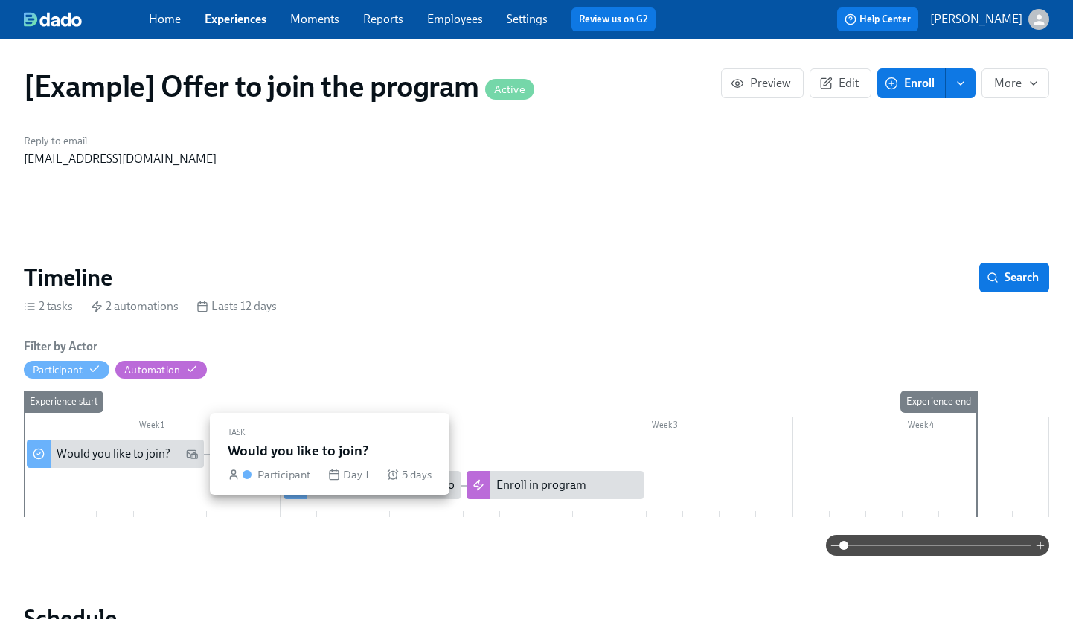
click at [144, 454] on div "Would you like to join?" at bounding box center [114, 454] width 114 height 16
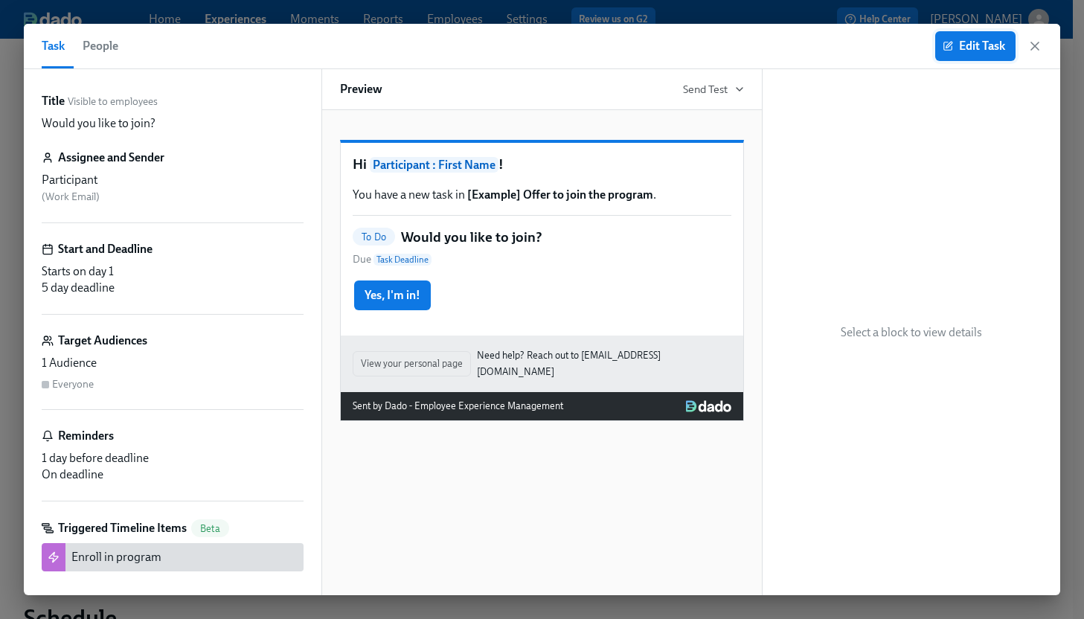
click at [987, 44] on span "Edit Task" at bounding box center [976, 46] width 60 height 15
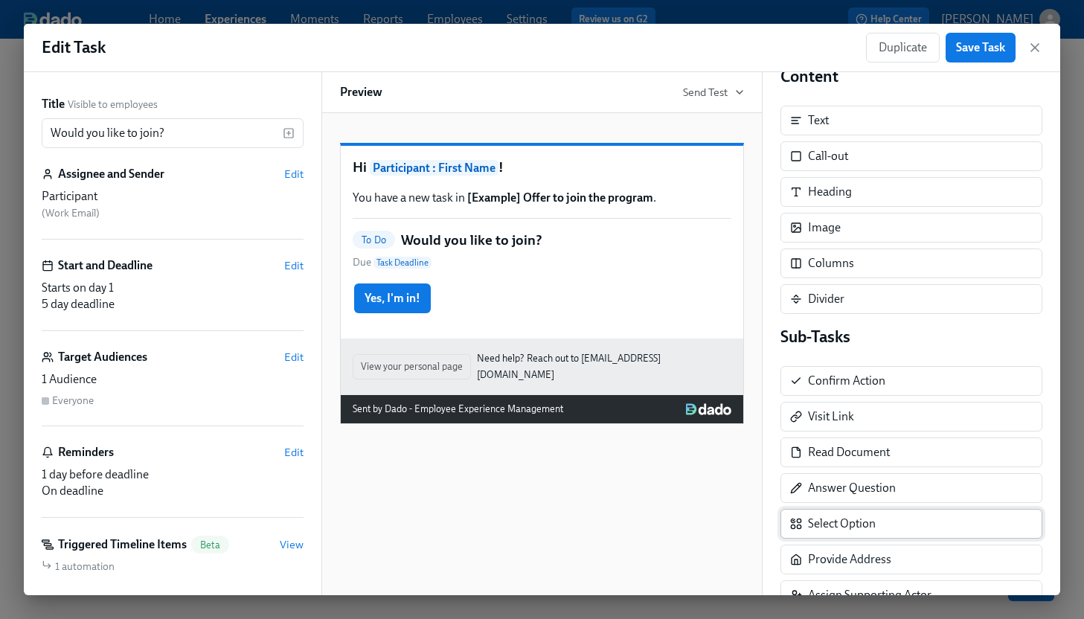
scroll to position [26, 0]
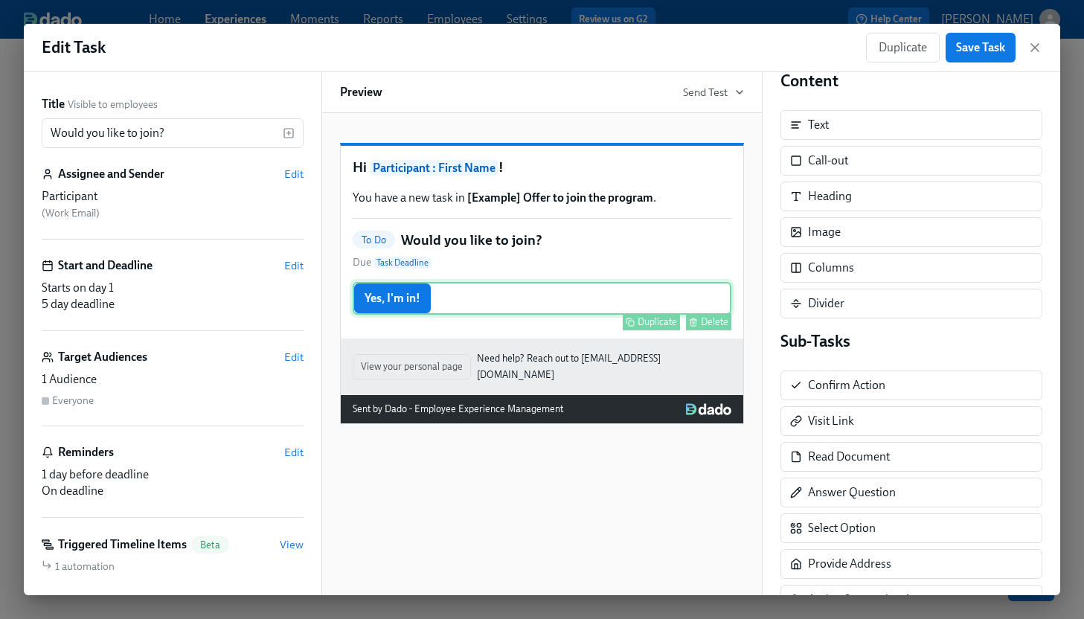
click at [505, 315] on div "Yes, I'm in! Duplicate Delete" at bounding box center [542, 298] width 379 height 33
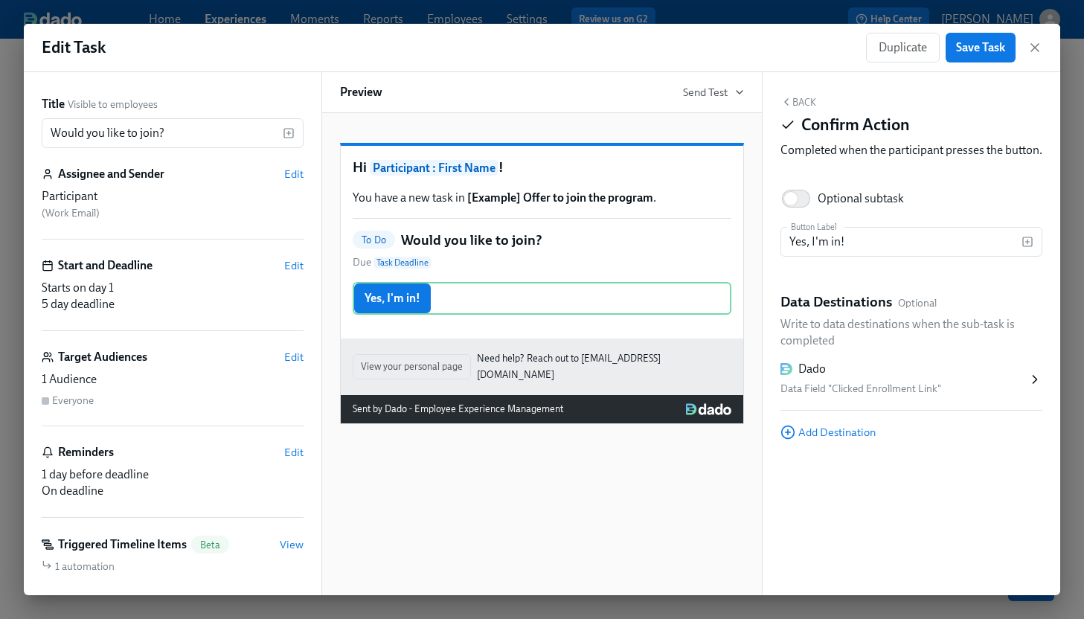
click at [794, 106] on button "Back" at bounding box center [799, 102] width 36 height 12
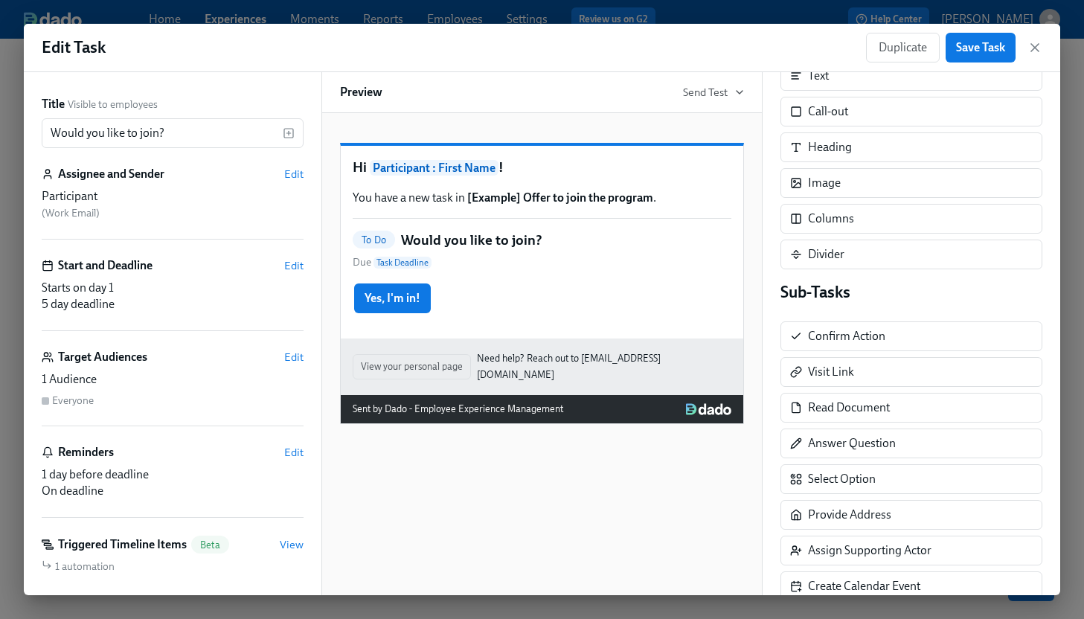
scroll to position [77, 0]
drag, startPoint x: 938, startPoint y: 334, endPoint x: 659, endPoint y: 368, distance: 280.4
click at [659, 368] on div "Title Visible to employees Would you like to join? ​ Assignee and Sender Edit P…" at bounding box center [542, 333] width 1037 height 523
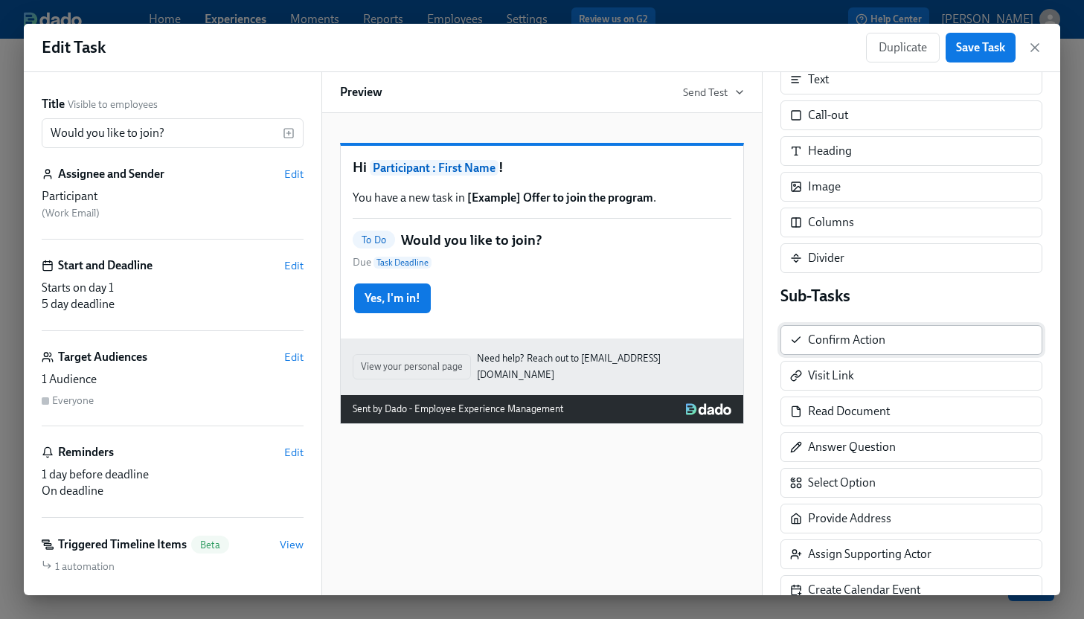
scroll to position [69, 0]
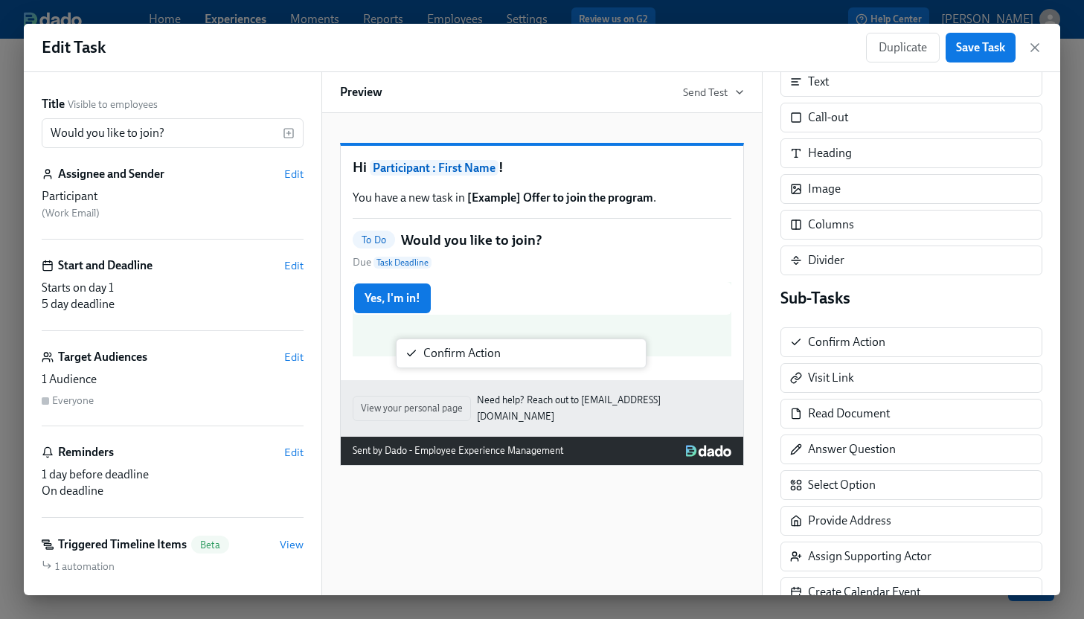
drag, startPoint x: 848, startPoint y: 343, endPoint x: 437, endPoint y: 361, distance: 411.2
click at [437, 361] on div "Title Visible to employees Would you like to join? ​ Assignee and Sender Edit P…" at bounding box center [542, 333] width 1037 height 523
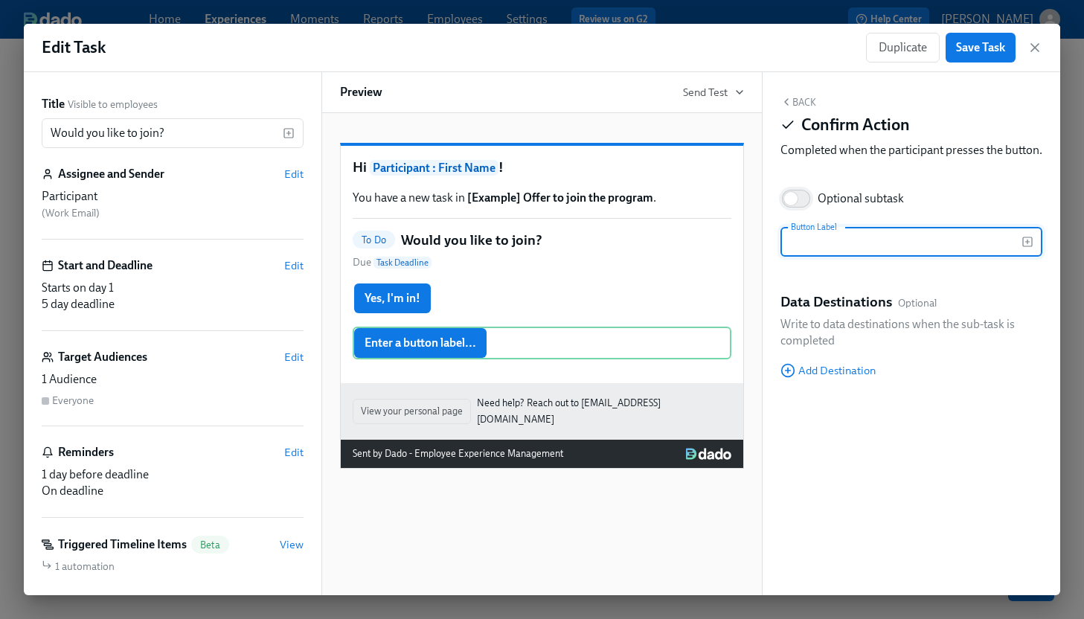
click at [805, 215] on input "Optional subtask" at bounding box center [791, 198] width 98 height 33
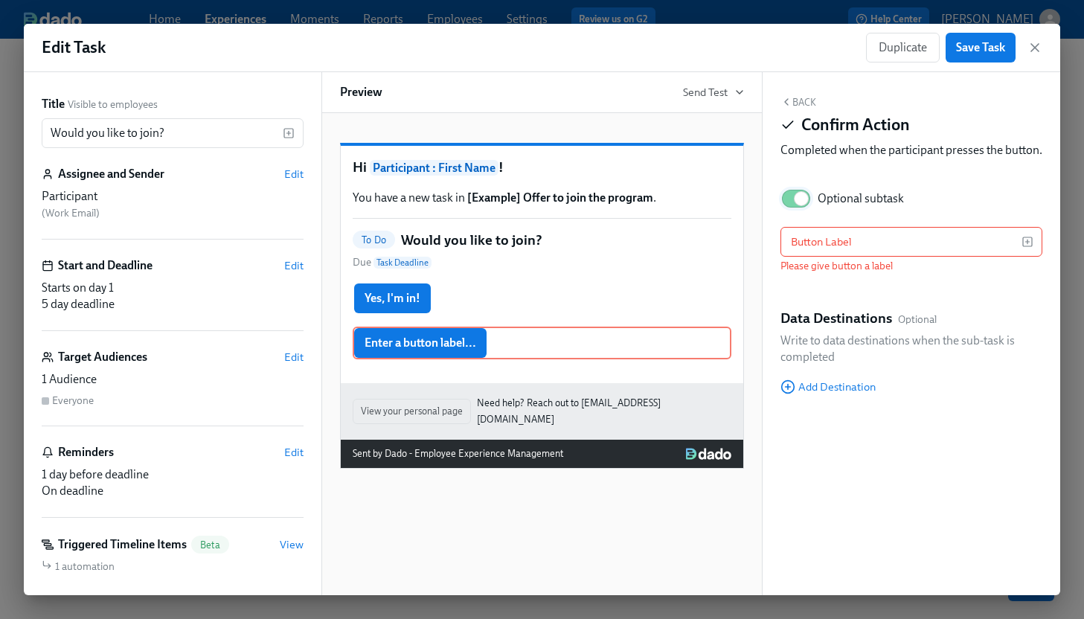
click at [805, 215] on input "Optional subtask" at bounding box center [801, 198] width 98 height 33
checkbox input "false"
click at [823, 257] on input "text" at bounding box center [901, 242] width 241 height 30
click at [834, 394] on span "Add Destination" at bounding box center [828, 387] width 95 height 15
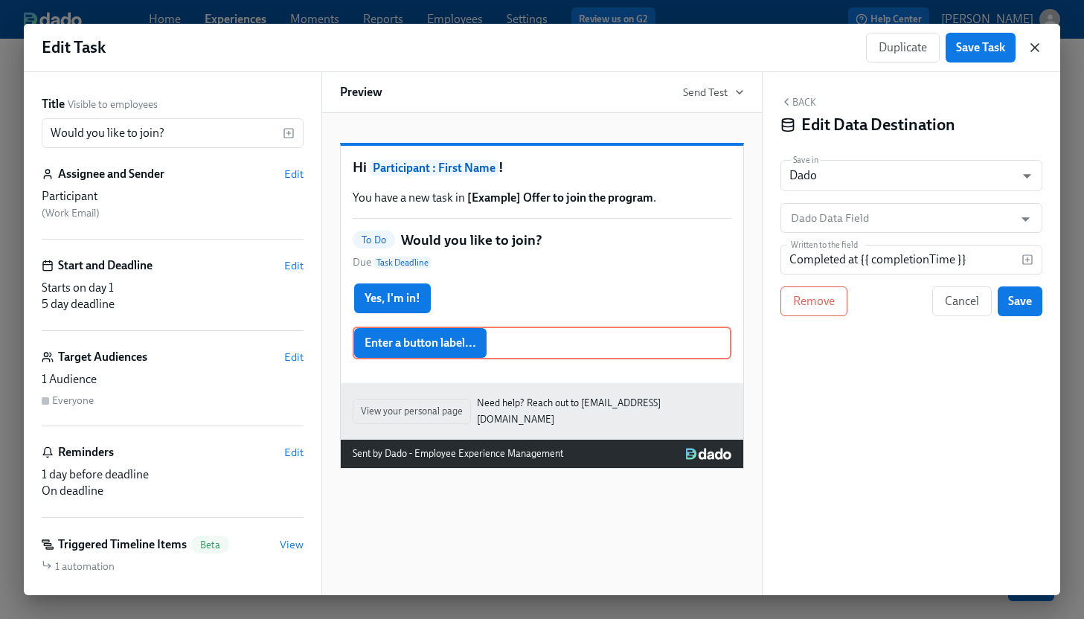
click at [1038, 51] on icon "button" at bounding box center [1035, 47] width 15 height 15
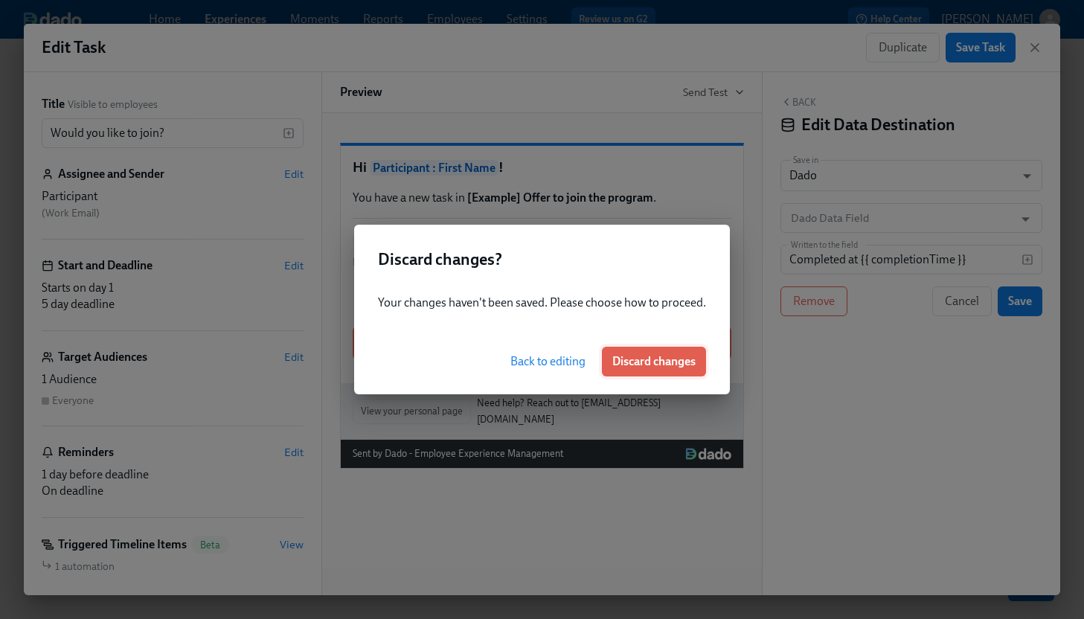
click at [666, 371] on button "Discard changes" at bounding box center [654, 362] width 104 height 30
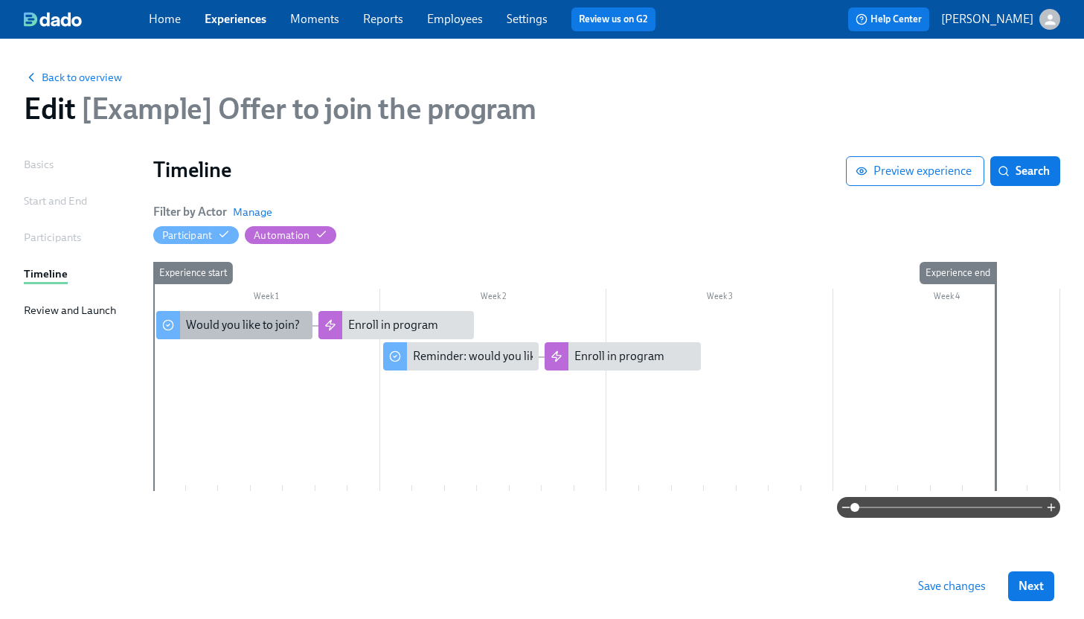
click at [272, 327] on div "Would you like to join?" at bounding box center [243, 325] width 114 height 16
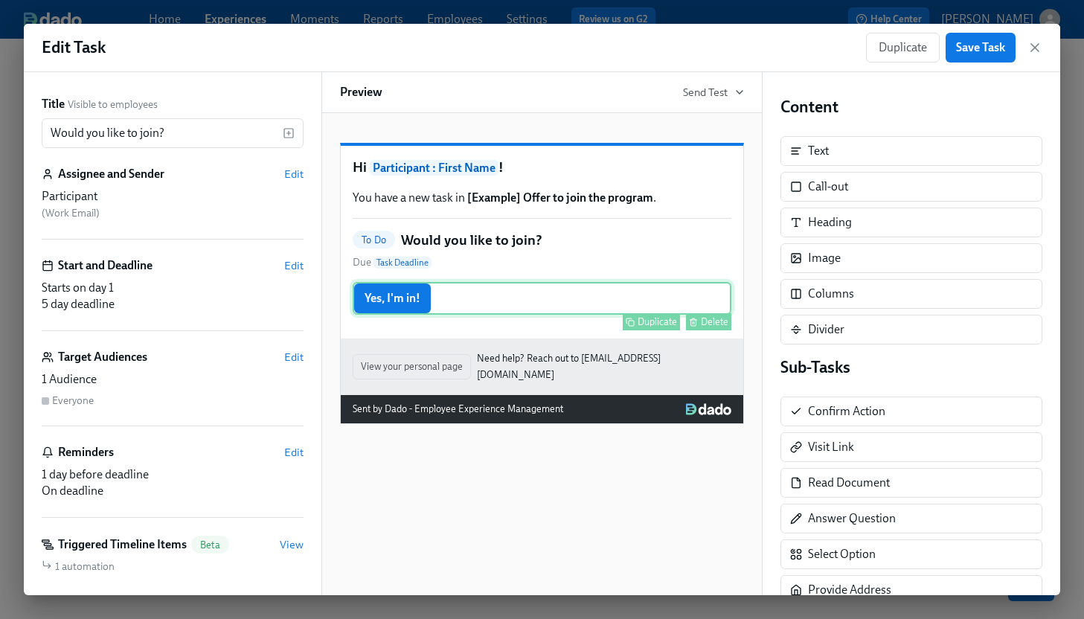
click at [462, 315] on div "Yes, I'm in! Duplicate Delete" at bounding box center [542, 298] width 379 height 33
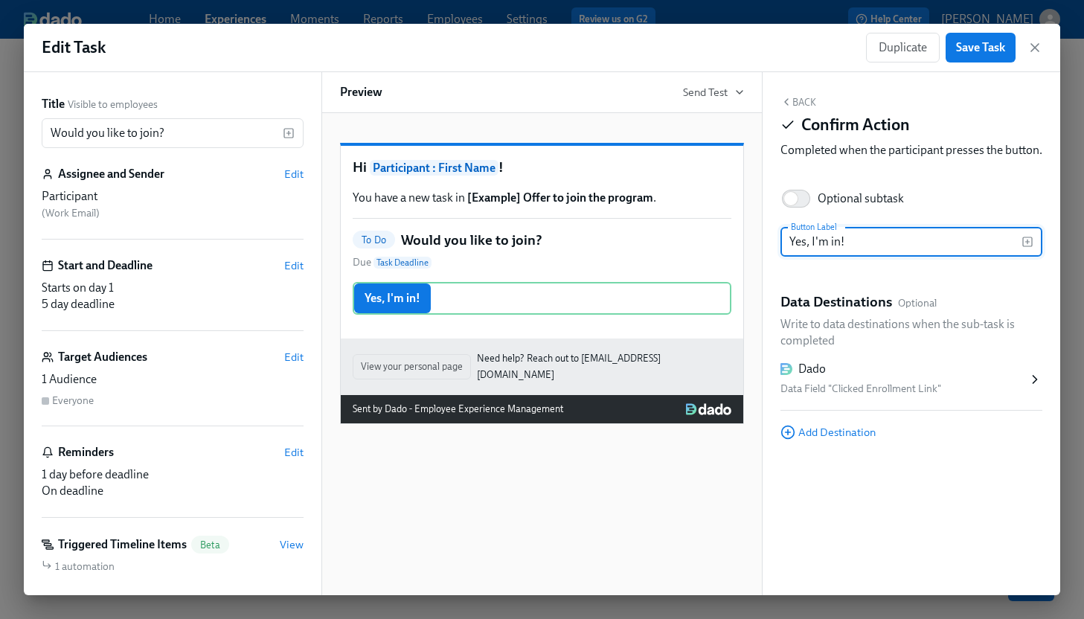
click at [1032, 387] on icon at bounding box center [1035, 379] width 15 height 15
